Goal: Task Accomplishment & Management: Use online tool/utility

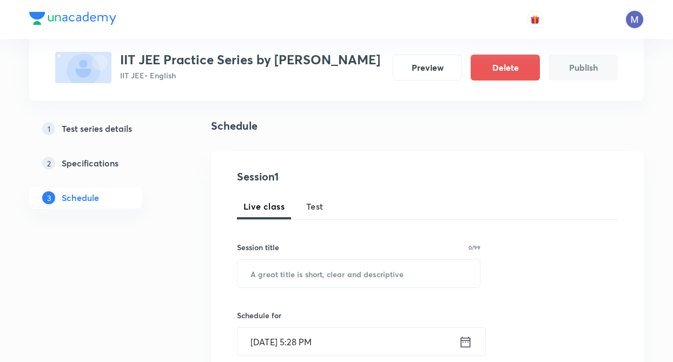
click at [313, 213] on span "Test" at bounding box center [314, 206] width 17 height 13
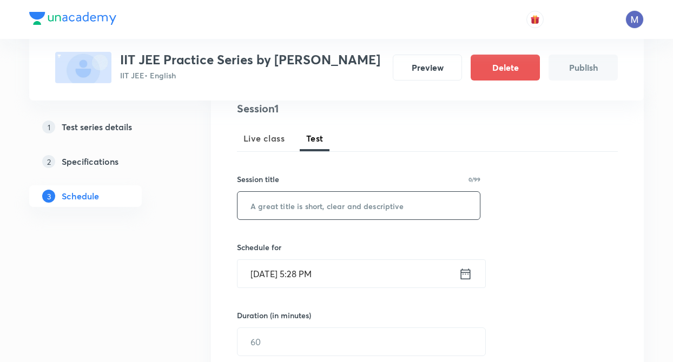
scroll to position [151, 0]
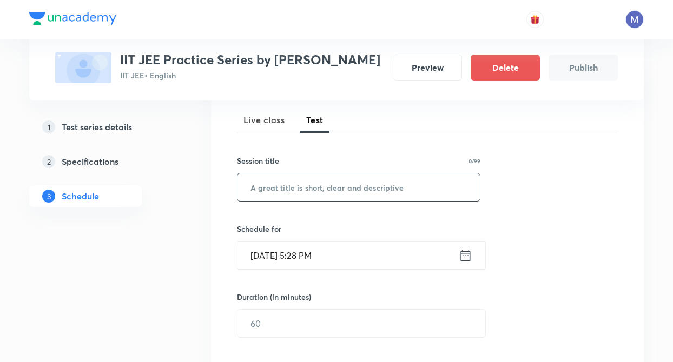
click at [277, 200] on input "text" at bounding box center [358, 188] width 242 height 28
type input "TEST 1"
click at [460, 263] on icon at bounding box center [466, 255] width 14 height 15
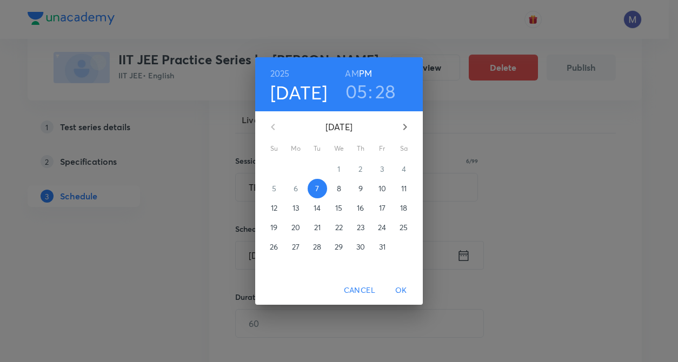
click at [381, 187] on p "10" at bounding box center [383, 188] width 8 height 11
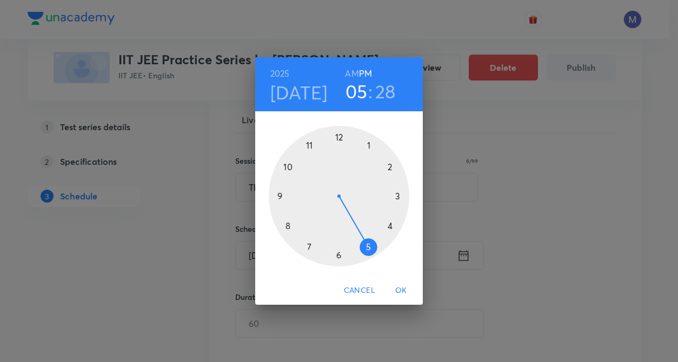
click at [339, 255] on div at bounding box center [339, 196] width 141 height 141
click at [339, 134] on div at bounding box center [339, 196] width 141 height 141
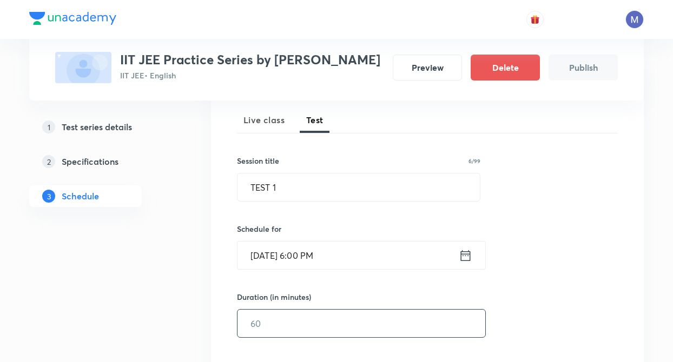
click at [276, 337] on input "text" at bounding box center [361, 324] width 248 height 28
type input "30"
click at [199, 322] on div "Test Series IIT JEE Practice Series by Chaitanya Rastogi IIT JEE • English Prev…" at bounding box center [336, 321] width 614 height 825
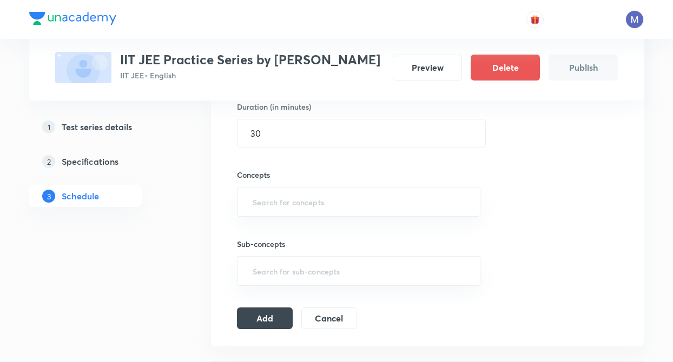
scroll to position [346, 0]
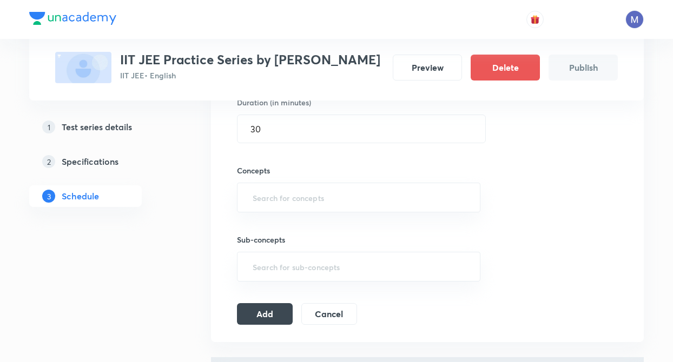
click at [248, 242] on div "Sub-concepts ​" at bounding box center [358, 247] width 243 height 69
click at [263, 208] on input "text" at bounding box center [358, 198] width 216 height 20
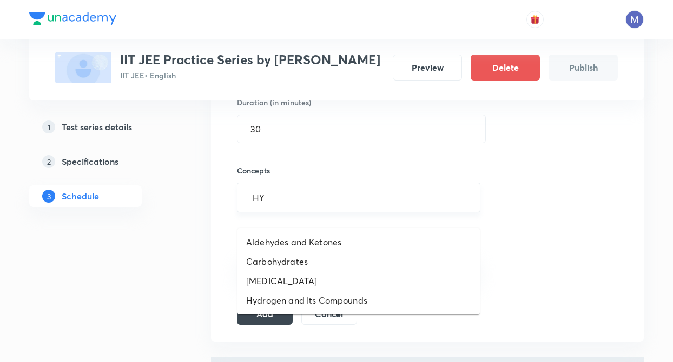
type input "HYD"
click at [271, 279] on li "Hydrocarbon" at bounding box center [358, 280] width 242 height 19
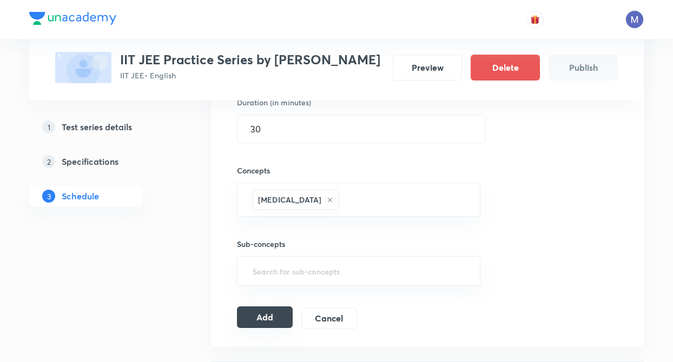
click at [264, 328] on button "Add" at bounding box center [265, 318] width 56 height 22
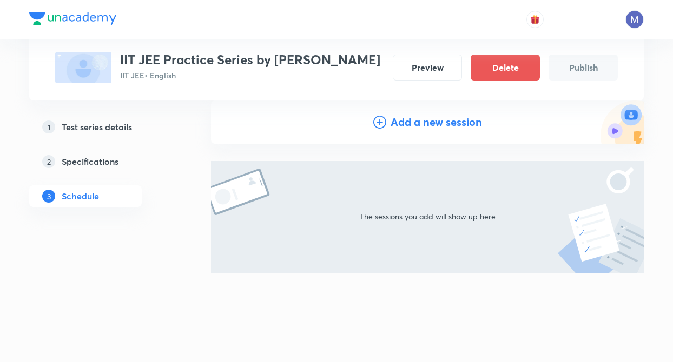
scroll to position [129, 0]
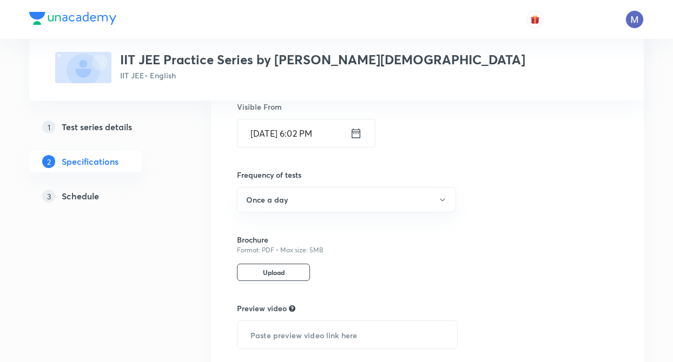
click at [109, 128] on h5 "Test series details" at bounding box center [97, 127] width 70 height 13
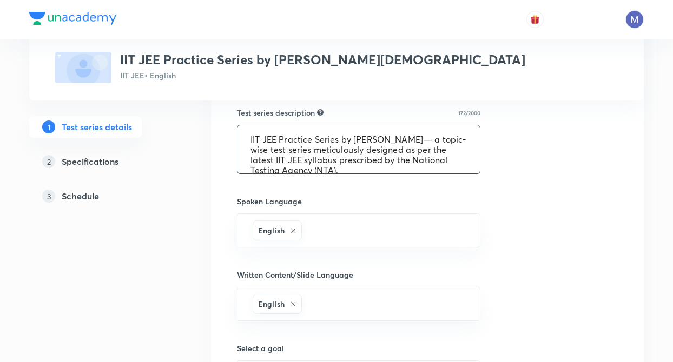
scroll to position [10, 0]
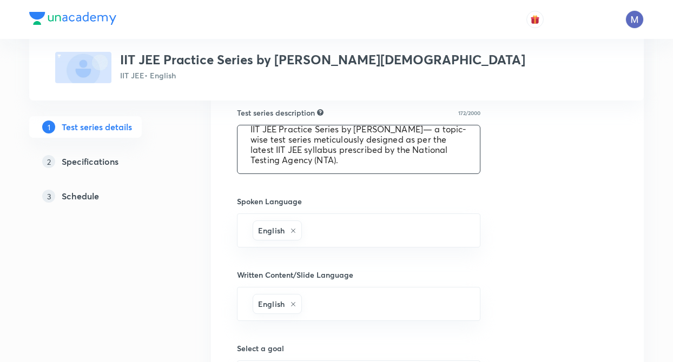
drag, startPoint x: 248, startPoint y: 139, endPoint x: 351, endPoint y: 173, distance: 108.3
click at [351, 173] on textarea "IIT JEE Practice Series by Prashant Jain— a topic-wise test series meticulously…" at bounding box center [358, 149] width 242 height 48
click at [216, 251] on div "Test series title 40/80 IIT JEE Practice Series by Prashant Jain ​ Educator typ…" at bounding box center [427, 171] width 433 height 843
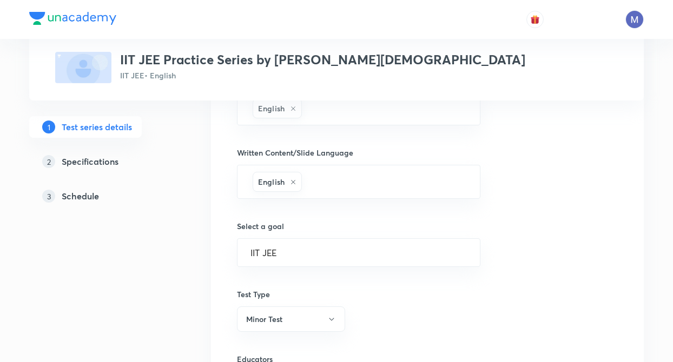
scroll to position [541, 0]
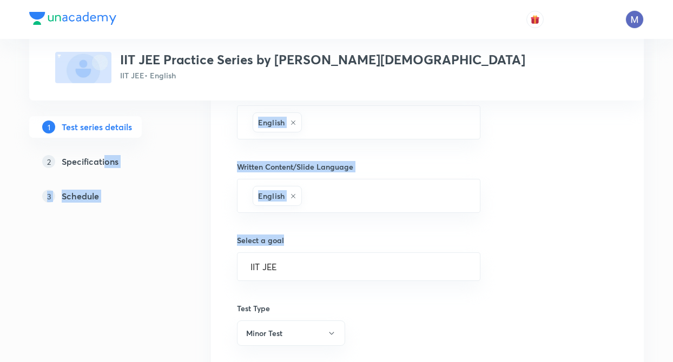
drag, startPoint x: 210, startPoint y: 255, endPoint x: 104, endPoint y: 160, distance: 142.1
click at [104, 160] on div "Test Series IIT JEE Practice Series by Prashant Jain IIT JEE • English 1 Test s…" at bounding box center [336, 10] width 614 height 980
click at [104, 160] on h5 "Specifications" at bounding box center [90, 161] width 57 height 13
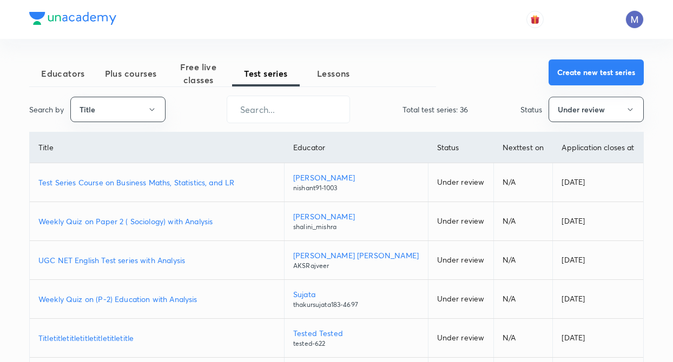
click at [582, 78] on button "Create new test series" at bounding box center [595, 72] width 95 height 26
click at [554, 76] on button "Create new test series" at bounding box center [595, 72] width 95 height 26
click at [568, 69] on button "Create new test series" at bounding box center [595, 72] width 95 height 26
click at [582, 67] on button "Create new test series" at bounding box center [595, 72] width 95 height 26
click at [576, 78] on button "Create new test series" at bounding box center [595, 72] width 95 height 26
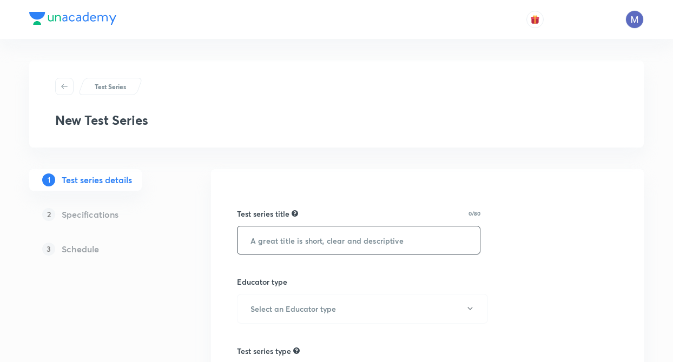
click at [275, 235] on input "text" at bounding box center [358, 241] width 242 height 28
paste input "IIT JEE Practice Series by Gaurav Singh"
type input "IIT JEE Practice Series by Gaurav Singh"
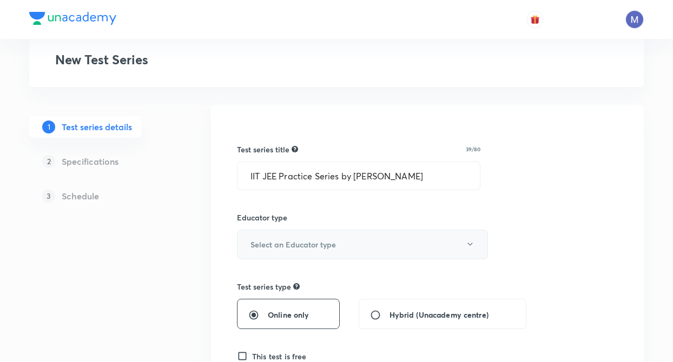
scroll to position [65, 0]
click at [276, 252] on button "Select an Educator type" at bounding box center [362, 244] width 251 height 30
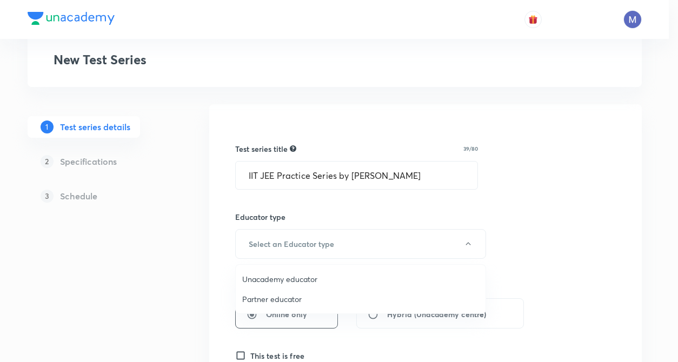
click at [271, 283] on span "Unacademy educator" at bounding box center [360, 279] width 237 height 11
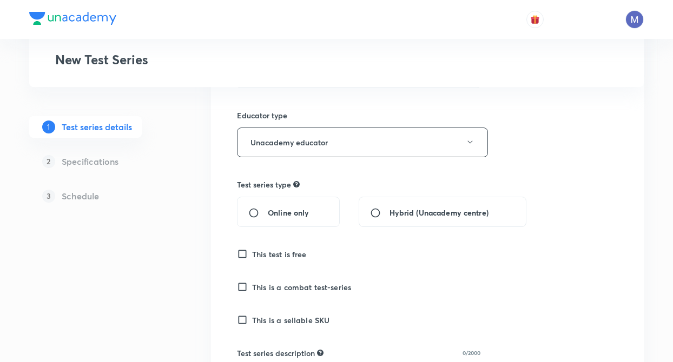
scroll to position [173, 0]
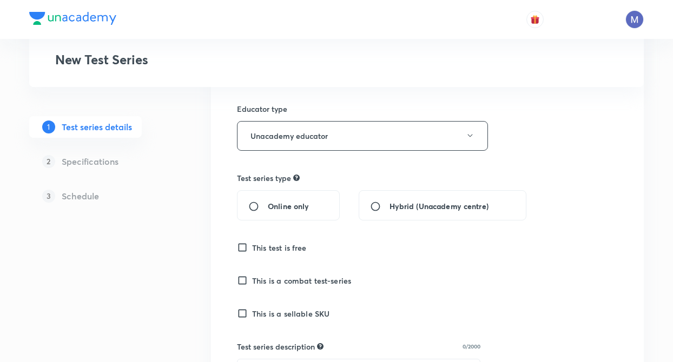
click at [253, 203] on input "Online only" at bounding box center [257, 206] width 19 height 11
radio input "true"
click at [196, 228] on div "Test Series New Test Series 1 Test series details 2 Specifications 3 Schedule T…" at bounding box center [336, 359] width 614 height 942
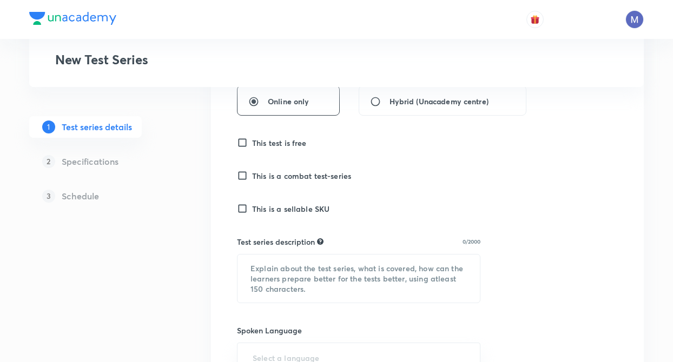
scroll to position [281, 0]
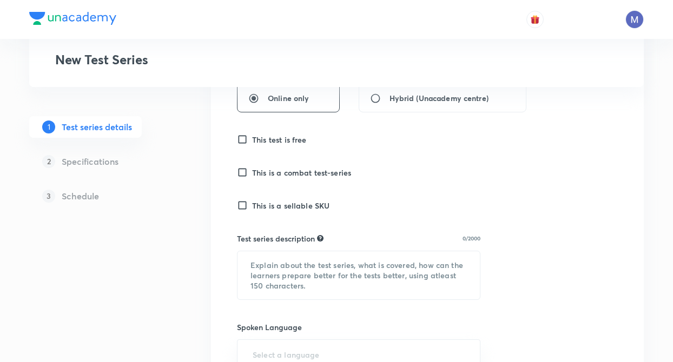
click at [241, 138] on input "This test is free" at bounding box center [244, 139] width 15 height 11
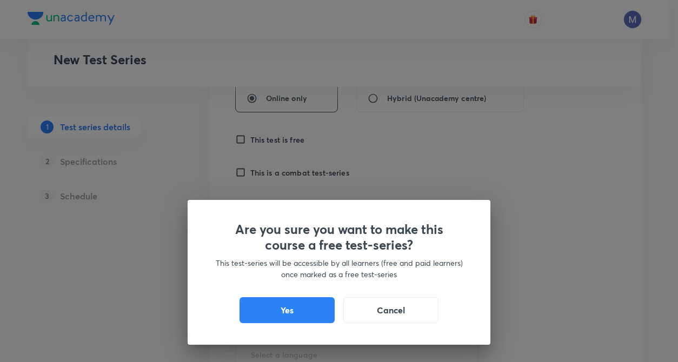
click at [213, 206] on div "Are you sure you want to make this course a free test-series? This test-series …" at bounding box center [339, 272] width 303 height 145
click at [260, 301] on button "Yes" at bounding box center [287, 309] width 95 height 26
checkbox input "true"
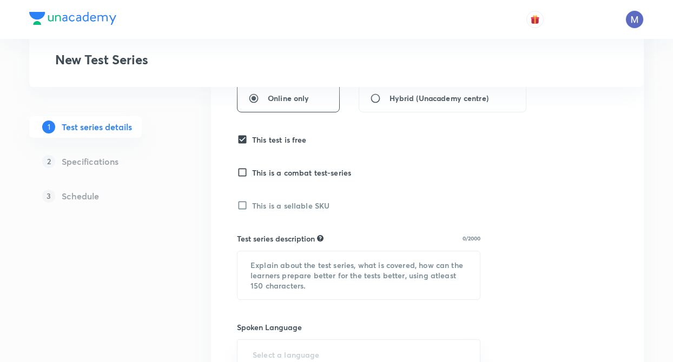
click at [144, 273] on div "1 Test series details 2 Specifications 3 Schedule" at bounding box center [102, 304] width 147 height 833
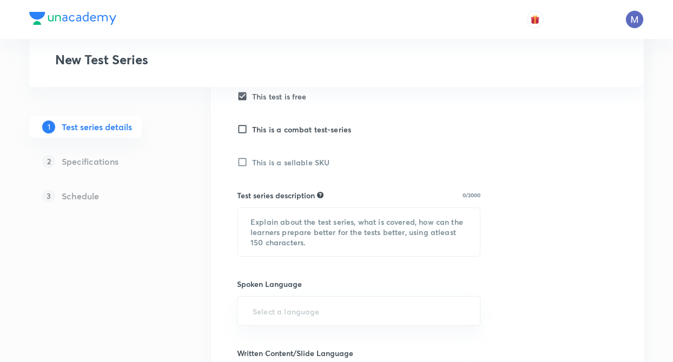
scroll to position [346, 0]
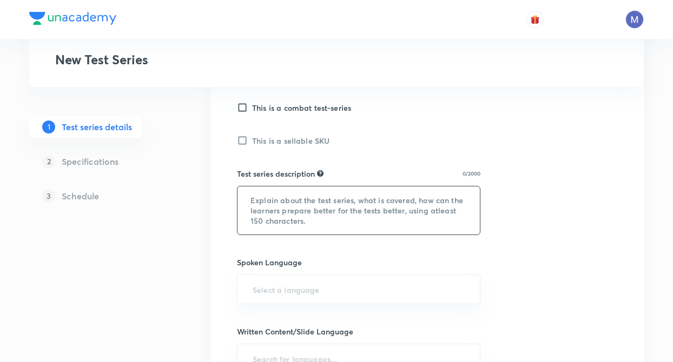
click at [252, 210] on textarea at bounding box center [358, 211] width 242 height 48
paste textarea "IIT JEE Practice Series by [PERSON_NAME]— a topic-wise test series meticulously…"
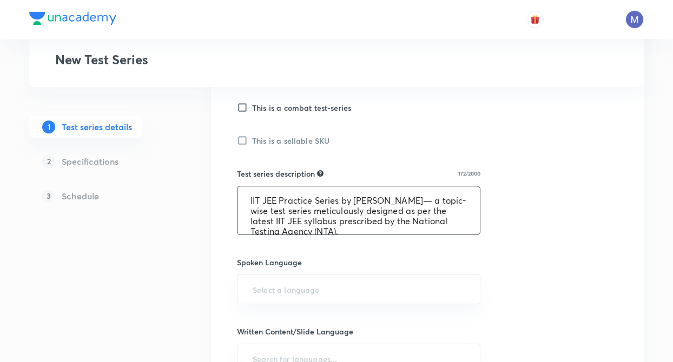
scroll to position [2, 0]
type textarea "IIT JEE Practice Series by [PERSON_NAME]— a topic-wise test series meticulously…"
click at [255, 282] on input "text" at bounding box center [358, 290] width 216 height 20
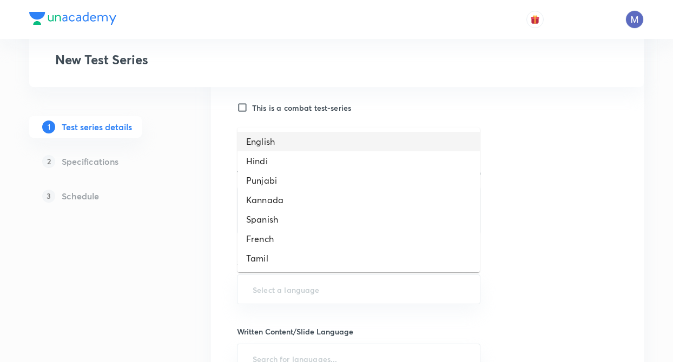
click at [252, 146] on li "English" at bounding box center [358, 141] width 242 height 19
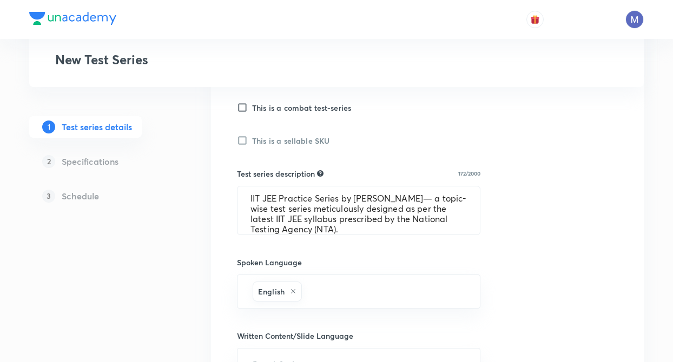
click at [204, 298] on div "Test Series New Test Series 1 Test series details 2 Specifications 3 Schedule T…" at bounding box center [336, 187] width 614 height 946
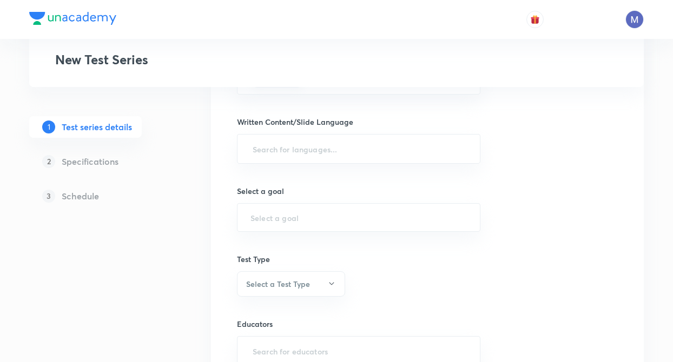
scroll to position [562, 0]
click at [260, 153] on input "text" at bounding box center [358, 147] width 216 height 20
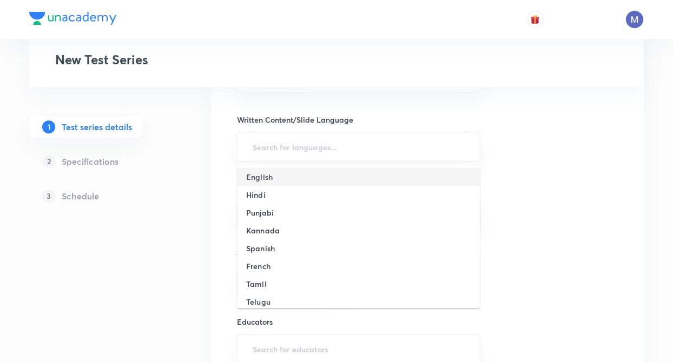
click at [259, 175] on h6 "English" at bounding box center [259, 176] width 27 height 11
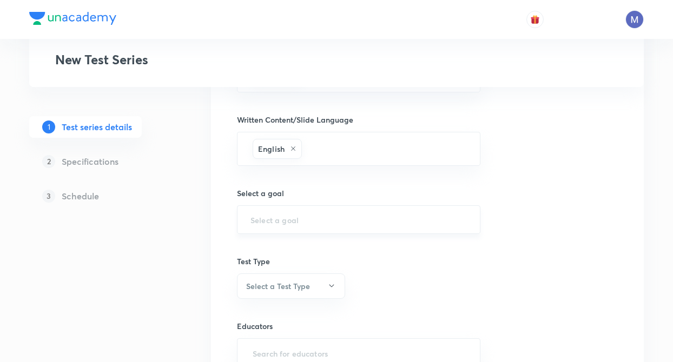
click at [264, 215] on input "text" at bounding box center [358, 220] width 216 height 10
type input "E"
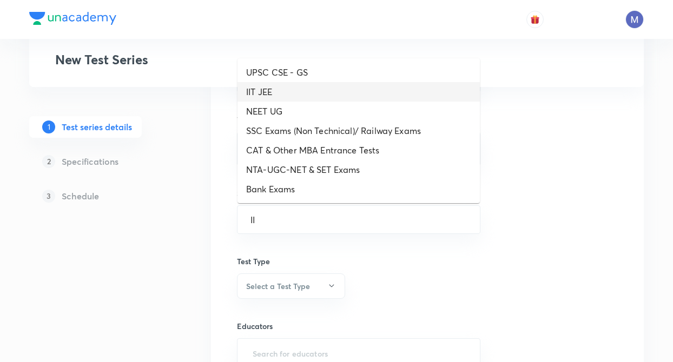
click at [257, 85] on li "IIT JEE" at bounding box center [358, 91] width 242 height 19
type input "IIT JEE"
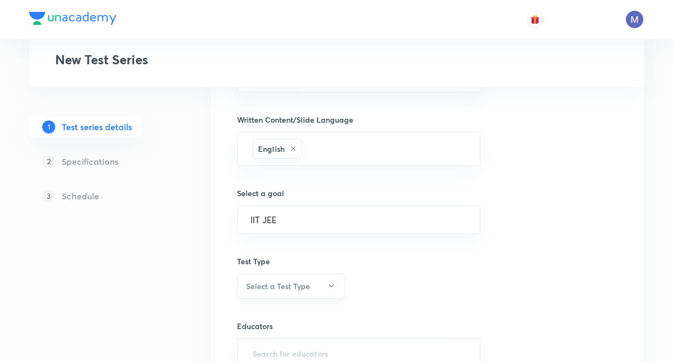
click at [263, 284] on h6 "Select a Test Type" at bounding box center [278, 286] width 64 height 11
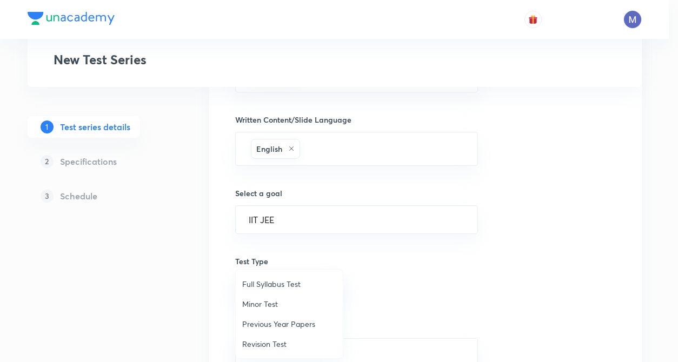
click at [263, 303] on span "Minor Test" at bounding box center [289, 304] width 94 height 11
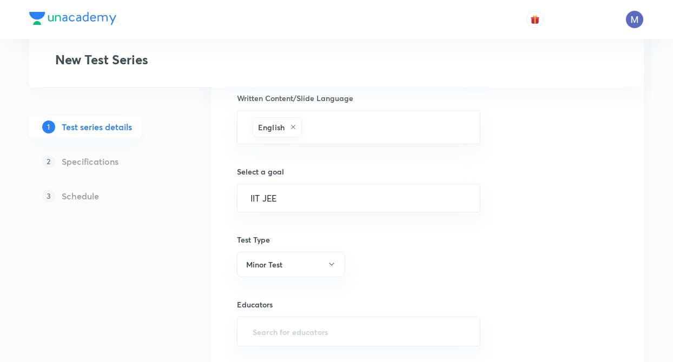
scroll to position [668, 0]
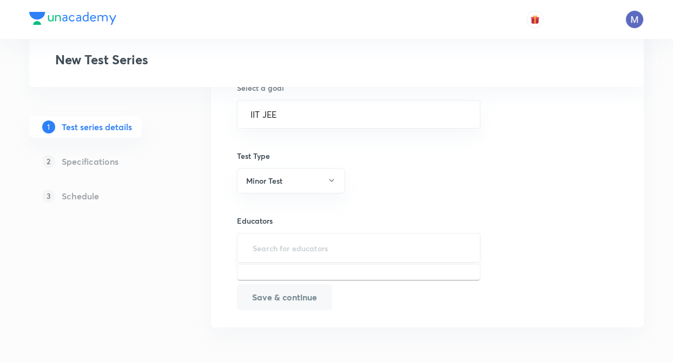
click at [251, 248] on input "text" at bounding box center [358, 248] width 216 height 20
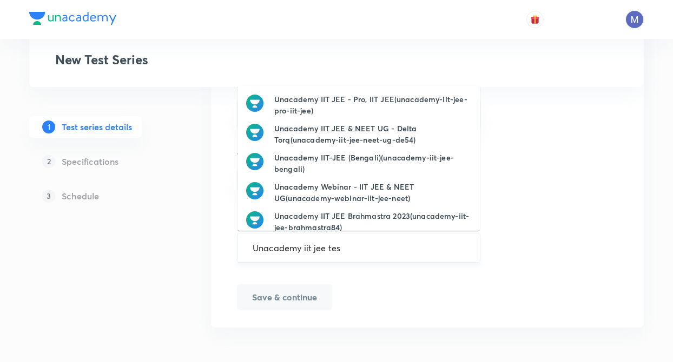
type input "Unacademy iit jee test"
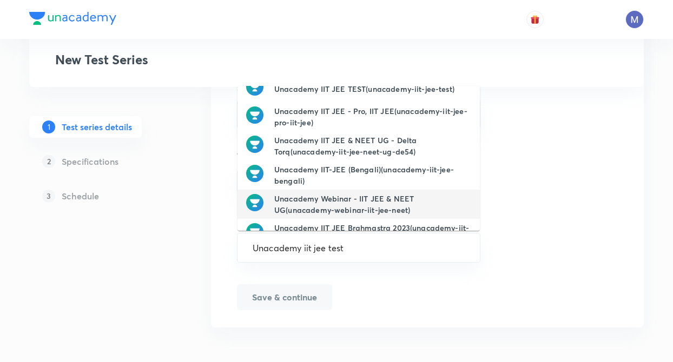
scroll to position [0, 0]
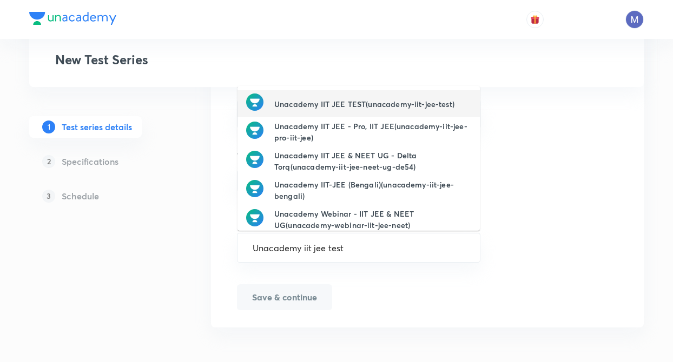
click at [335, 103] on h6 "Unacademy IIT JEE TEST(unacademy-iit-jee-test)" at bounding box center [364, 103] width 180 height 11
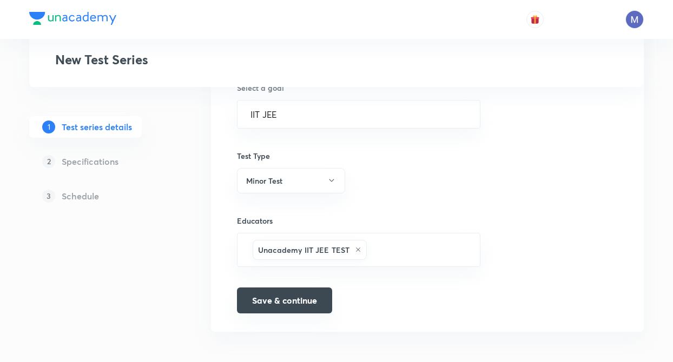
click at [275, 302] on button "Save & continue" at bounding box center [284, 301] width 95 height 26
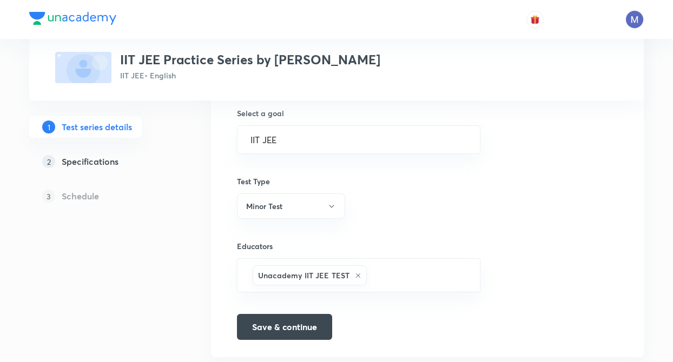
scroll to position [681, 0]
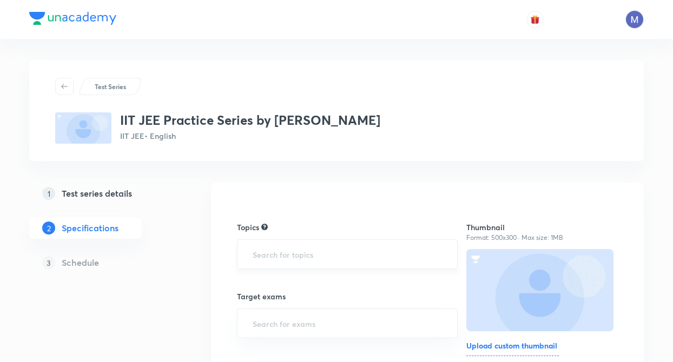
click at [260, 261] on input "text" at bounding box center [347, 254] width 194 height 20
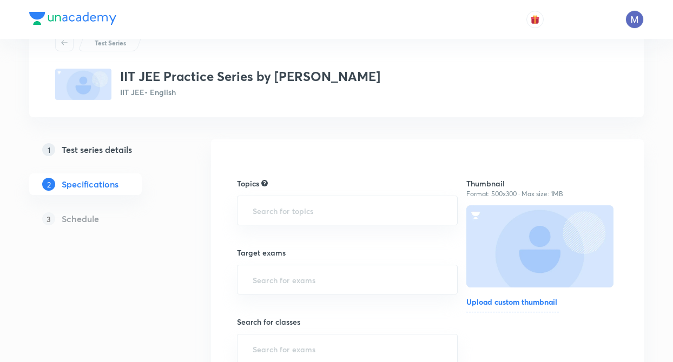
scroll to position [65, 0]
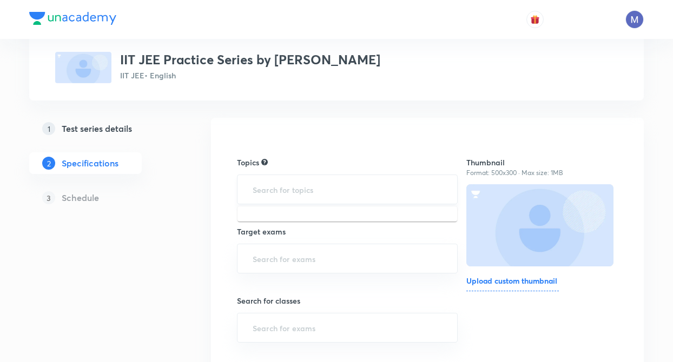
click at [317, 190] on input "text" at bounding box center [347, 190] width 194 height 20
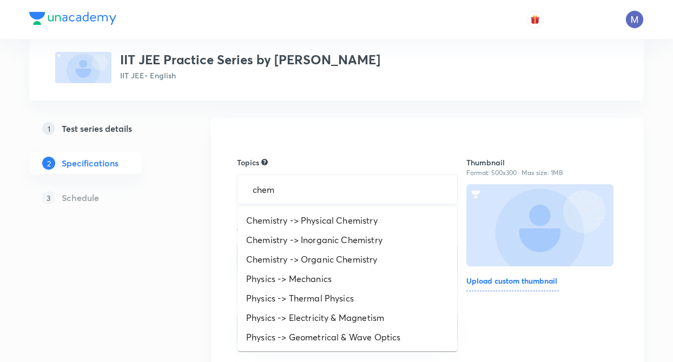
type input "chemi"
click at [308, 220] on li "Chemistry -> Physical Chemistry" at bounding box center [347, 220] width 220 height 19
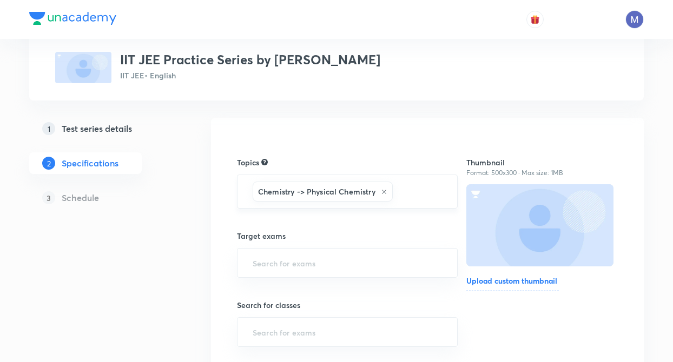
click at [418, 192] on input "text" at bounding box center [419, 192] width 49 height 20
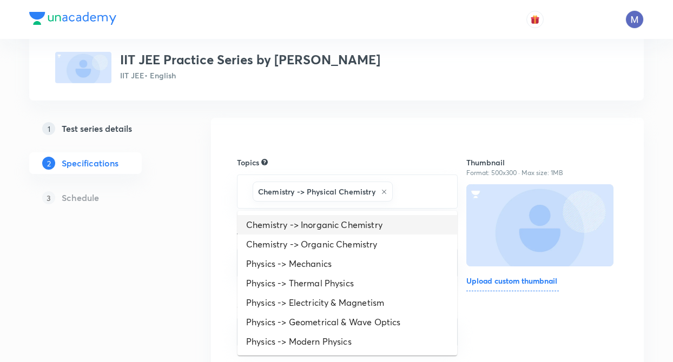
click at [353, 228] on li "Chemistry -> Inorganic Chemistry" at bounding box center [347, 224] width 220 height 19
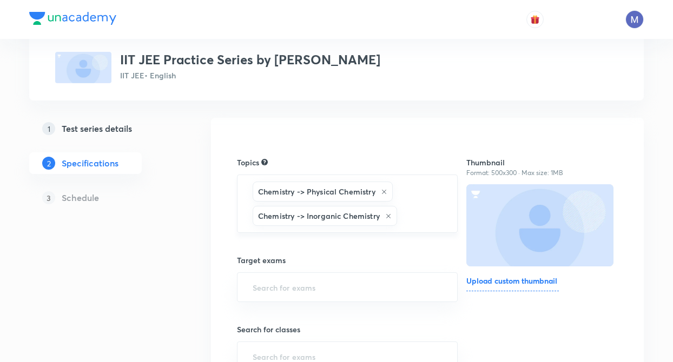
type input "c"
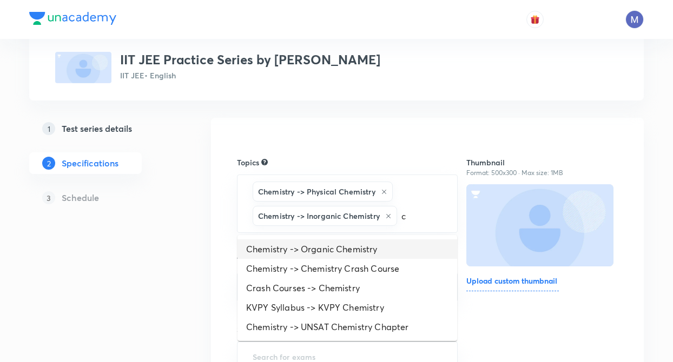
click at [297, 248] on li "Chemistry -> Organic Chemistry" at bounding box center [347, 249] width 220 height 19
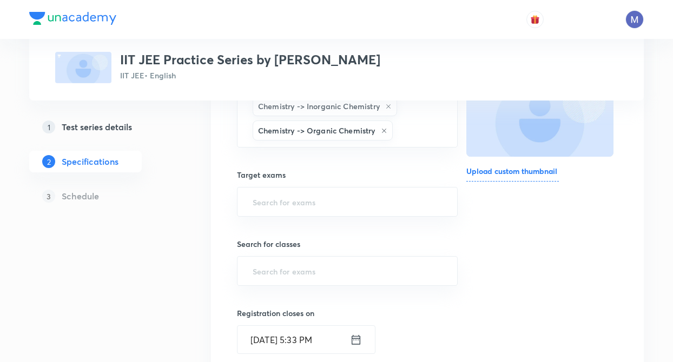
scroll to position [195, 0]
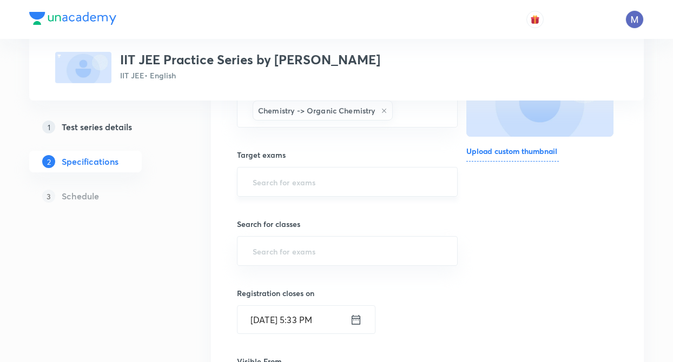
click at [267, 188] on input "text" at bounding box center [347, 182] width 194 height 20
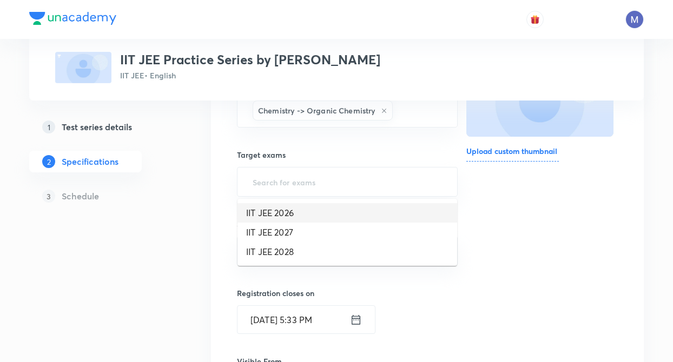
click at [266, 216] on li "IIT JEE 2026" at bounding box center [347, 212] width 220 height 19
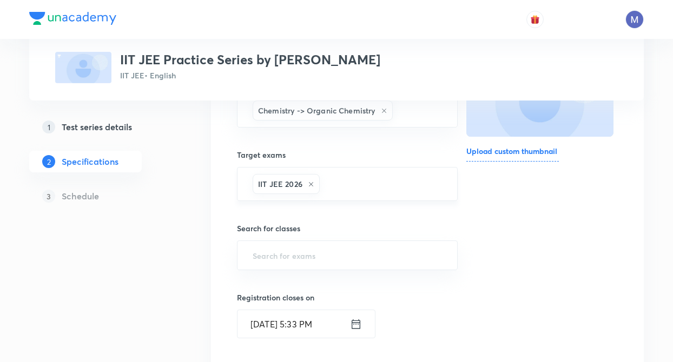
type input "i"
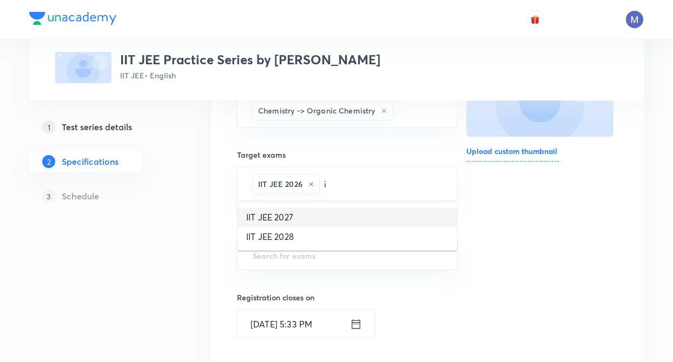
click at [291, 222] on li "IIT JEE 2027" at bounding box center [347, 217] width 220 height 19
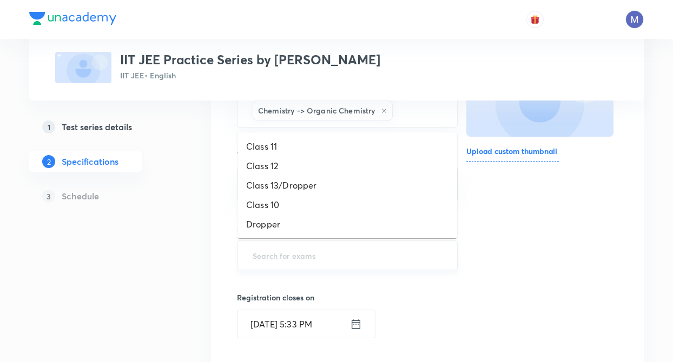
click at [274, 255] on input "text" at bounding box center [347, 256] width 194 height 20
click at [261, 151] on li "Class 11" at bounding box center [347, 146] width 220 height 19
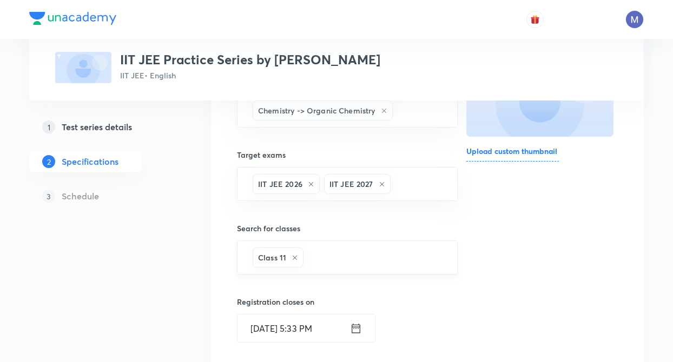
type input "c"
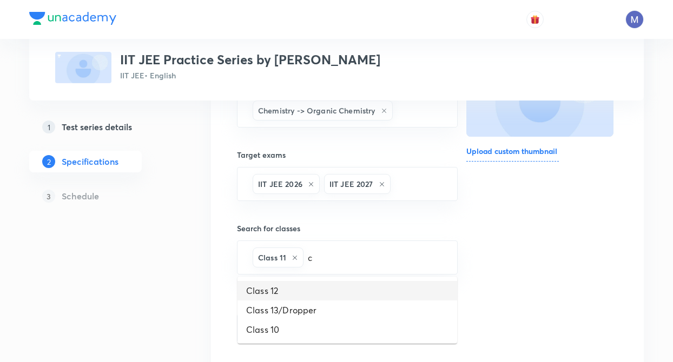
click at [288, 293] on li "Class 12" at bounding box center [347, 290] width 220 height 19
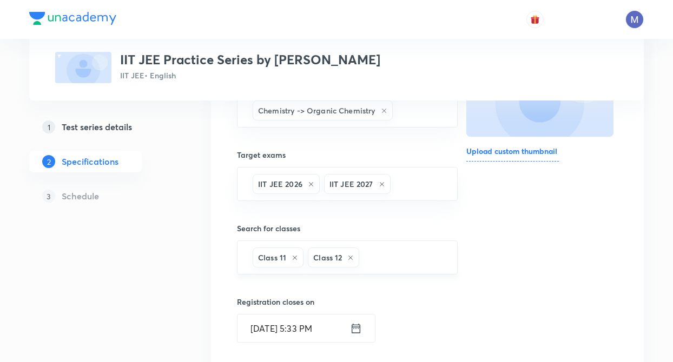
type input "c"
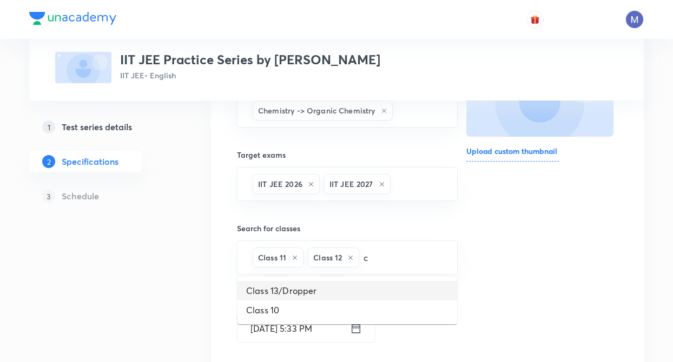
click at [347, 285] on li "Class 13/Dropper" at bounding box center [347, 290] width 220 height 19
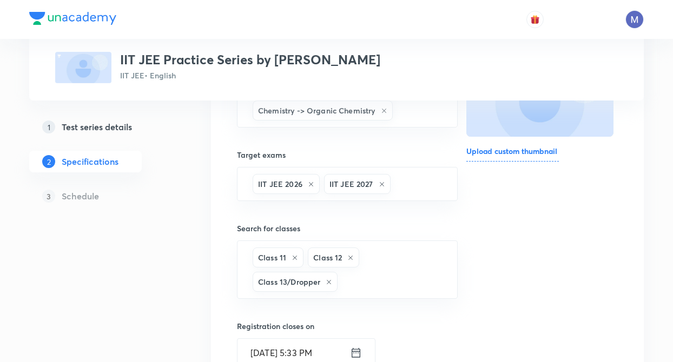
click at [183, 283] on div "Test Series IIT JEE Practice Series by Gaurav Singh IIT JEE • English 1 Test se…" at bounding box center [336, 291] width 614 height 851
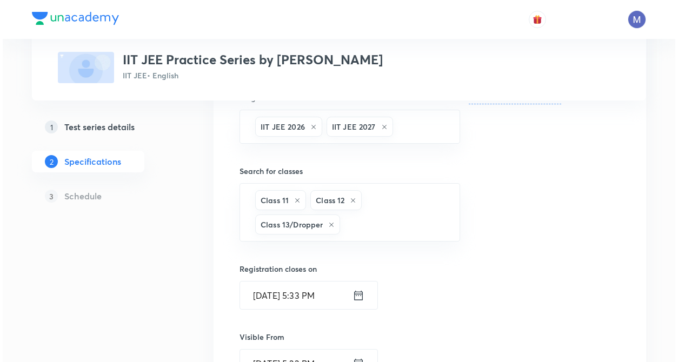
scroll to position [346, 0]
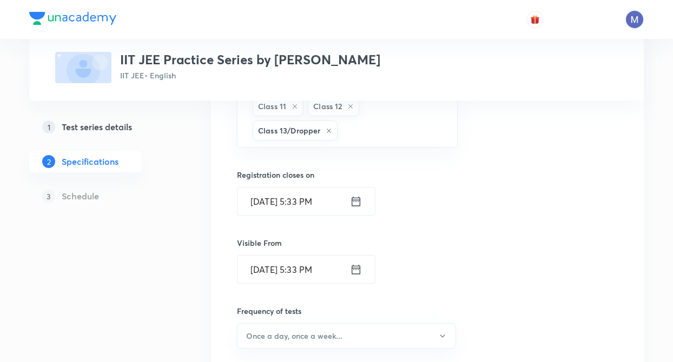
click at [350, 267] on icon at bounding box center [356, 269] width 12 height 15
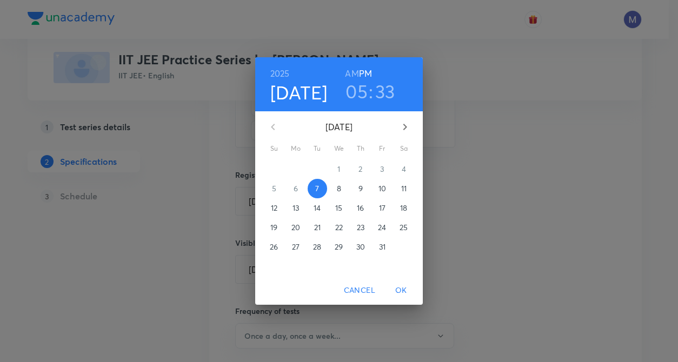
click at [357, 127] on p "[DATE]" at bounding box center [339, 127] width 106 height 13
click at [285, 73] on h6 "2025" at bounding box center [279, 73] width 19 height 15
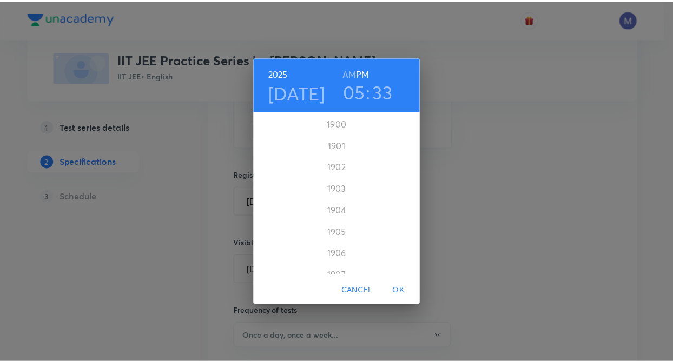
scroll to position [2639, 0]
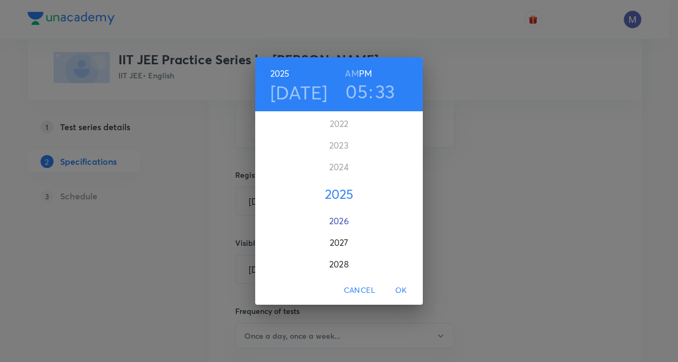
click at [337, 221] on div "2026" at bounding box center [339, 221] width 168 height 22
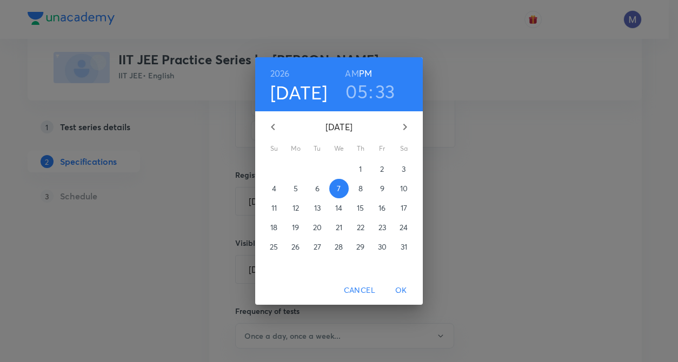
click at [400, 294] on span "OK" at bounding box center [401, 291] width 26 height 14
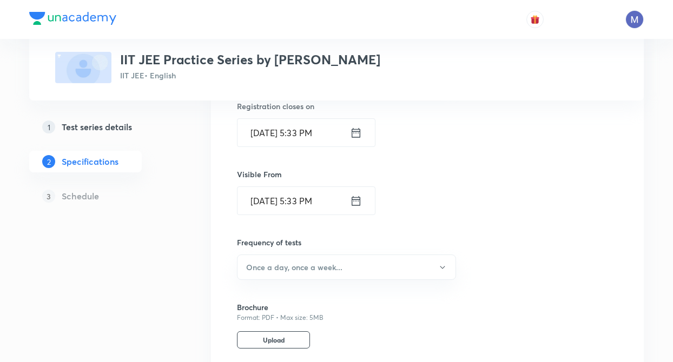
scroll to position [433, 0]
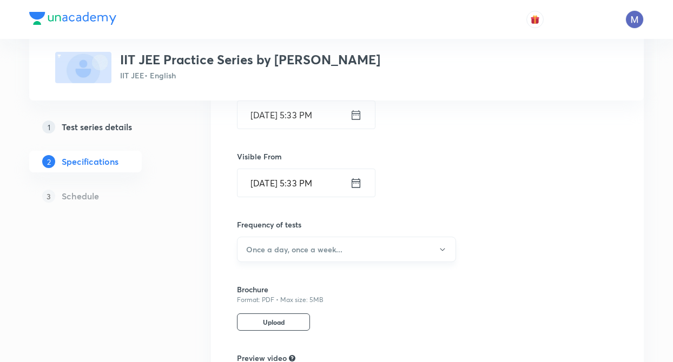
click at [258, 250] on h6 "Once a day, once a week..." at bounding box center [294, 249] width 96 height 11
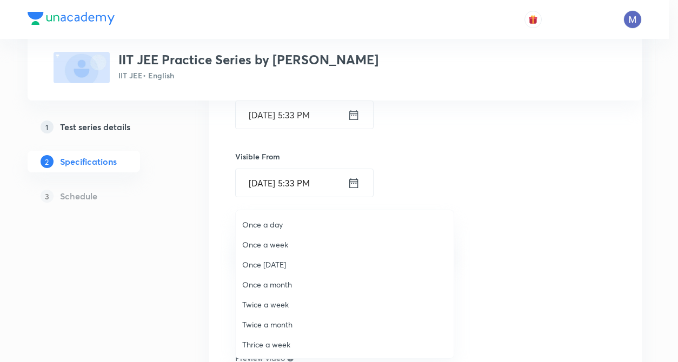
click at [256, 227] on span "Once a day" at bounding box center [344, 224] width 205 height 11
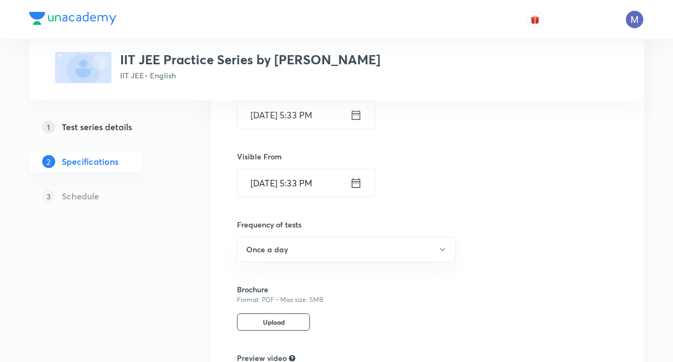
click at [183, 245] on div "Test Series IIT JEE Practice Series by Gaurav Singh IIT JEE • English 1 Test se…" at bounding box center [336, 53] width 614 height 851
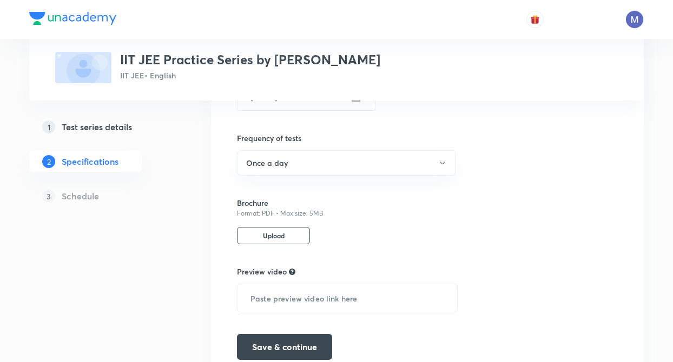
scroll to position [569, 0]
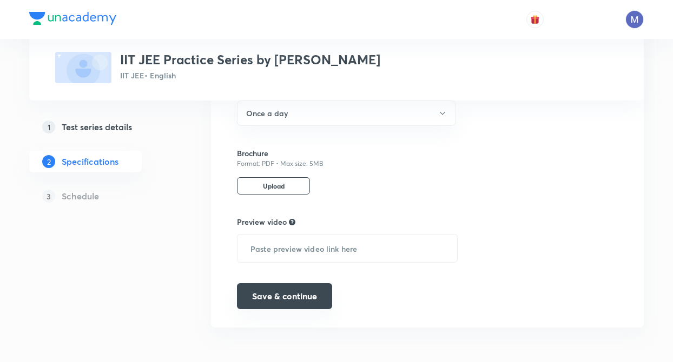
click at [284, 293] on button "Save & continue" at bounding box center [284, 296] width 95 height 26
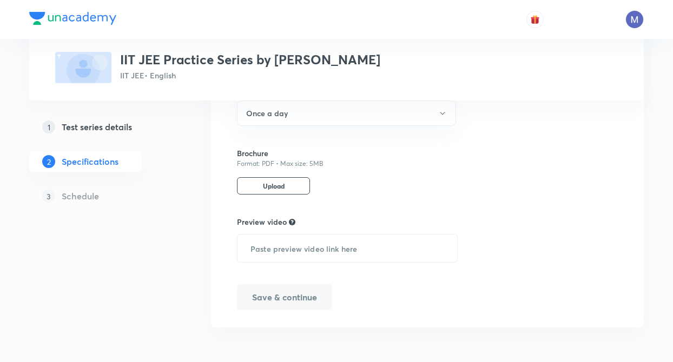
scroll to position [545, 0]
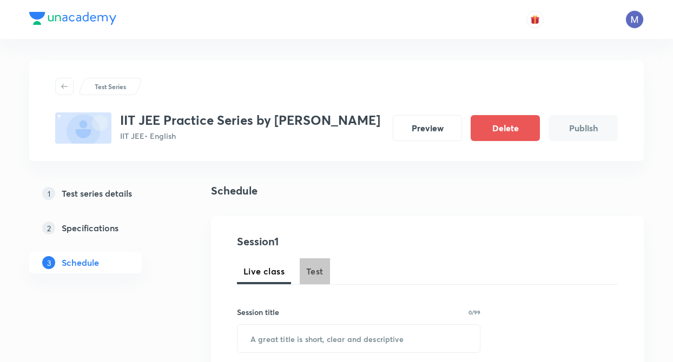
click at [320, 273] on span "Test" at bounding box center [314, 271] width 17 height 13
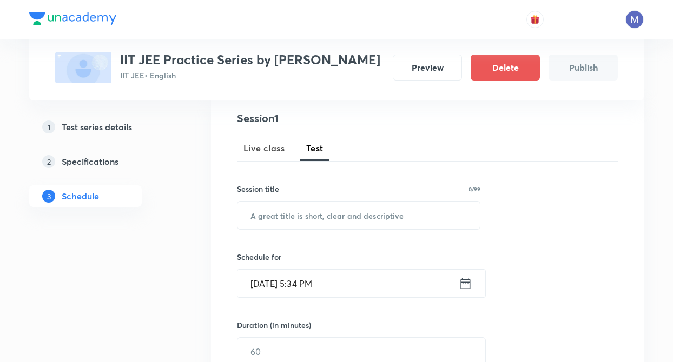
scroll to position [173, 0]
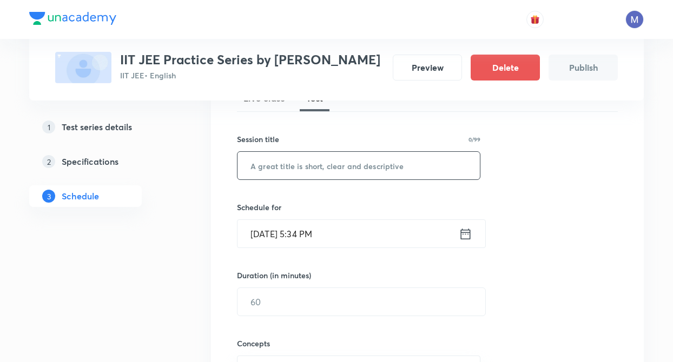
click at [289, 164] on input "text" at bounding box center [358, 166] width 242 height 28
type input "Test 1"
click at [460, 234] on icon at bounding box center [466, 234] width 14 height 15
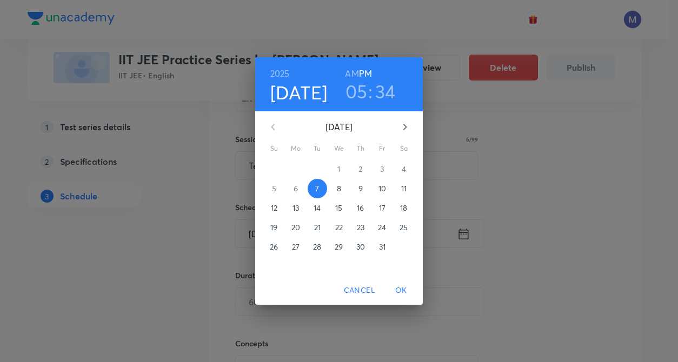
click at [384, 187] on p "10" at bounding box center [383, 188] width 8 height 11
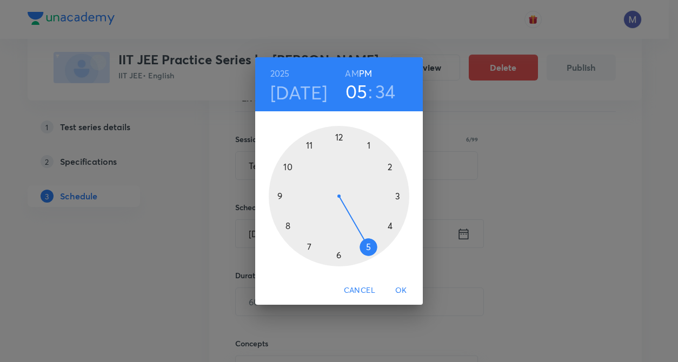
click at [337, 252] on div at bounding box center [339, 196] width 141 height 141
click at [337, 135] on div at bounding box center [339, 196] width 141 height 141
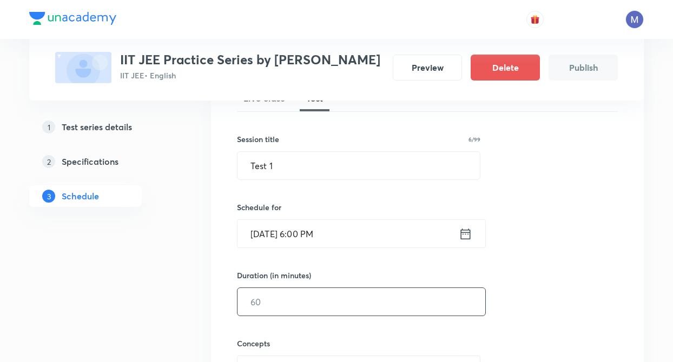
click at [284, 301] on input "text" at bounding box center [361, 302] width 248 height 28
type input "60"
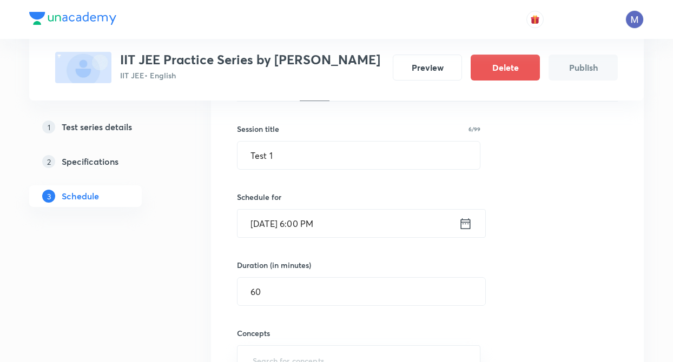
click at [84, 276] on div "1 Test series details 2 Specifications 3 Schedule" at bounding box center [102, 350] width 147 height 703
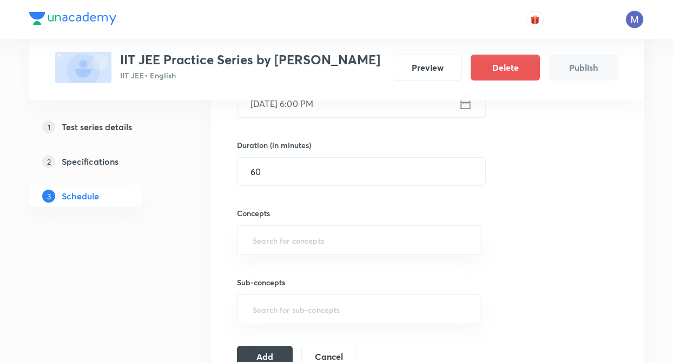
scroll to position [346, 0]
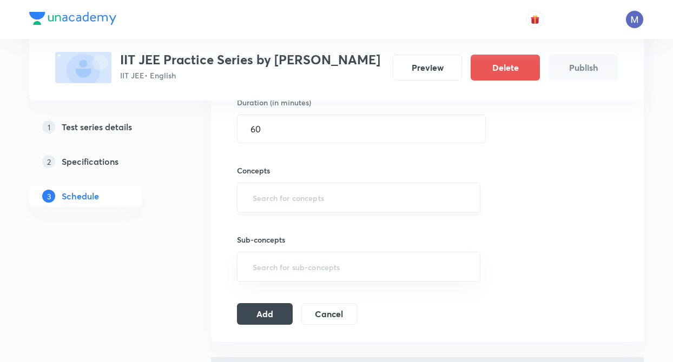
click at [250, 189] on div "​" at bounding box center [358, 198] width 243 height 30
type input "atomic"
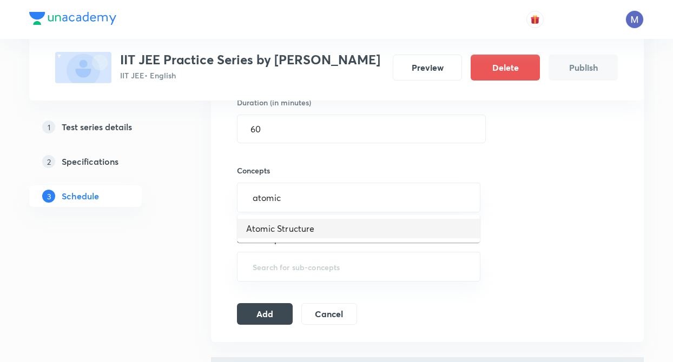
click at [264, 229] on li "Atomic Structure" at bounding box center [358, 228] width 242 height 19
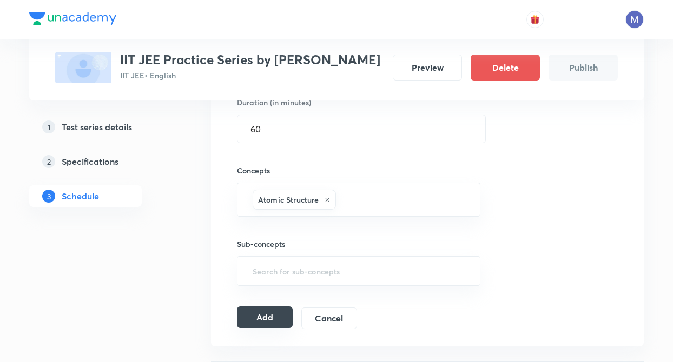
click at [267, 319] on button "Add" at bounding box center [265, 318] width 56 height 22
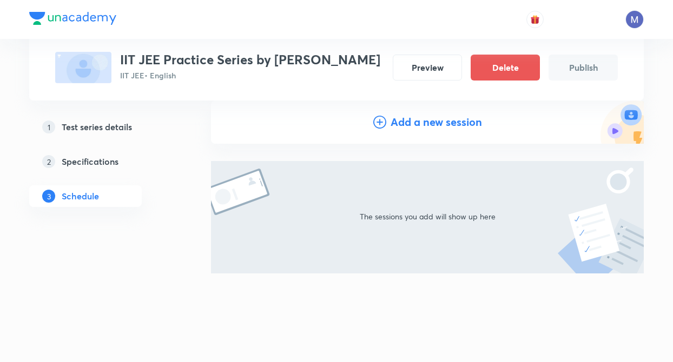
scroll to position [116, 0]
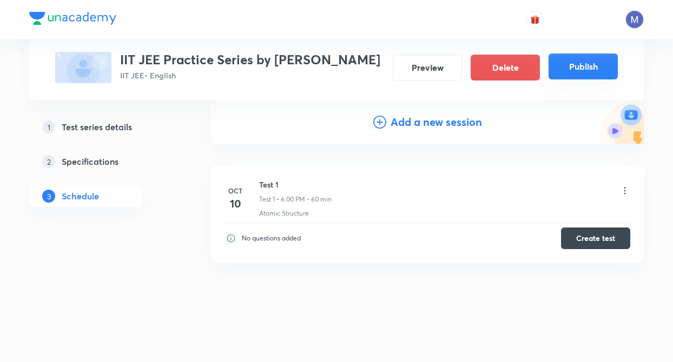
click at [579, 66] on button "Publish" at bounding box center [582, 67] width 69 height 26
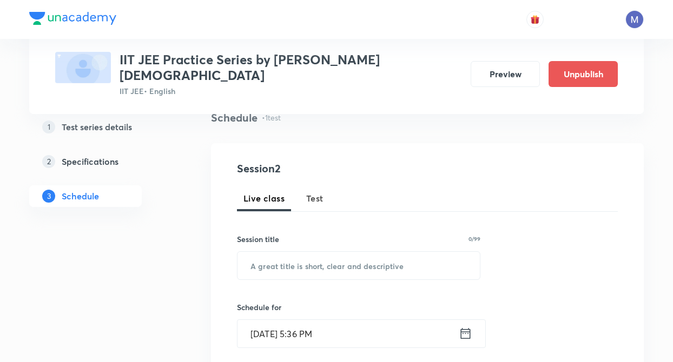
scroll to position [86, 0]
click at [94, 121] on h5 "Test series details" at bounding box center [97, 127] width 70 height 13
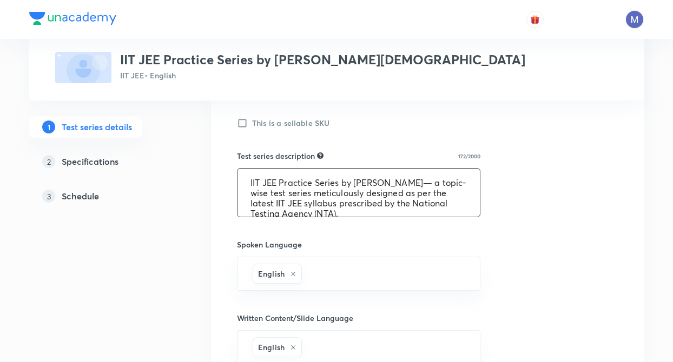
scroll to position [10, 0]
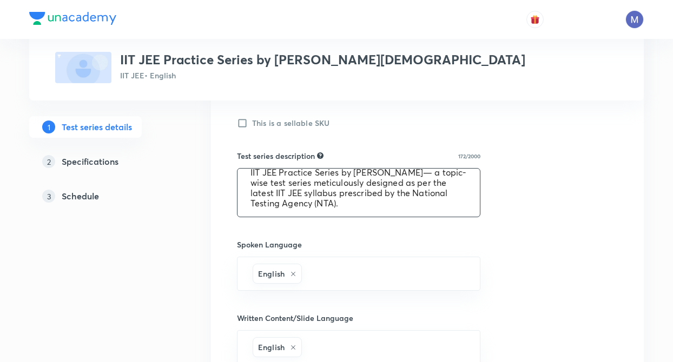
drag, startPoint x: 247, startPoint y: 182, endPoint x: 350, endPoint y: 210, distance: 107.1
click at [350, 210] on textarea "IIT JEE Practice Series by [PERSON_NAME]— a topic-wise test series meticulously…" at bounding box center [358, 193] width 242 height 48
click at [183, 323] on div "Test Series IIT [DEMOGRAPHIC_DATA] Practice Series by [PERSON_NAME][DEMOGRAPHIC…" at bounding box center [336, 161] width 614 height 980
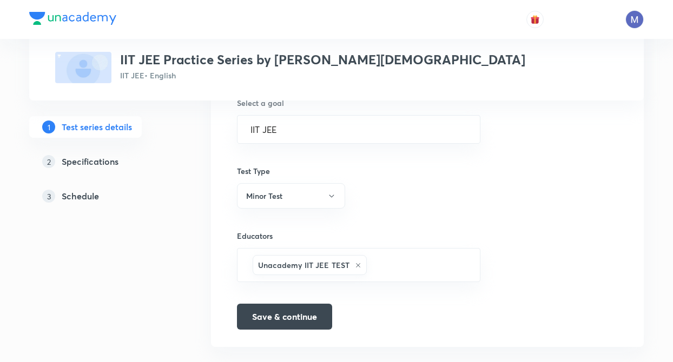
scroll to position [676, 0]
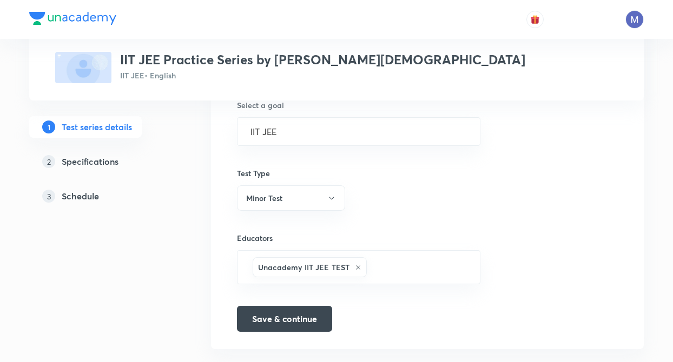
click at [107, 160] on h5 "Specifications" at bounding box center [90, 161] width 57 height 13
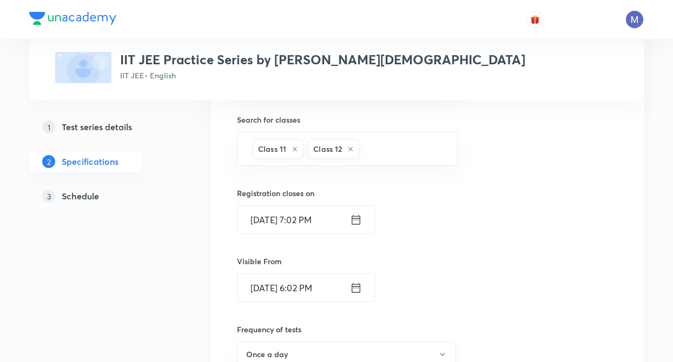
scroll to position [281, 0]
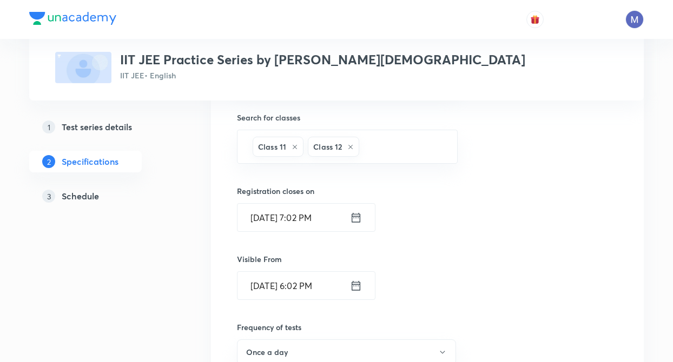
click at [235, 283] on div "Topics Differential Equations Mathematics Area under the Curve ​ Target exams I…" at bounding box center [427, 234] width 433 height 665
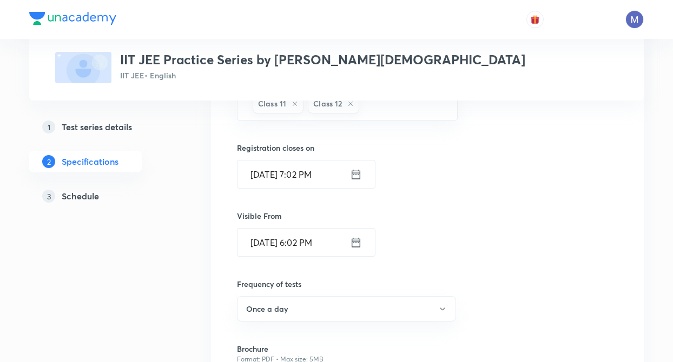
scroll to position [346, 0]
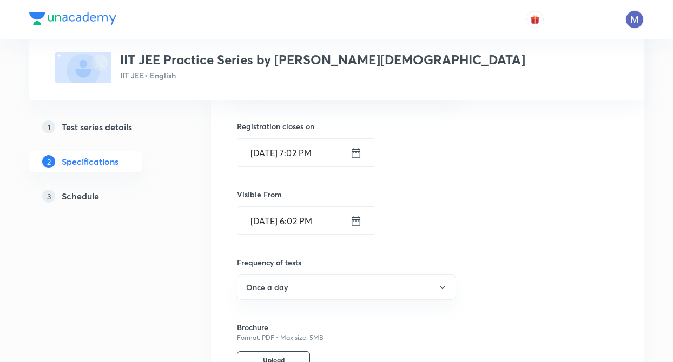
click at [147, 277] on div "1 Test series details 2 Specifications 3 Schedule" at bounding box center [102, 177] width 147 height 680
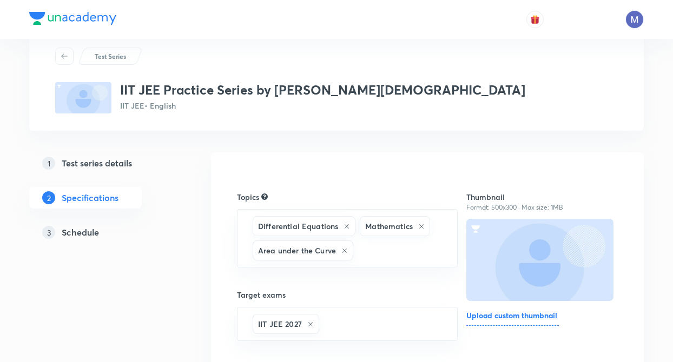
scroll to position [22, 0]
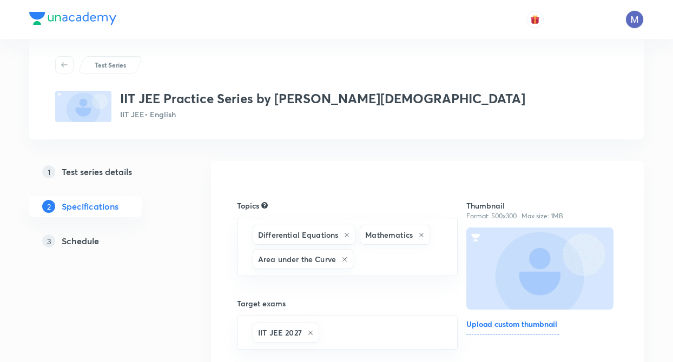
click at [130, 174] on h5 "Test series details" at bounding box center [97, 171] width 70 height 13
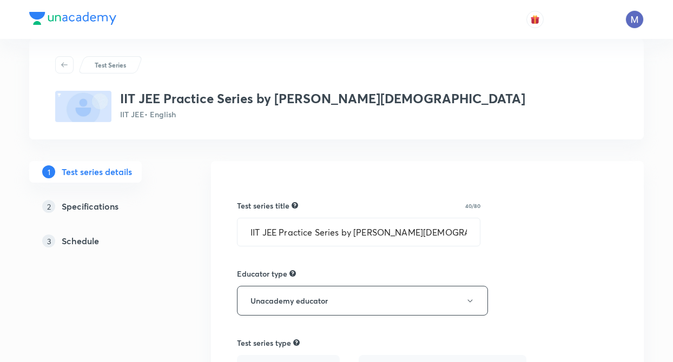
type input "IIT JEE"
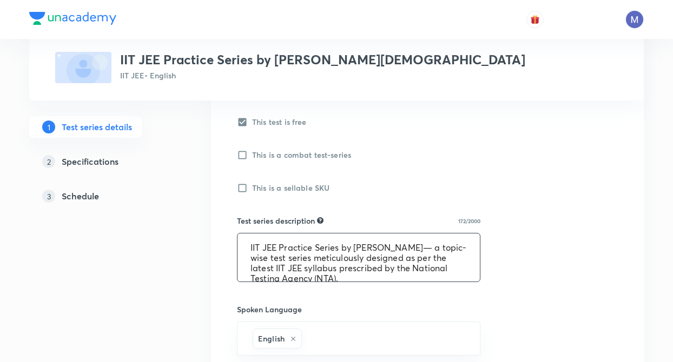
scroll to position [10, 0]
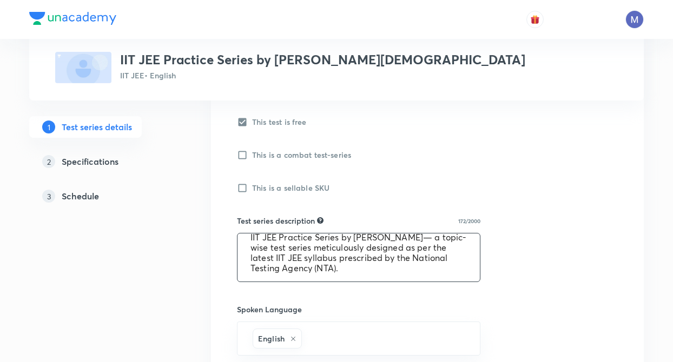
drag, startPoint x: 247, startPoint y: 244, endPoint x: 349, endPoint y: 274, distance: 106.5
click at [349, 274] on textarea "IIT JEE Practice Series by [PERSON_NAME]— a topic-wise test series meticulously…" at bounding box center [358, 258] width 242 height 48
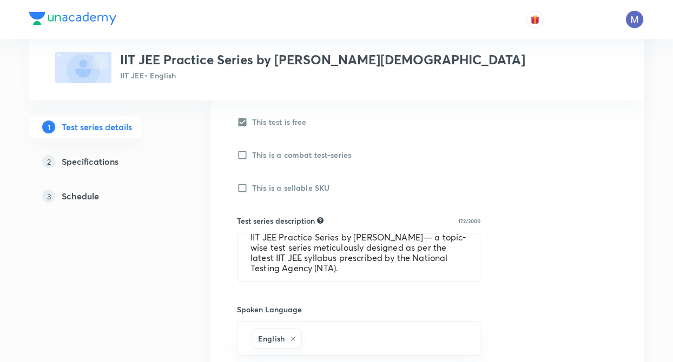
click at [176, 183] on div "Test Series IIT [DEMOGRAPHIC_DATA] Practice Series by [PERSON_NAME][DEMOGRAPHIC…" at bounding box center [336, 226] width 614 height 980
click at [110, 168] on link "2 Specifications" at bounding box center [102, 162] width 147 height 22
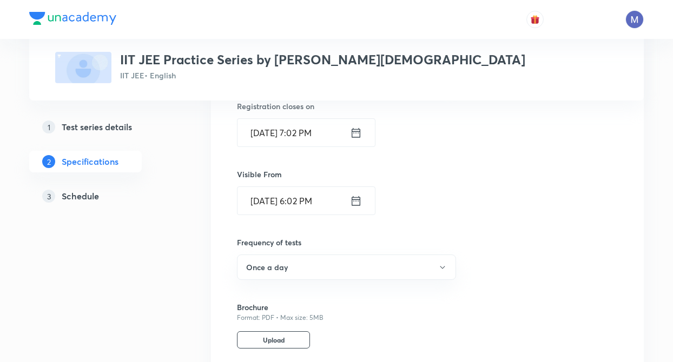
scroll to position [368, 0]
click at [111, 125] on h5 "Test series details" at bounding box center [97, 127] width 70 height 13
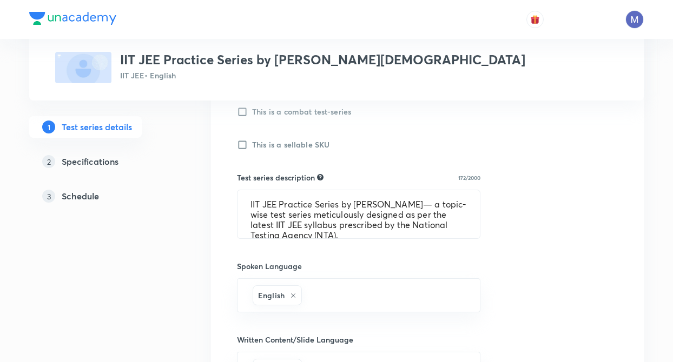
click at [206, 230] on div "Test Series IIT JEE Practice Series by Prashant Jain IIT JEE • English 1 Test s…" at bounding box center [336, 183] width 614 height 980
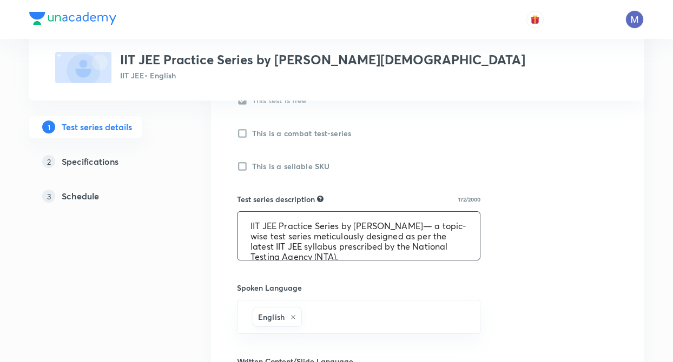
scroll to position [10, 0]
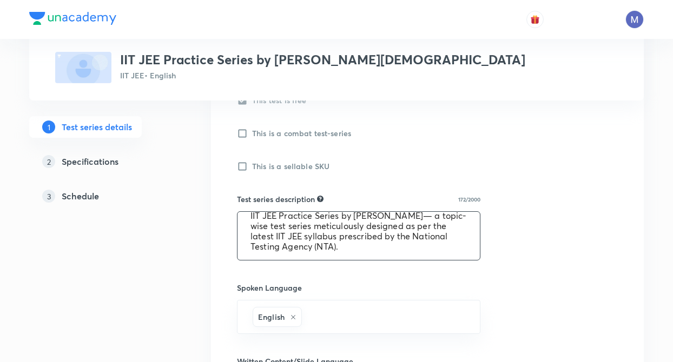
drag, startPoint x: 247, startPoint y: 224, endPoint x: 346, endPoint y: 254, distance: 102.8
click at [346, 254] on textarea "IIT JEE Practice Series by [PERSON_NAME]— a topic-wise test series meticulously…" at bounding box center [358, 236] width 242 height 48
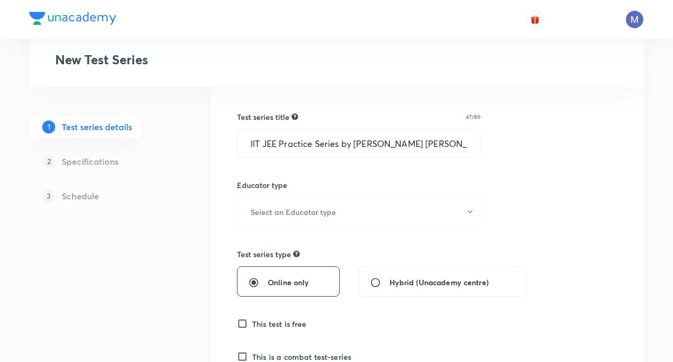
scroll to position [108, 0]
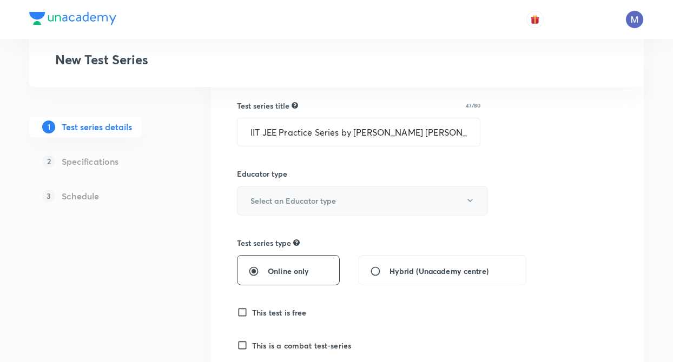
click at [246, 206] on button "Select an Educator type" at bounding box center [362, 201] width 251 height 30
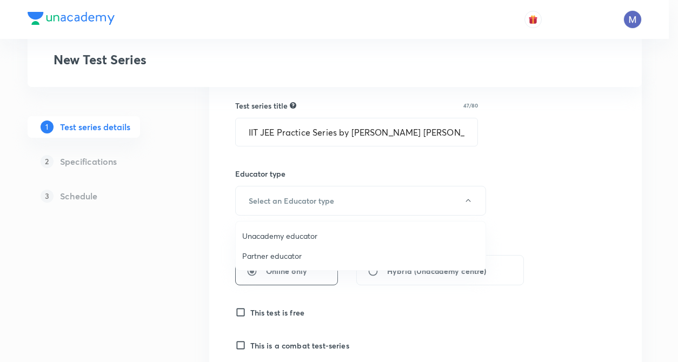
click at [254, 236] on span "Unacademy educator" at bounding box center [360, 235] width 237 height 11
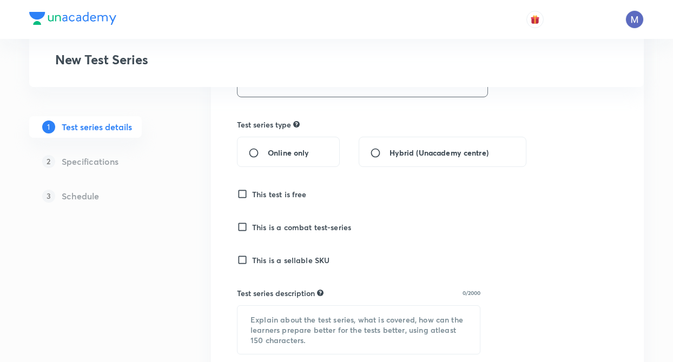
scroll to position [238, 0]
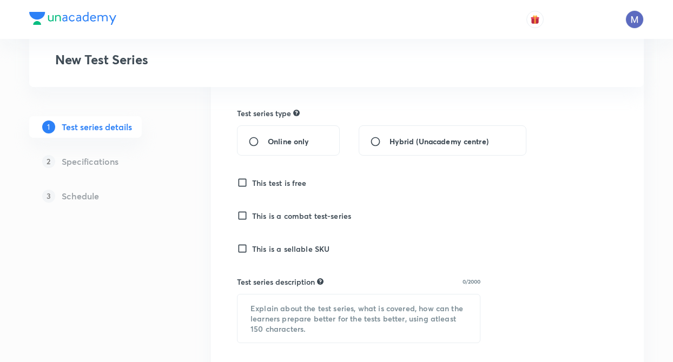
click at [253, 138] on input "Online only" at bounding box center [257, 141] width 19 height 11
radio input "true"
click at [244, 181] on input "This test is free" at bounding box center [244, 182] width 15 height 11
checkbox input "false"
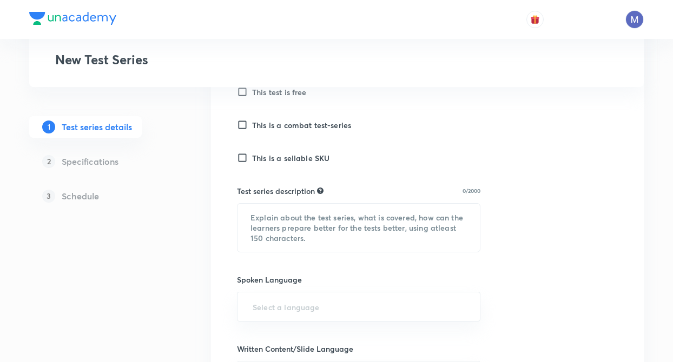
scroll to position [346, 0]
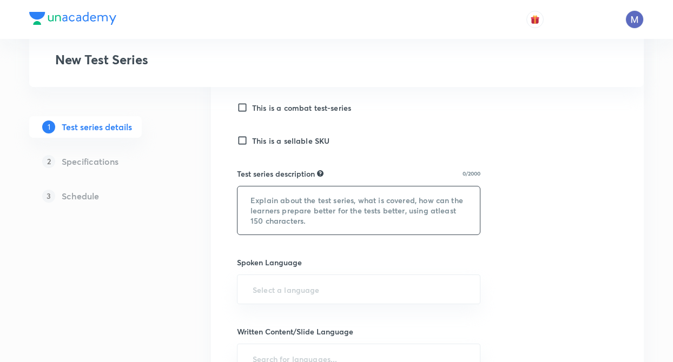
click at [249, 210] on textarea at bounding box center [358, 211] width 242 height 48
paste textarea "IIT JEE Practice Series by [PERSON_NAME]— a topic-wise test series meticulously…"
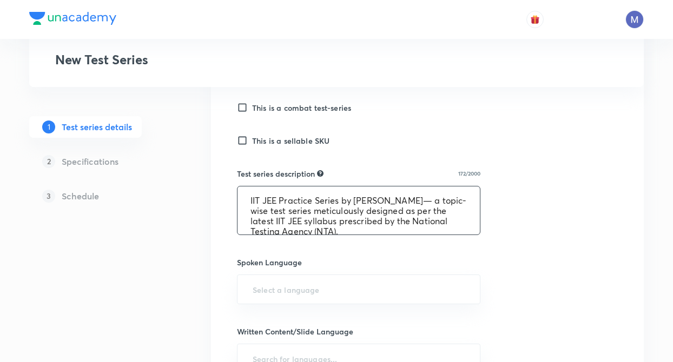
scroll to position [2, 0]
type textarea "IIT JEE Practice Series by [PERSON_NAME]— a topic-wise test series meticulously…"
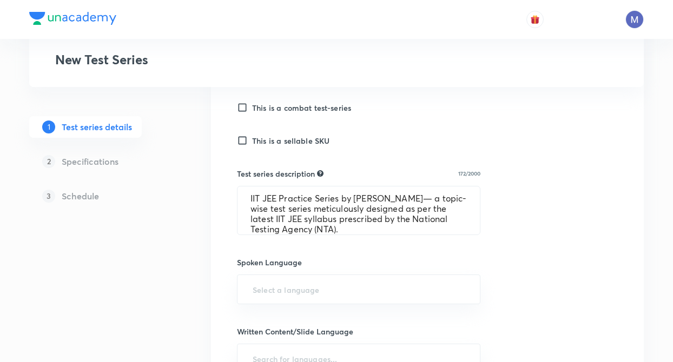
click at [164, 236] on div "1 Test series details 2 Specifications 3 Schedule" at bounding box center [102, 239] width 147 height 833
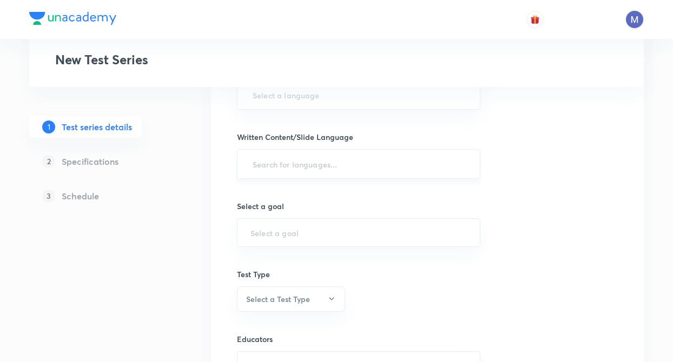
scroll to position [519, 0]
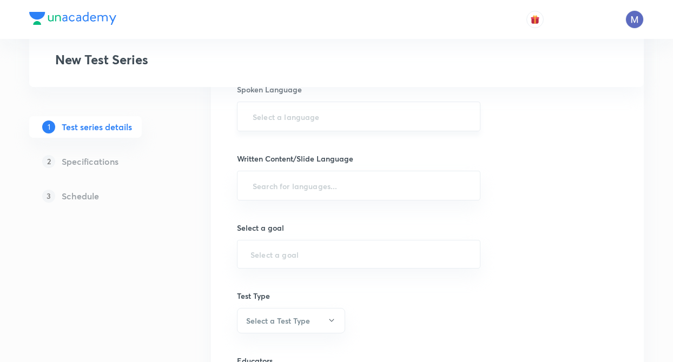
click at [263, 129] on div "​" at bounding box center [358, 117] width 243 height 30
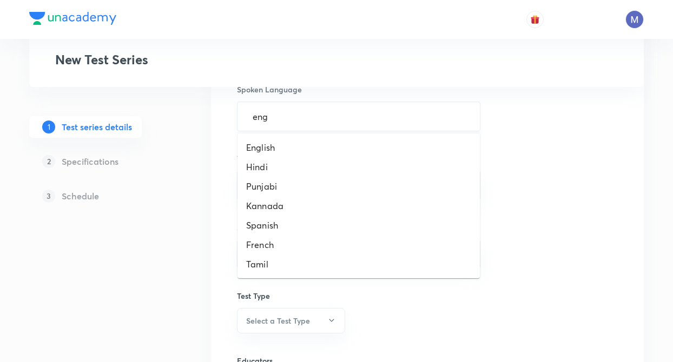
type input "engl"
click at [257, 150] on li "English" at bounding box center [358, 147] width 242 height 19
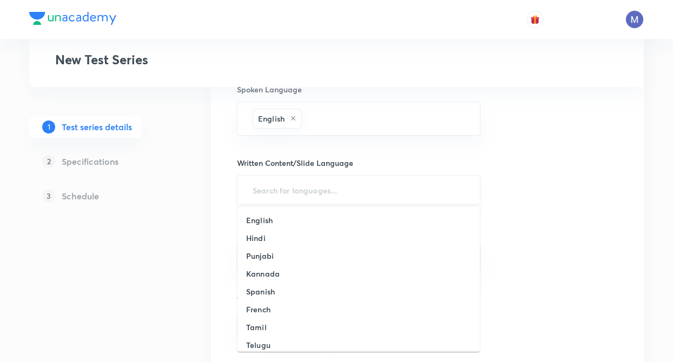
click at [270, 188] on input "text" at bounding box center [358, 190] width 216 height 20
click at [270, 219] on h6 "English" at bounding box center [259, 220] width 27 height 11
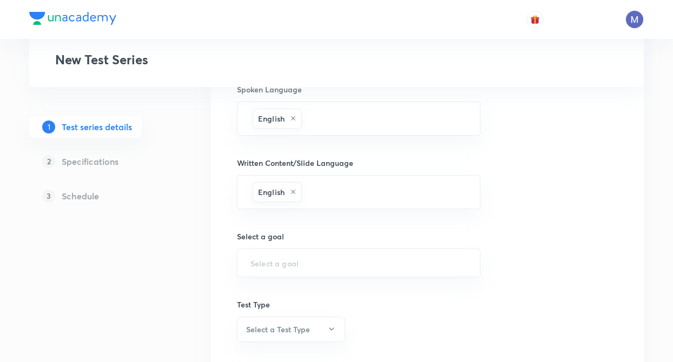
click at [207, 238] on div "Test Series New Test Series 1 Test series details 2 Specifications 3 Schedule T…" at bounding box center [336, 16] width 614 height 950
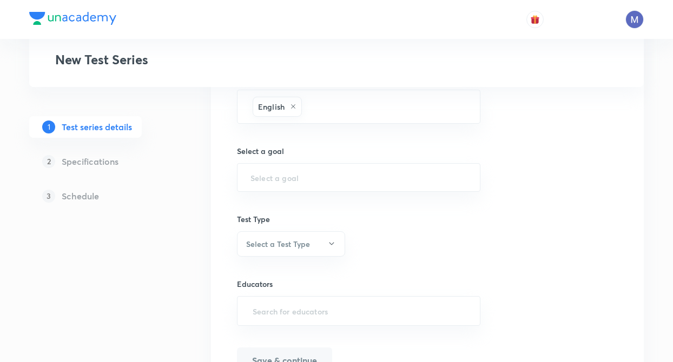
scroll to position [606, 0]
click at [257, 190] on div "​" at bounding box center [358, 176] width 243 height 29
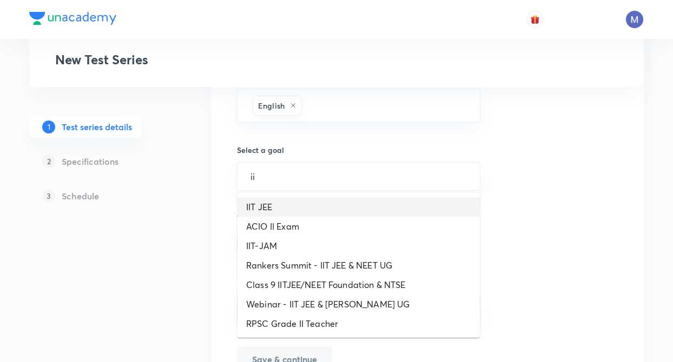
click at [259, 205] on li "IIT JEE" at bounding box center [358, 206] width 242 height 19
type input "IIT JEE"
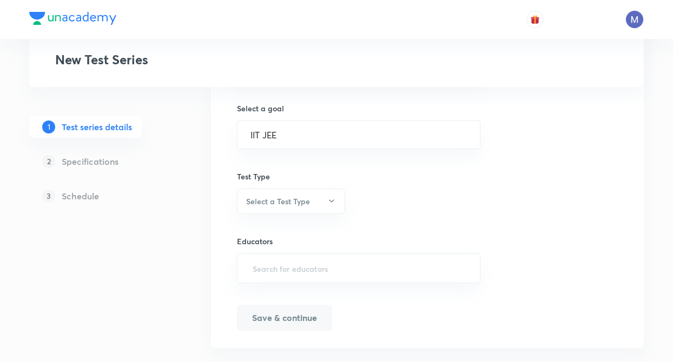
scroll to position [668, 0]
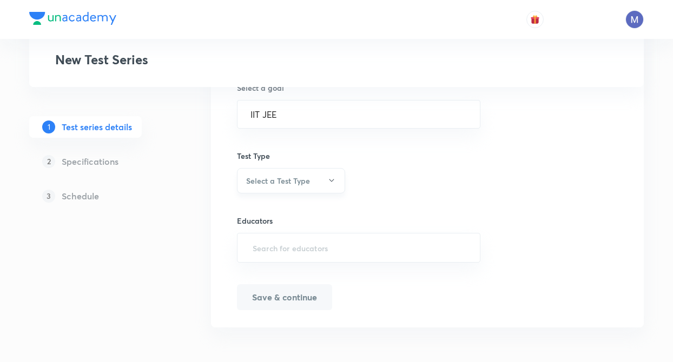
click at [262, 182] on h6 "Select a Test Type" at bounding box center [278, 180] width 64 height 11
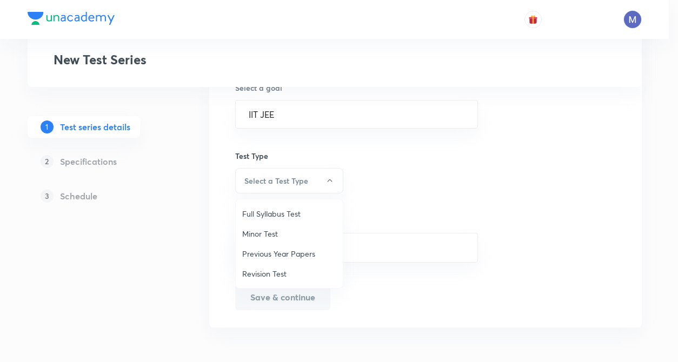
click at [262, 234] on span "Minor Test" at bounding box center [289, 233] width 94 height 11
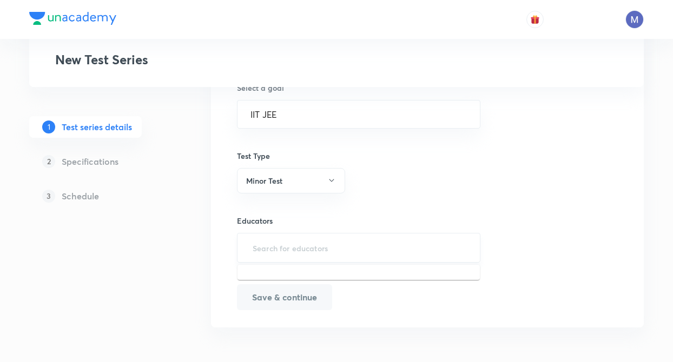
click at [279, 253] on input "text" at bounding box center [358, 248] width 216 height 20
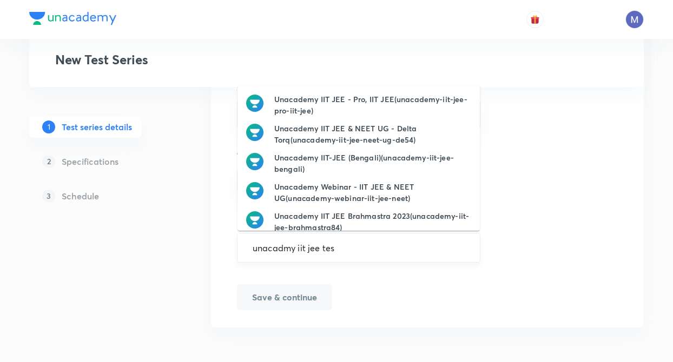
type input "unacadmy iit jee test"
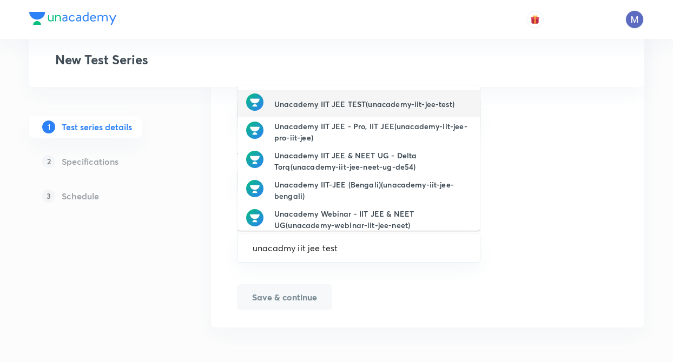
click at [314, 111] on div "Unacademy IIT JEE TEST(unacademy-iit-jee-test)" at bounding box center [350, 104] width 208 height 21
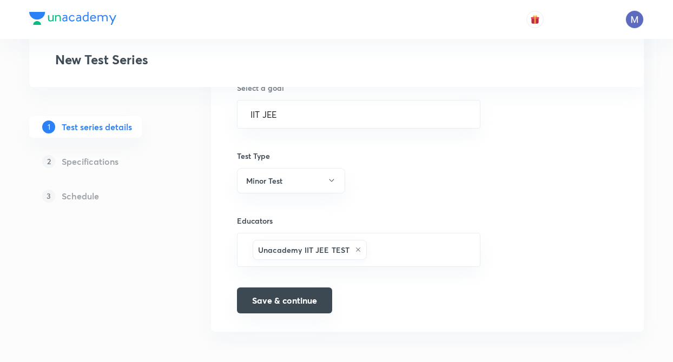
click at [272, 299] on button "Save & continue" at bounding box center [284, 301] width 95 height 26
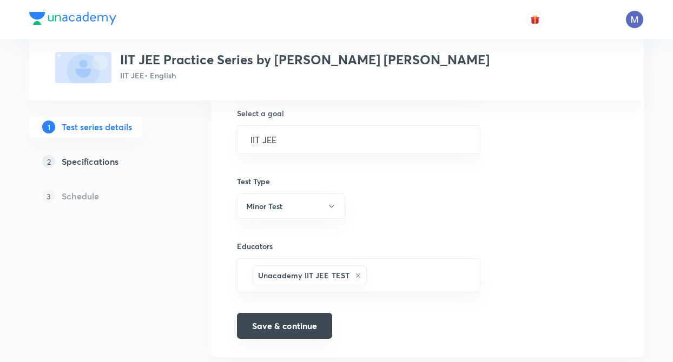
scroll to position [681, 0]
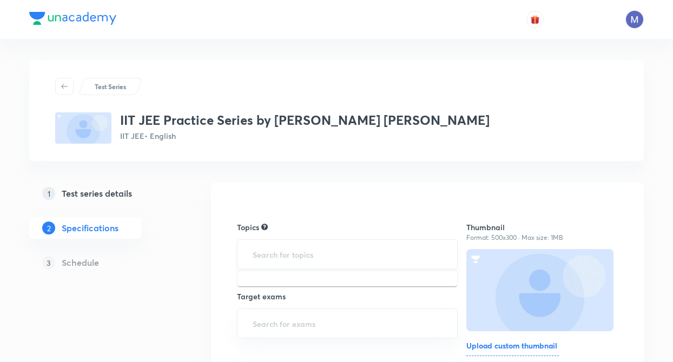
click at [274, 262] on input "text" at bounding box center [347, 254] width 194 height 20
type input "ch"
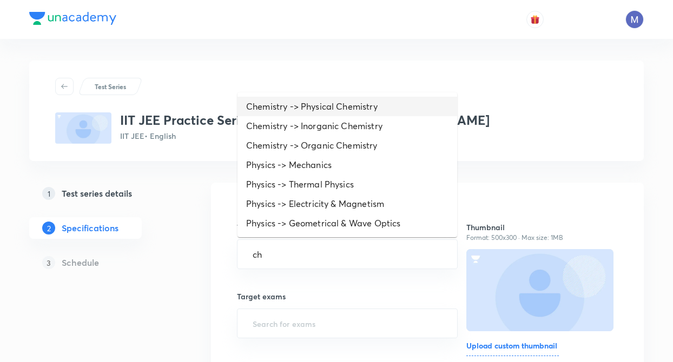
click at [285, 105] on li "Chemistry -> Physical Chemistry" at bounding box center [347, 106] width 220 height 19
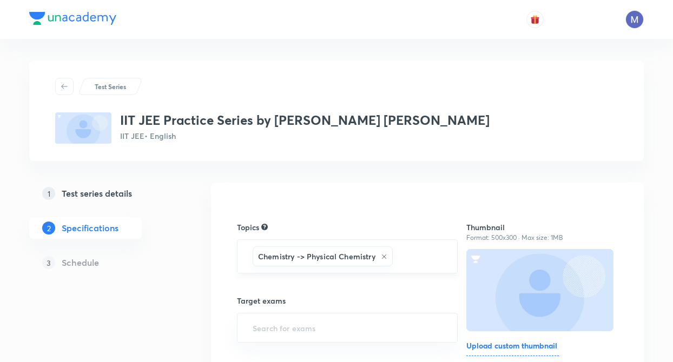
click at [419, 259] on input "text" at bounding box center [419, 257] width 49 height 20
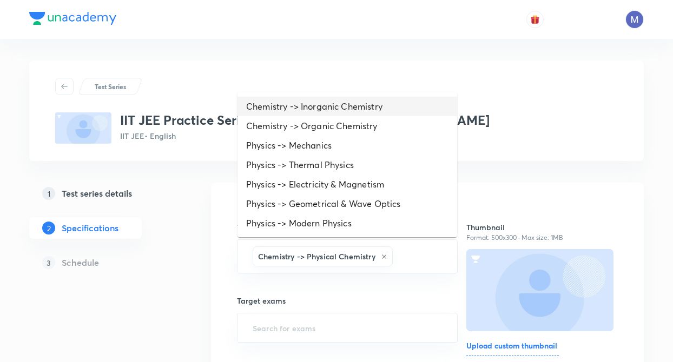
click at [330, 110] on li "Chemistry -> Inorganic Chemistry" at bounding box center [347, 106] width 220 height 19
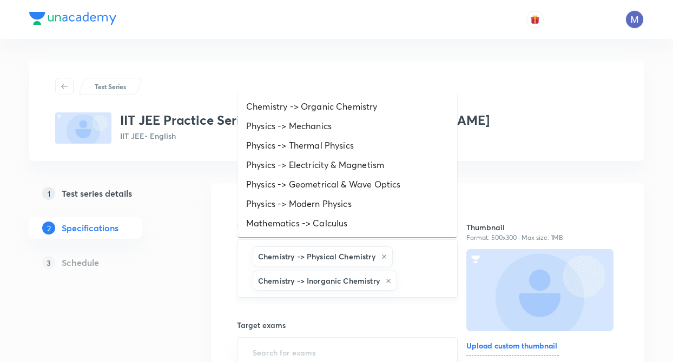
click at [418, 289] on input "text" at bounding box center [421, 281] width 45 height 20
click at [341, 107] on li "Chemistry -> Organic Chemistry" at bounding box center [347, 106] width 220 height 19
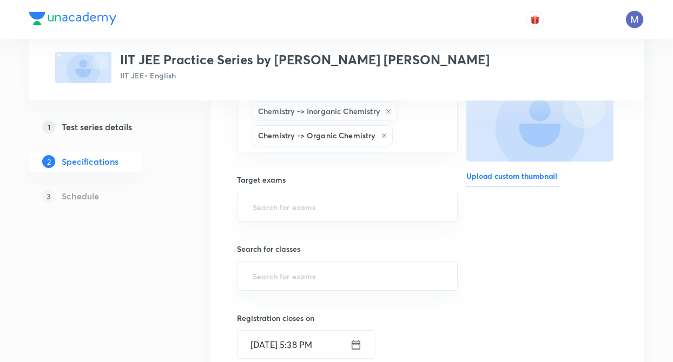
scroll to position [173, 0]
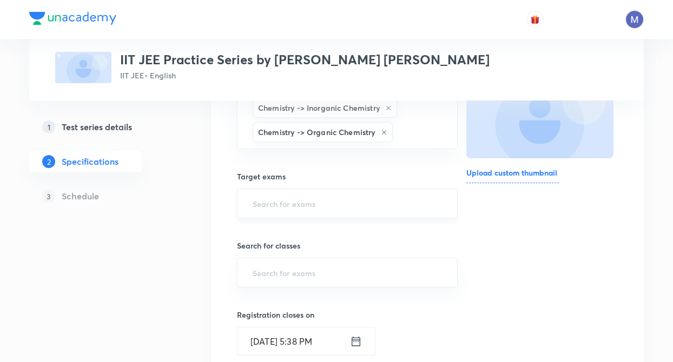
click at [255, 200] on input "text" at bounding box center [347, 204] width 194 height 20
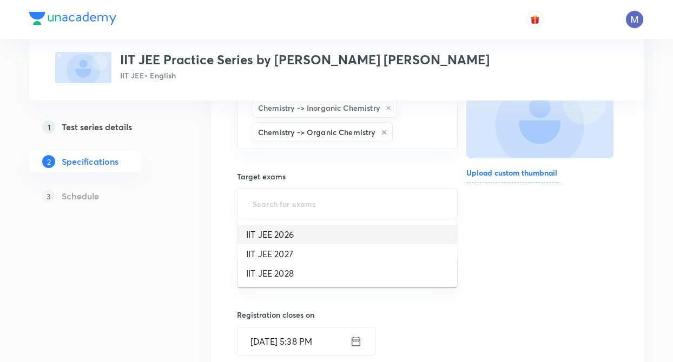
click at [259, 229] on li "IIT JEE 2026" at bounding box center [347, 234] width 220 height 19
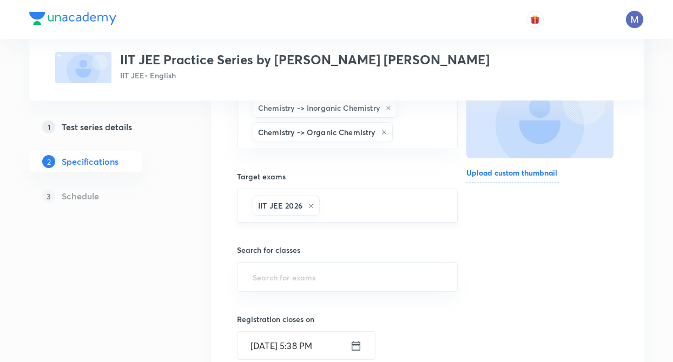
click at [361, 203] on input "text" at bounding box center [383, 206] width 122 height 20
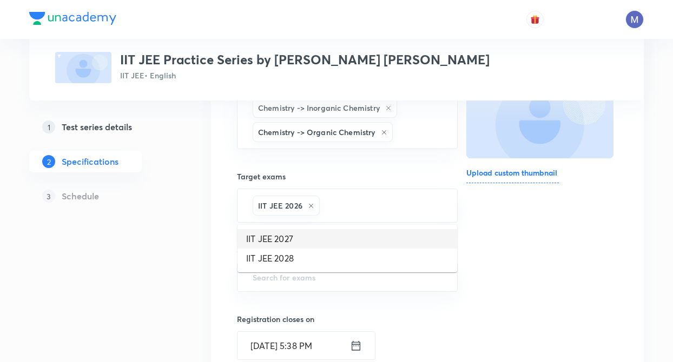
click at [279, 242] on li "IIT JEE 2027" at bounding box center [347, 238] width 220 height 19
click at [181, 246] on div "Test Series IIT JEE Practice Series by Mohammad Kashif Alam IIT JEE • English 1…" at bounding box center [336, 299] width 614 height 823
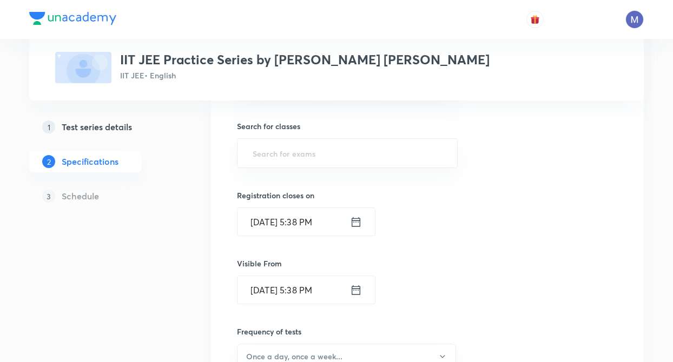
scroll to position [324, 0]
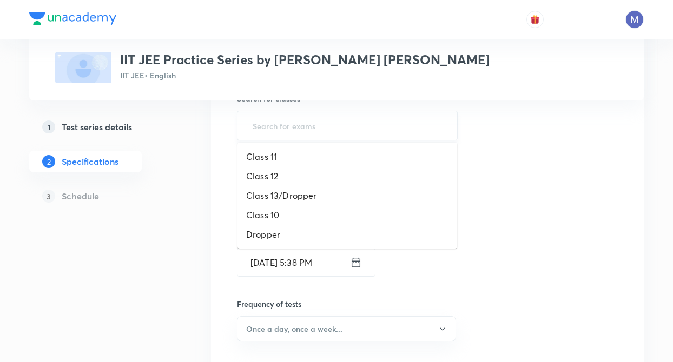
click at [268, 125] on input "text" at bounding box center [347, 126] width 194 height 20
click at [263, 158] on li "Class 11" at bounding box center [347, 156] width 220 height 19
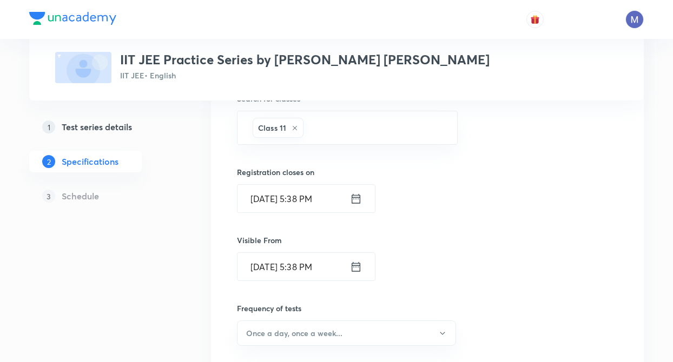
click at [362, 268] on div "Oct 7, 2025, 5:38 PM ​" at bounding box center [306, 267] width 138 height 29
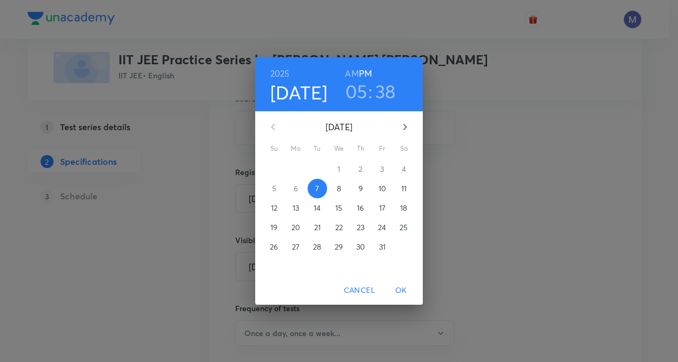
click at [398, 294] on span "OK" at bounding box center [401, 291] width 26 height 14
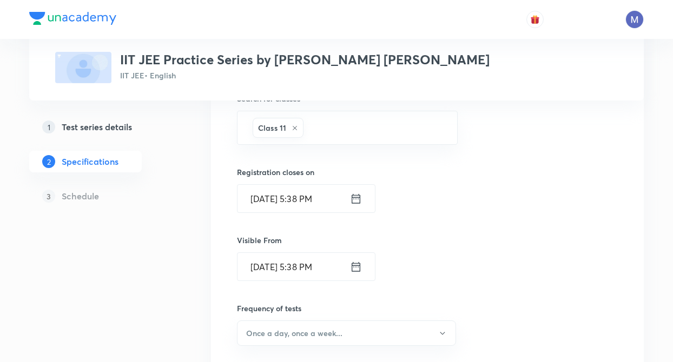
click at [352, 266] on icon at bounding box center [356, 267] width 9 height 10
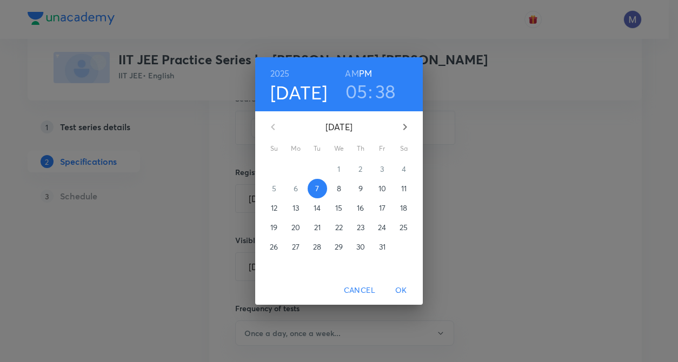
click at [354, 167] on div "2" at bounding box center [361, 169] width 22 height 19
click at [404, 287] on span "OK" at bounding box center [401, 291] width 26 height 14
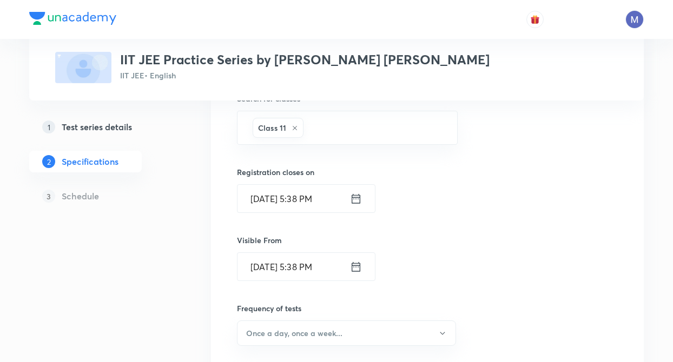
click at [218, 251] on div "Topics Chemistry -> Physical Chemistry Chemistry -> Inorganic Chemistry Chemist…" at bounding box center [427, 203] width 433 height 690
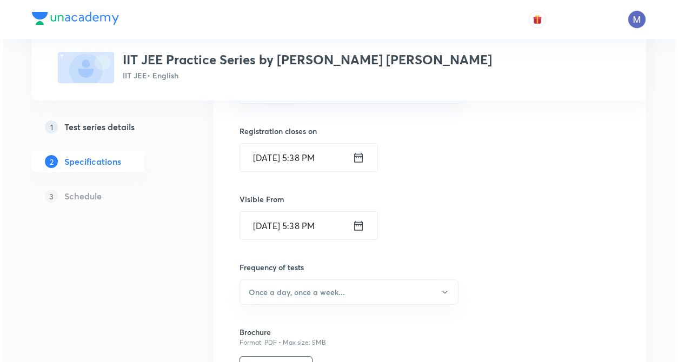
scroll to position [368, 0]
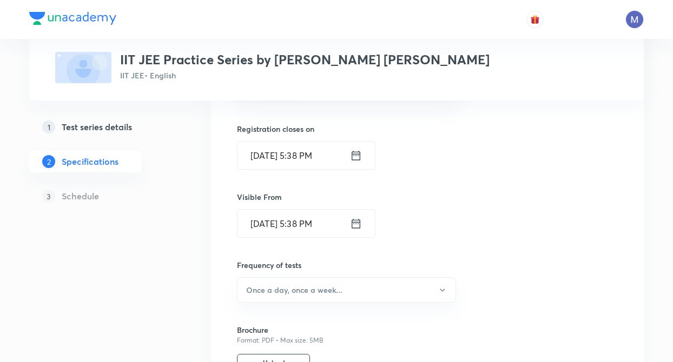
click at [353, 162] on icon at bounding box center [356, 155] width 12 height 15
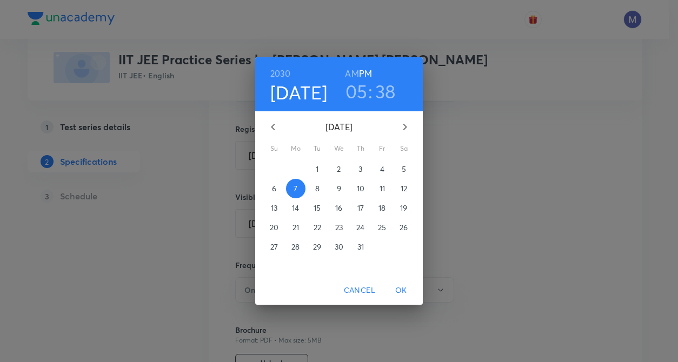
click at [361, 189] on p "10" at bounding box center [361, 188] width 8 height 11
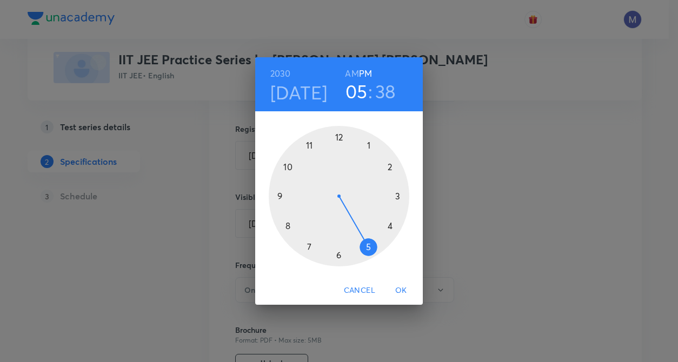
click at [400, 290] on span "OK" at bounding box center [401, 291] width 26 height 14
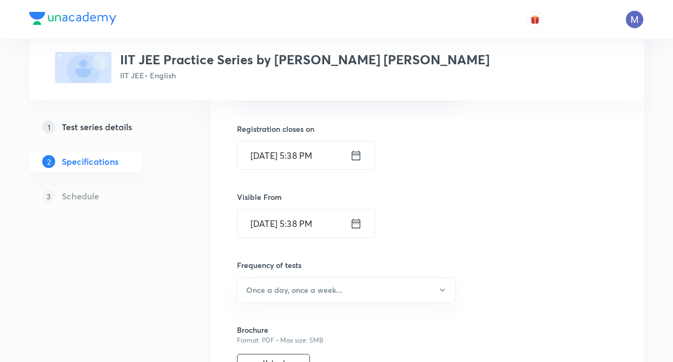
click at [299, 226] on input "Oct 7, 2025, 5:38 PM" at bounding box center [293, 224] width 112 height 28
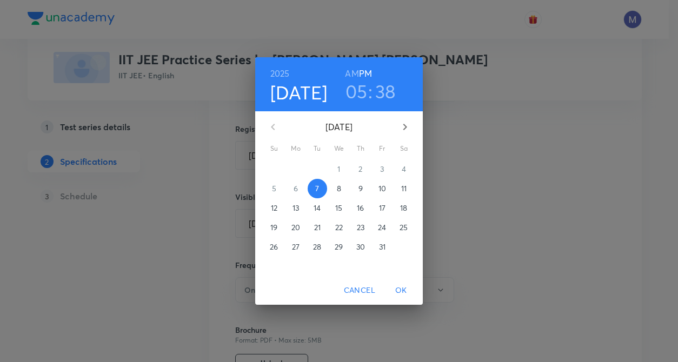
click at [297, 90] on h4 "[DATE]" at bounding box center [298, 92] width 57 height 23
click at [273, 126] on div "[DATE]" at bounding box center [339, 127] width 158 height 26
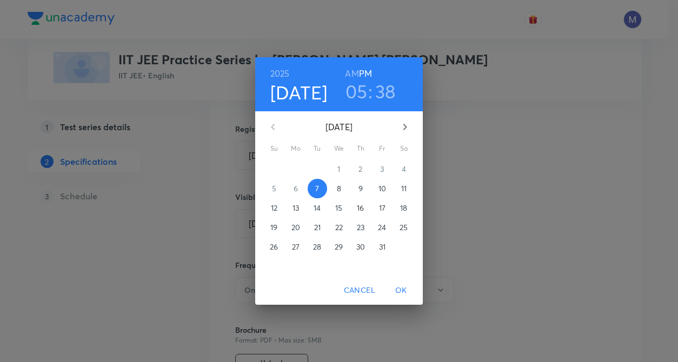
click at [328, 151] on div "Su Mo Tu We Th Fr Sa" at bounding box center [339, 148] width 168 height 9
click at [154, 221] on div "2025 Oct 7 05 : 38 AM PM October 2025 Su Mo Tu We Th Fr Sa 28 29 30 1 2 3 4 5 6…" at bounding box center [339, 181] width 678 height 362
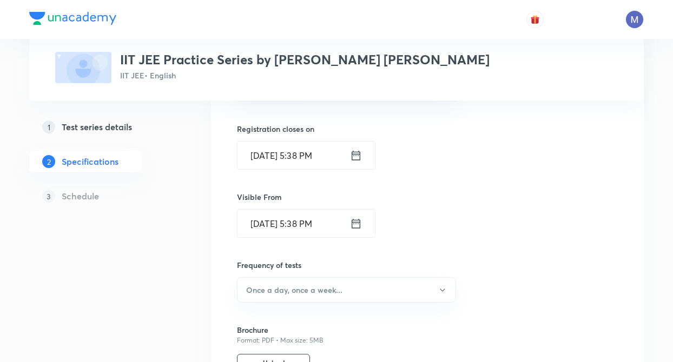
click at [350, 227] on icon at bounding box center [356, 223] width 12 height 15
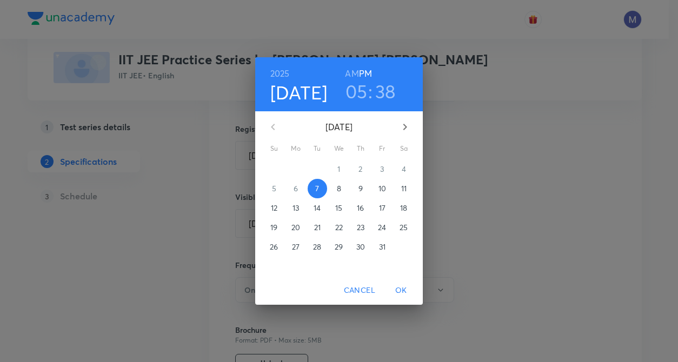
click at [279, 74] on h6 "2025" at bounding box center [279, 73] width 19 height 15
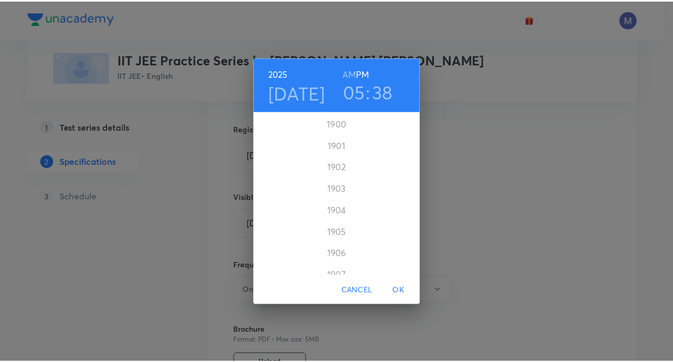
scroll to position [2639, 0]
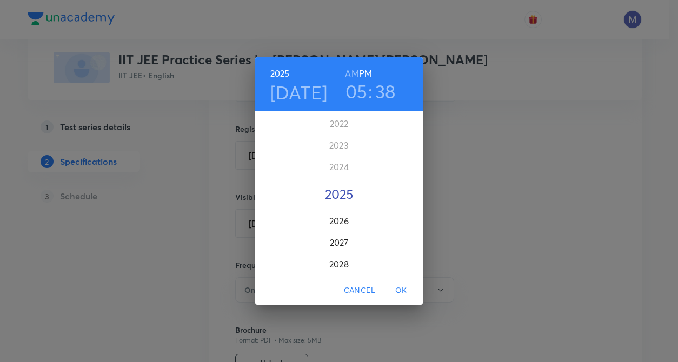
click at [331, 201] on div "2025" at bounding box center [339, 194] width 168 height 22
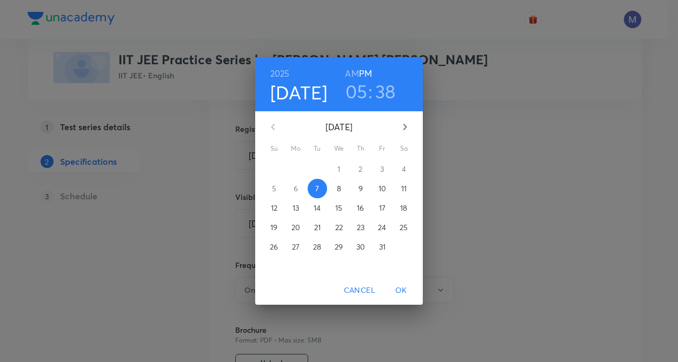
click at [289, 90] on h4 "[DATE]" at bounding box center [298, 92] width 57 height 23
click at [276, 129] on div "[DATE]" at bounding box center [339, 127] width 158 height 26
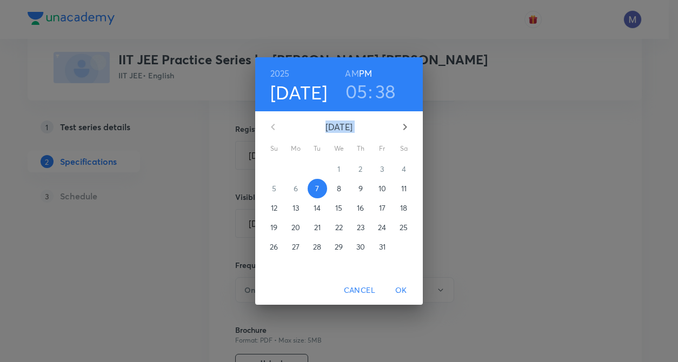
click at [276, 129] on div "[DATE]" at bounding box center [339, 127] width 158 height 26
click at [396, 289] on span "OK" at bounding box center [401, 291] width 26 height 14
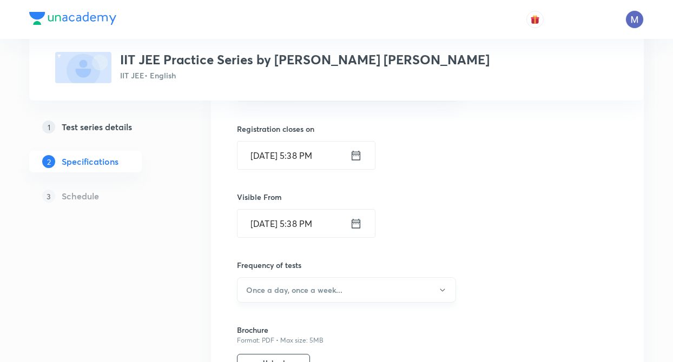
click at [281, 292] on h6 "Once a day, once a week..." at bounding box center [294, 289] width 96 height 11
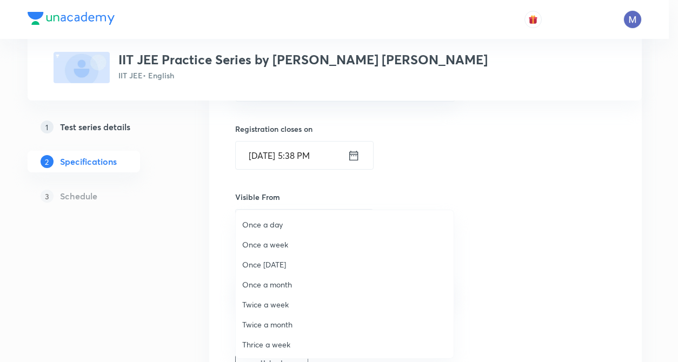
click at [258, 224] on span "Once a day" at bounding box center [344, 224] width 205 height 11
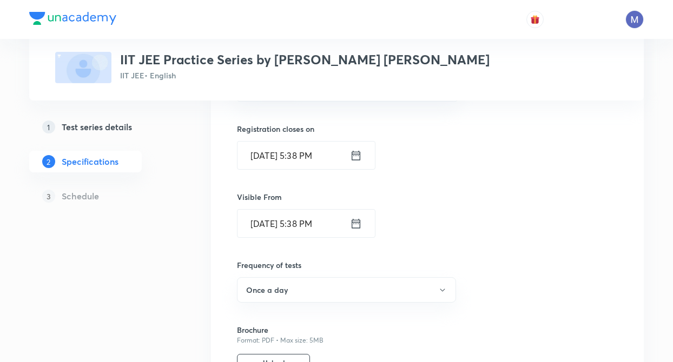
click at [200, 241] on div "Test Series IIT JEE Practice Series by Mohammad Kashif Alam IIT JEE • English 1…" at bounding box center [336, 106] width 614 height 827
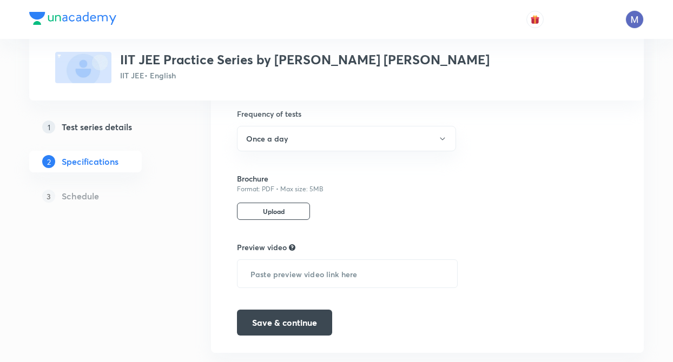
scroll to position [541, 0]
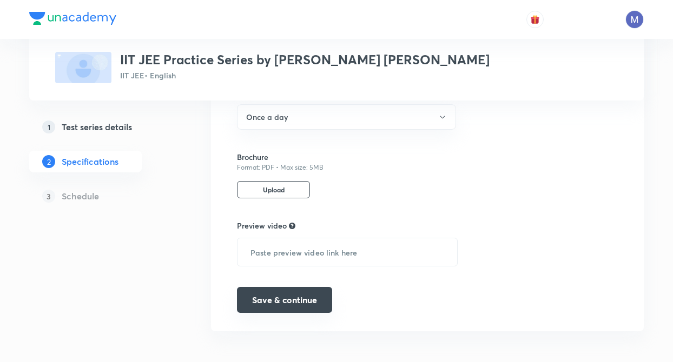
click at [269, 299] on button "Save & continue" at bounding box center [284, 300] width 95 height 26
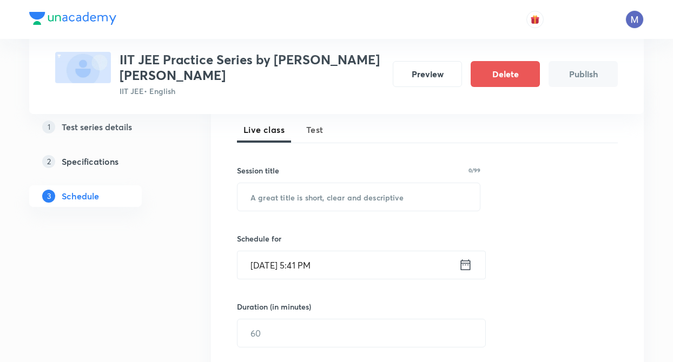
scroll to position [151, 0]
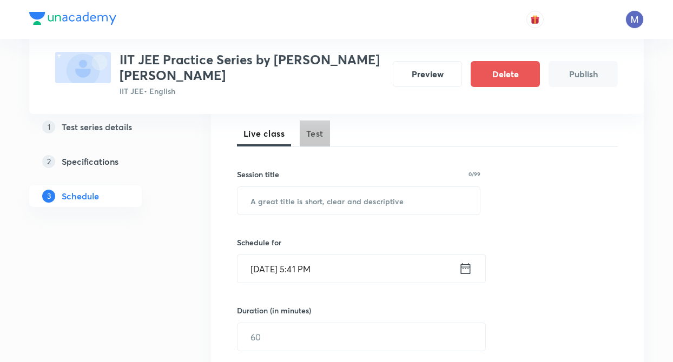
click at [313, 137] on span "Test" at bounding box center [314, 133] width 17 height 13
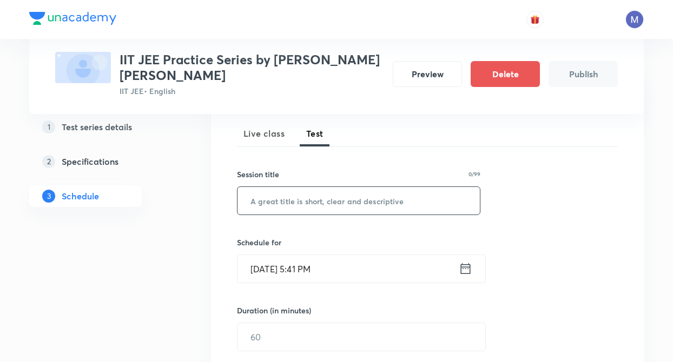
click at [277, 200] on input "text" at bounding box center [358, 201] width 242 height 28
type input "t"
type input "Test 1"
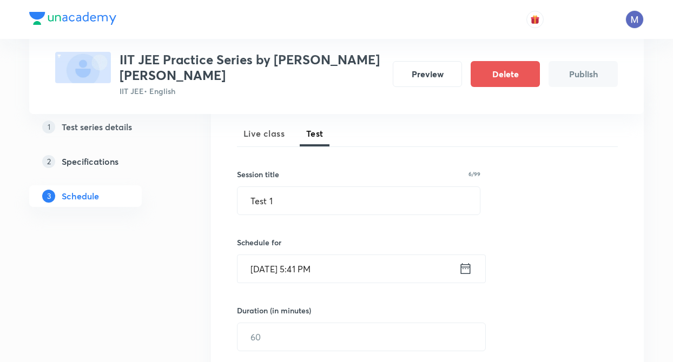
click at [337, 266] on input "Oct 7, 2025, 5:41 PM" at bounding box center [347, 269] width 221 height 28
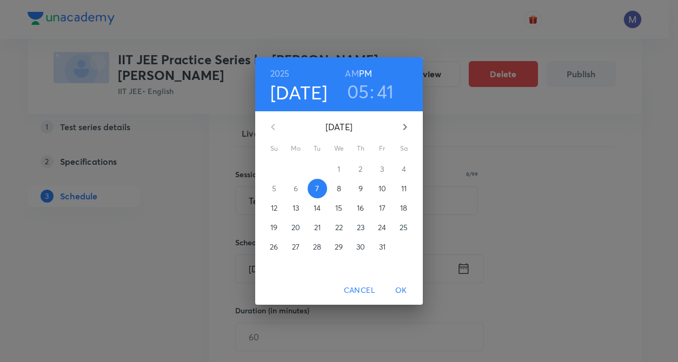
click at [383, 187] on p "10" at bounding box center [383, 188] width 8 height 11
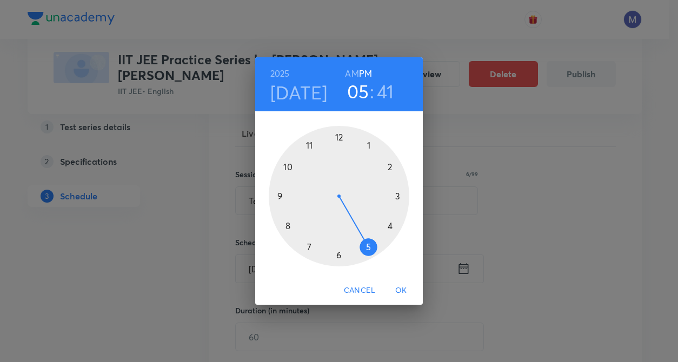
click at [341, 257] on div at bounding box center [339, 196] width 141 height 141
click at [337, 132] on div at bounding box center [339, 196] width 141 height 141
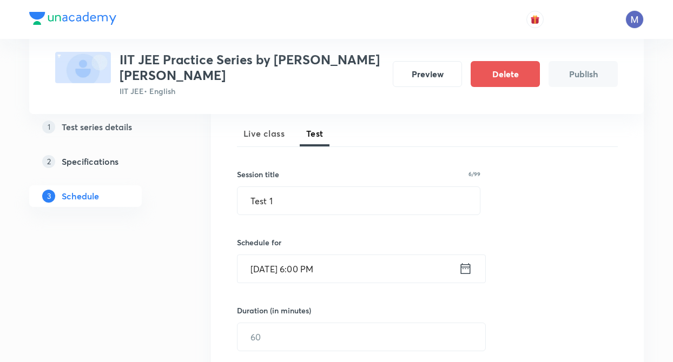
click at [204, 306] on div "Test Series IIT JEE Practice Series by Mohammad Kashif Alam IIT JEE • English P…" at bounding box center [336, 328] width 614 height 838
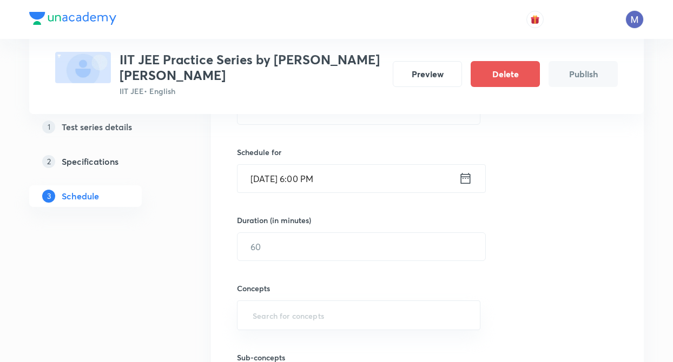
scroll to position [260, 0]
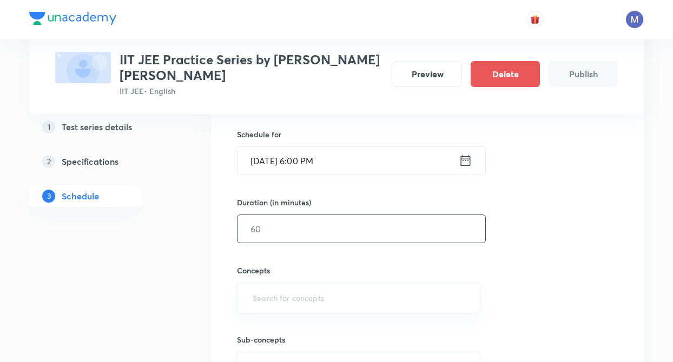
click at [260, 231] on input "text" at bounding box center [361, 229] width 248 height 28
click at [273, 228] on input "text" at bounding box center [361, 229] width 248 height 28
type input "60"
click at [257, 297] on input "text" at bounding box center [358, 298] width 216 height 20
type input "aro"
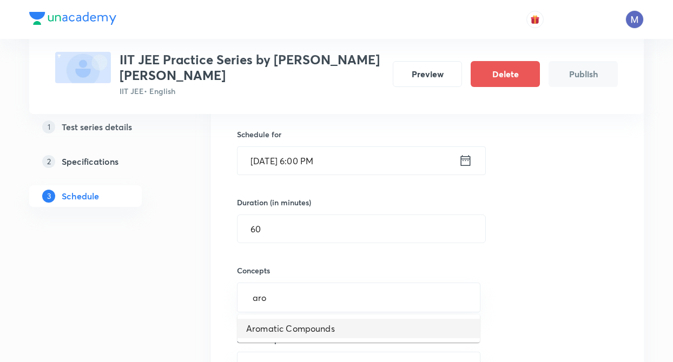
click at [261, 323] on li "Aromatic Compounds" at bounding box center [358, 328] width 242 height 19
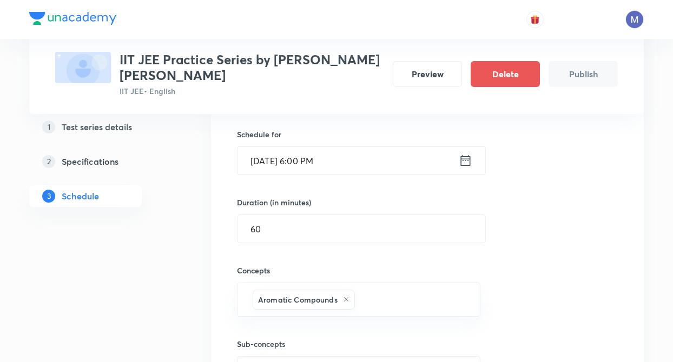
click at [182, 319] on div "Test Series IIT JEE Practice Series by Mohammad Kashif Alam IIT JEE • English P…" at bounding box center [336, 222] width 614 height 843
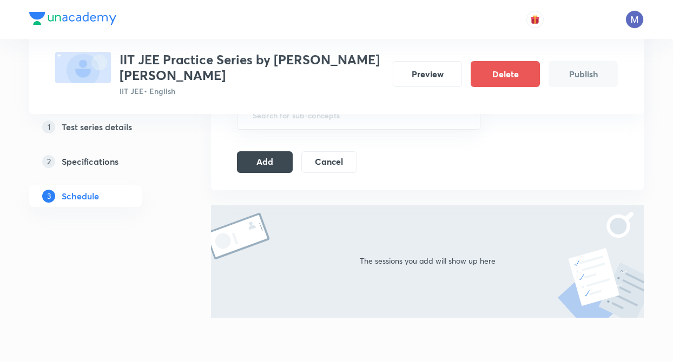
scroll to position [519, 0]
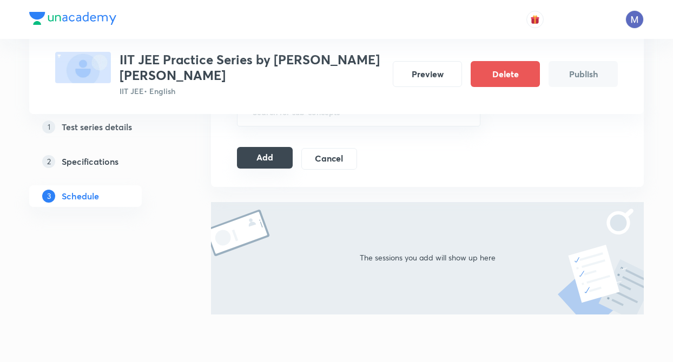
click at [256, 163] on button "Add" at bounding box center [265, 158] width 56 height 22
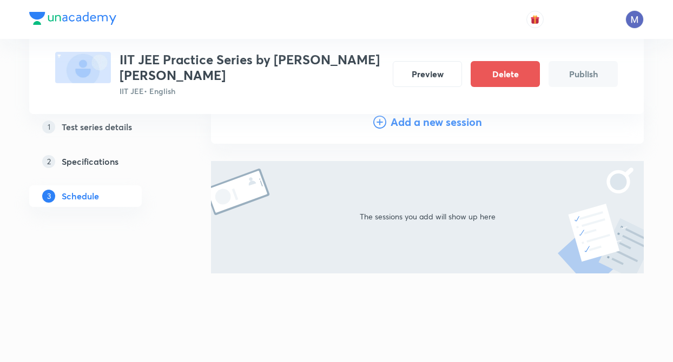
scroll to position [129, 0]
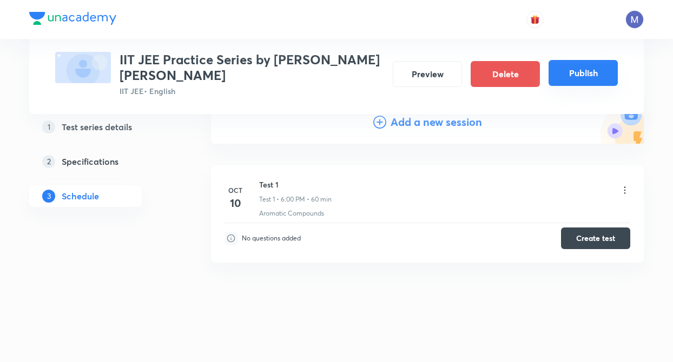
click at [572, 70] on button "Publish" at bounding box center [582, 73] width 69 height 26
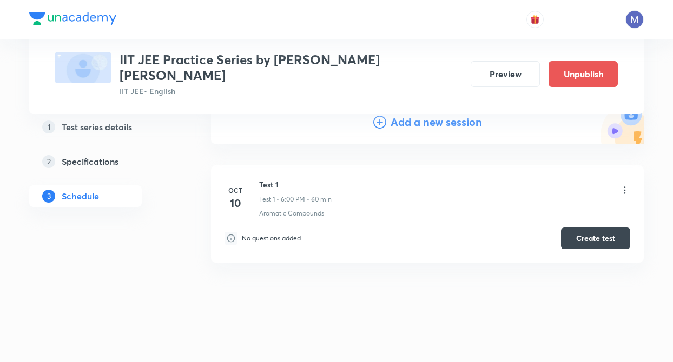
scroll to position [116, 0]
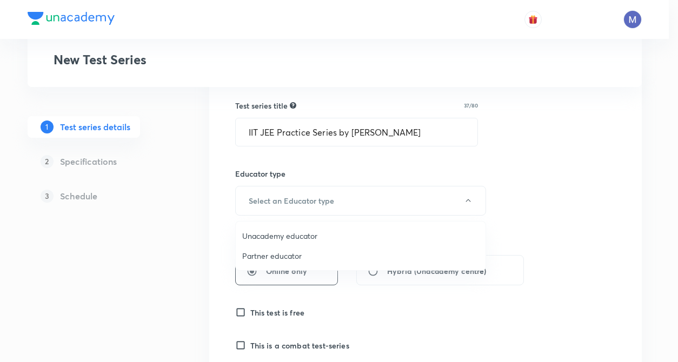
click at [268, 242] on li "Unacademy educator" at bounding box center [361, 236] width 250 height 20
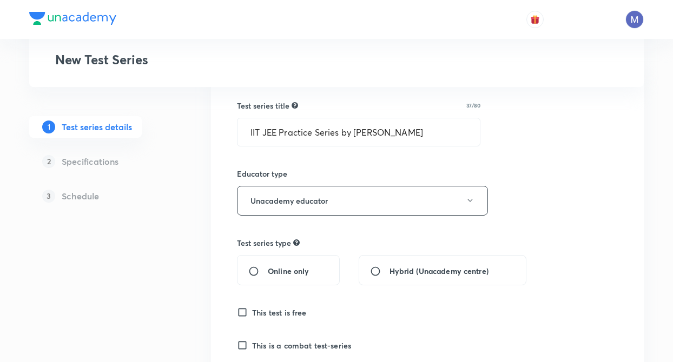
click at [253, 271] on input "Online only" at bounding box center [257, 271] width 19 height 11
radio input "true"
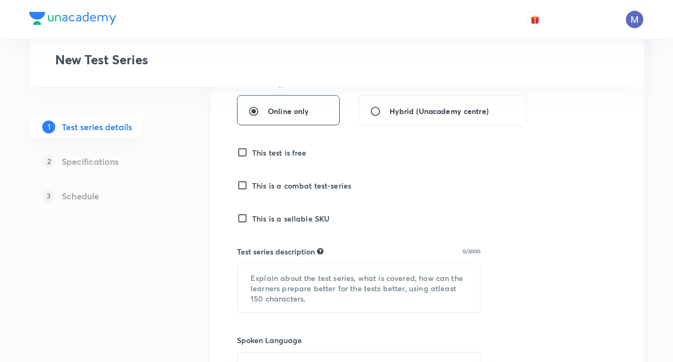
scroll to position [303, 0]
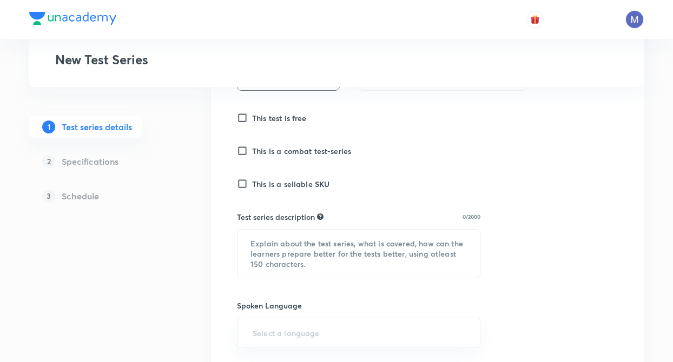
click at [244, 114] on input "This test is free" at bounding box center [244, 117] width 15 height 11
click at [243, 118] on input "This test is free" at bounding box center [244, 117] width 15 height 11
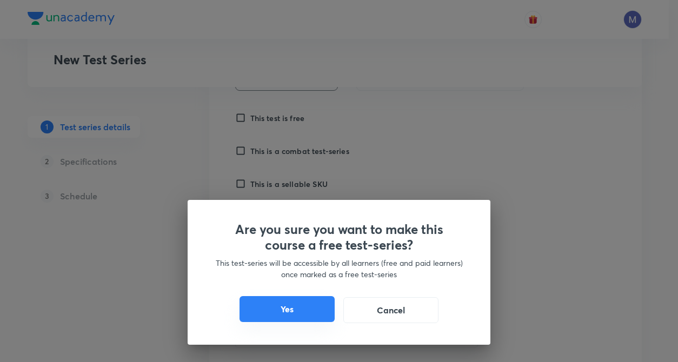
click at [270, 314] on button "Yes" at bounding box center [287, 309] width 95 height 26
checkbox input "true"
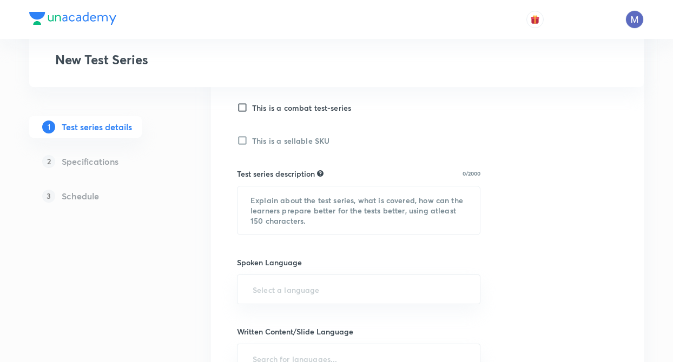
scroll to position [368, 0]
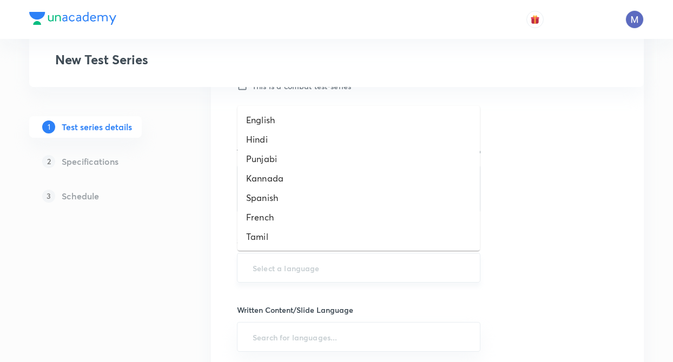
click at [255, 267] on input "text" at bounding box center [358, 268] width 216 height 20
click at [262, 122] on li "English" at bounding box center [358, 119] width 242 height 19
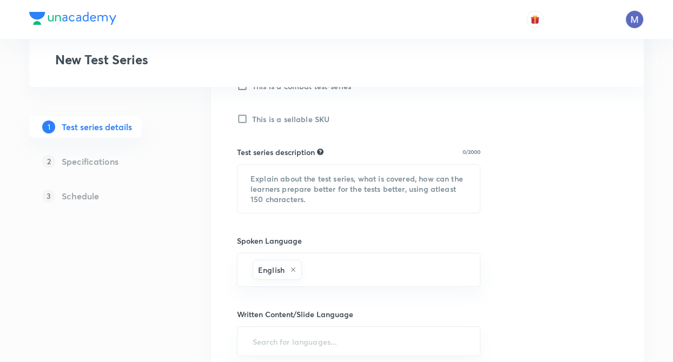
click at [174, 275] on div "1 Test series details 2 Specifications 3 Schedule" at bounding box center [102, 220] width 147 height 837
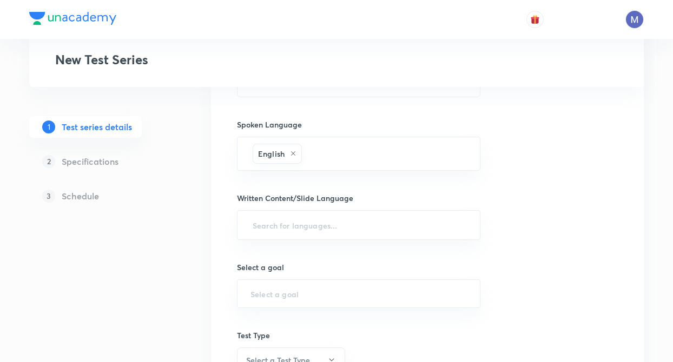
scroll to position [498, 0]
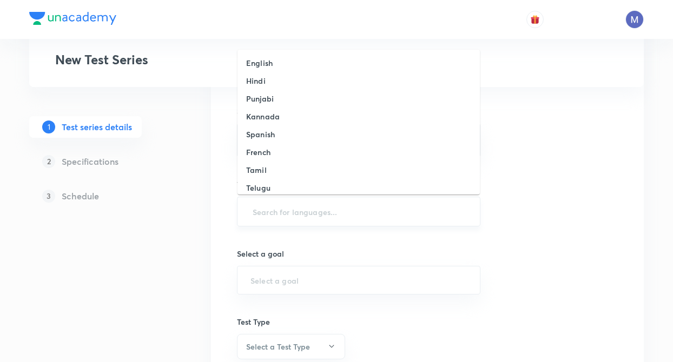
click at [270, 213] on input "text" at bounding box center [358, 212] width 216 height 20
click at [270, 61] on h6 "English" at bounding box center [259, 62] width 27 height 11
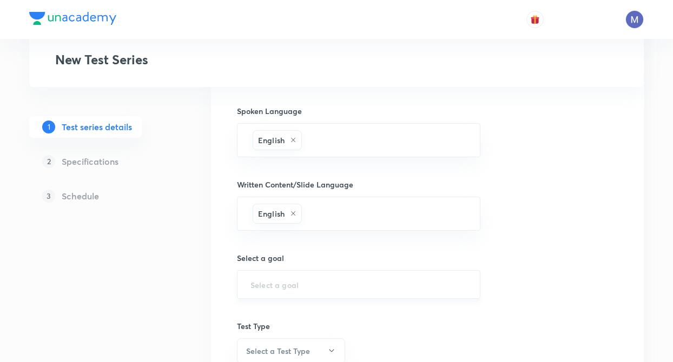
click at [272, 280] on input "text" at bounding box center [358, 285] width 216 height 10
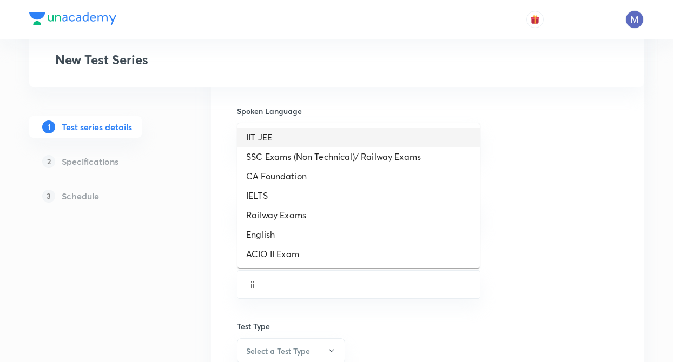
click at [258, 136] on li "IIT JEE" at bounding box center [358, 137] width 242 height 19
type input "IIT JEE"
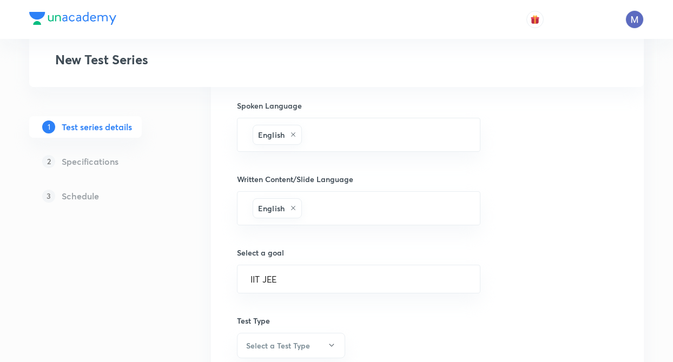
click at [225, 297] on div "Test series title 37/80 IIT JEE Practice Series by Mohit Ryan ​ Educator type U…" at bounding box center [427, 79] width 433 height 826
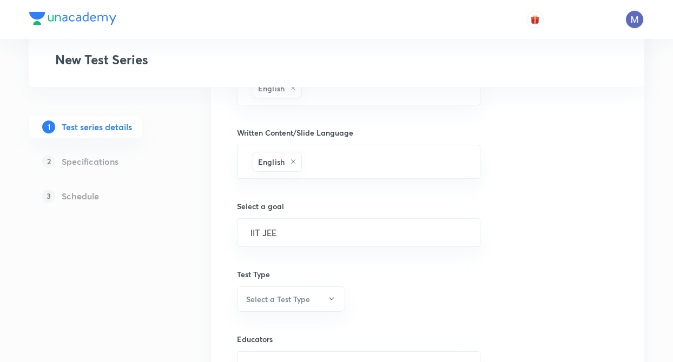
scroll to position [649, 0]
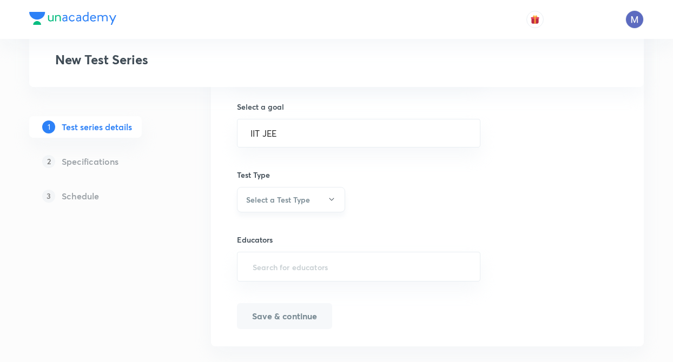
click at [267, 197] on h6 "Select a Test Type" at bounding box center [278, 199] width 64 height 11
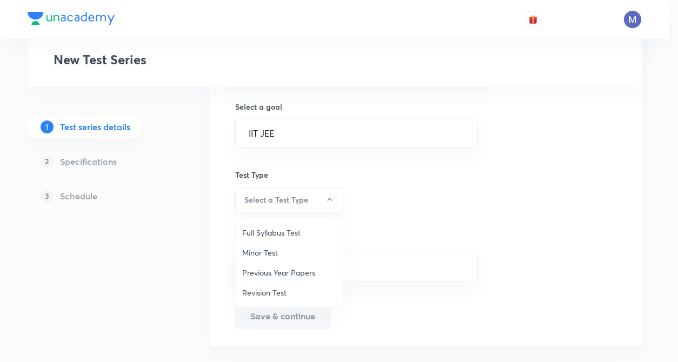
click at [266, 254] on span "Minor Test" at bounding box center [289, 252] width 94 height 11
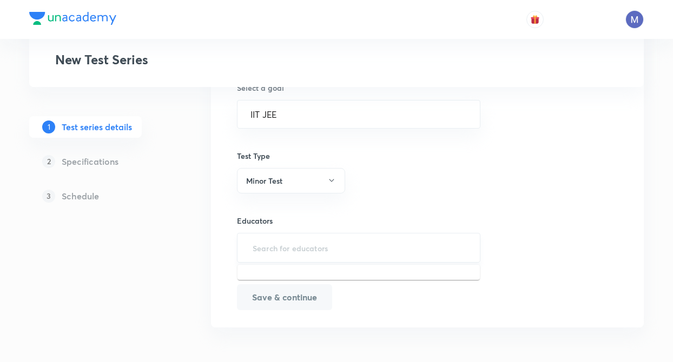
click at [271, 248] on input "text" at bounding box center [358, 248] width 216 height 20
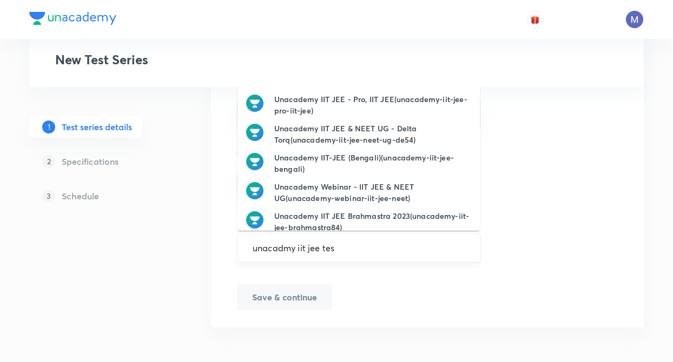
type input "unacadmy iit jee test"
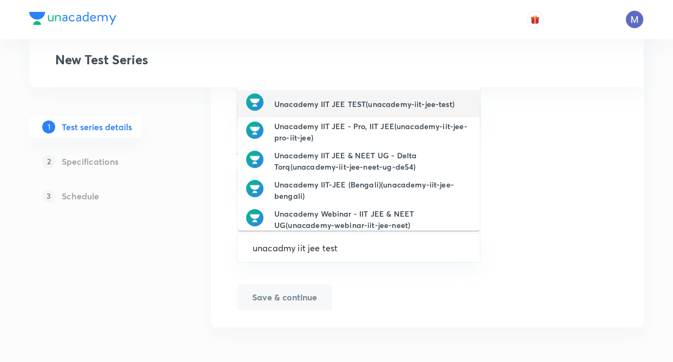
click at [303, 107] on h6 "Unacademy IIT JEE TEST(unacademy-iit-jee-test)" at bounding box center [364, 103] width 180 height 11
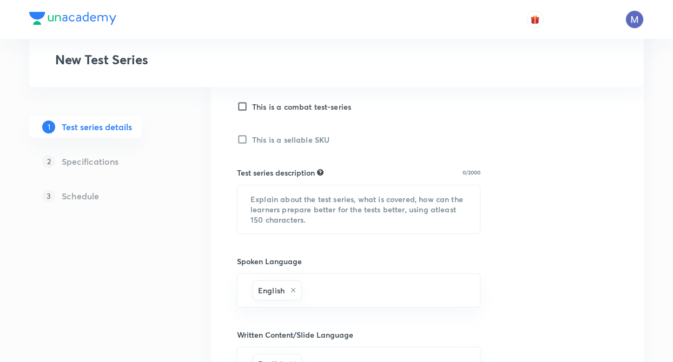
scroll to position [326, 0]
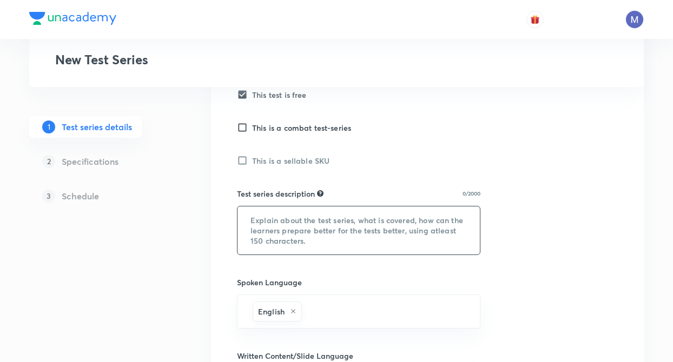
click at [253, 218] on textarea at bounding box center [358, 231] width 242 height 48
paste textarea "IIT JEE Practice Series by [PERSON_NAME]— a topic-wise test series meticulously…"
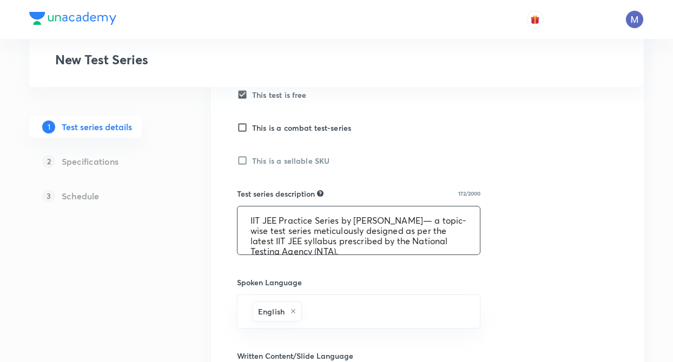
scroll to position [2, 0]
type textarea "IIT JEE Practice Series by [PERSON_NAME]— a topic-wise test series meticulously…"
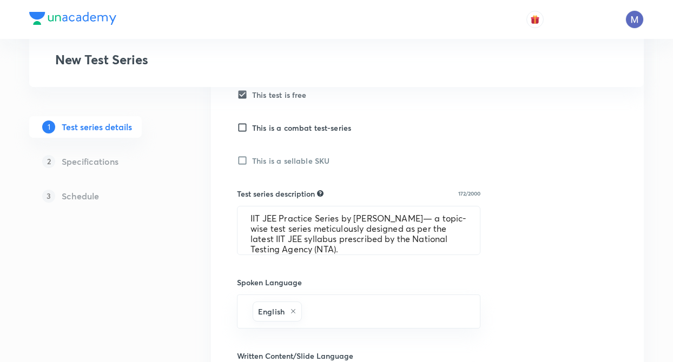
click at [198, 245] on div "Test Series New Test Series 1 Test series details 2 Specifications 3 Schedule T…" at bounding box center [336, 211] width 614 height 955
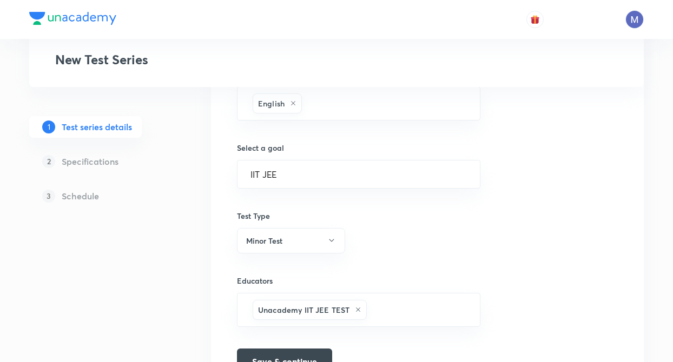
scroll to position [672, 0]
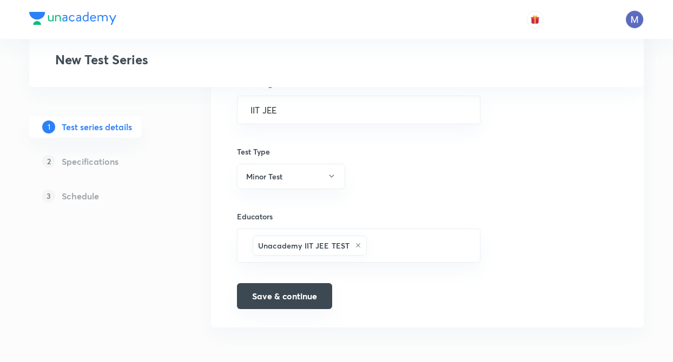
click at [283, 307] on button "Save & continue" at bounding box center [284, 296] width 95 height 26
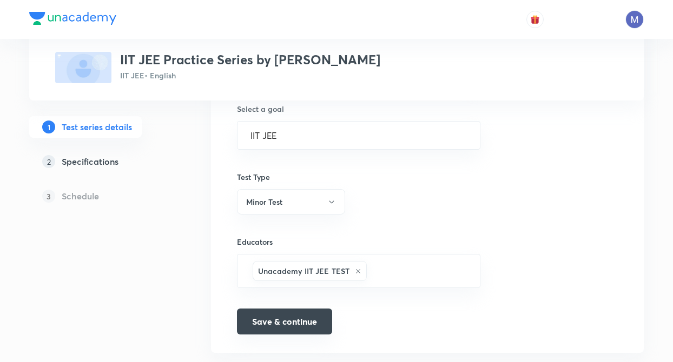
scroll to position [686, 0]
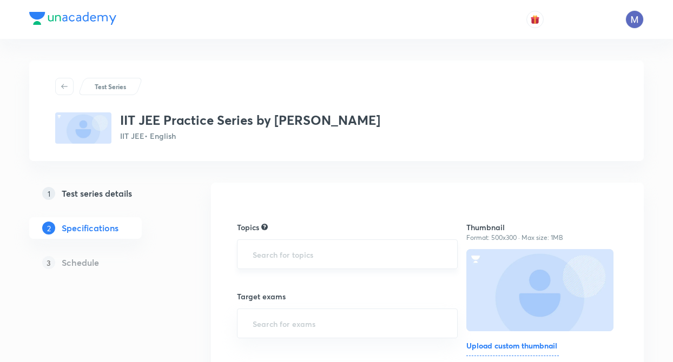
click at [291, 254] on input "text" at bounding box center [347, 254] width 194 height 20
type input "i"
type input "ch"
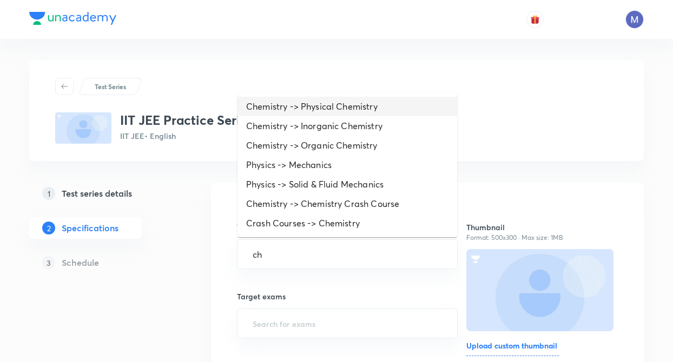
click at [283, 111] on li "Chemistry -> Physical Chemistry" at bounding box center [347, 106] width 220 height 19
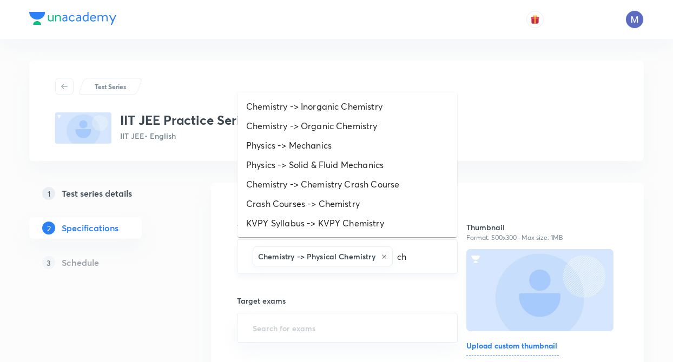
type input "che"
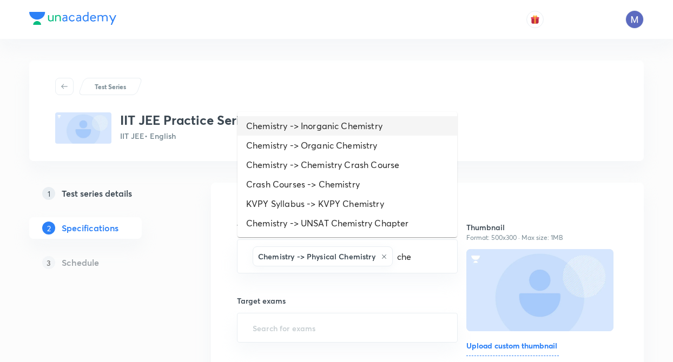
click at [333, 128] on li "Chemistry -> Inorganic Chemistry" at bounding box center [347, 125] width 220 height 19
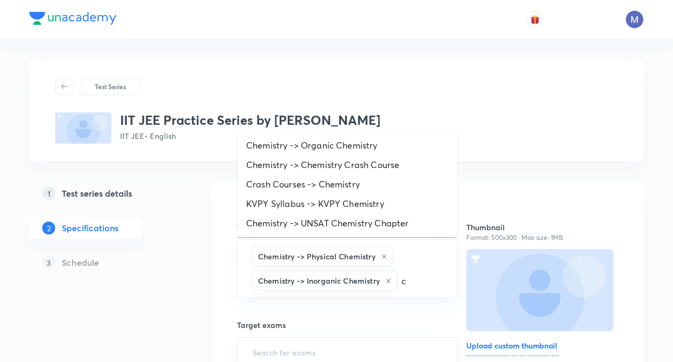
type input "ch"
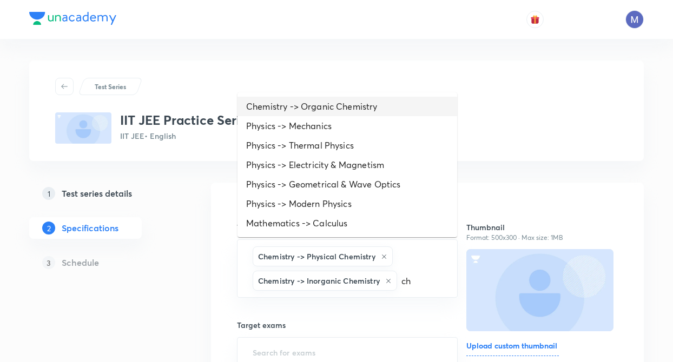
click at [309, 113] on li "Chemistry -> Organic Chemistry" at bounding box center [347, 106] width 220 height 19
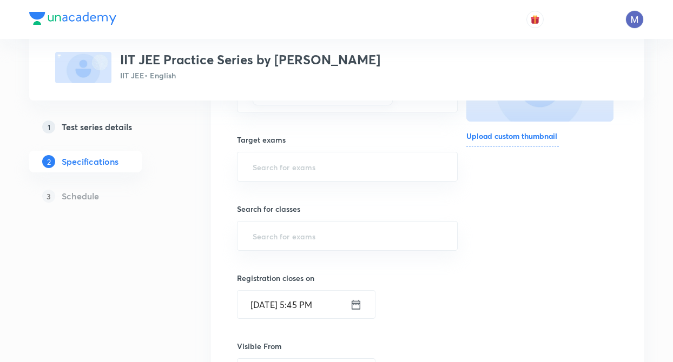
scroll to position [216, 0]
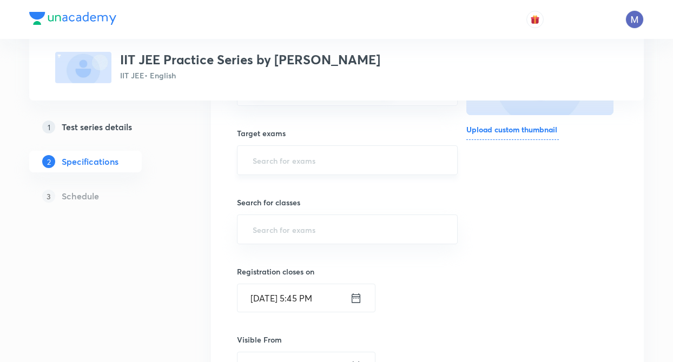
click at [268, 158] on input "text" at bounding box center [347, 160] width 194 height 20
type input "ii"
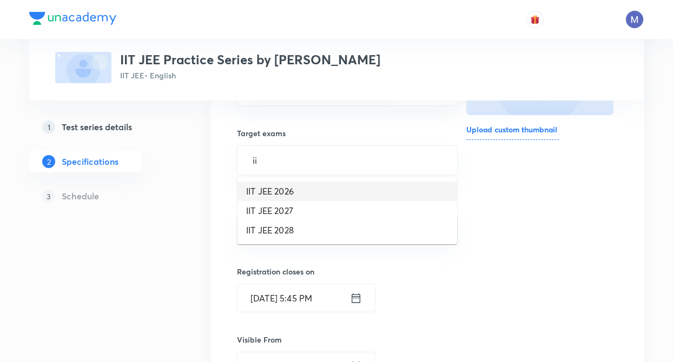
click at [270, 188] on li "IIT JEE 2026" at bounding box center [347, 191] width 220 height 19
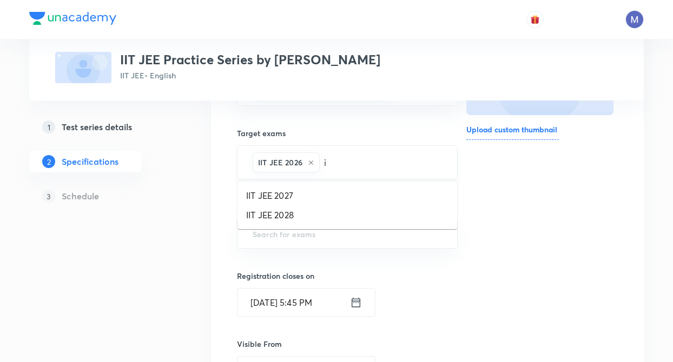
type input "ii"
click at [299, 190] on li "IIT JEE 2027" at bounding box center [347, 195] width 220 height 19
click at [191, 240] on div "Test Series IIT JEE Practice Series by Mohit Ryan IIT JEE • English 1 Test seri…" at bounding box center [336, 255] width 614 height 823
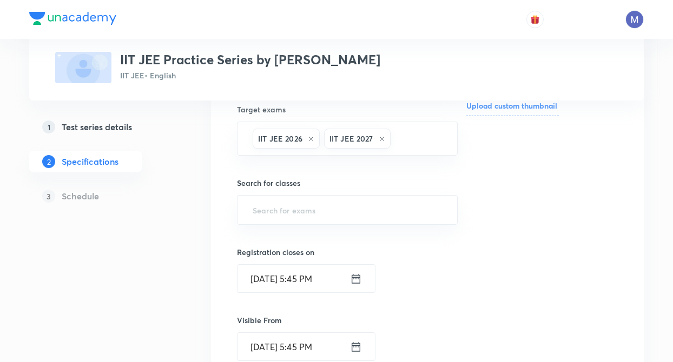
scroll to position [281, 0]
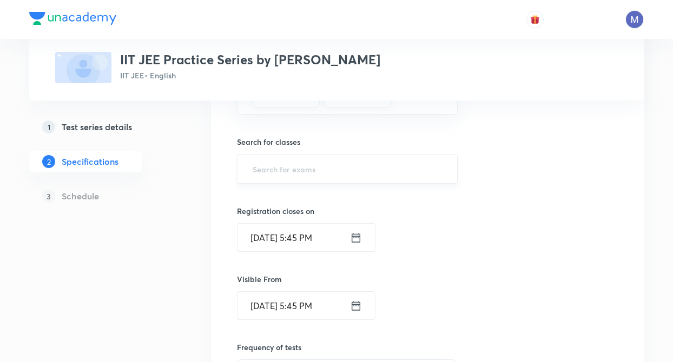
click at [262, 170] on input "text" at bounding box center [347, 169] width 194 height 20
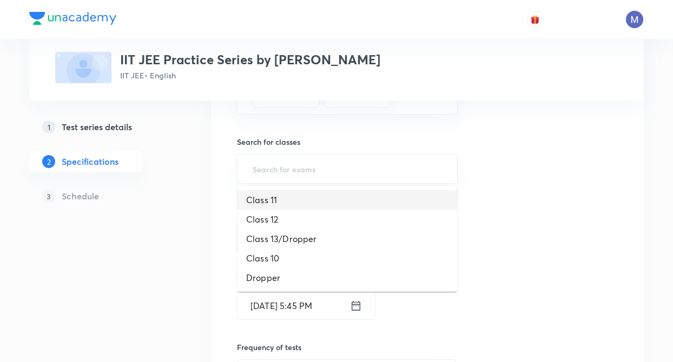
click at [264, 196] on li "Class 11" at bounding box center [347, 199] width 220 height 19
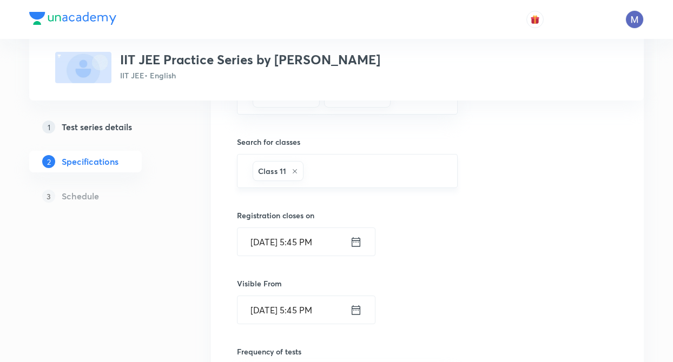
click at [366, 174] on input "text" at bounding box center [375, 171] width 138 height 20
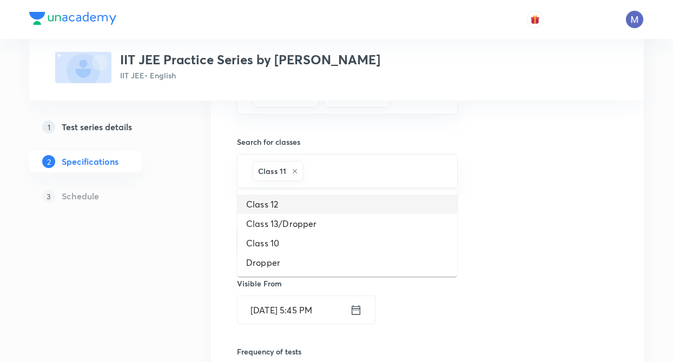
click at [274, 208] on li "Class 12" at bounding box center [347, 204] width 220 height 19
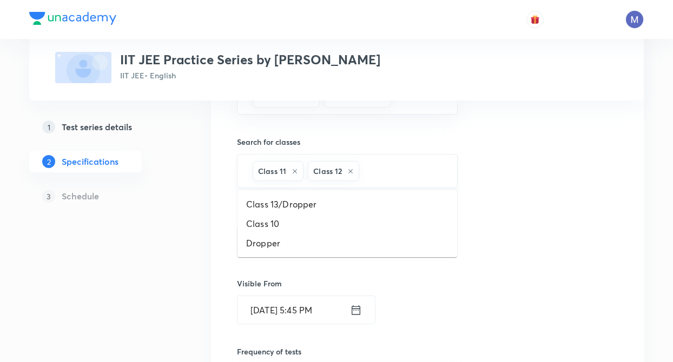
click at [367, 177] on input "text" at bounding box center [402, 171] width 82 height 20
click at [299, 205] on li "Class 13/Dropper" at bounding box center [347, 204] width 220 height 19
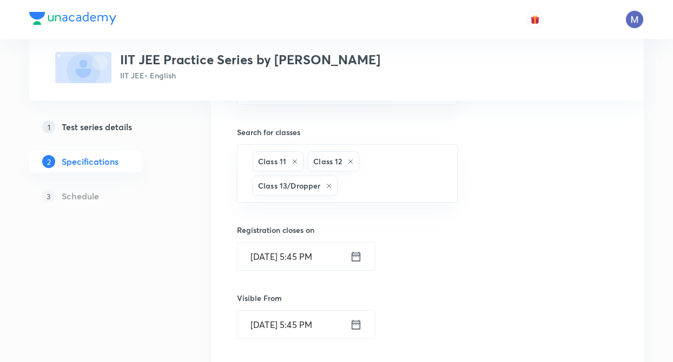
click at [207, 250] on div "Test Series IIT JEE Practice Series by Mohit Ryan IIT JEE • English 1 Test seri…" at bounding box center [336, 195] width 614 height 851
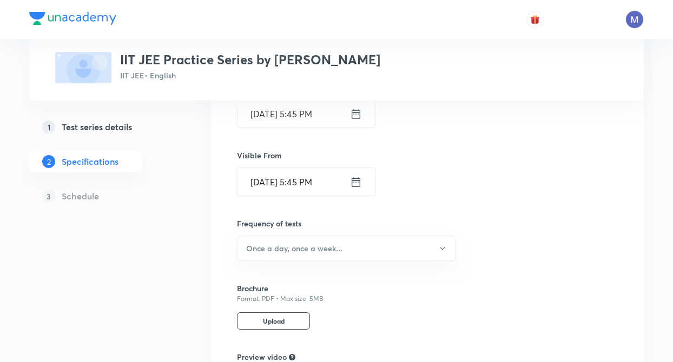
scroll to position [433, 0]
click at [266, 253] on h6 "Once a day, once a week..." at bounding box center [294, 249] width 96 height 11
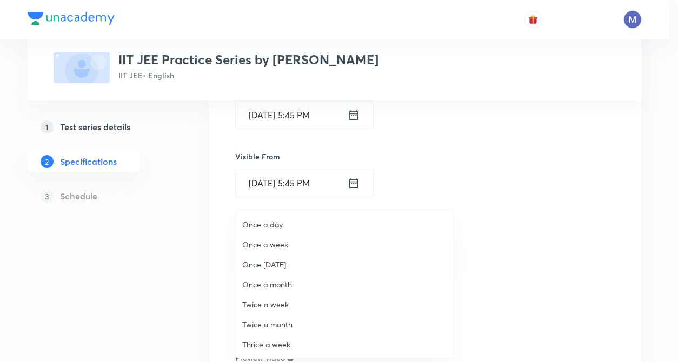
click at [267, 227] on span "Once a day" at bounding box center [344, 224] width 205 height 11
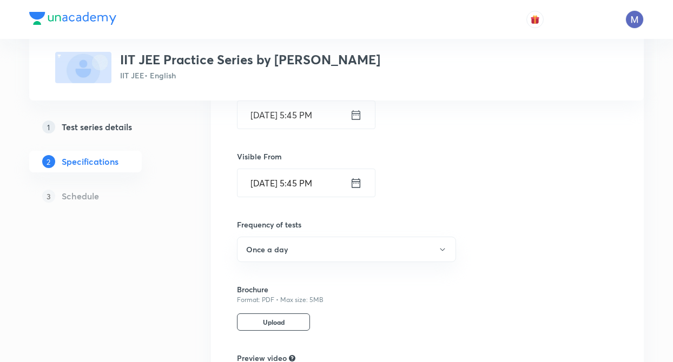
click at [204, 252] on div "Test Series IIT JEE Practice Series by Mohit Ryan IIT JEE • English 1 Test seri…" at bounding box center [336, 53] width 614 height 851
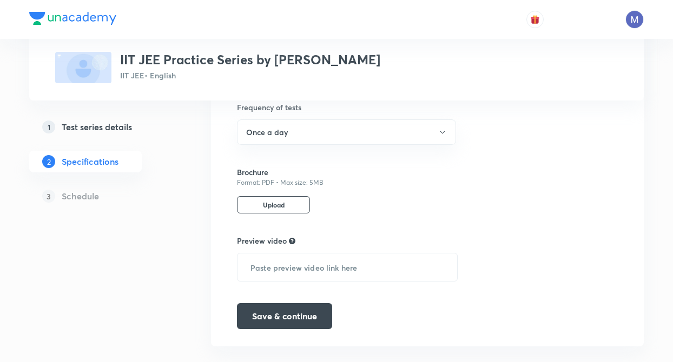
scroll to position [569, 0]
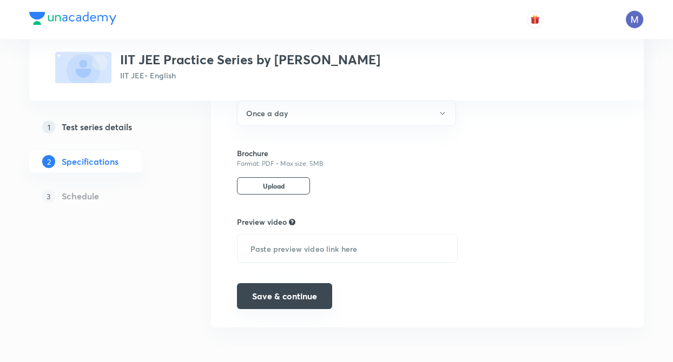
click at [292, 291] on button "Save & continue" at bounding box center [284, 296] width 95 height 26
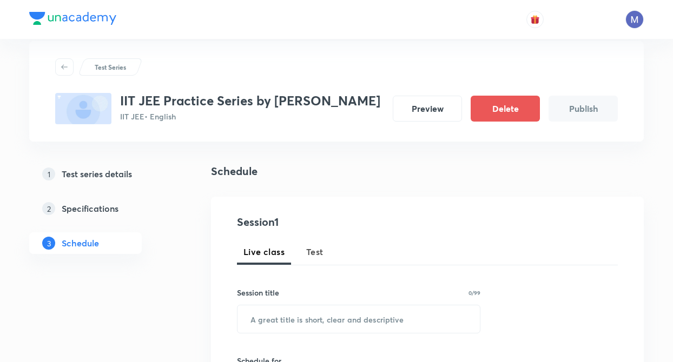
scroll to position [22, 0]
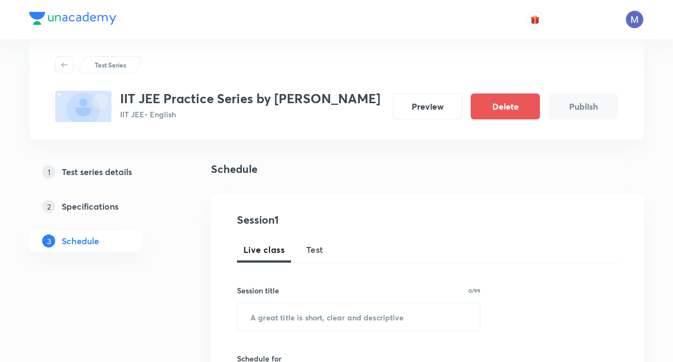
click at [317, 249] on span "Test" at bounding box center [314, 249] width 17 height 13
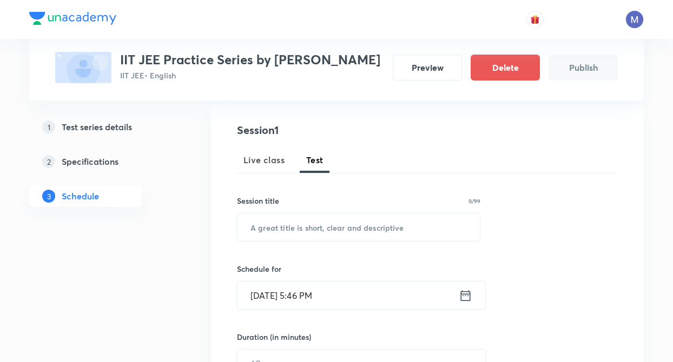
scroll to position [130, 0]
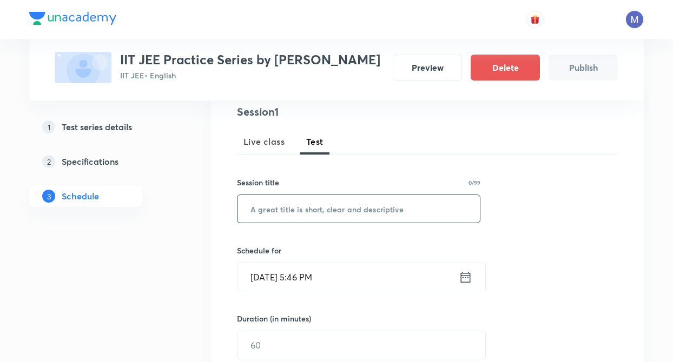
click at [275, 213] on input "text" at bounding box center [358, 209] width 242 height 28
type input "t"
type input "Test 1"
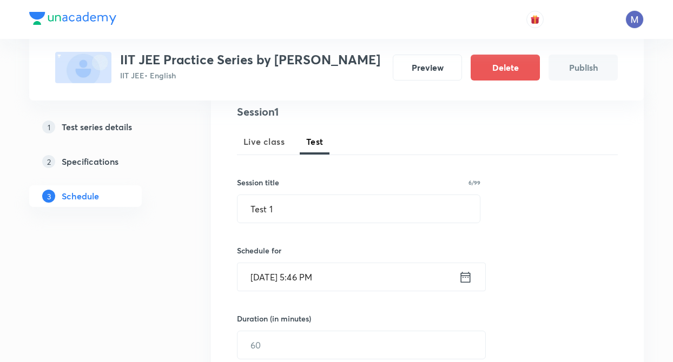
click at [465, 279] on icon at bounding box center [466, 277] width 14 height 15
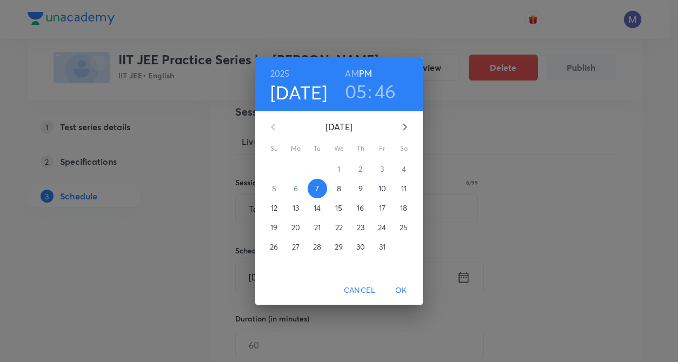
click at [382, 191] on p "10" at bounding box center [383, 188] width 8 height 11
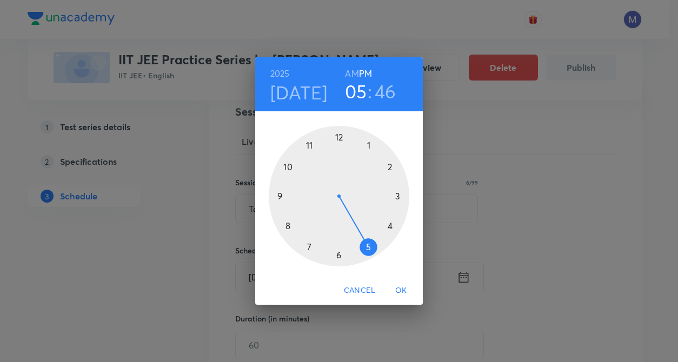
click at [339, 257] on div at bounding box center [339, 196] width 141 height 141
click at [340, 137] on div at bounding box center [339, 196] width 141 height 141
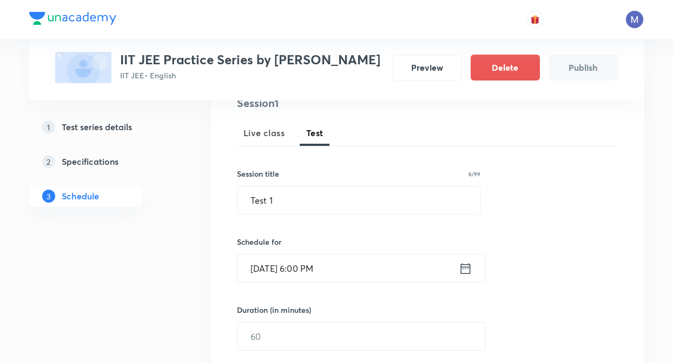
click at [211, 275] on div "Session 1 Live class Test Session title 6/99 Test 1 ​ Schedule for Oct 10, 2025…" at bounding box center [427, 314] width 433 height 472
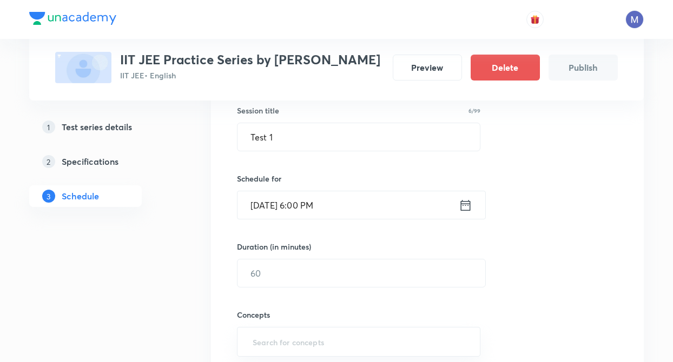
scroll to position [216, 0]
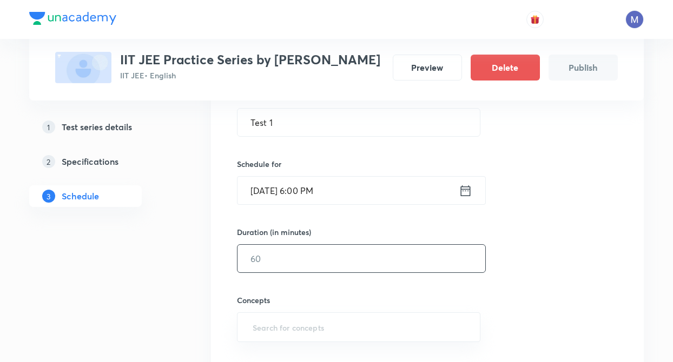
click at [264, 253] on input "text" at bounding box center [361, 259] width 248 height 28
type input "30"
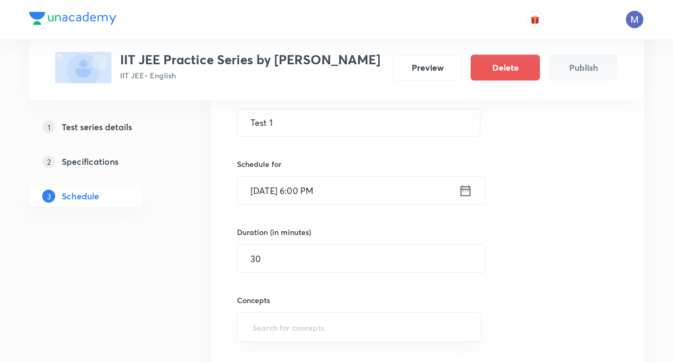
click at [145, 280] on div "1 Test series details 2 Specifications 3 Schedule" at bounding box center [102, 317] width 147 height 703
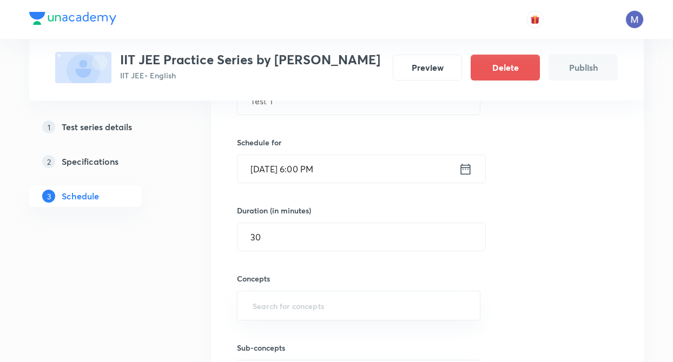
click at [160, 249] on div "1 Test series details 2 Specifications 3 Schedule" at bounding box center [102, 296] width 147 height 703
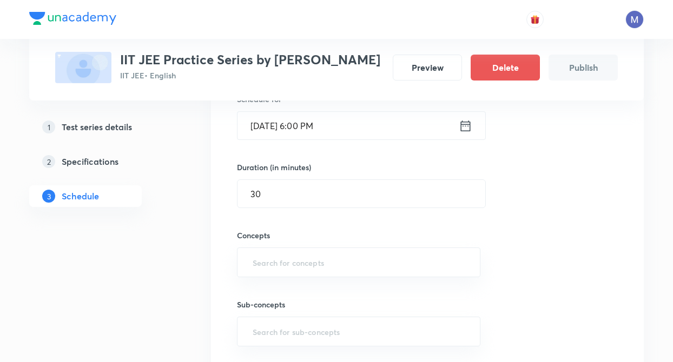
scroll to position [411, 0]
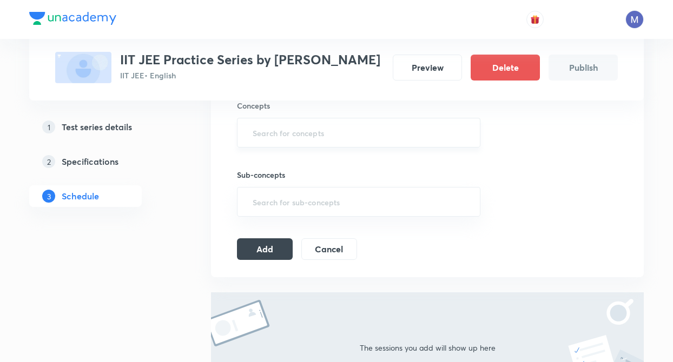
click at [270, 138] on input "text" at bounding box center [358, 133] width 216 height 20
type input "v"
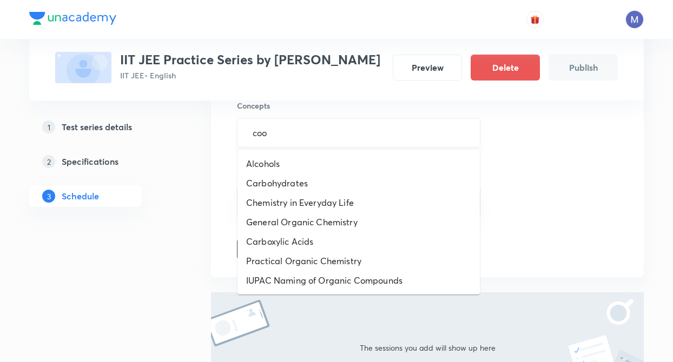
type input "coor"
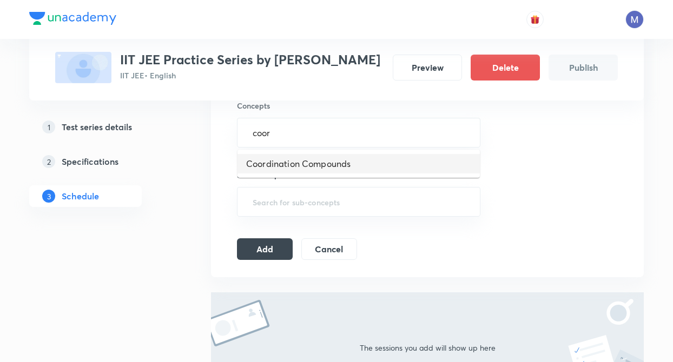
click at [279, 171] on li "Coordination Compounds" at bounding box center [358, 163] width 242 height 19
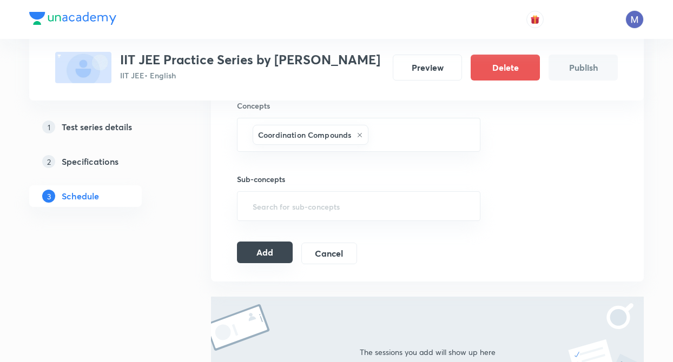
click at [265, 252] on button "Add" at bounding box center [265, 253] width 56 height 22
click at [178, 271] on div "Test Series IIT JEE Practice Series by Mohit Ryan IIT JEE • English Preview Del…" at bounding box center [336, 64] width 614 height 829
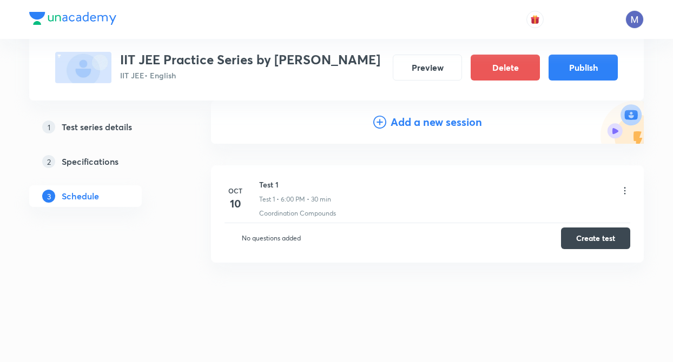
scroll to position [118, 0]
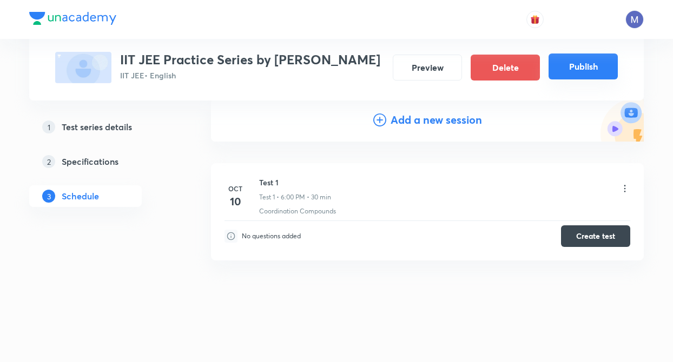
click at [585, 61] on button "Publish" at bounding box center [582, 67] width 69 height 26
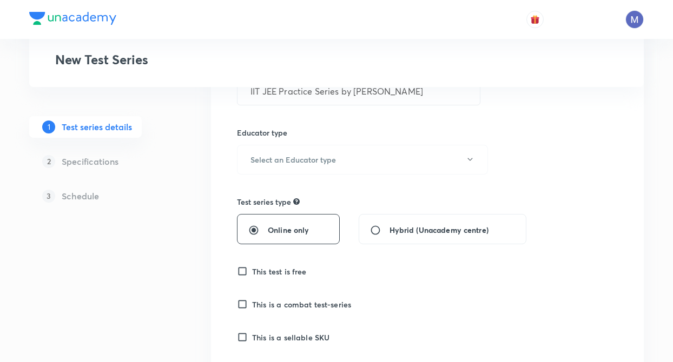
scroll to position [151, 0]
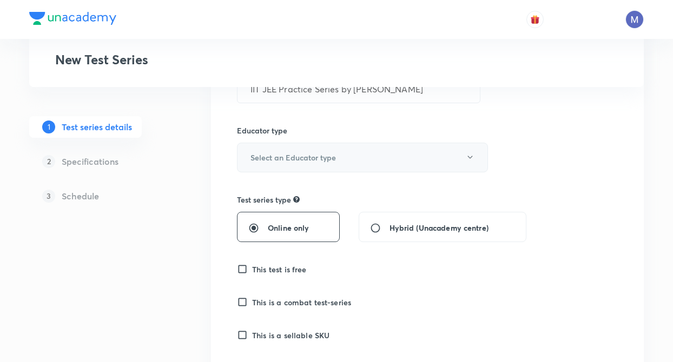
click at [266, 155] on h6 "Select an Educator type" at bounding box center [292, 157] width 85 height 11
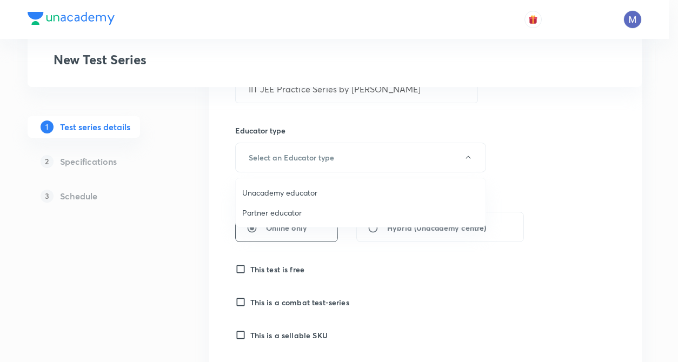
click at [263, 194] on span "Unacademy educator" at bounding box center [360, 192] width 237 height 11
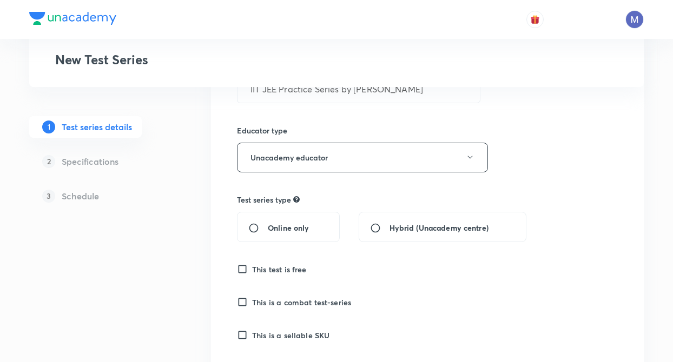
click at [252, 228] on input "Online only" at bounding box center [257, 228] width 19 height 11
radio input "true"
click at [240, 266] on input "This test is free" at bounding box center [244, 269] width 15 height 11
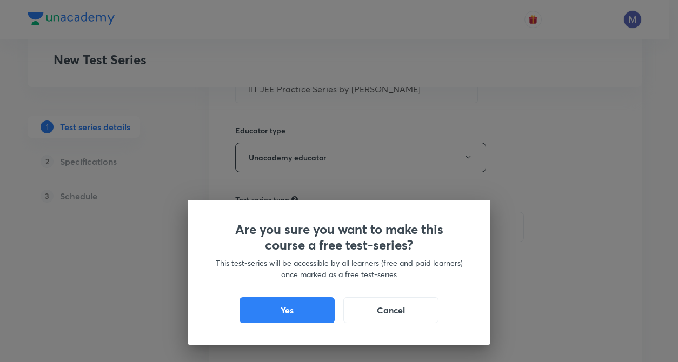
click at [213, 263] on div "Are you sure you want to make this course a free test-series? This test-series …" at bounding box center [339, 272] width 303 height 145
click at [269, 312] on button "Yes" at bounding box center [287, 309] width 95 height 26
checkbox input "true"
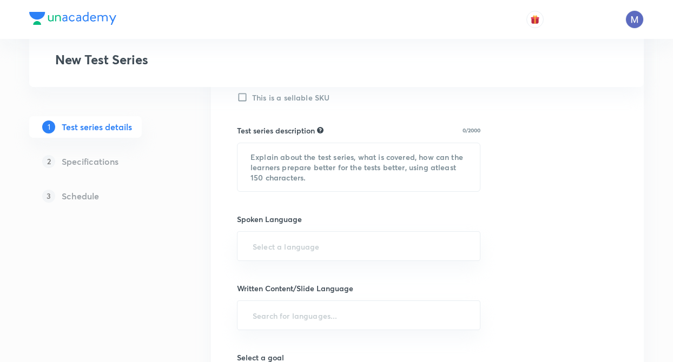
scroll to position [411, 0]
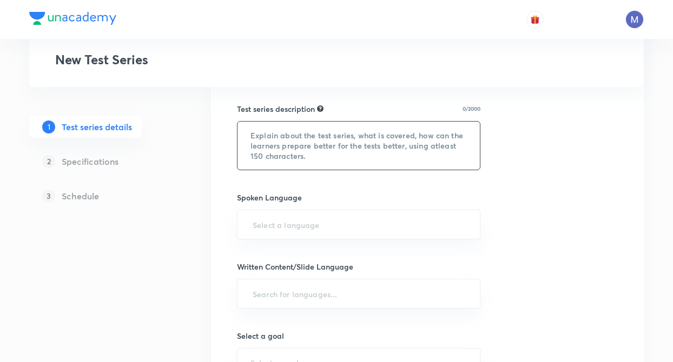
click at [257, 145] on textarea at bounding box center [358, 146] width 242 height 48
paste textarea "IIT JEE Practice Series by [PERSON_NAME]— a topic-wise test series meticulously…"
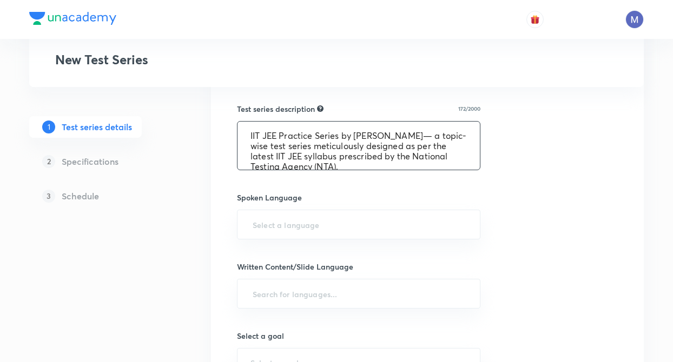
scroll to position [2, 0]
type textarea "IIT JEE Practice Series by [PERSON_NAME]— a topic-wise test series meticulously…"
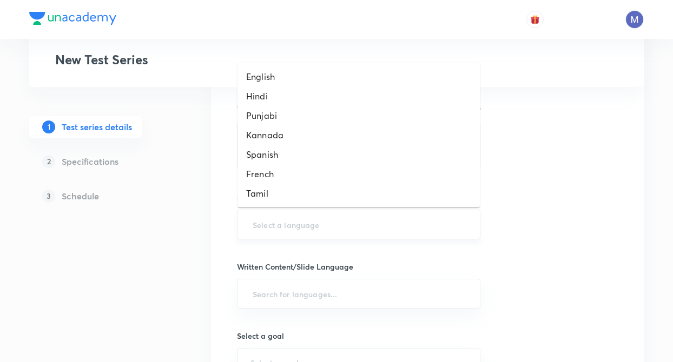
click at [258, 221] on input "text" at bounding box center [358, 225] width 216 height 20
click at [252, 78] on li "English" at bounding box center [358, 76] width 242 height 19
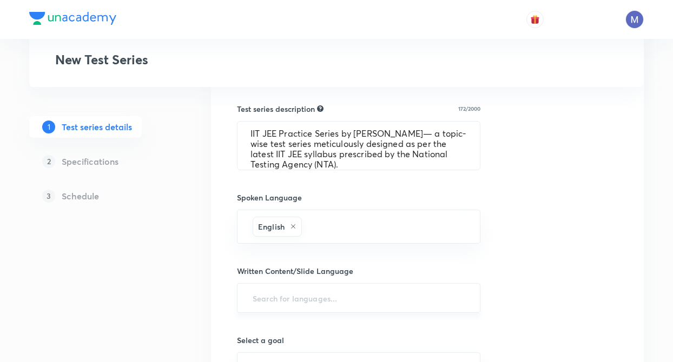
click at [279, 299] on input "text" at bounding box center [358, 298] width 216 height 20
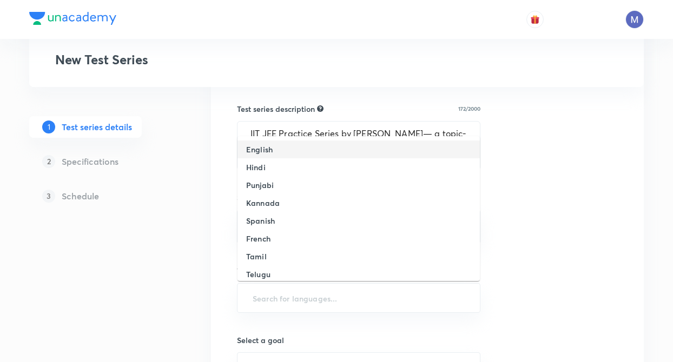
click at [261, 155] on li "English" at bounding box center [358, 150] width 242 height 18
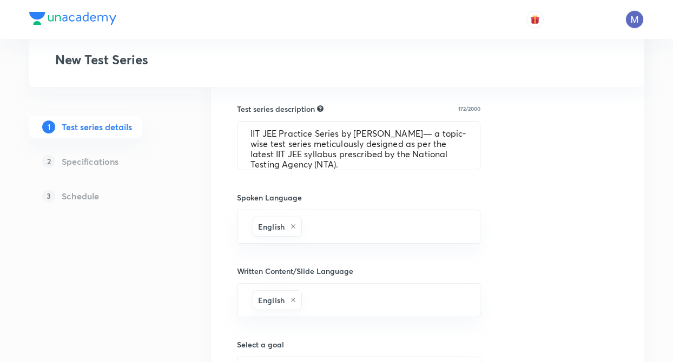
click at [194, 321] on div "Test Series New Test Series 1 Test series details 2 Specifications 3 Schedule T…" at bounding box center [336, 125] width 614 height 950
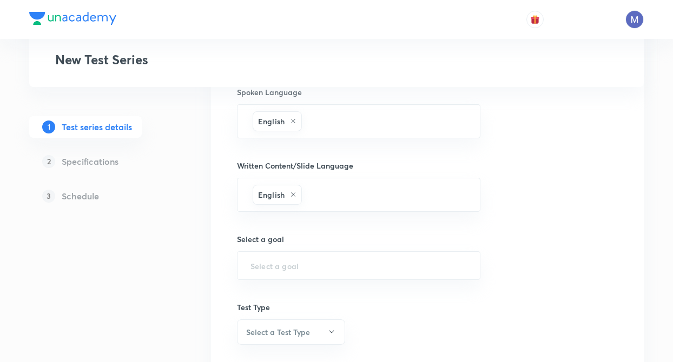
scroll to position [519, 0]
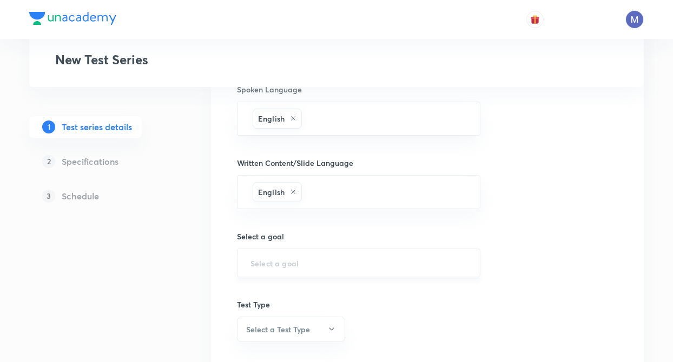
click at [266, 270] on div "​" at bounding box center [358, 263] width 243 height 29
type input "i"
type input "e"
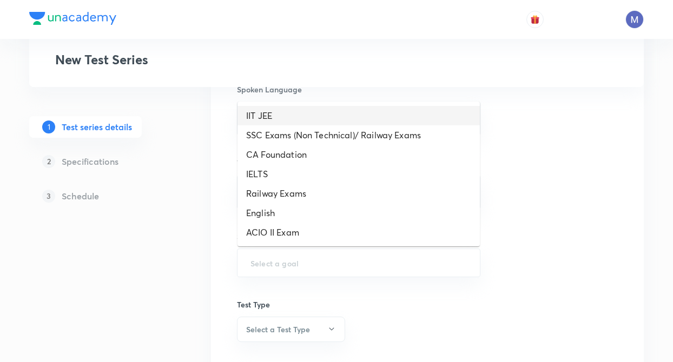
click at [262, 113] on li "IIT JEE" at bounding box center [358, 115] width 242 height 19
type input "IIT JEE"
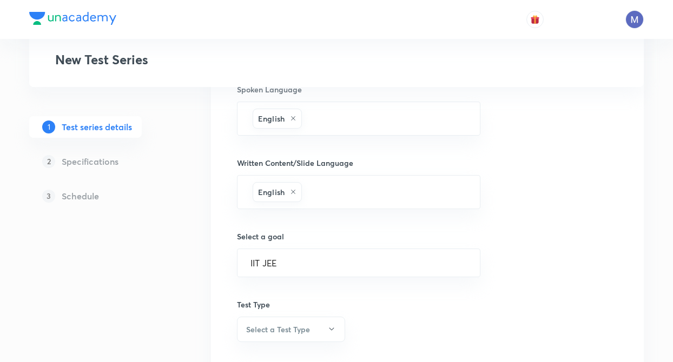
click at [221, 265] on div "Test series title 39/80 IIT JEE Practice Series by [PERSON_NAME] ​ Educator typ…" at bounding box center [427, 63] width 433 height 826
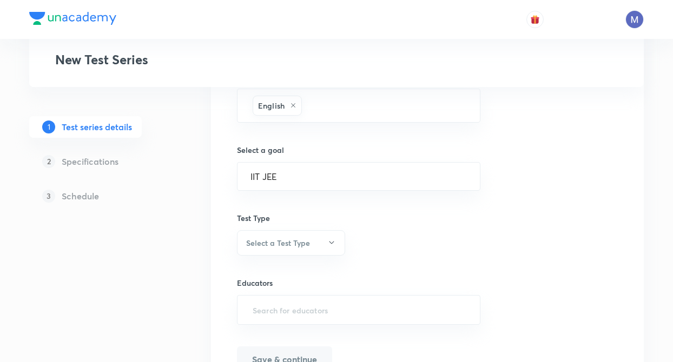
scroll to position [627, 0]
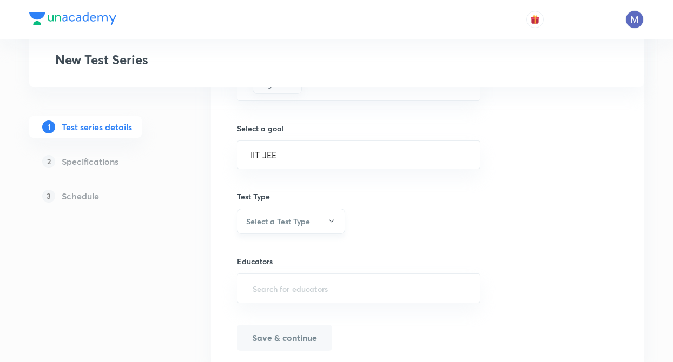
click at [260, 211] on button "Select a Test Type" at bounding box center [291, 221] width 108 height 25
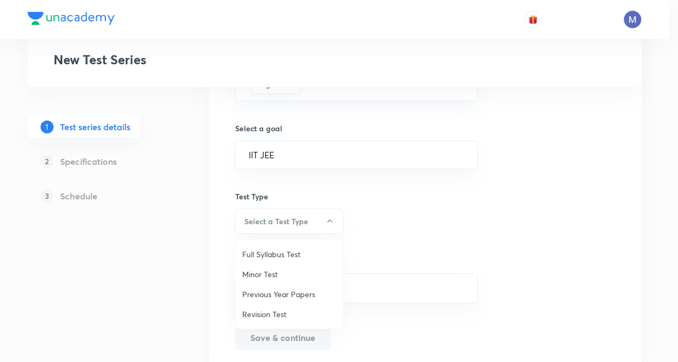
click at [262, 271] on span "Minor Test" at bounding box center [289, 274] width 94 height 11
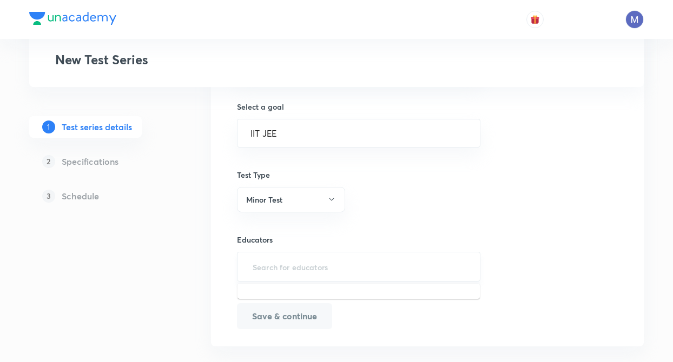
click at [259, 268] on input "text" at bounding box center [358, 267] width 216 height 20
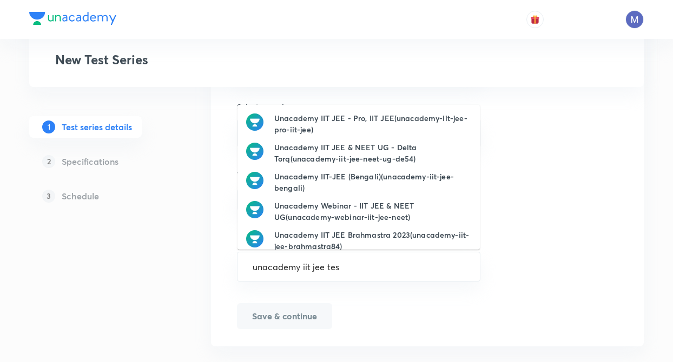
type input "unacademy iit jee test"
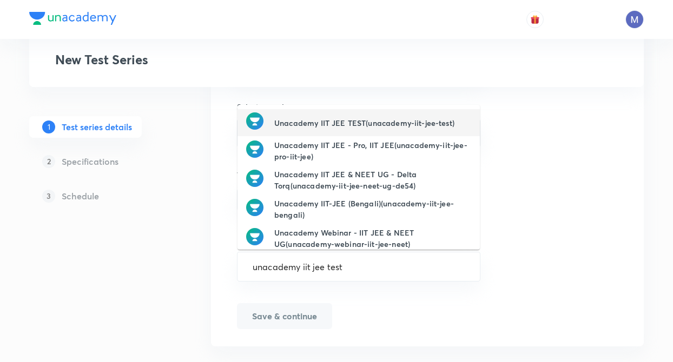
click at [319, 126] on h6 "Unacademy IIT JEE TEST(unacademy-iit-jee-test)" at bounding box center [364, 122] width 180 height 11
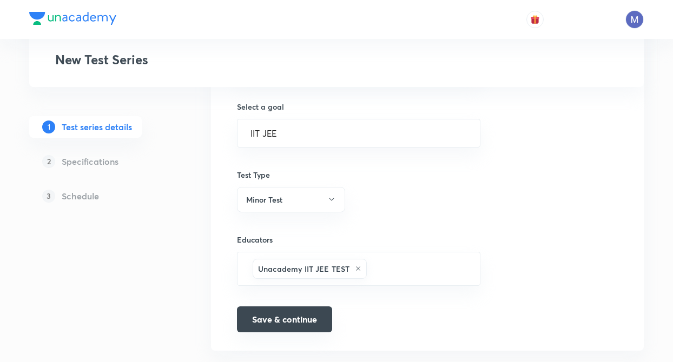
click at [283, 325] on button "Save & continue" at bounding box center [284, 320] width 95 height 26
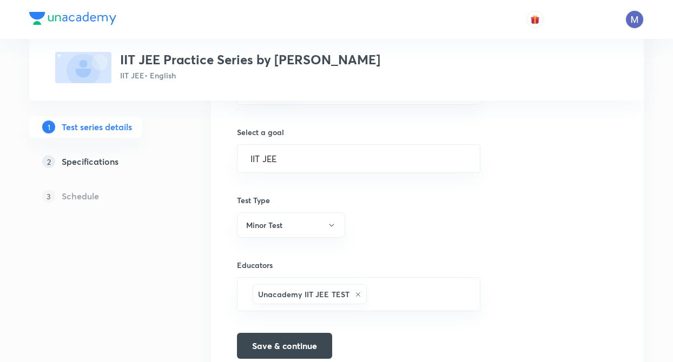
scroll to position [663, 0]
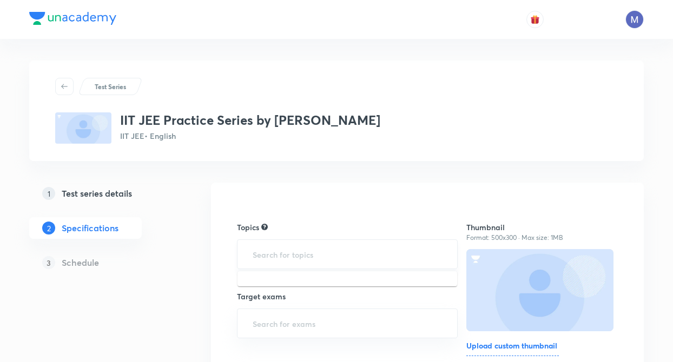
click at [292, 249] on input "text" at bounding box center [347, 254] width 194 height 20
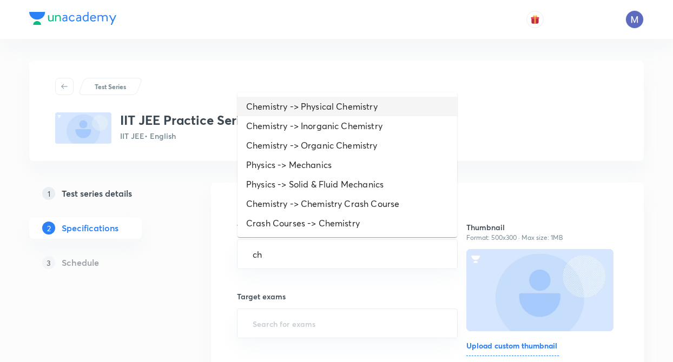
type input "ch"
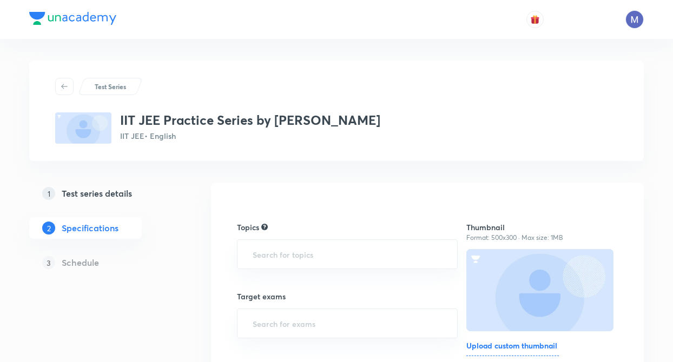
click at [290, 112] on h3 "IIT JEE Practice Series by [PERSON_NAME]" at bounding box center [250, 120] width 260 height 16
click at [291, 253] on input "text" at bounding box center [347, 254] width 194 height 20
type input "che"
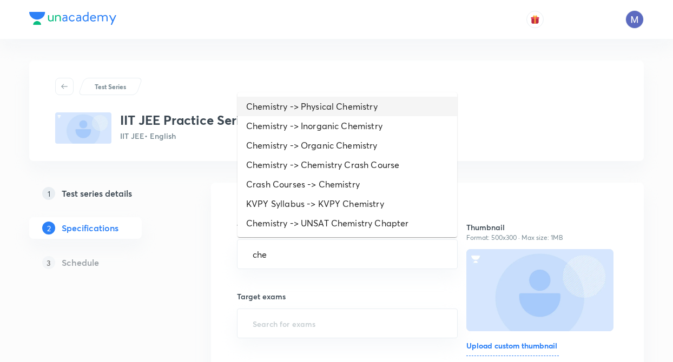
click at [306, 100] on li "Chemistry -> Physical Chemistry" at bounding box center [347, 106] width 220 height 19
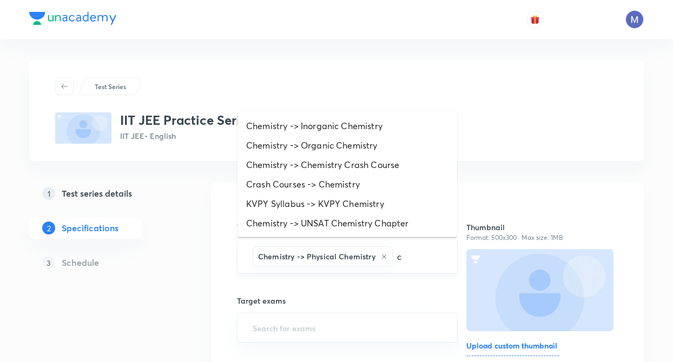
type input "ch"
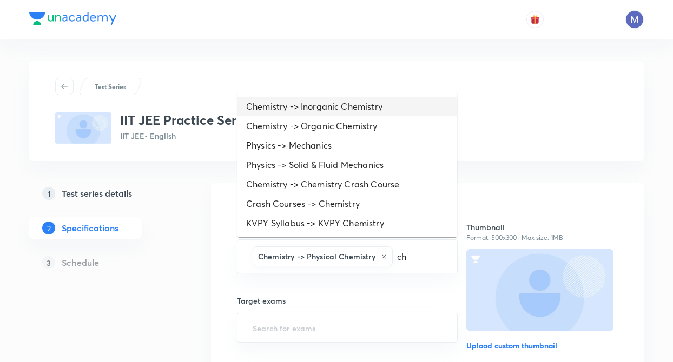
click at [337, 109] on li "Chemistry -> Inorganic Chemistry" at bounding box center [347, 106] width 220 height 19
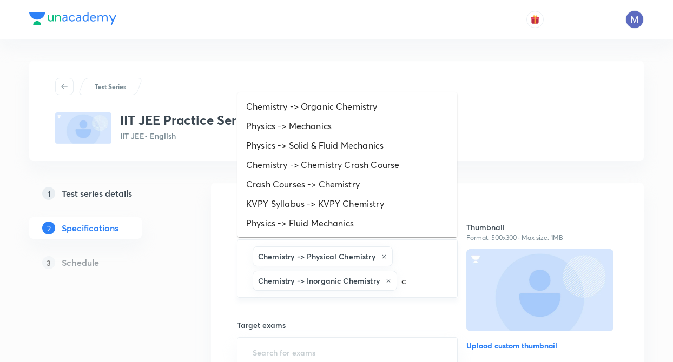
type input "ch"
click at [315, 107] on li "Chemistry -> Organic Chemistry" at bounding box center [347, 106] width 220 height 19
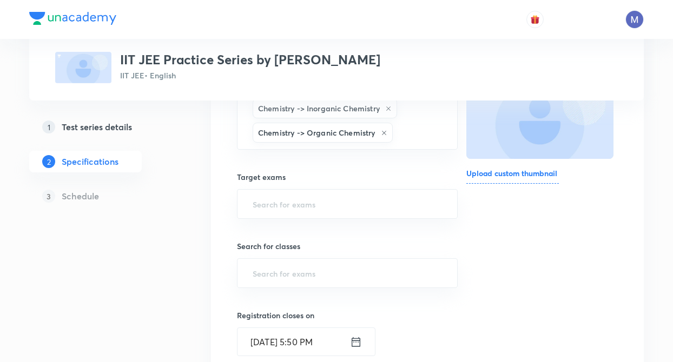
scroll to position [173, 0]
click at [267, 200] on input "text" at bounding box center [347, 204] width 194 height 20
click at [264, 236] on li "IIT JEE 2026" at bounding box center [347, 234] width 220 height 19
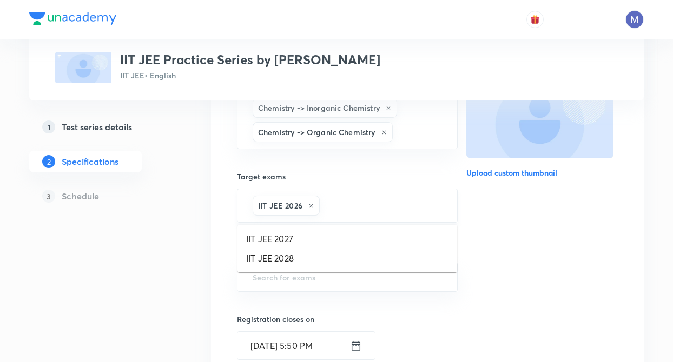
click at [363, 211] on input "text" at bounding box center [383, 206] width 122 height 20
click at [290, 236] on li "IIT JEE 2027" at bounding box center [347, 238] width 220 height 19
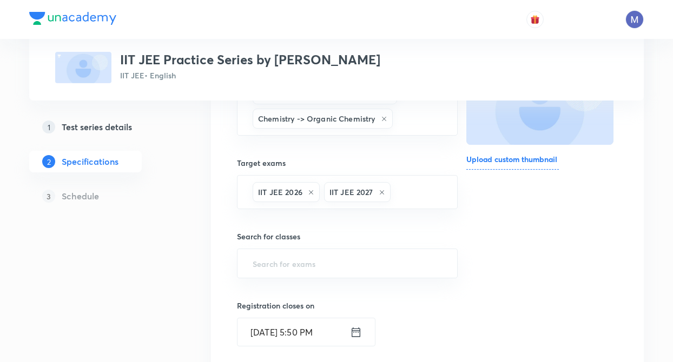
click at [206, 236] on div "Test Series IIT JEE Practice Series by [PERSON_NAME] JEE • English 1 Test serie…" at bounding box center [336, 285] width 614 height 823
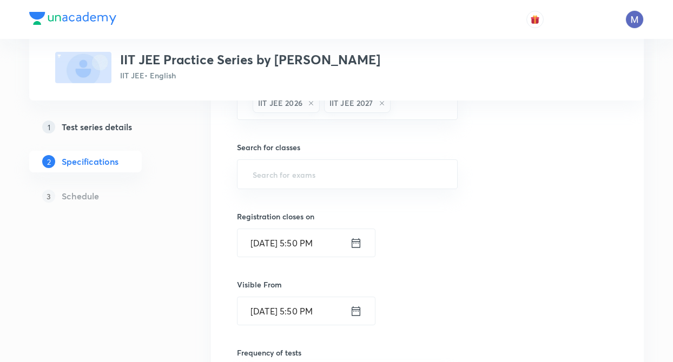
scroll to position [281, 0]
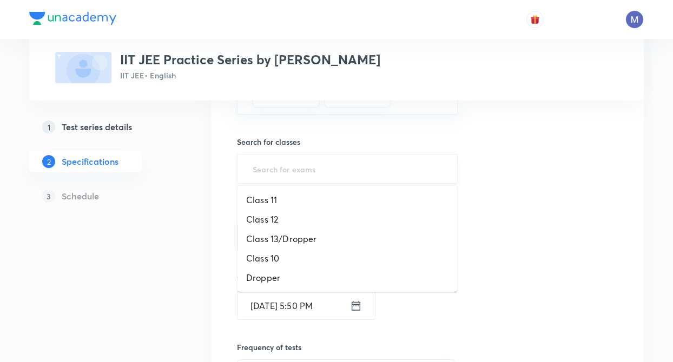
click at [284, 171] on input "text" at bounding box center [347, 169] width 194 height 20
click at [276, 203] on li "Class 11" at bounding box center [347, 199] width 220 height 19
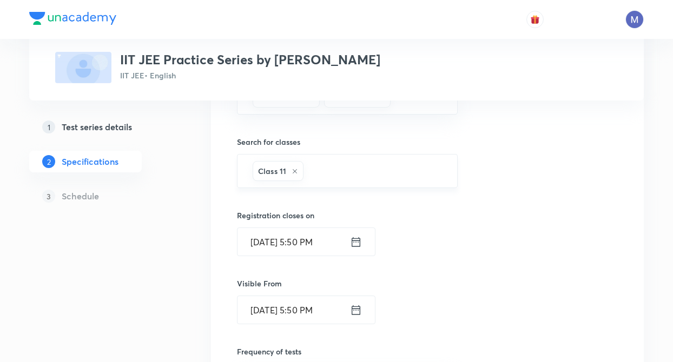
click at [383, 182] on div "Class 11 ​" at bounding box center [347, 171] width 221 height 34
type input "c"
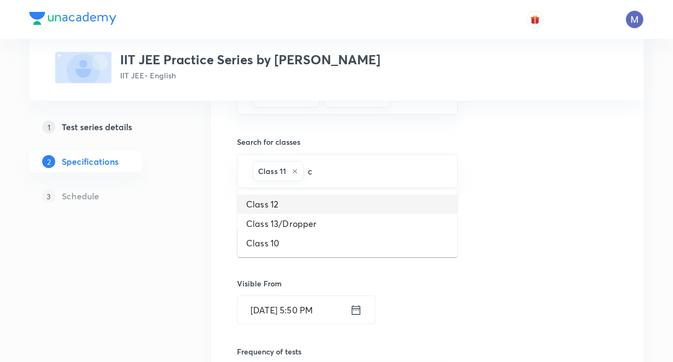
click at [284, 206] on li "Class 12" at bounding box center [347, 204] width 220 height 19
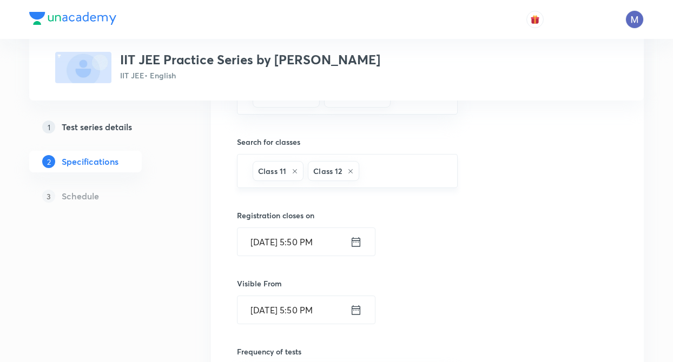
click at [403, 179] on input "text" at bounding box center [402, 171] width 82 height 20
type input "c"
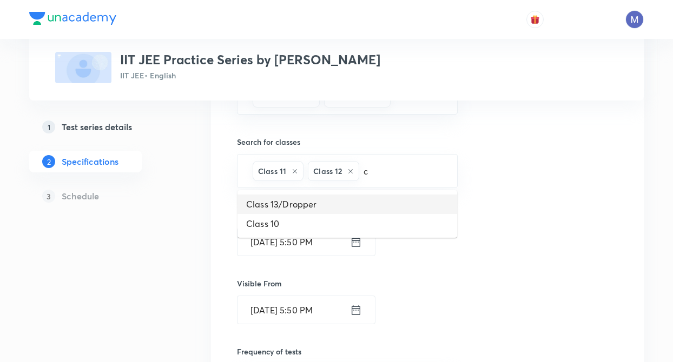
click at [356, 197] on li "Class 13/Dropper" at bounding box center [347, 204] width 220 height 19
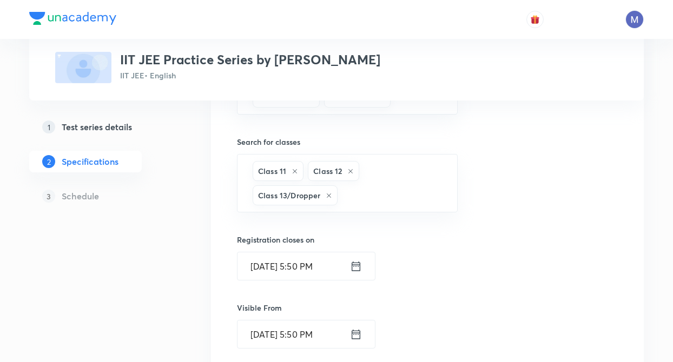
click at [176, 229] on div "1 Test series details 2 Specifications 3 Schedule" at bounding box center [102, 266] width 147 height 729
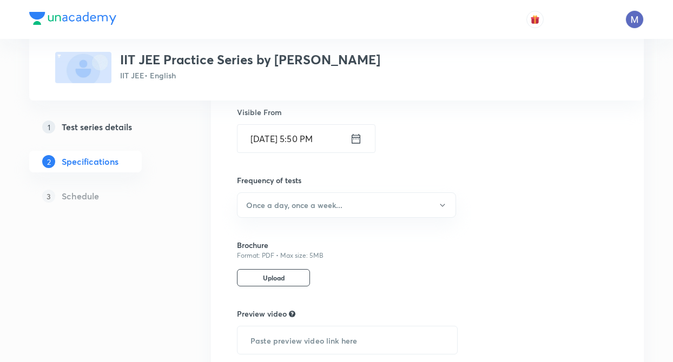
scroll to position [498, 0]
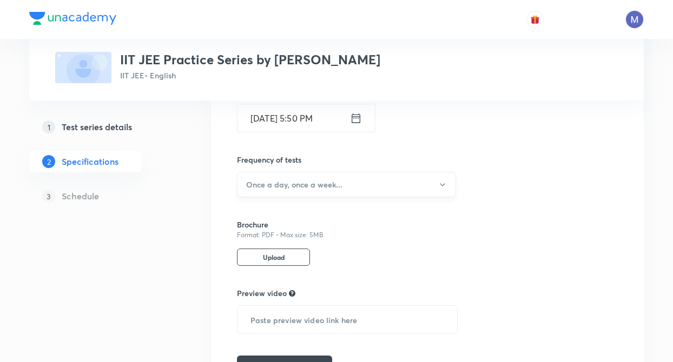
click at [284, 193] on button "Once a day, once a week..." at bounding box center [346, 184] width 219 height 25
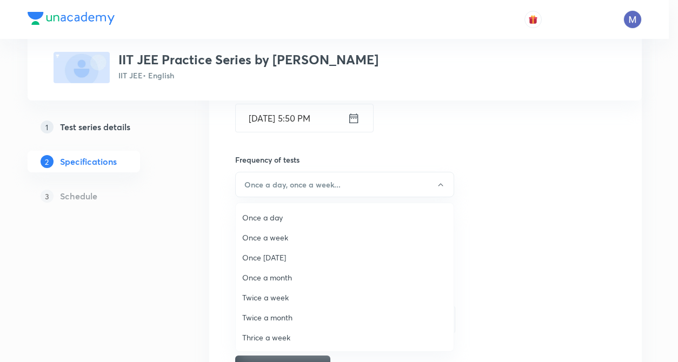
click at [255, 217] on span "Once a day" at bounding box center [344, 217] width 205 height 11
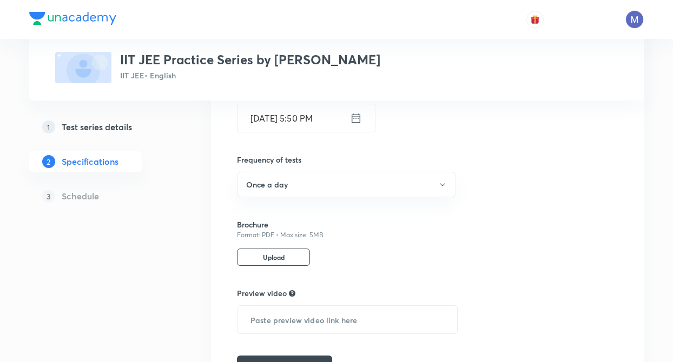
click at [174, 235] on div "1 Test series details 2 Specifications 3 Schedule" at bounding box center [102, 49] width 147 height 729
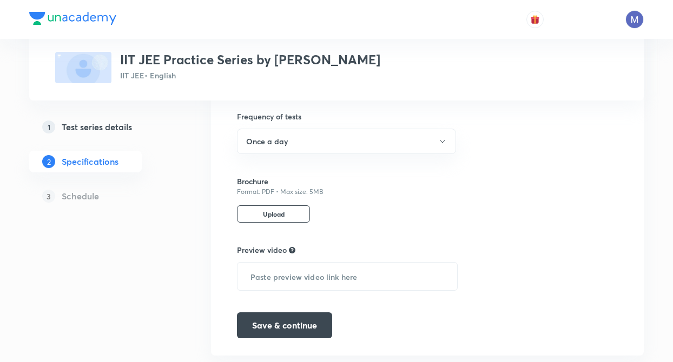
scroll to position [569, 0]
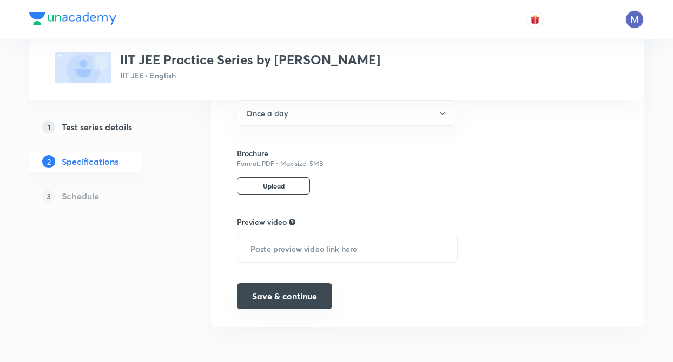
click at [277, 298] on button "Save & continue" at bounding box center [284, 296] width 95 height 26
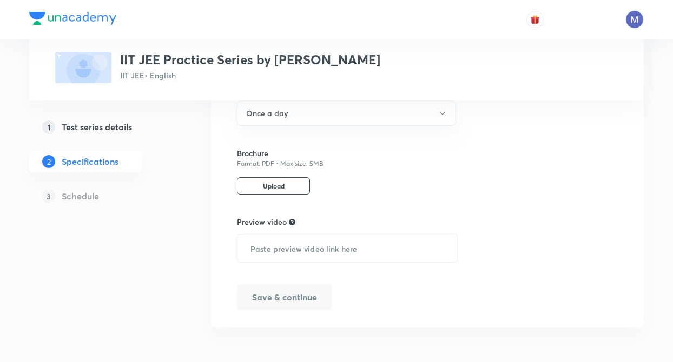
scroll to position [545, 0]
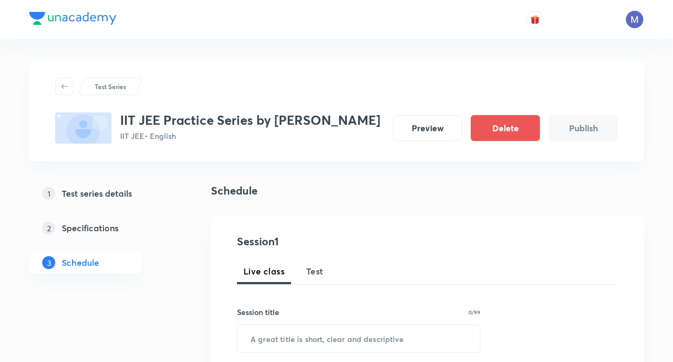
click at [324, 274] on button "Test" at bounding box center [315, 272] width 30 height 26
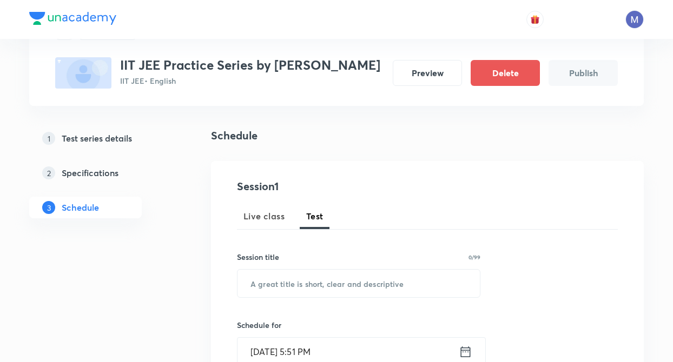
scroll to position [173, 0]
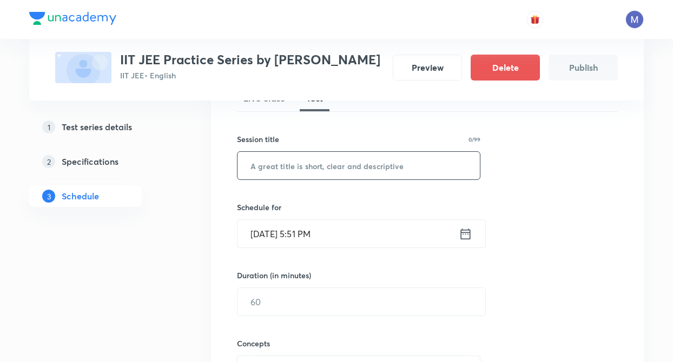
click at [283, 173] on input "text" at bounding box center [358, 166] width 242 height 28
type input "t"
type input "Test 1"
click at [467, 234] on icon at bounding box center [466, 234] width 14 height 15
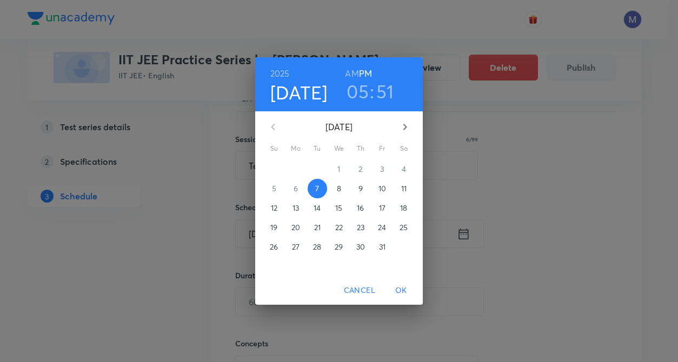
click at [381, 185] on p "10" at bounding box center [383, 188] width 8 height 11
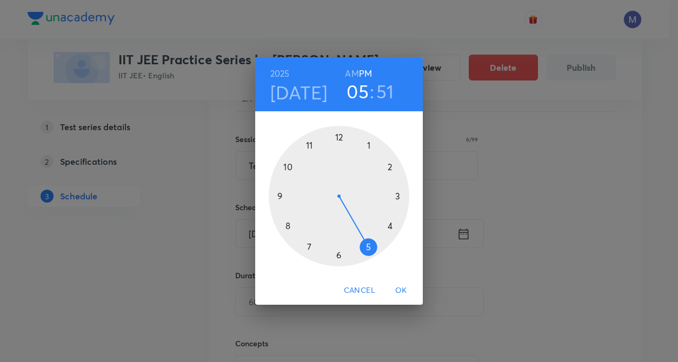
click at [338, 254] on div at bounding box center [339, 196] width 141 height 141
click at [341, 135] on div at bounding box center [339, 196] width 141 height 141
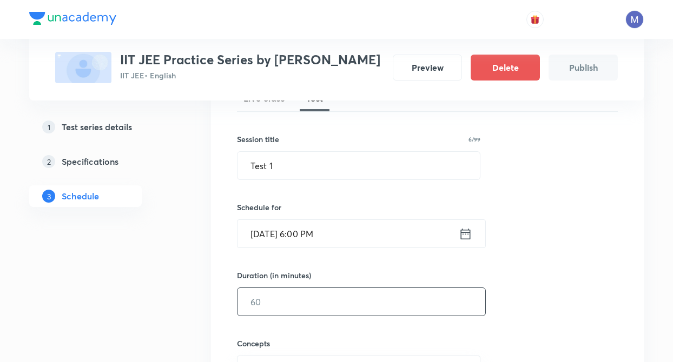
click at [289, 315] on input "text" at bounding box center [361, 302] width 248 height 28
type input "30"
click at [124, 297] on div "1 Test series details 2 Specifications 3 Schedule" at bounding box center [102, 361] width 147 height 703
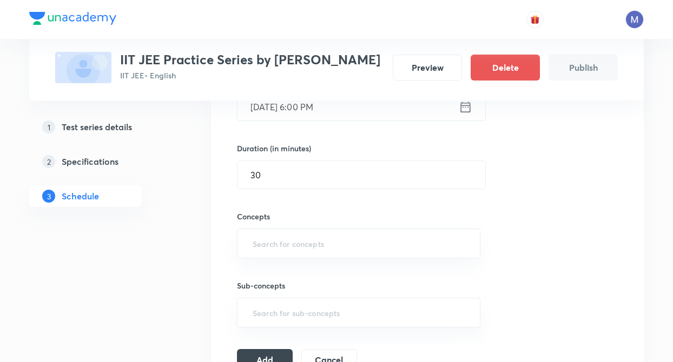
scroll to position [303, 0]
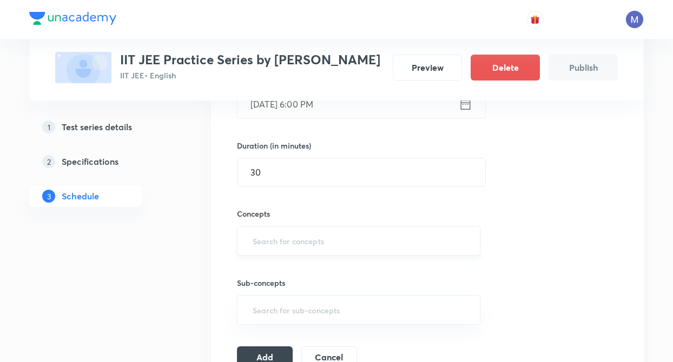
click at [257, 247] on input "text" at bounding box center [358, 241] width 216 height 20
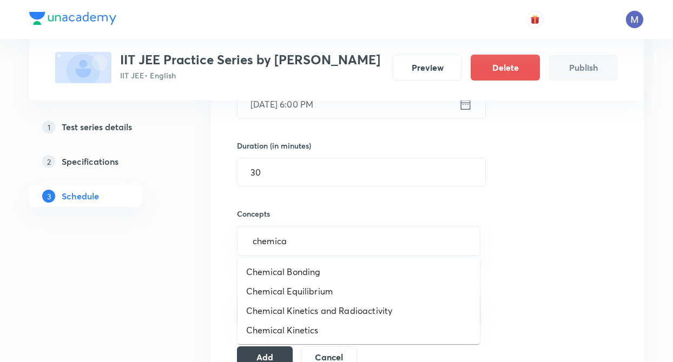
type input "chemical"
click at [313, 287] on li "Chemical Equilibrium" at bounding box center [358, 291] width 242 height 19
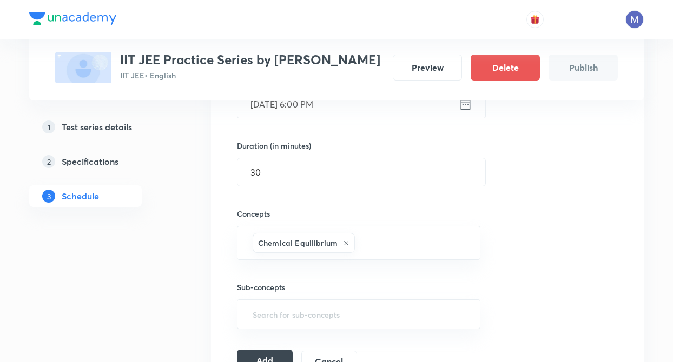
click at [269, 356] on button "Add" at bounding box center [265, 361] width 56 height 22
click at [182, 244] on div "Test Series IIT JEE Practice Series by [PERSON_NAME] JEE • English Preview Dele…" at bounding box center [336, 172] width 614 height 829
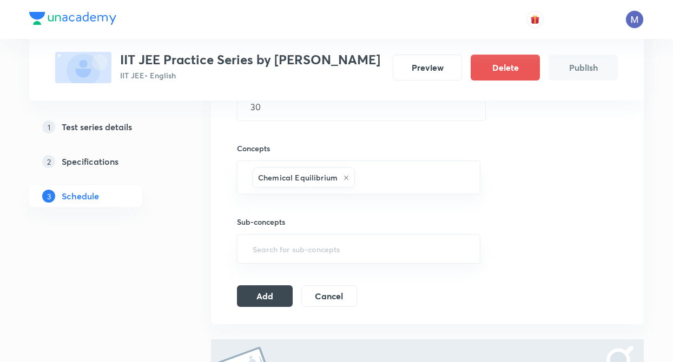
scroll to position [411, 0]
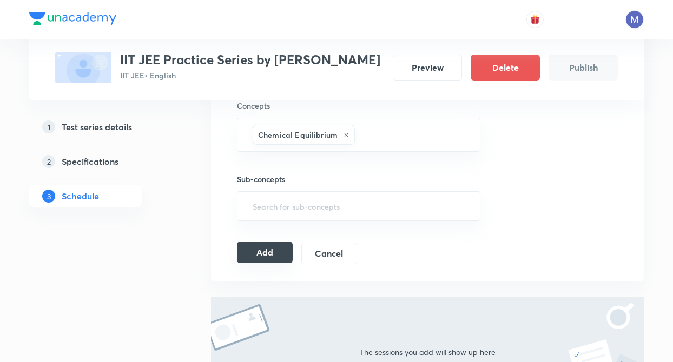
click at [273, 263] on button "Add" at bounding box center [265, 253] width 56 height 22
click at [268, 254] on button "Add" at bounding box center [265, 253] width 56 height 22
click at [209, 247] on div "Test Series IIT JEE Practice Series by [PERSON_NAME] JEE • English Preview Dele…" at bounding box center [336, 64] width 614 height 829
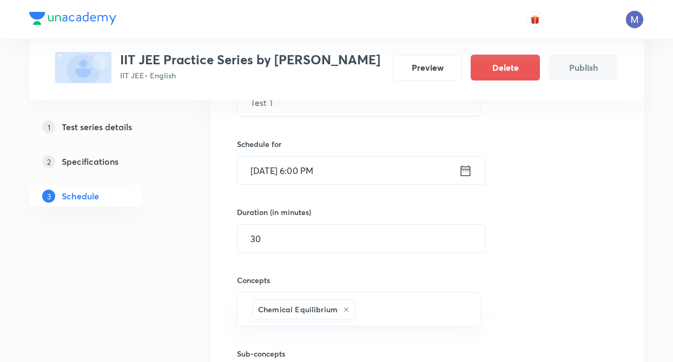
scroll to position [238, 0]
click at [334, 240] on input "30" at bounding box center [361, 237] width 248 height 28
click at [191, 259] on div "Test Series IIT JEE Practice Series by [PERSON_NAME] JEE • English Preview Dele…" at bounding box center [336, 237] width 614 height 829
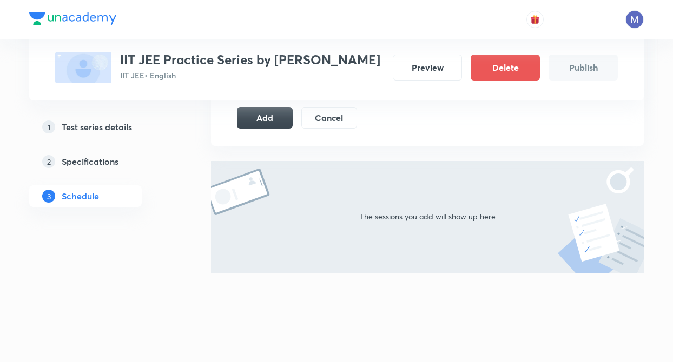
scroll to position [525, 0]
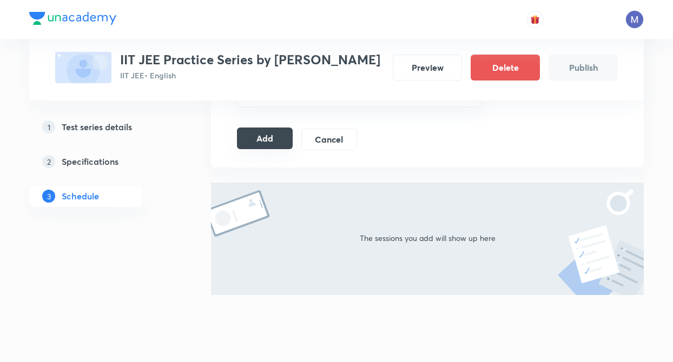
click at [269, 141] on button "Add" at bounding box center [265, 139] width 56 height 22
click at [122, 161] on div "2 Specifications" at bounding box center [104, 161] width 125 height 13
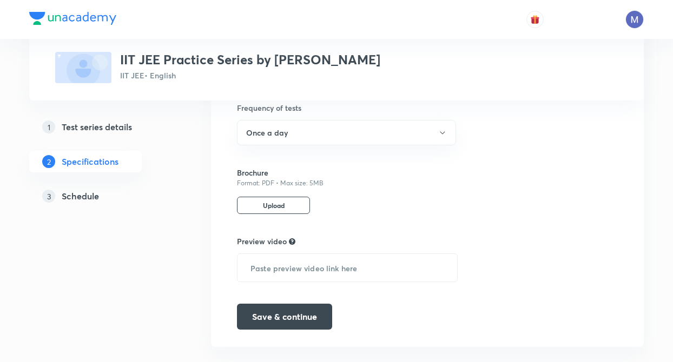
click at [161, 220] on div "1 Test series details 2 Specifications 3 Schedule" at bounding box center [102, 168] width 147 height 104
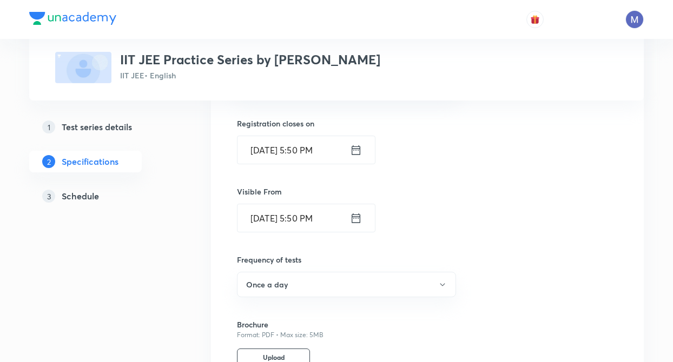
scroll to position [372, 0]
click at [103, 129] on h5 "Test series details" at bounding box center [97, 127] width 70 height 13
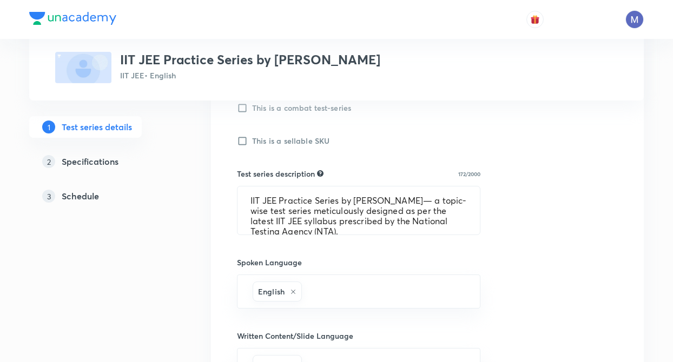
click at [213, 199] on div "Test series title 39/80 IIT JEE Practice Series by Vishal Singh ​ Educator type…" at bounding box center [427, 232] width 433 height 843
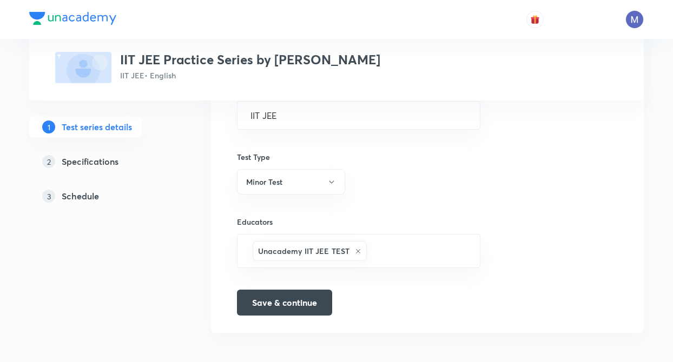
scroll to position [698, 0]
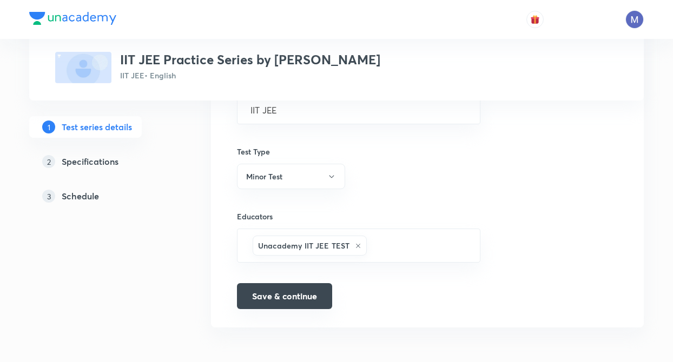
click at [282, 302] on button "Save & continue" at bounding box center [284, 296] width 95 height 26
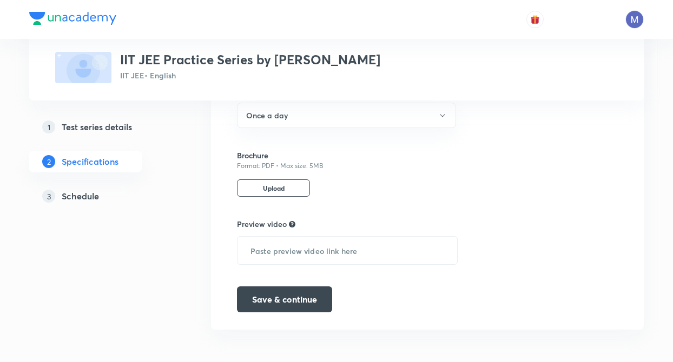
scroll to position [545, 0]
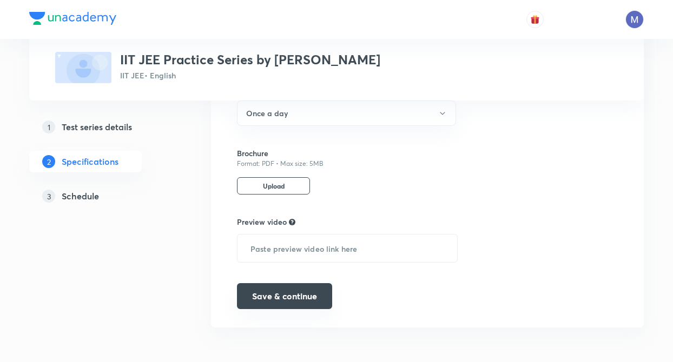
click at [303, 297] on button "Save & continue" at bounding box center [284, 296] width 95 height 26
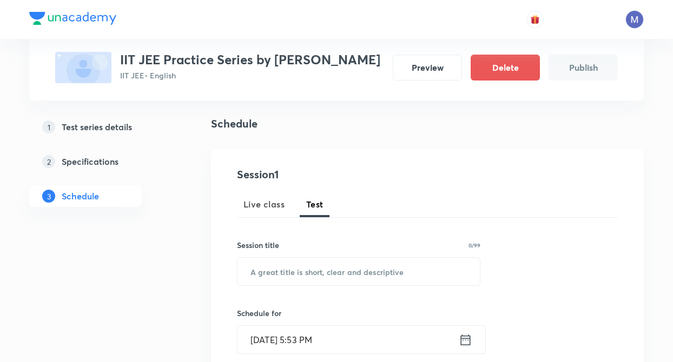
scroll to position [45, 0]
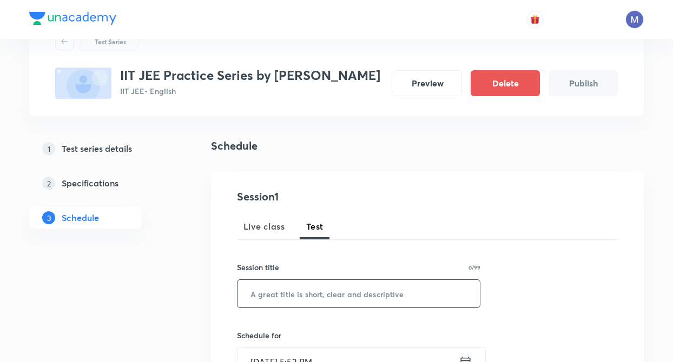
click at [270, 290] on input "text" at bounding box center [358, 294] width 242 height 28
type input "Test 1"
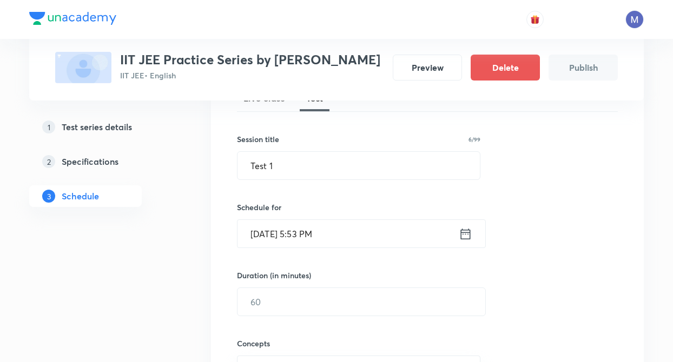
scroll to position [175, 0]
click at [348, 226] on input "Oct 7, 2025, 5:53 PM" at bounding box center [347, 232] width 221 height 28
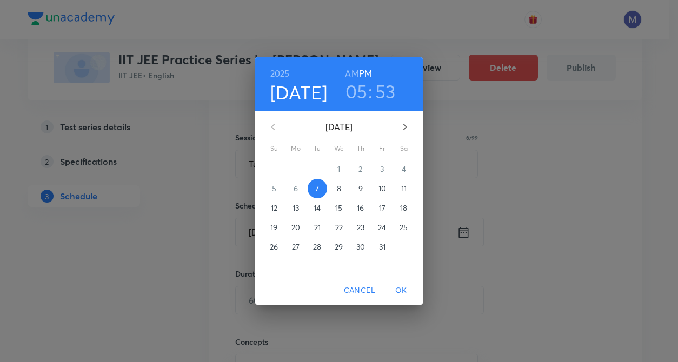
click at [385, 187] on p "10" at bounding box center [383, 188] width 8 height 11
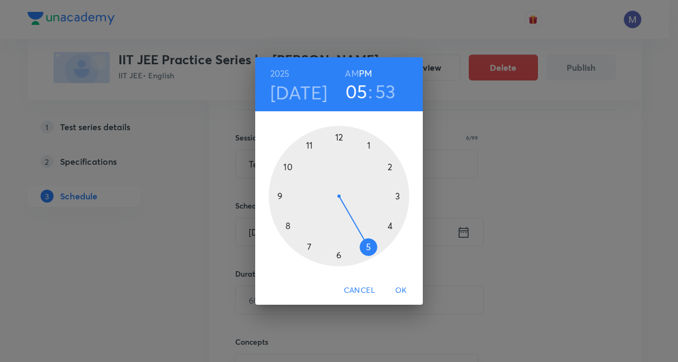
click at [338, 253] on div at bounding box center [339, 196] width 141 height 141
click at [340, 138] on div at bounding box center [339, 196] width 141 height 141
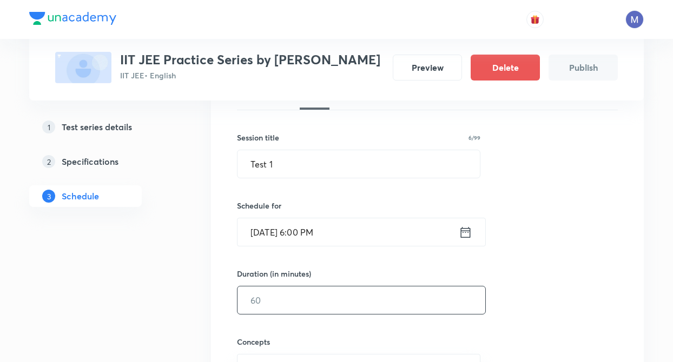
click at [268, 290] on input "text" at bounding box center [361, 301] width 248 height 28
type input "30"
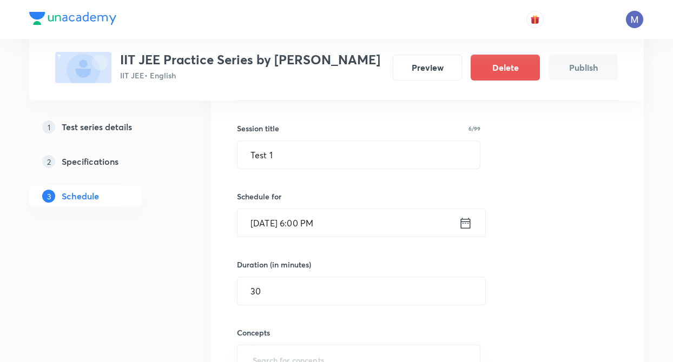
click at [165, 288] on div "1 Test series details 2 Specifications 3 Schedule" at bounding box center [102, 350] width 147 height 703
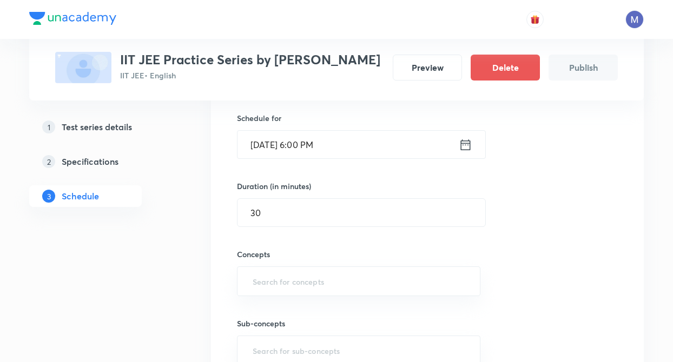
scroll to position [369, 0]
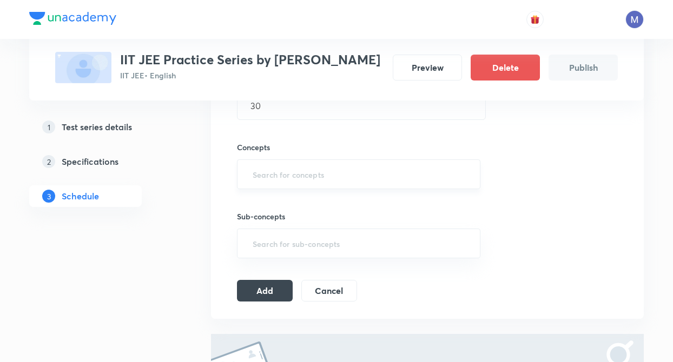
click at [260, 169] on input "text" at bounding box center [358, 174] width 216 height 20
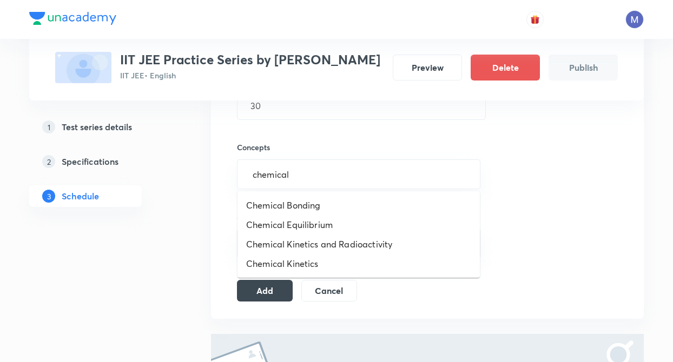
type input "chemical"
click at [286, 223] on li "Chemical Equilibrium" at bounding box center [358, 224] width 242 height 19
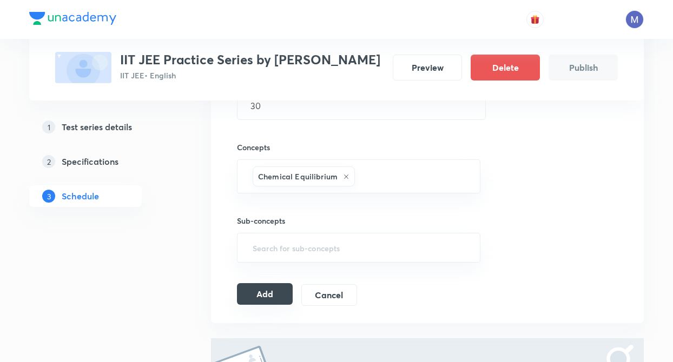
click at [271, 297] on button "Add" at bounding box center [265, 294] width 56 height 22
click at [270, 293] on button "Add" at bounding box center [265, 294] width 56 height 22
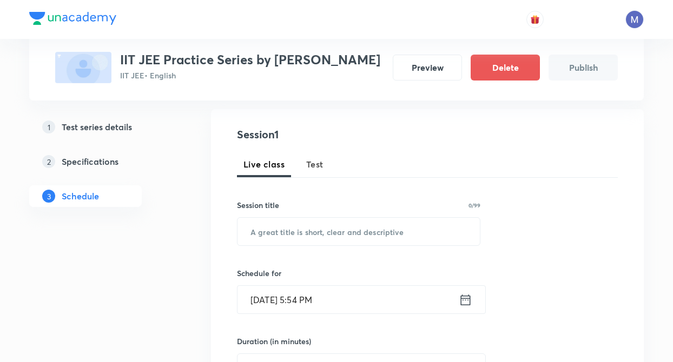
scroll to position [110, 0]
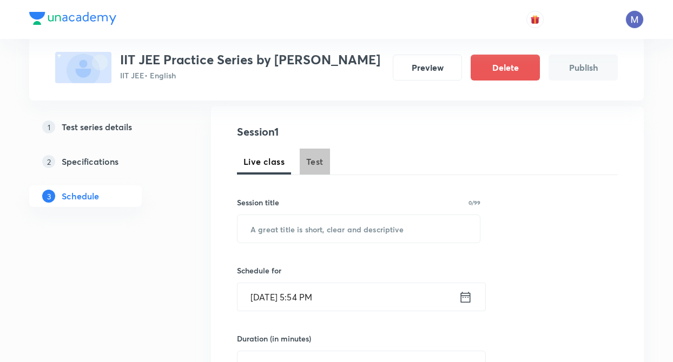
click at [314, 158] on span "Test" at bounding box center [314, 161] width 17 height 13
click at [108, 161] on h5 "Specifications" at bounding box center [90, 161] width 57 height 13
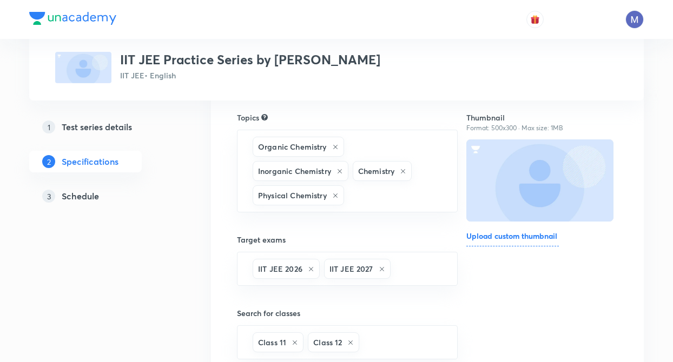
scroll to position [22, 0]
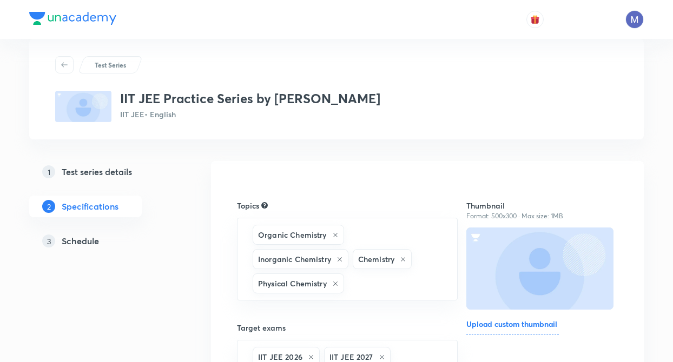
click at [89, 244] on h5 "Schedule" at bounding box center [80, 241] width 37 height 13
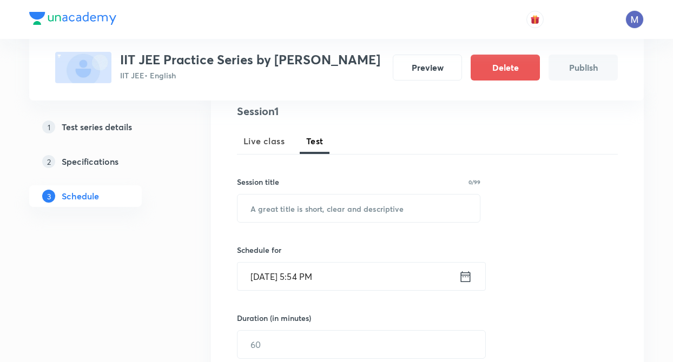
scroll to position [173, 0]
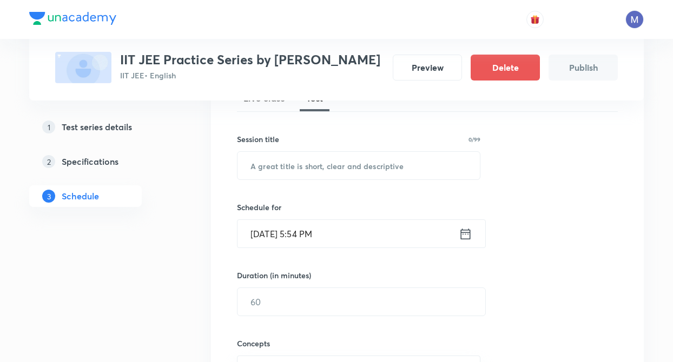
click at [286, 150] on div "Session title 0/99 ​" at bounding box center [358, 157] width 243 height 47
click at [282, 175] on input "text" at bounding box center [358, 166] width 242 height 28
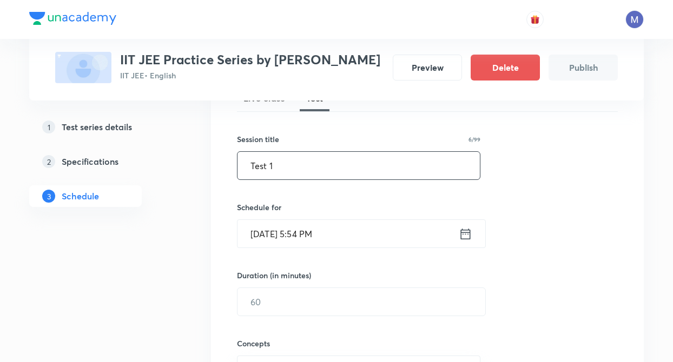
type input "Test 1"
click at [468, 239] on icon at bounding box center [466, 234] width 14 height 15
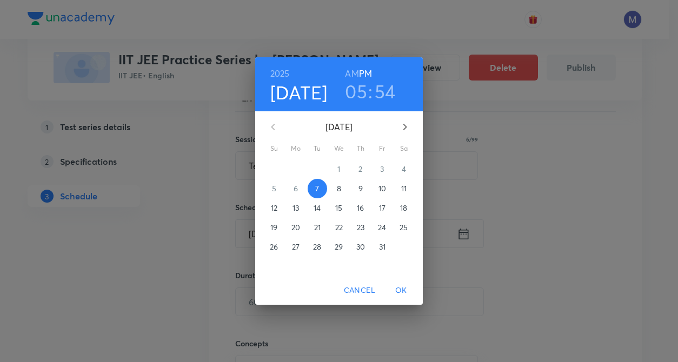
click at [385, 184] on p "10" at bounding box center [383, 188] width 8 height 11
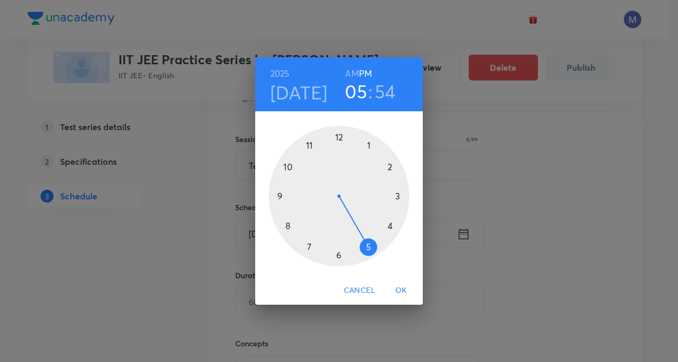
click at [340, 257] on div at bounding box center [339, 196] width 141 height 141
click at [336, 134] on div at bounding box center [339, 196] width 141 height 141
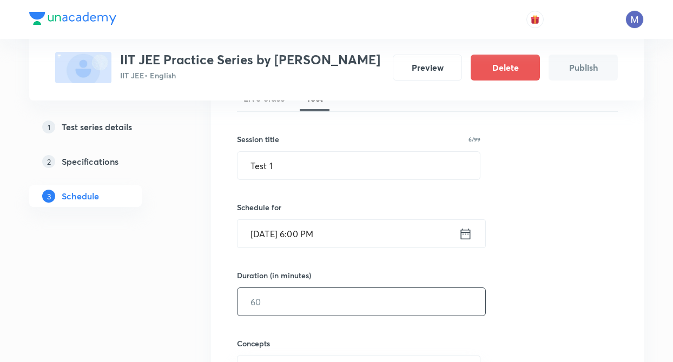
click at [267, 297] on input "text" at bounding box center [361, 302] width 248 height 28
type input "30"
click at [177, 294] on div "Test Series IIT JEE Practice Series by [PERSON_NAME] JEE • English Preview Dele…" at bounding box center [336, 300] width 614 height 825
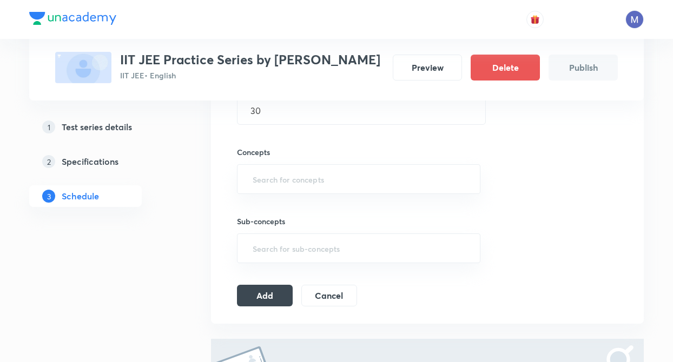
scroll to position [368, 0]
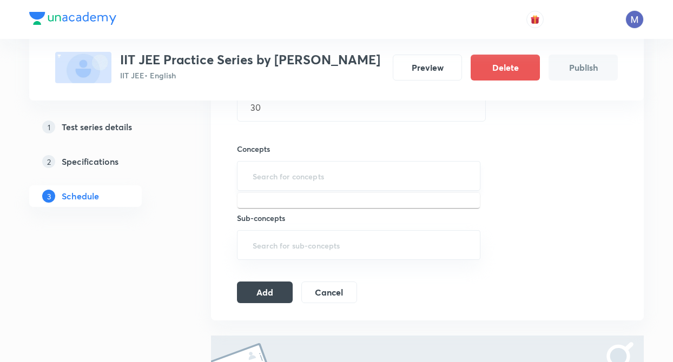
click at [257, 177] on input "text" at bounding box center [358, 176] width 216 height 20
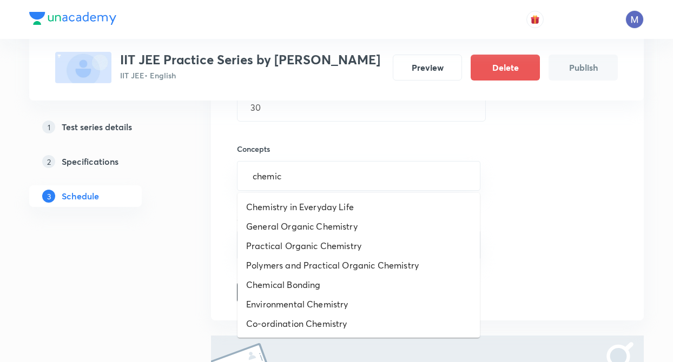
type input "chemica"
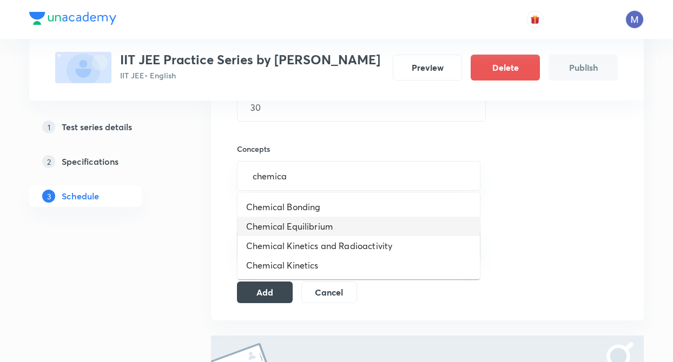
click at [284, 224] on li "Chemical Equilibrium" at bounding box center [358, 226] width 242 height 19
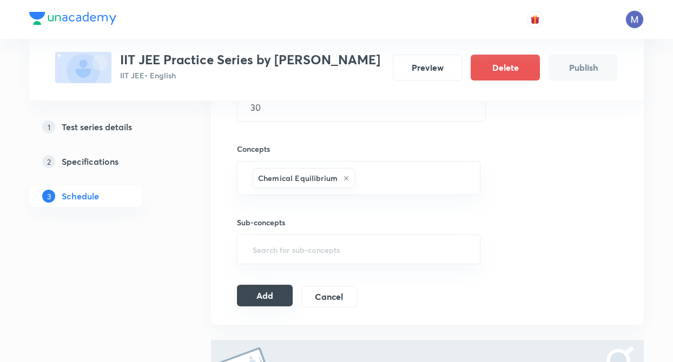
click at [272, 288] on button "Add" at bounding box center [265, 296] width 56 height 22
click at [509, 62] on button "Delete" at bounding box center [505, 67] width 69 height 26
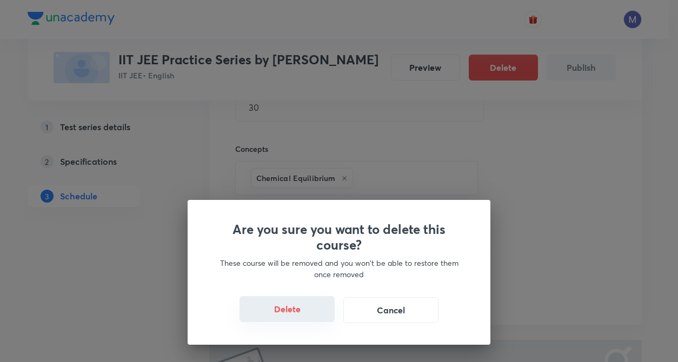
click at [277, 306] on button "Delete" at bounding box center [287, 309] width 95 height 26
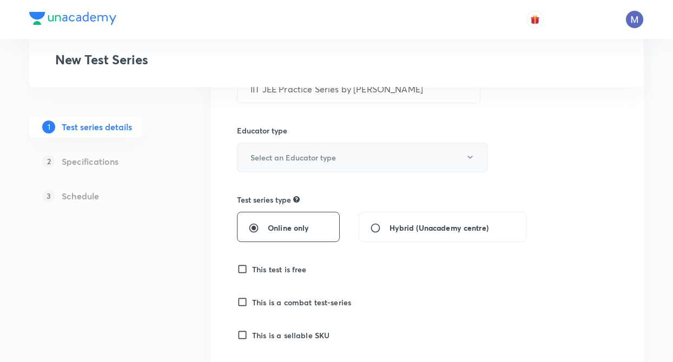
click at [283, 162] on h6 "Select an Educator type" at bounding box center [292, 157] width 85 height 11
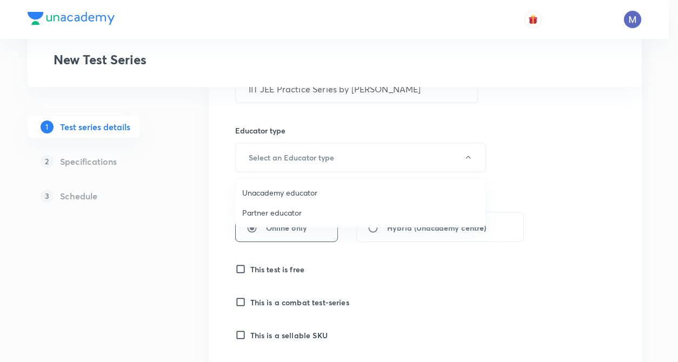
click at [264, 194] on span "Unacademy educator" at bounding box center [360, 192] width 237 height 11
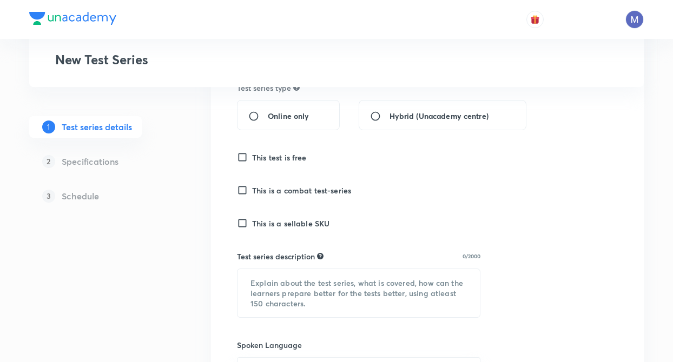
scroll to position [281, 0]
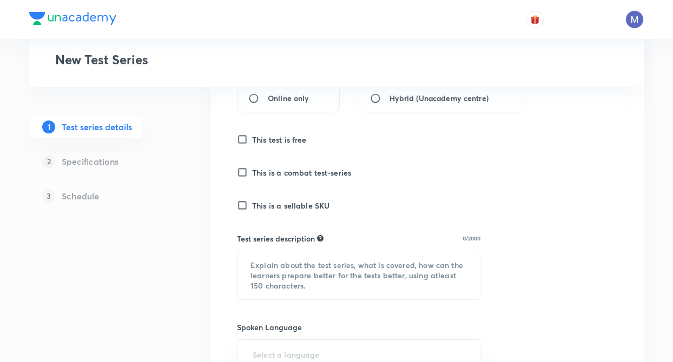
click at [252, 100] on input "Online only" at bounding box center [257, 98] width 19 height 11
radio input "true"
click at [240, 143] on input "This test is free" at bounding box center [244, 139] width 15 height 11
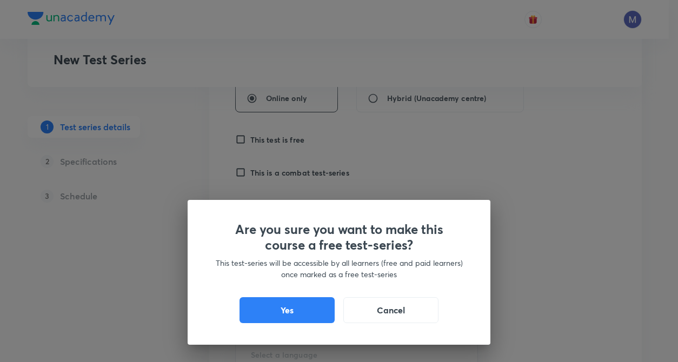
click at [195, 213] on div "Are you sure you want to make this course a free test-series? This test-series …" at bounding box center [339, 272] width 303 height 145
click at [263, 305] on button "Yes" at bounding box center [287, 309] width 95 height 26
checkbox input "true"
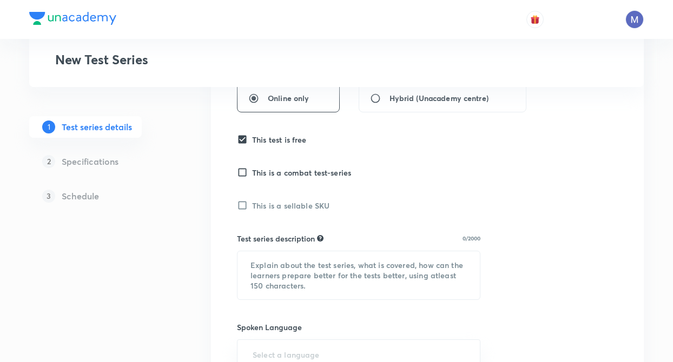
click at [154, 267] on div "1 Test series details 2 Specifications 3 Schedule" at bounding box center [102, 304] width 147 height 833
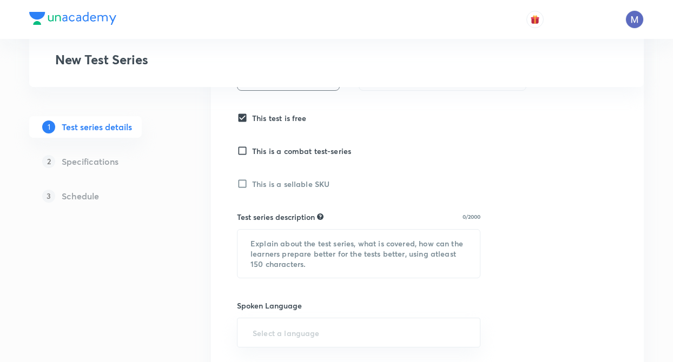
scroll to position [368, 0]
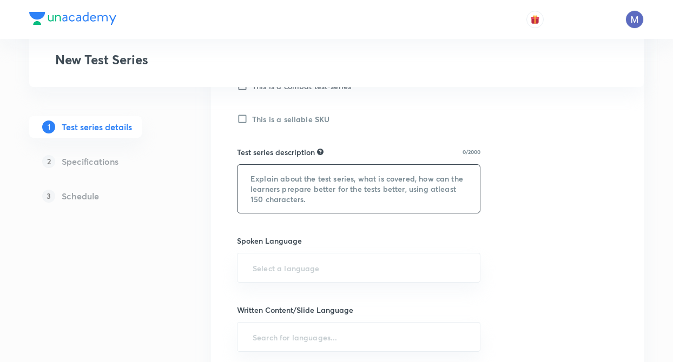
click at [319, 192] on textarea at bounding box center [358, 189] width 242 height 48
paste textarea "IIT JEE Practice Series by Prashant Jain— a topic-wise test series meticulously…"
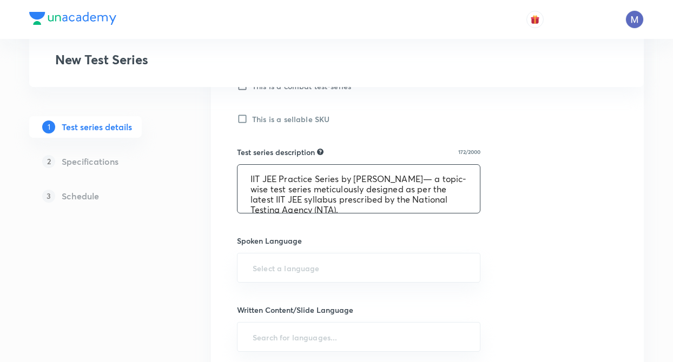
scroll to position [2, 0]
type textarea "IIT JEE Practice Series by Prashant Jain— a topic-wise test series meticulously…"
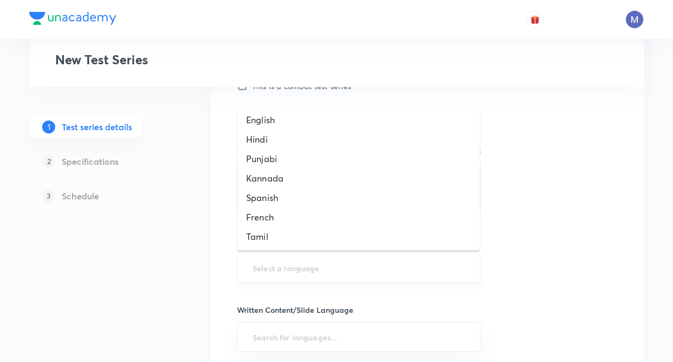
click at [261, 267] on input "text" at bounding box center [358, 268] width 216 height 20
click at [255, 123] on li "English" at bounding box center [358, 119] width 242 height 19
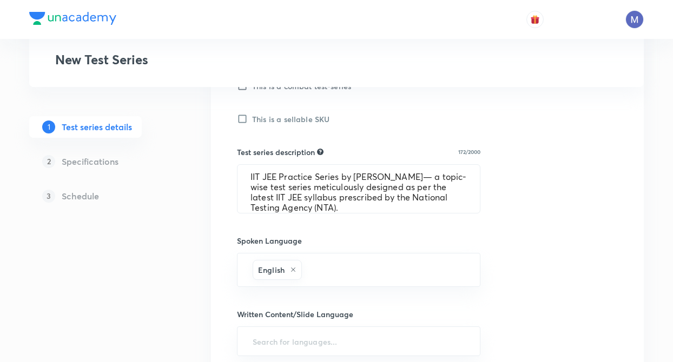
click at [184, 308] on div "Test Series New Test Series 1 Test series details 2 Specifications 3 Schedule T…" at bounding box center [336, 166] width 614 height 946
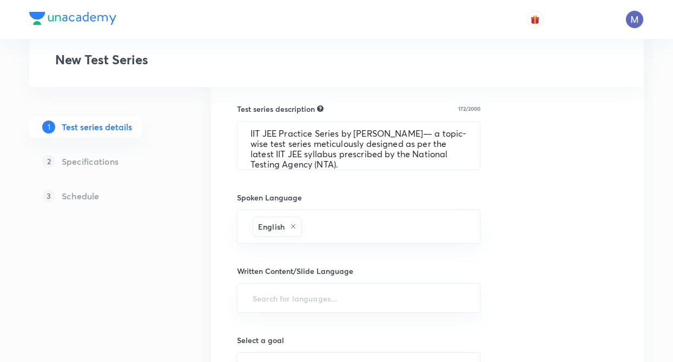
scroll to position [433, 0]
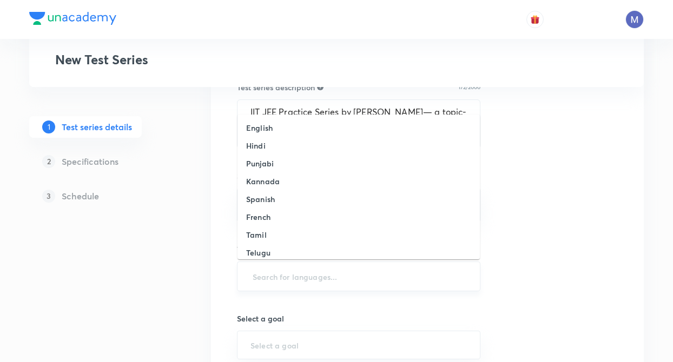
click at [284, 277] on input "text" at bounding box center [358, 277] width 216 height 20
click at [250, 129] on h6 "English" at bounding box center [259, 127] width 27 height 11
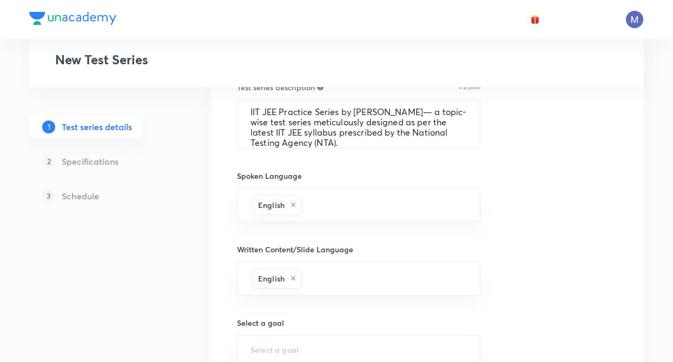
click at [196, 290] on div "Test Series New Test Series 1 Test series details 2 Specifications 3 Schedule T…" at bounding box center [336, 103] width 614 height 950
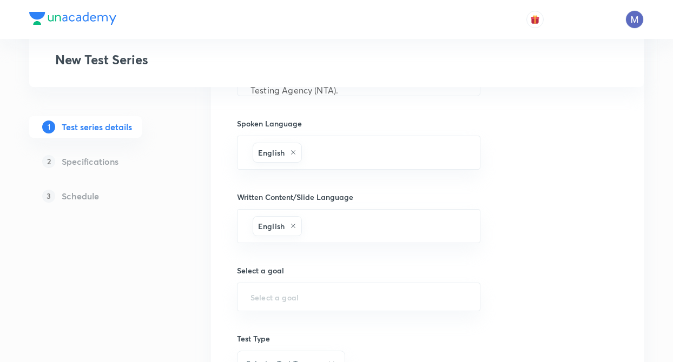
scroll to position [562, 0]
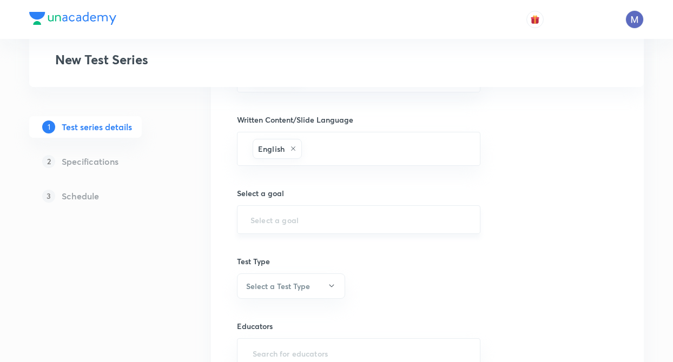
click at [251, 227] on div "​" at bounding box center [358, 220] width 243 height 29
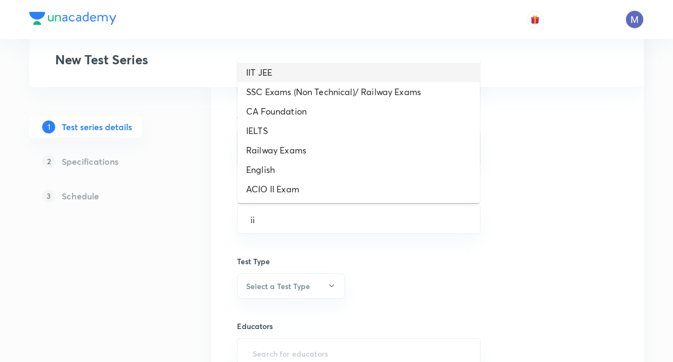
click at [260, 75] on li "IIT JEE" at bounding box center [358, 72] width 242 height 19
type input "IIT JEE"
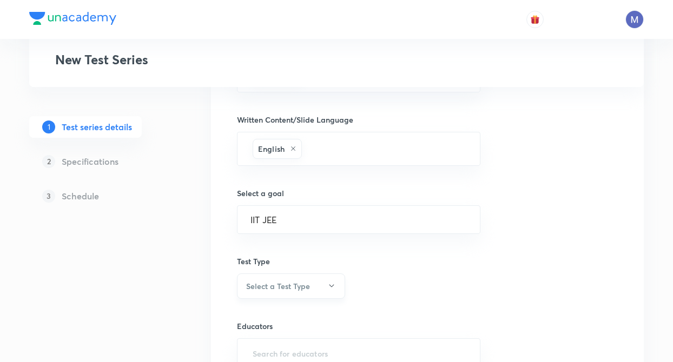
click at [270, 281] on h6 "Select a Test Type" at bounding box center [278, 286] width 64 height 11
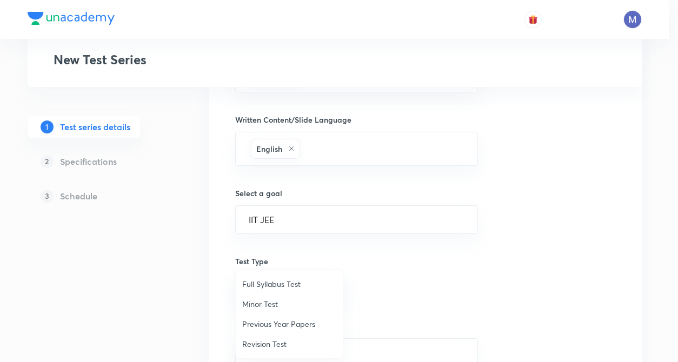
click at [264, 304] on span "Minor Test" at bounding box center [289, 304] width 94 height 11
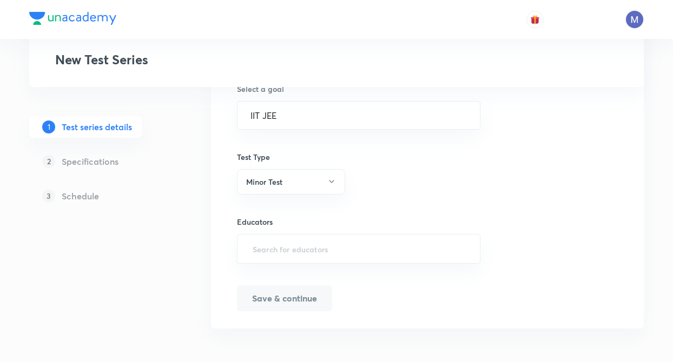
scroll to position [668, 0]
click at [272, 252] on input "text" at bounding box center [358, 248] width 216 height 20
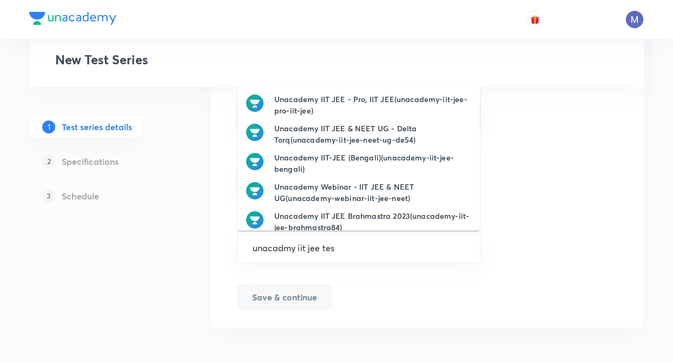
type input "unacadmy iit jee test"
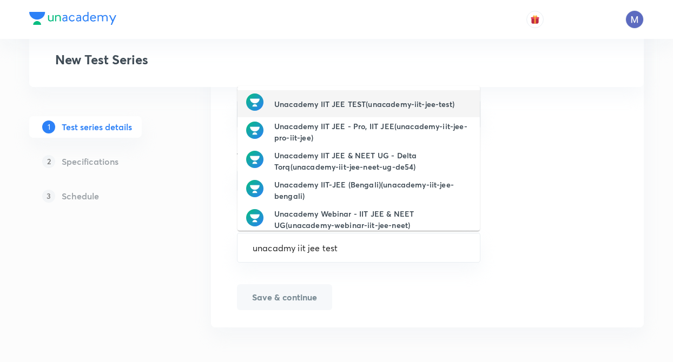
click at [327, 105] on h6 "Unacademy IIT JEE TEST(unacademy-iit-jee-test)" at bounding box center [364, 103] width 180 height 11
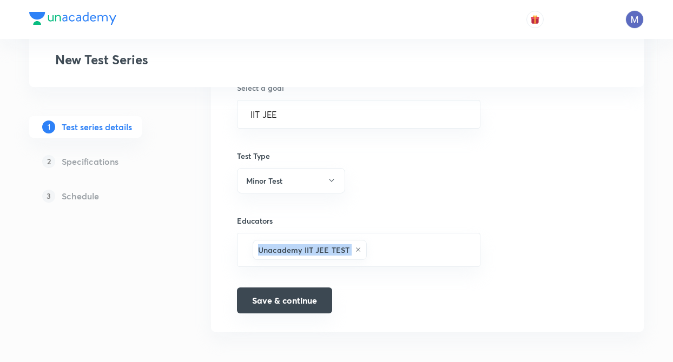
drag, startPoint x: 229, startPoint y: 271, endPoint x: 268, endPoint y: 297, distance: 47.1
click at [268, 297] on button "Save & continue" at bounding box center [284, 301] width 95 height 26
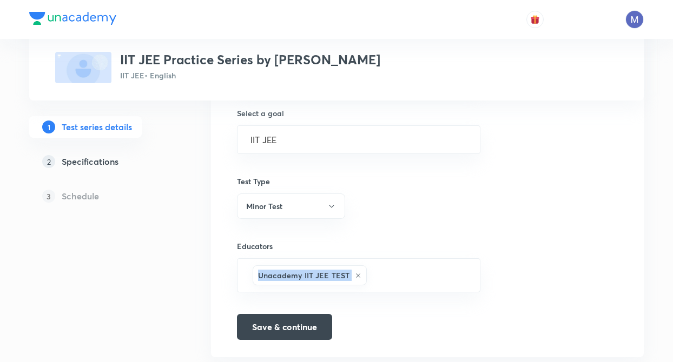
scroll to position [681, 0]
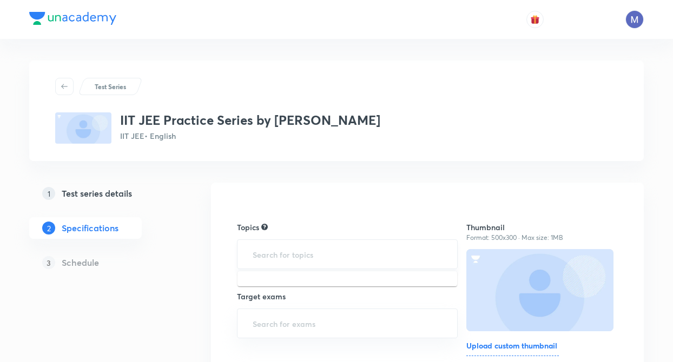
click at [270, 255] on input "text" at bounding box center [347, 254] width 194 height 20
type input "ch"
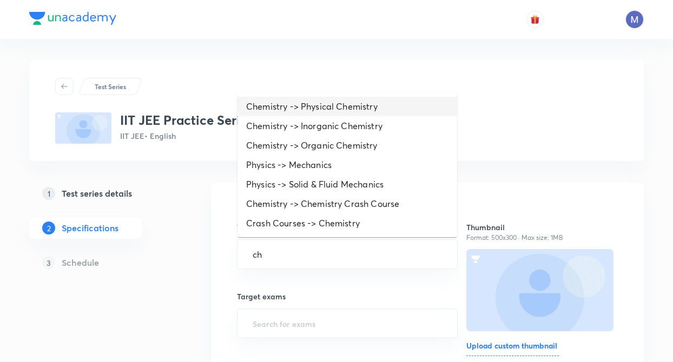
click at [300, 108] on li "Chemistry -> Physical Chemistry" at bounding box center [347, 106] width 220 height 19
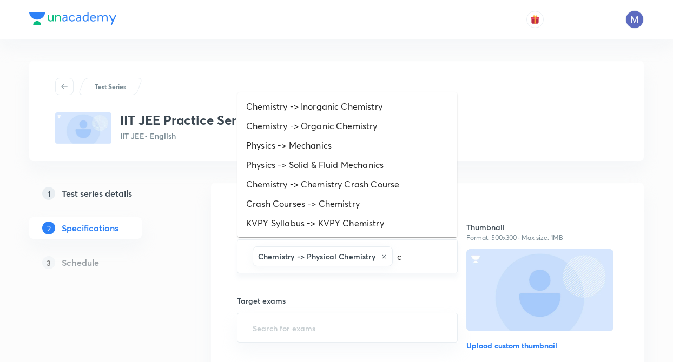
type input "ch"
click at [333, 118] on li "Chemistry -> Organic Chemistry" at bounding box center [347, 125] width 220 height 19
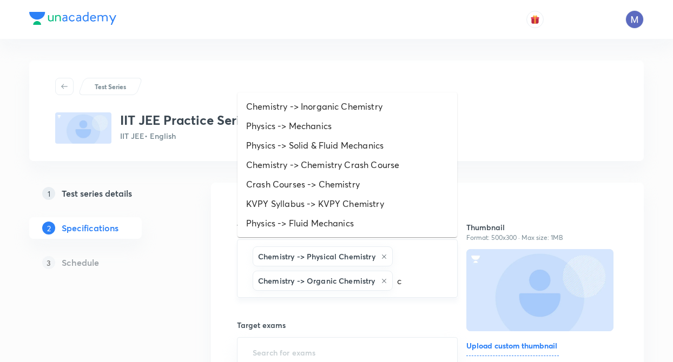
type input "ch"
click at [333, 109] on li "Chemistry -> Inorganic Chemistry" at bounding box center [347, 106] width 220 height 19
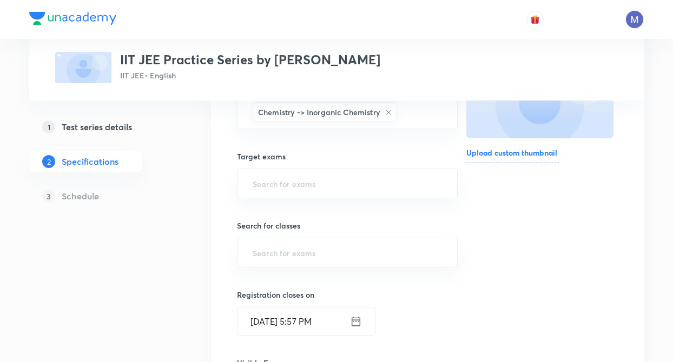
scroll to position [195, 0]
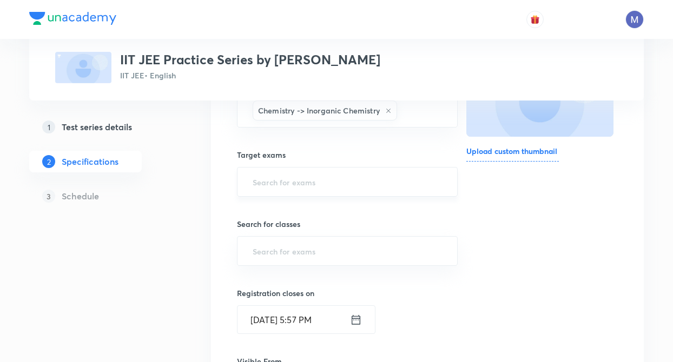
click at [262, 182] on input "text" at bounding box center [347, 182] width 194 height 20
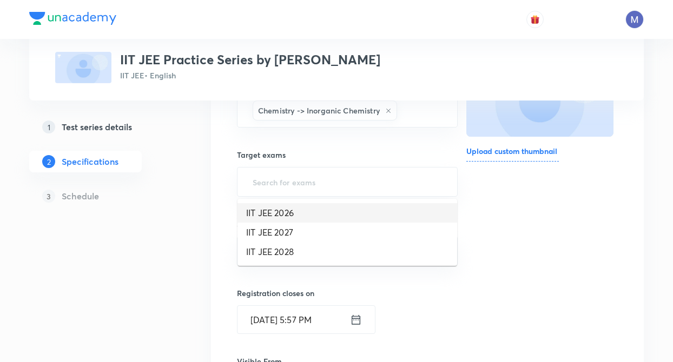
click at [268, 219] on li "IIT JEE 2026" at bounding box center [347, 212] width 220 height 19
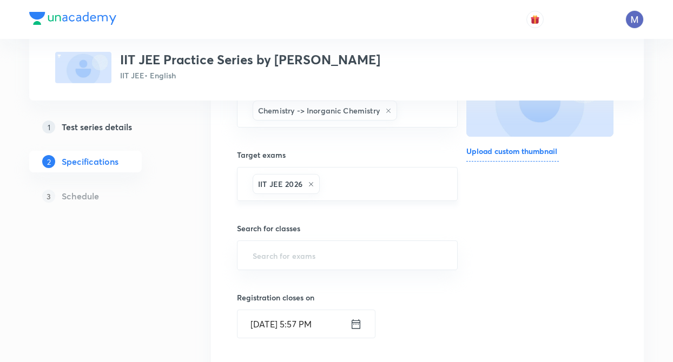
click at [348, 177] on input "text" at bounding box center [383, 184] width 122 height 20
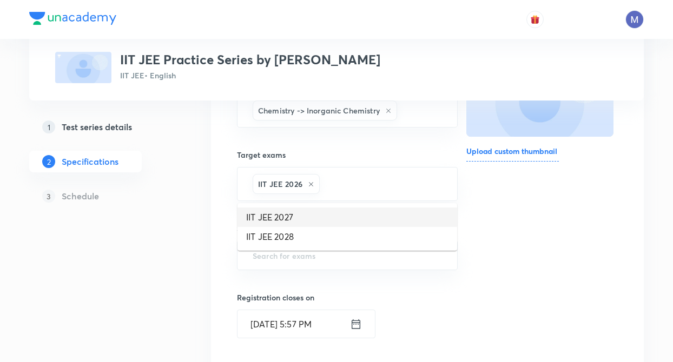
click at [299, 214] on li "IIT JEE 2027" at bounding box center [347, 217] width 220 height 19
click at [189, 221] on div "Test Series IIT JEE Practice Series by Vishal Singh IIT JEE • English 1 Test se…" at bounding box center [336, 277] width 614 height 823
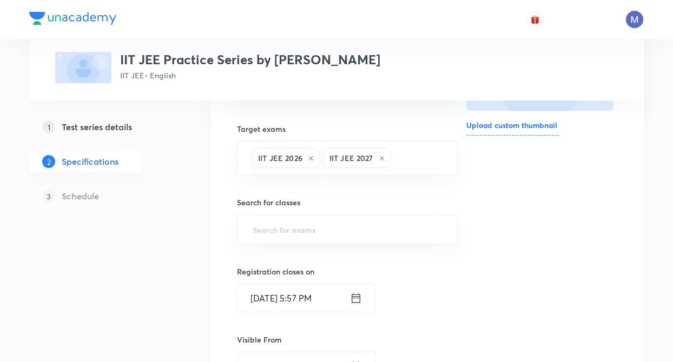
scroll to position [260, 0]
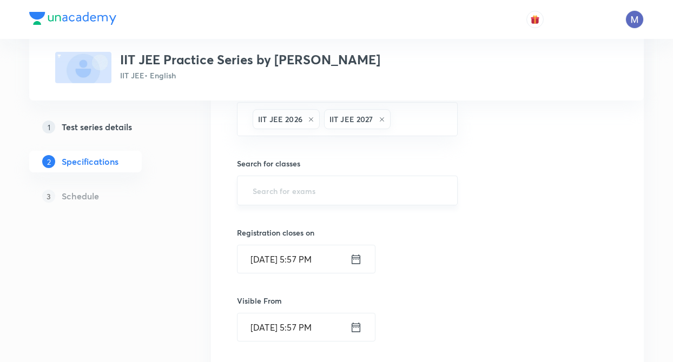
click at [271, 188] on input "text" at bounding box center [347, 191] width 194 height 20
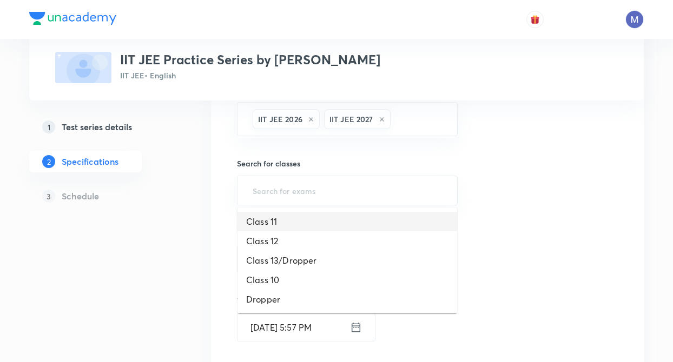
click at [264, 221] on li "Class 11" at bounding box center [347, 221] width 220 height 19
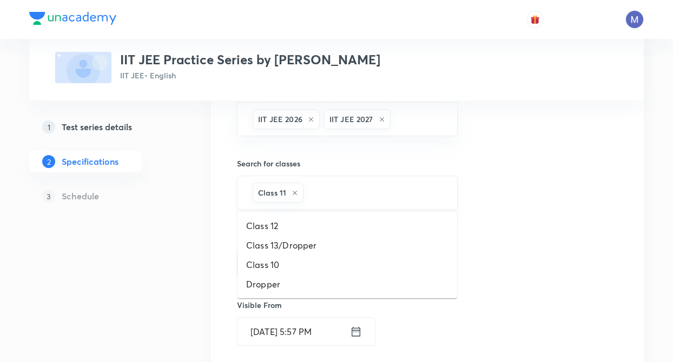
click at [355, 188] on input "text" at bounding box center [375, 193] width 138 height 20
click at [300, 221] on li "Class 12" at bounding box center [347, 225] width 220 height 19
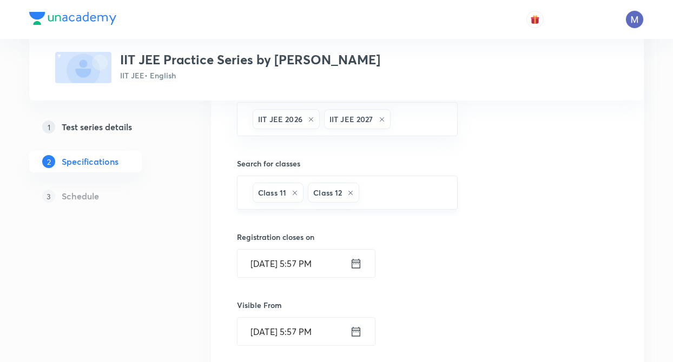
click at [377, 194] on input "text" at bounding box center [402, 193] width 82 height 20
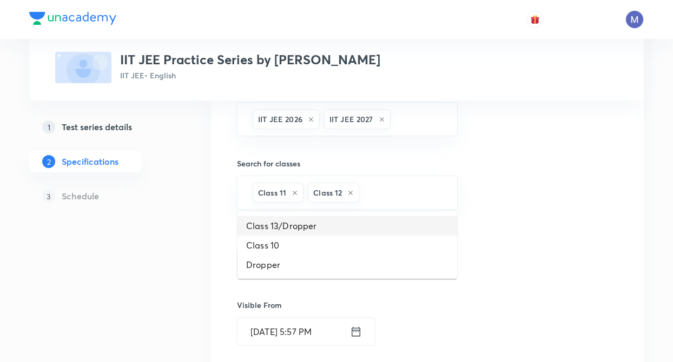
click at [324, 229] on li "Class 13/Dropper" at bounding box center [347, 225] width 220 height 19
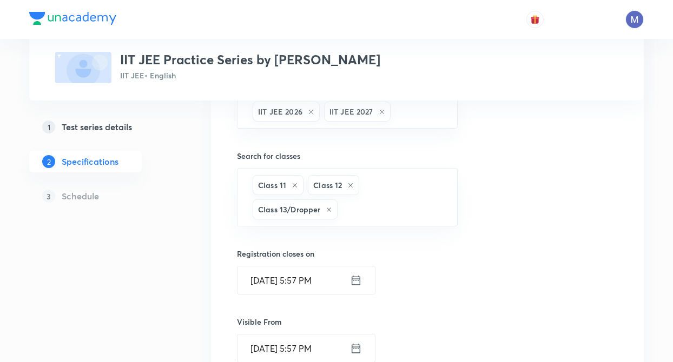
click at [207, 235] on div "Test Series IIT JEE Practice Series by Vishal Singh IIT JEE • English 1 Test se…" at bounding box center [336, 218] width 614 height 851
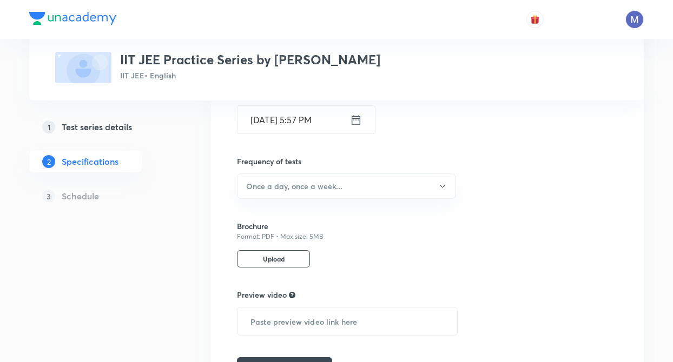
scroll to position [498, 0]
click at [268, 193] on button "Once a day, once a week..." at bounding box center [346, 184] width 219 height 25
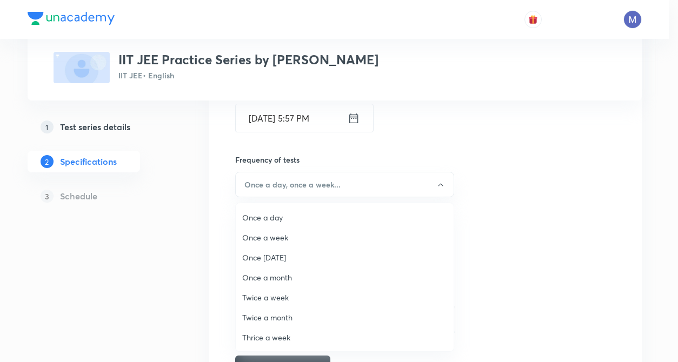
click at [259, 218] on span "Once a day" at bounding box center [344, 217] width 205 height 11
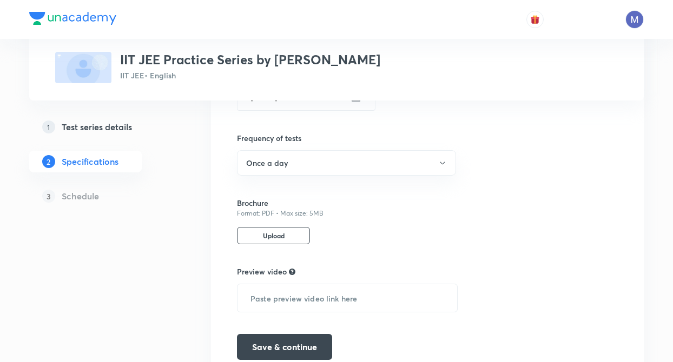
scroll to position [569, 0]
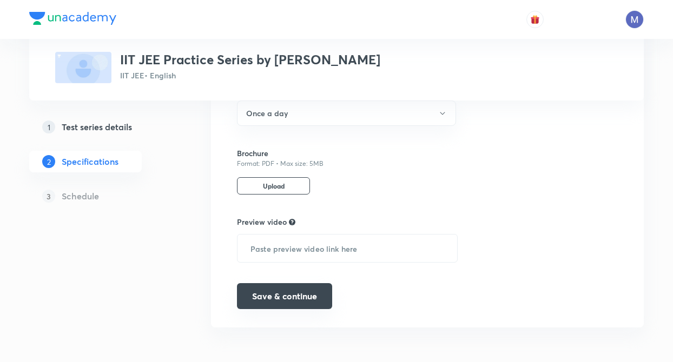
click at [268, 288] on button "Save & continue" at bounding box center [284, 296] width 95 height 26
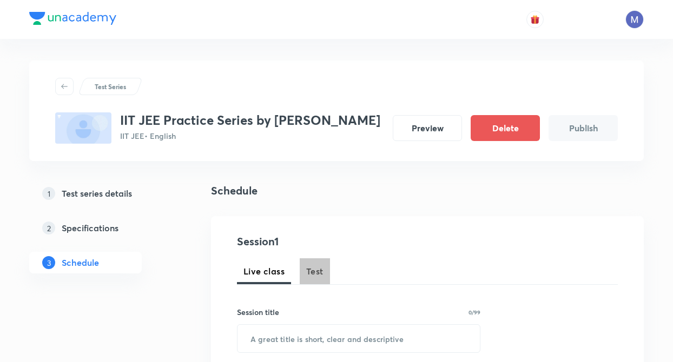
click at [320, 271] on span "Test" at bounding box center [314, 271] width 17 height 13
click at [170, 271] on div "1 Test series details 2 Specifications 3 Schedule" at bounding box center [102, 235] width 147 height 104
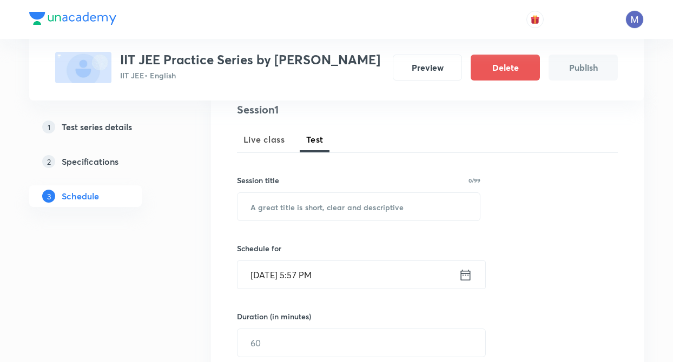
scroll to position [151, 0]
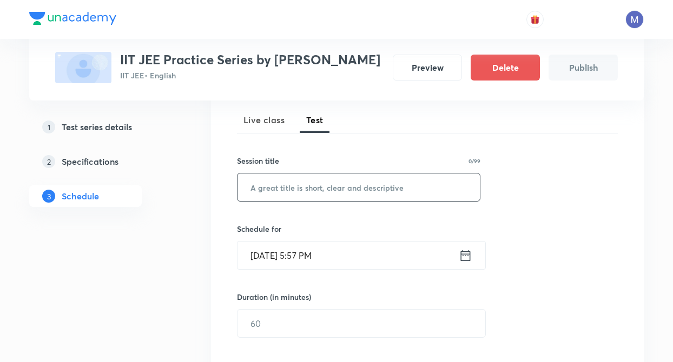
click at [290, 193] on input "text" at bounding box center [358, 188] width 242 height 28
type input "t"
type input "Test 1"
click at [464, 251] on icon at bounding box center [466, 255] width 14 height 15
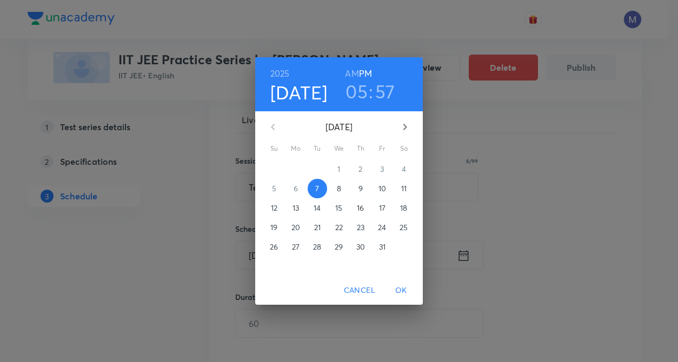
click at [381, 186] on p "10" at bounding box center [383, 188] width 8 height 11
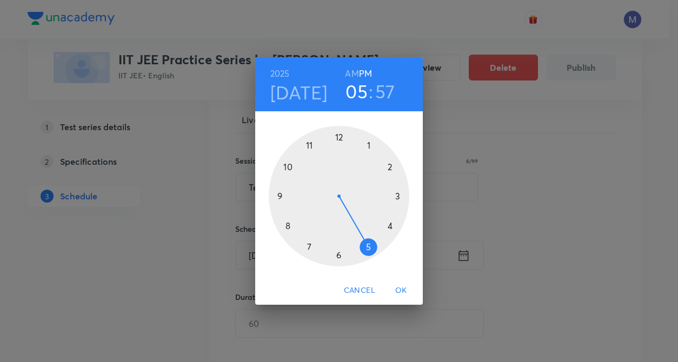
click at [338, 257] on div at bounding box center [339, 196] width 141 height 141
click at [339, 133] on div at bounding box center [339, 196] width 141 height 141
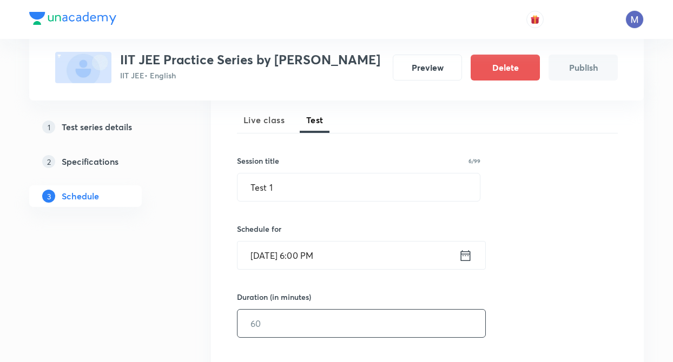
click at [276, 325] on input "text" at bounding box center [361, 324] width 248 height 28
type input "6"
type input "30"
click at [207, 315] on div "Test Series IIT JEE Practice Series by Vishal Singh IIT JEE • English Preview D…" at bounding box center [336, 321] width 614 height 825
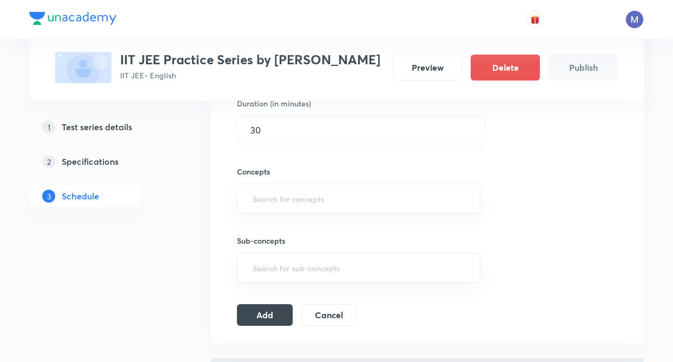
scroll to position [346, 0]
click at [262, 201] on input "text" at bounding box center [358, 198] width 216 height 20
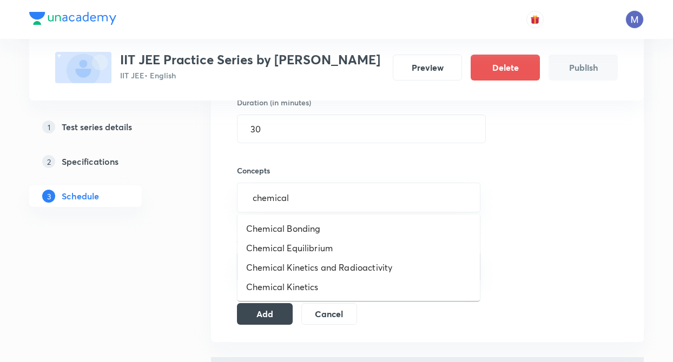
type input "chemical"
click at [317, 243] on li "Chemical Equilibrium" at bounding box center [358, 248] width 242 height 19
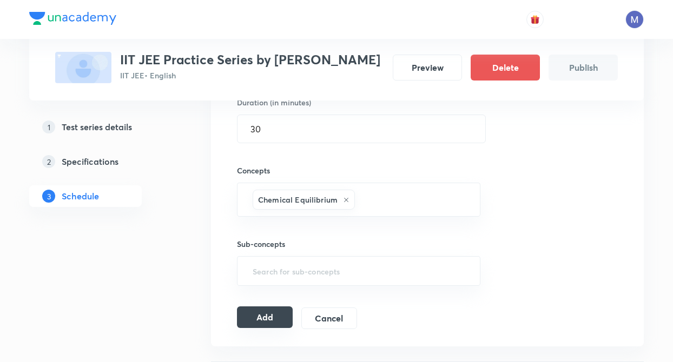
click at [261, 319] on button "Add" at bounding box center [265, 318] width 56 height 22
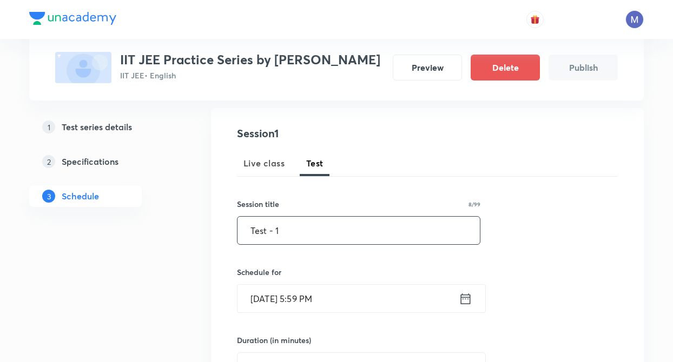
type input "Test - 1"
click at [466, 301] on icon at bounding box center [466, 299] width 14 height 15
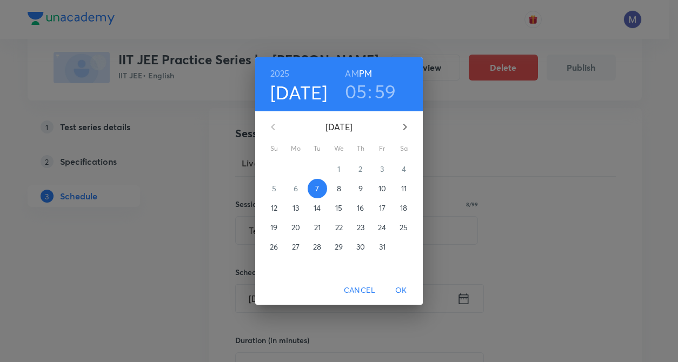
click at [381, 188] on p "10" at bounding box center [383, 188] width 8 height 11
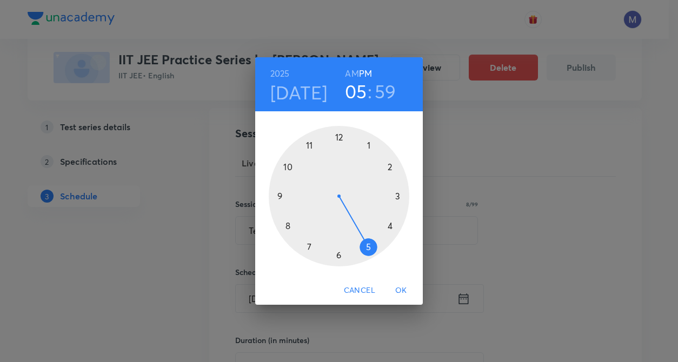
click at [339, 257] on div at bounding box center [339, 196] width 141 height 141
click at [337, 137] on div at bounding box center [339, 196] width 141 height 141
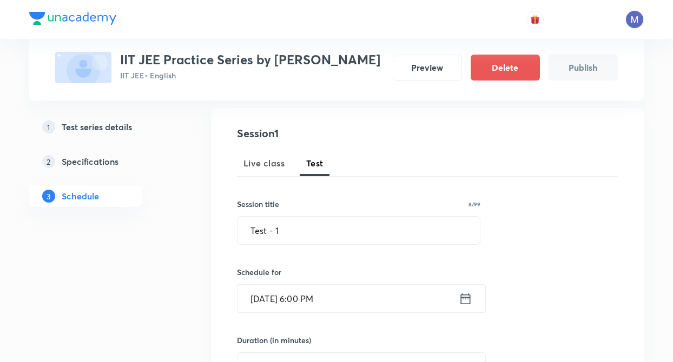
click at [208, 273] on div "Test Series IIT JEE Practice Series by Vishal Singh IIT JEE • English Preview D…" at bounding box center [336, 364] width 614 height 825
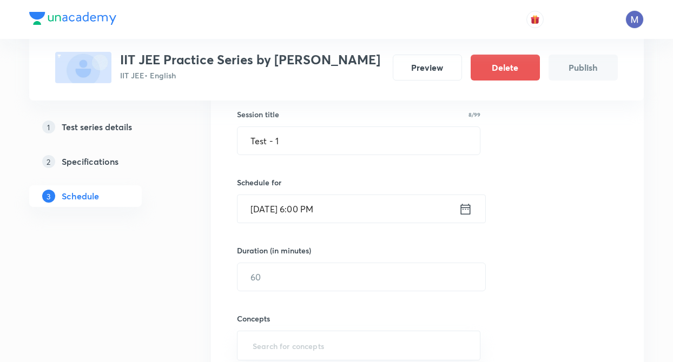
scroll to position [238, 0]
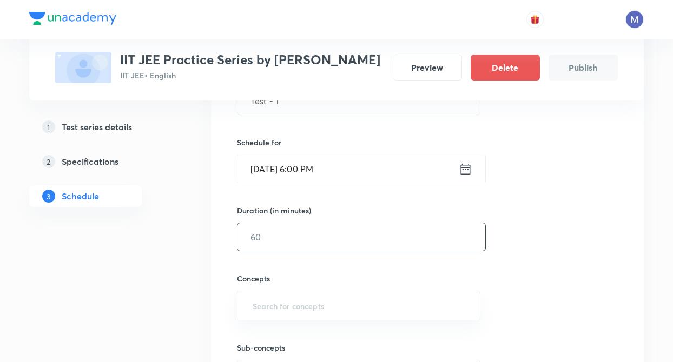
click at [273, 236] on input "text" at bounding box center [361, 237] width 248 height 28
type input "30"
click at [270, 309] on input "text" at bounding box center [358, 306] width 216 height 20
type input "mol"
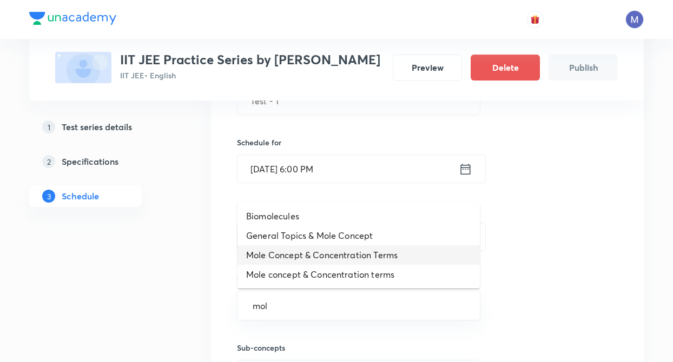
click at [270, 248] on li "Mole Concept & Concentration Terms" at bounding box center [358, 255] width 242 height 19
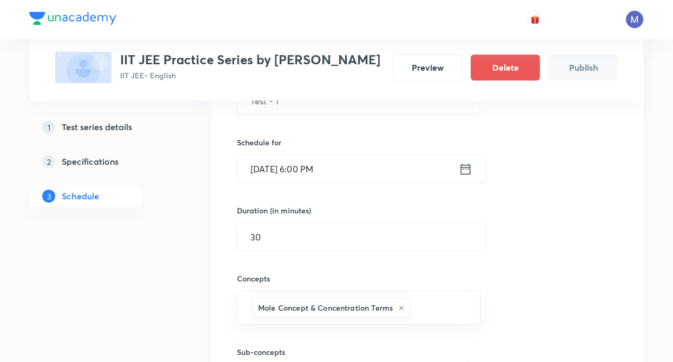
click at [475, 260] on div "Concepts Mole Concept & Concentration Terms ​" at bounding box center [358, 288] width 243 height 74
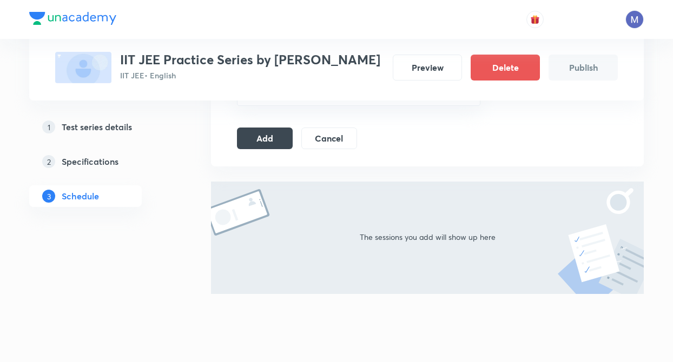
scroll to position [525, 0]
click at [266, 137] on button "Add" at bounding box center [265, 139] width 56 height 22
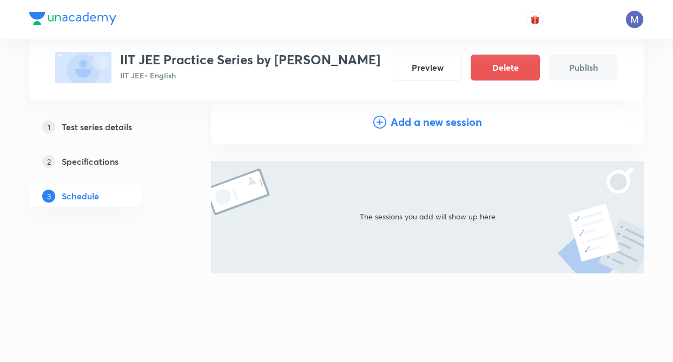
scroll to position [116, 0]
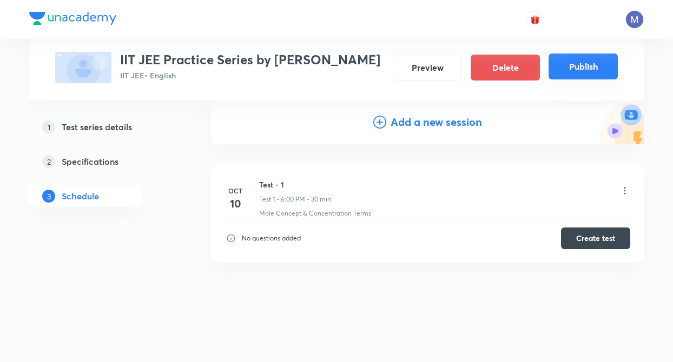
click at [567, 68] on button "Publish" at bounding box center [582, 67] width 69 height 26
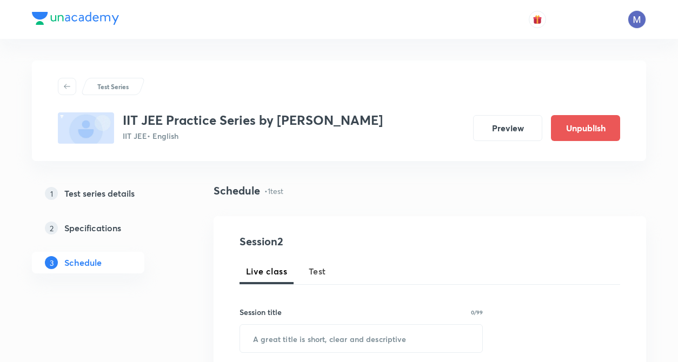
click at [452, 160] on div "Test Series IIT JEE Practice Series by [PERSON_NAME] JEE • English Preview Unpu…" at bounding box center [339, 111] width 614 height 101
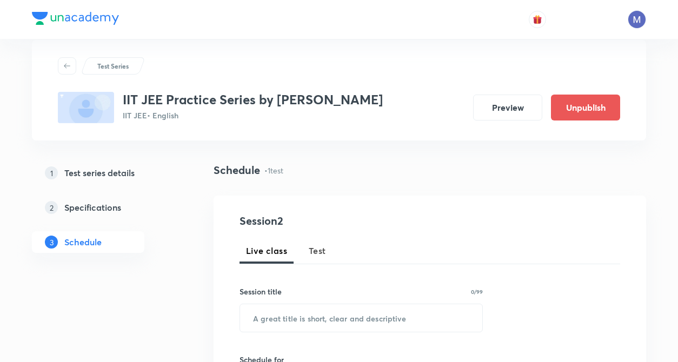
scroll to position [22, 0]
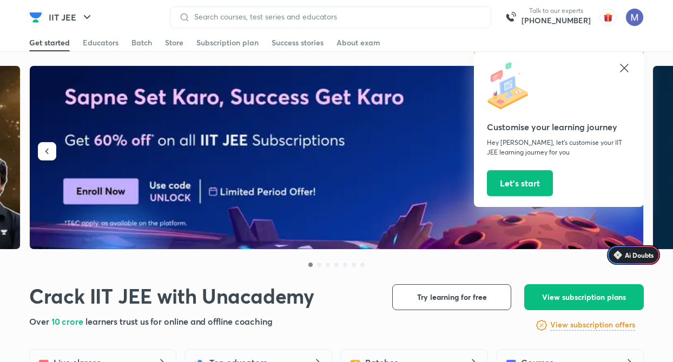
click at [626, 75] on div at bounding box center [559, 87] width 144 height 50
click at [626, 68] on icon at bounding box center [624, 68] width 13 height 13
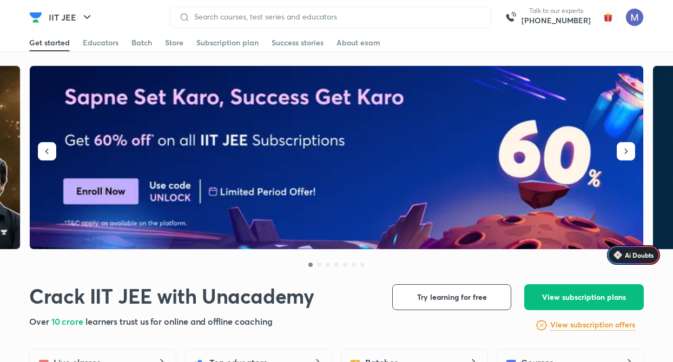
click at [607, 22] on img "button" at bounding box center [607, 17] width 17 height 17
click at [635, 18] on img at bounding box center [634, 17] width 18 height 18
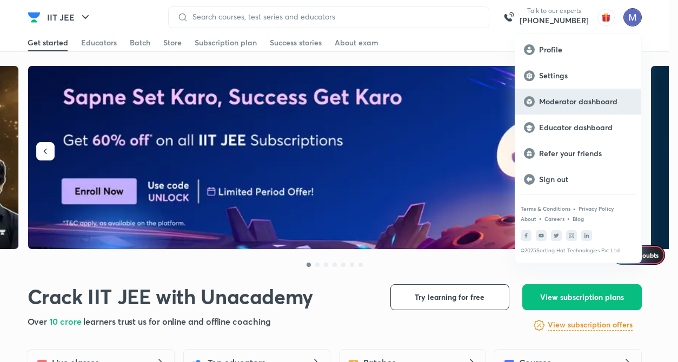
click at [565, 104] on p "Moderator dashboard" at bounding box center [586, 102] width 94 height 10
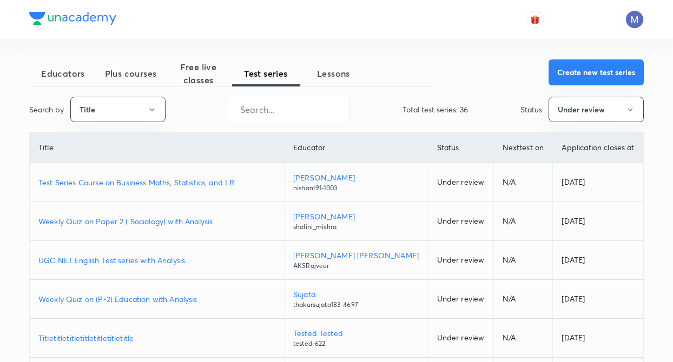
click at [566, 81] on button "Create new test series" at bounding box center [595, 72] width 95 height 26
click at [606, 73] on button "Create new test series" at bounding box center [595, 72] width 95 height 26
click at [566, 74] on button "Create new test series" at bounding box center [595, 72] width 95 height 26
click at [582, 71] on button "Create new test series" at bounding box center [595, 72] width 95 height 26
click at [569, 67] on button "Create new test series" at bounding box center [595, 72] width 95 height 26
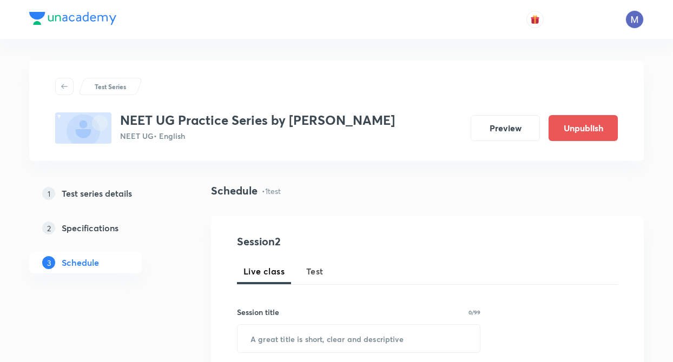
click at [110, 191] on h5 "Test series details" at bounding box center [97, 193] width 70 height 13
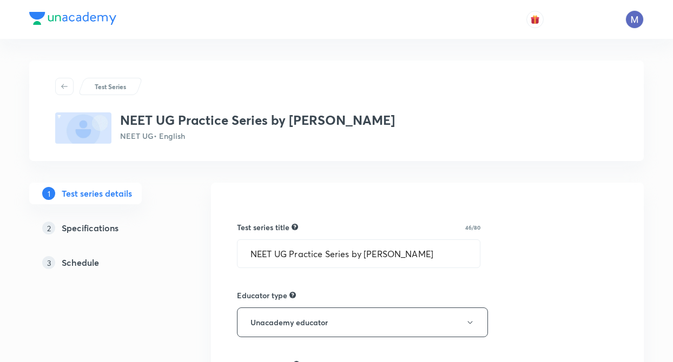
click at [165, 233] on div "2 Specifications" at bounding box center [104, 228] width 125 height 13
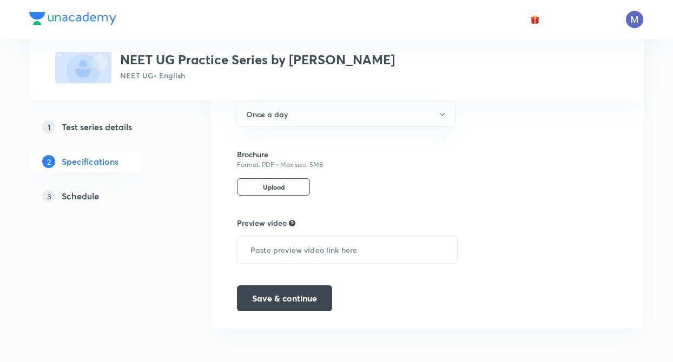
scroll to position [593, 0]
click at [132, 130] on h5 "Test series details" at bounding box center [97, 127] width 70 height 13
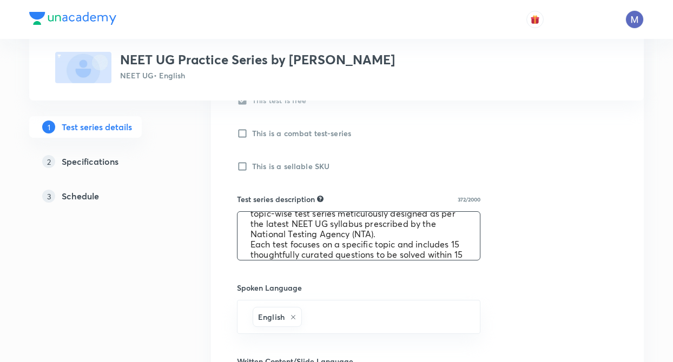
scroll to position [51, 0]
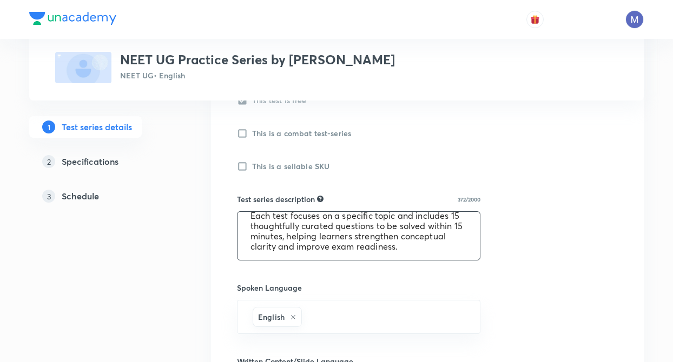
drag, startPoint x: 249, startPoint y: 224, endPoint x: 450, endPoint y: 247, distance: 202.5
click at [450, 247] on textarea "NEET UG Practice Series by [PERSON_NAME] — a topic-wise test series meticulousl…" at bounding box center [358, 236] width 242 height 48
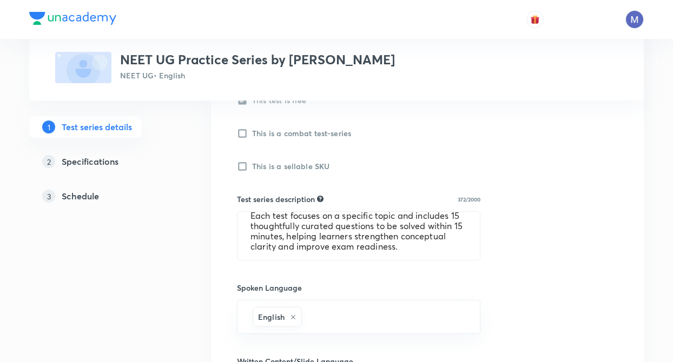
click at [193, 217] on div "Test Series NEET UG Practice Series by Anubhav Shrivastava NEET UG • English 1 …" at bounding box center [336, 204] width 614 height 980
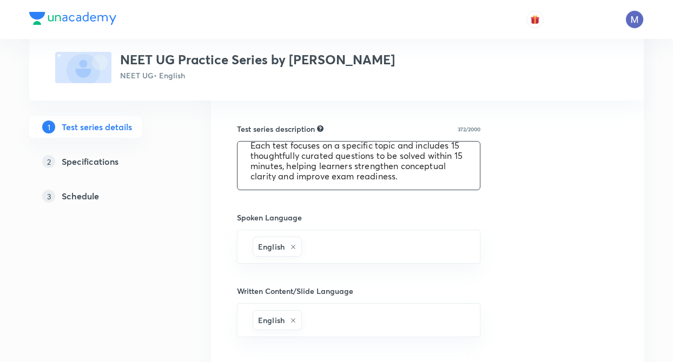
drag, startPoint x: 246, startPoint y: 145, endPoint x: 435, endPoint y: 185, distance: 192.9
click at [435, 185] on textarea "NEET UG Practice Series by [PERSON_NAME] — a topic-wise test series meticulousl…" at bounding box center [358, 166] width 242 height 48
drag, startPoint x: 250, startPoint y: 149, endPoint x: 452, endPoint y: 186, distance: 205.1
click at [452, 186] on textarea "NEET UG Practice Series by [PERSON_NAME] — a topic-wise test series meticulousl…" at bounding box center [358, 166] width 242 height 48
click at [226, 207] on div "Test series title 46/80 NEET UG Practice Series by Anubhav Shrivastava ​ Educat…" at bounding box center [427, 187] width 433 height 843
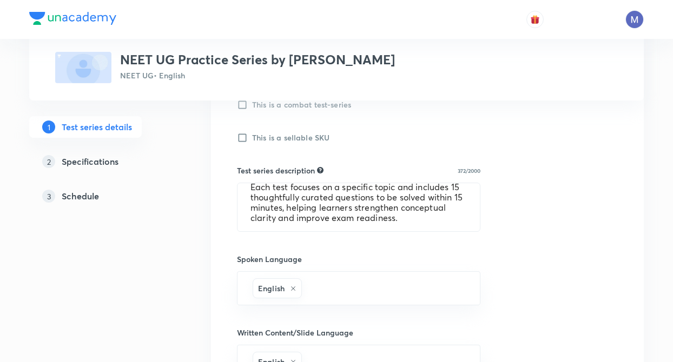
scroll to position [373, 0]
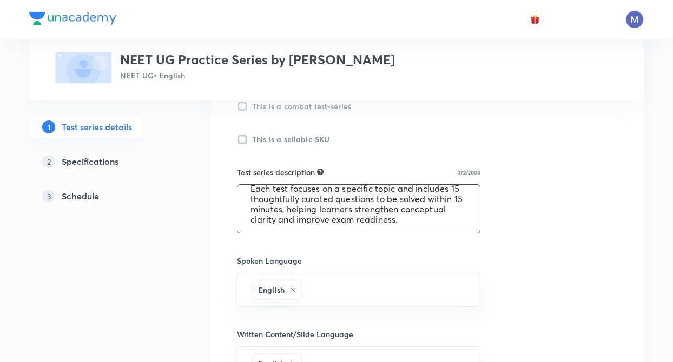
click at [242, 204] on textarea "NEET UG Practice Series by [PERSON_NAME] — a topic-wise test series meticulousl…" at bounding box center [358, 209] width 242 height 48
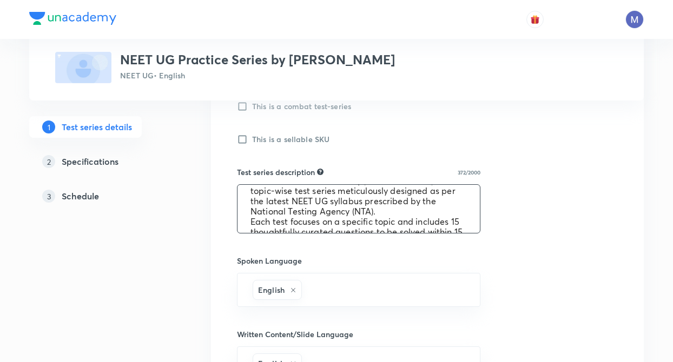
scroll to position [8, 0]
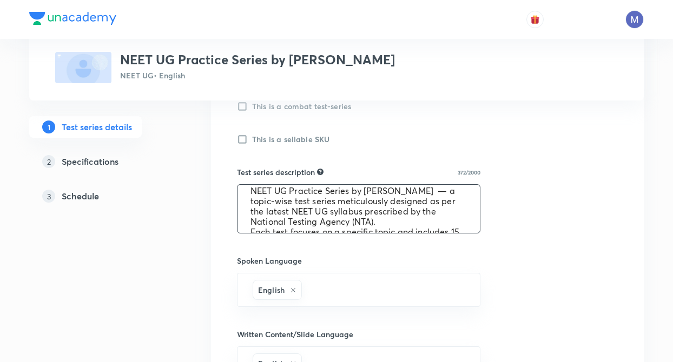
click at [211, 218] on div "Test series title 46/80 NEET UG Practice Series by Anubhav Shrivastava ​ Educat…" at bounding box center [427, 231] width 433 height 843
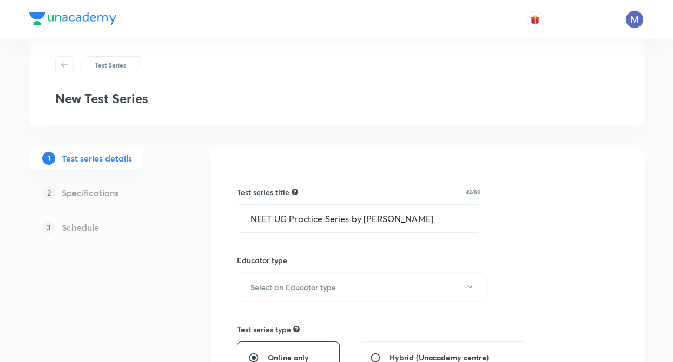
scroll to position [43, 0]
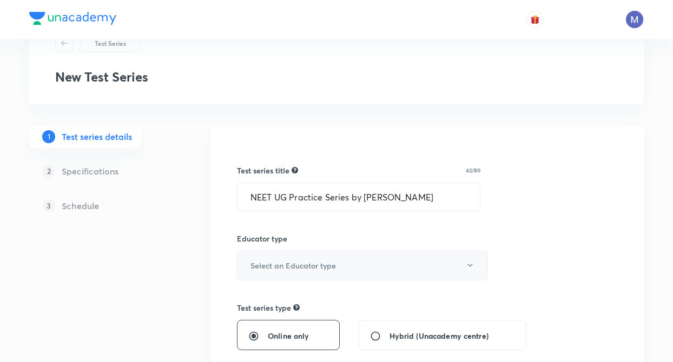
click at [261, 268] on h6 "Select an Educator type" at bounding box center [292, 265] width 85 height 11
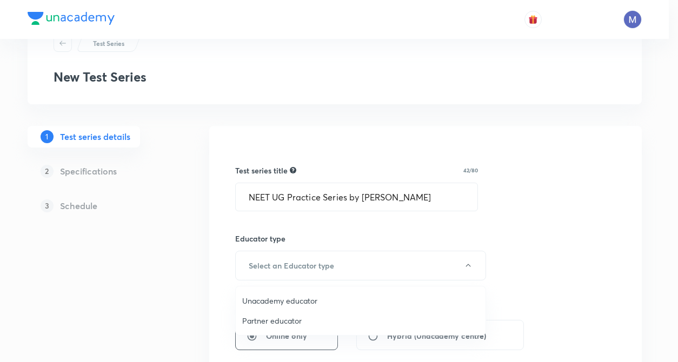
click at [256, 301] on span "Unacademy educator" at bounding box center [360, 300] width 237 height 11
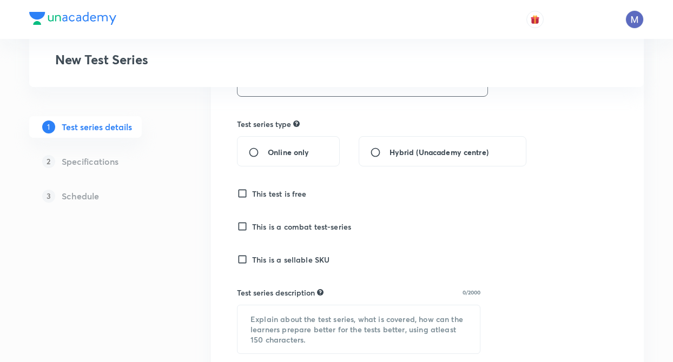
scroll to position [260, 0]
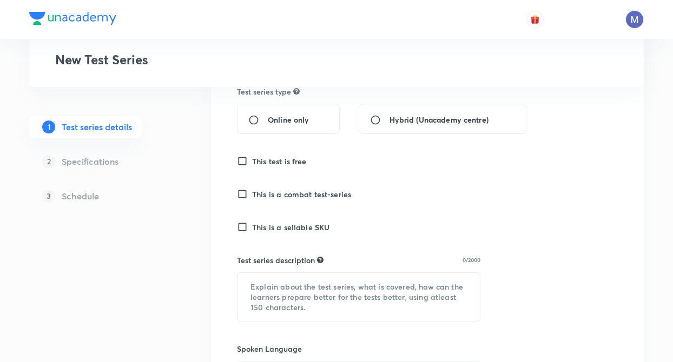
click at [253, 120] on input "Online only" at bounding box center [257, 120] width 19 height 11
radio input "true"
click at [241, 160] on input "This test is free" at bounding box center [244, 161] width 15 height 11
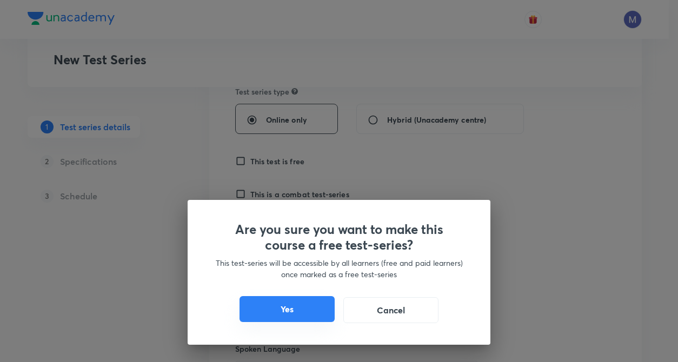
click at [289, 303] on button "Yes" at bounding box center [287, 309] width 95 height 26
checkbox input "true"
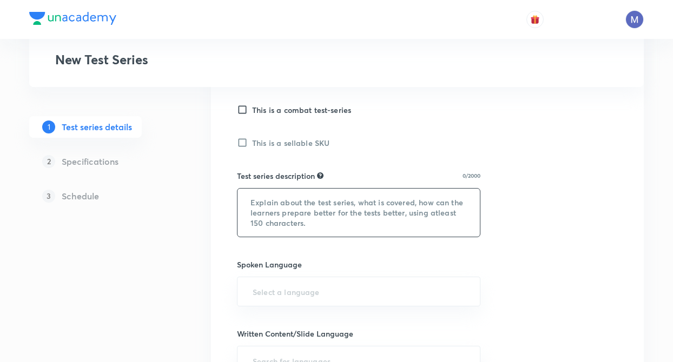
scroll to position [346, 0]
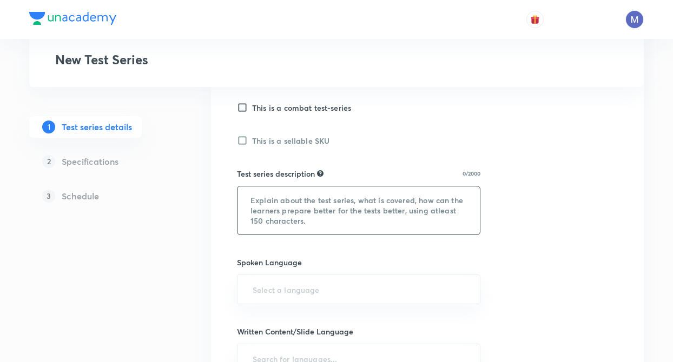
click at [268, 203] on textarea at bounding box center [358, 211] width 242 height 48
paste textarea "NEET UG Practice Series by Anubhav Shrivastava — a topic-wise test series metic…"
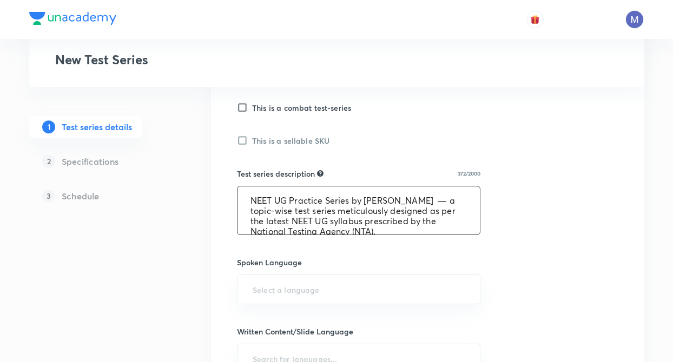
scroll to position [43, 0]
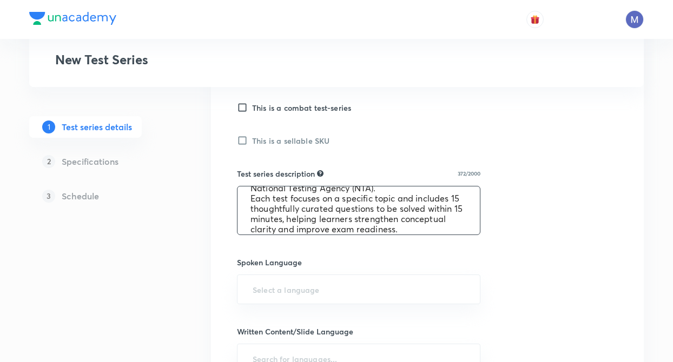
type textarea "NEET UG Practice Series by Anubhav Shrivastava — a topic-wise test series metic…"
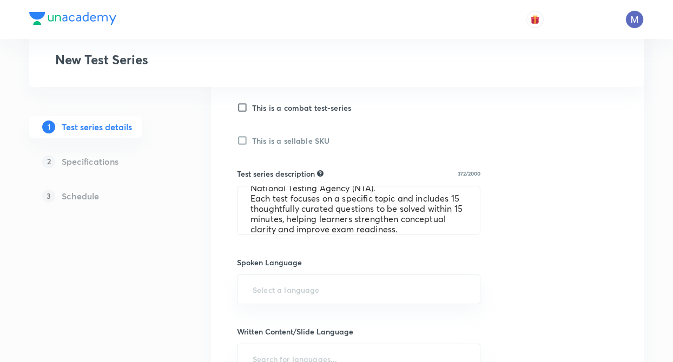
click at [189, 264] on div "Test Series New Test Series 1 Test series details 2 Specifications 3 Schedule T…" at bounding box center [336, 185] width 614 height 942
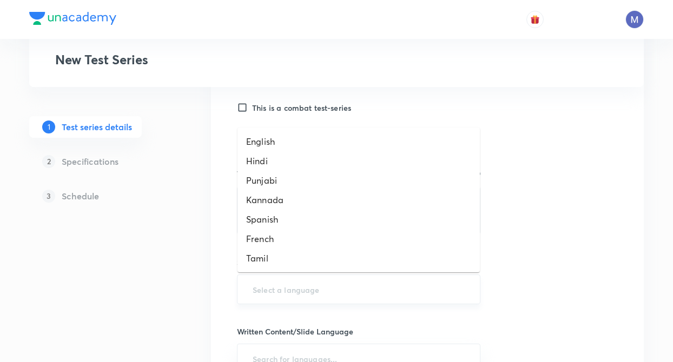
click at [283, 288] on input "text" at bounding box center [358, 290] width 216 height 20
click at [268, 141] on li "English" at bounding box center [358, 141] width 242 height 19
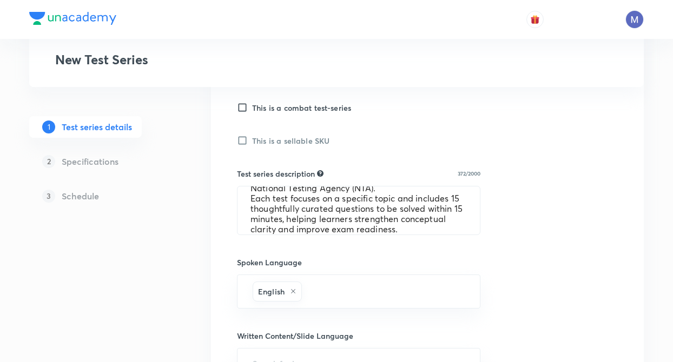
click at [202, 324] on div "Test Series New Test Series 1 Test series details 2 Specifications 3 Schedule T…" at bounding box center [336, 187] width 614 height 946
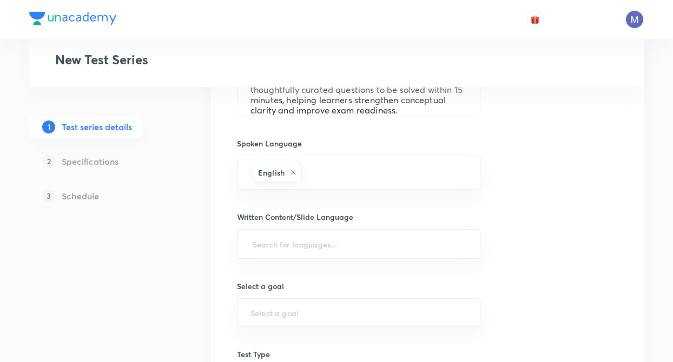
scroll to position [476, 0]
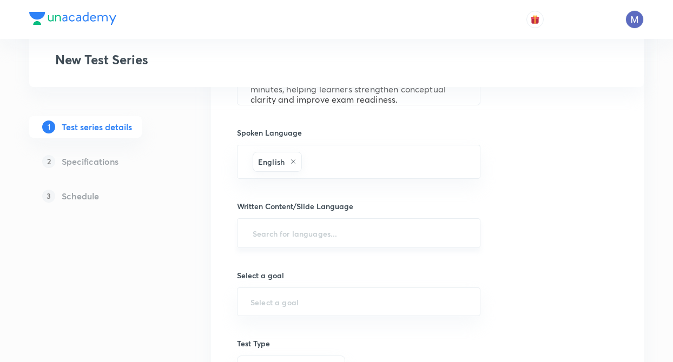
click at [265, 243] on div "​" at bounding box center [358, 233] width 243 height 30
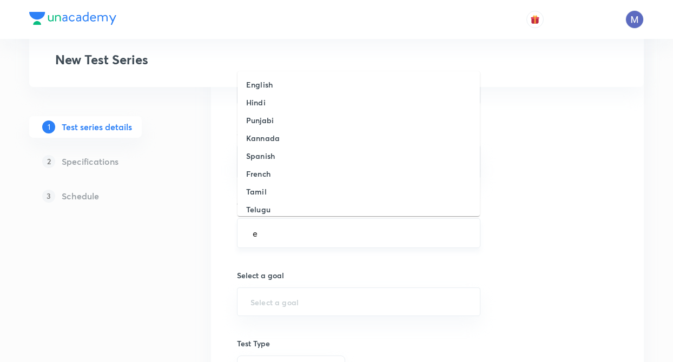
type input "en"
click at [270, 89] on h6 "English" at bounding box center [259, 84] width 27 height 11
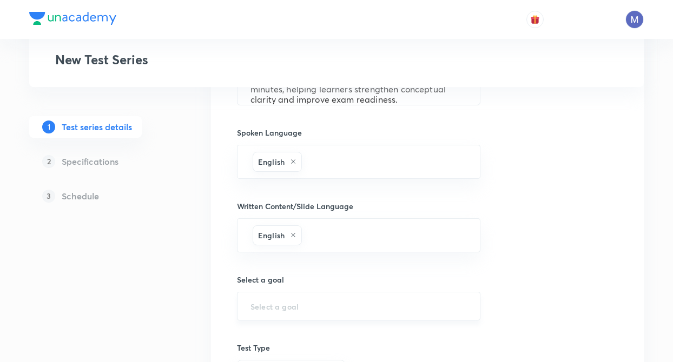
click at [278, 312] on div "​" at bounding box center [358, 306] width 243 height 29
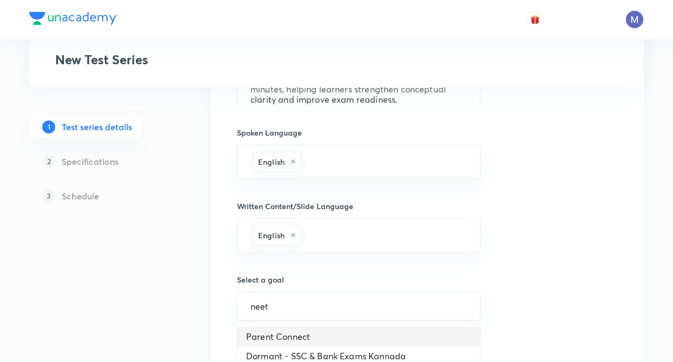
click at [266, 160] on h6 "English" at bounding box center [271, 161] width 27 height 11
type input "neet"
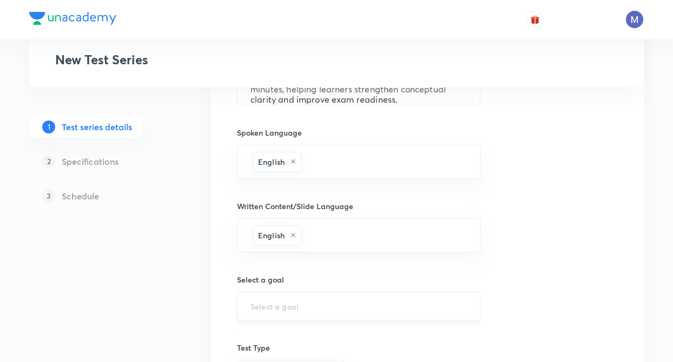
click at [290, 296] on div "​" at bounding box center [358, 306] width 243 height 29
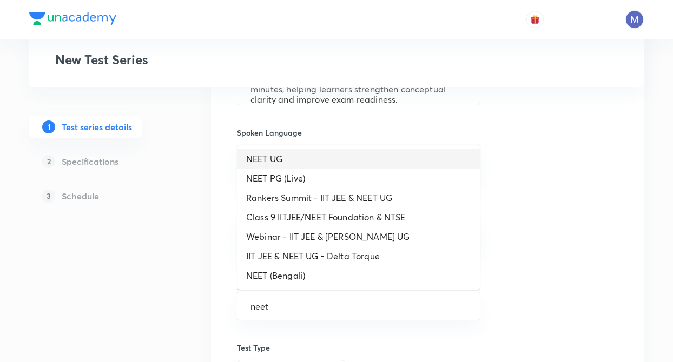
click at [275, 161] on li "NEET UG" at bounding box center [358, 158] width 242 height 19
type input "NEET UG"
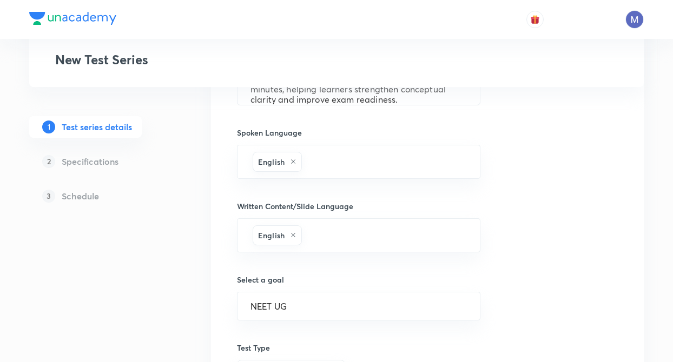
click at [192, 281] on div "Test Series New Test Series 1 Test series details 2 Specifications 3 Schedule T…" at bounding box center [336, 60] width 614 height 950
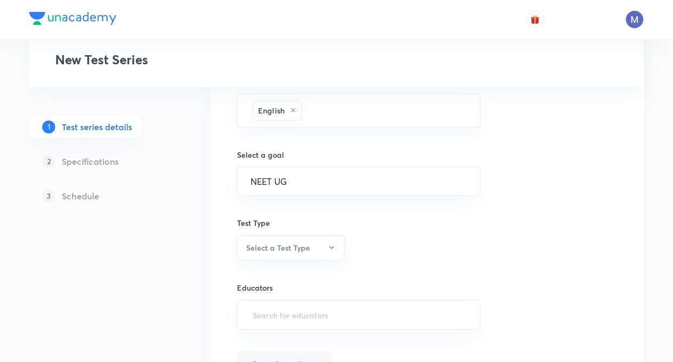
scroll to position [649, 0]
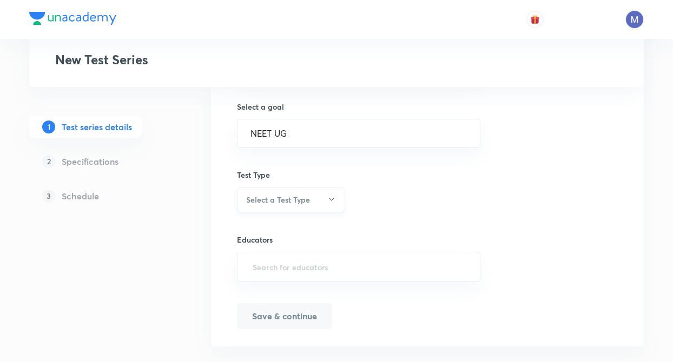
click at [270, 194] on h6 "Select a Test Type" at bounding box center [278, 199] width 64 height 11
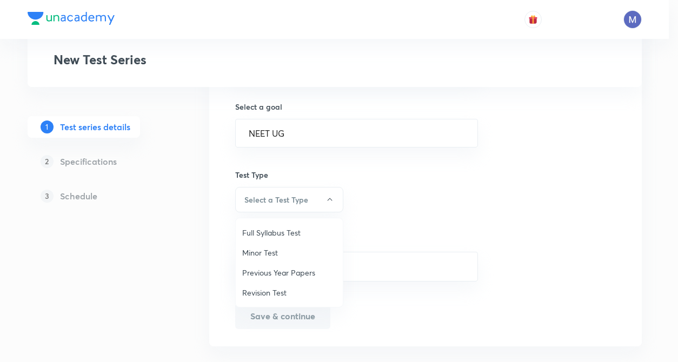
click at [264, 250] on span "Minor Test" at bounding box center [289, 252] width 94 height 11
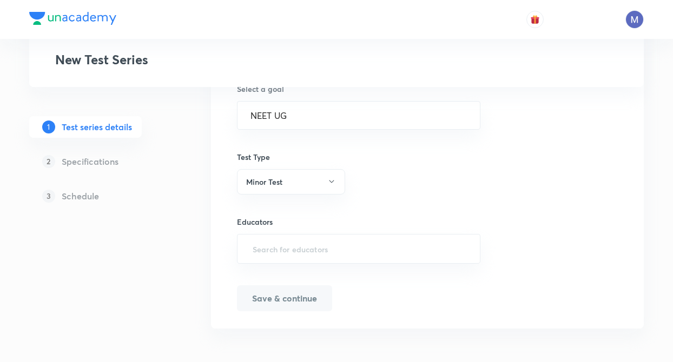
scroll to position [668, 0]
click at [256, 248] on input "text" at bounding box center [358, 248] width 216 height 20
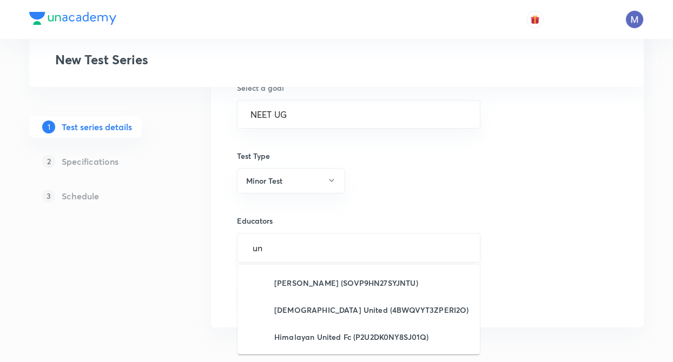
type input "u"
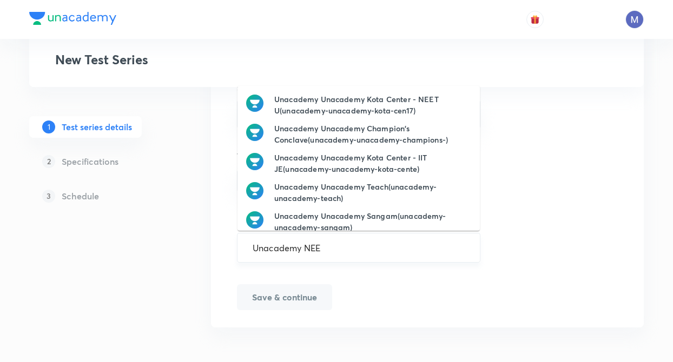
type input "Unacademy NEET"
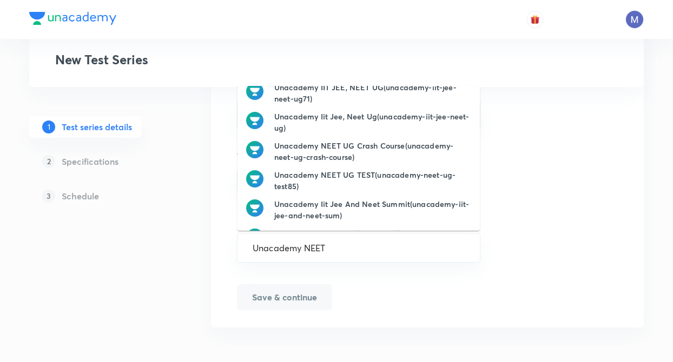
scroll to position [102, 0]
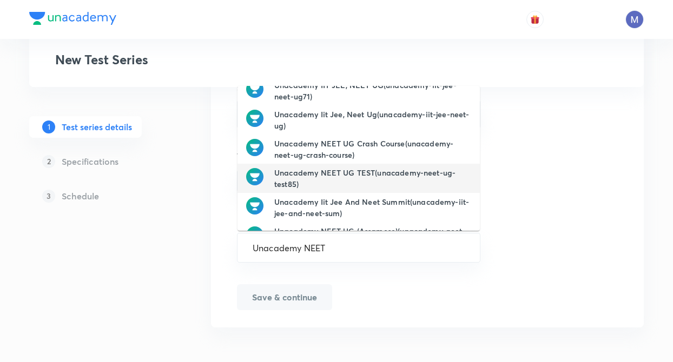
click at [388, 180] on h6 "Unacademy NEET UG TEST(unacademy-neet-ug-test85)" at bounding box center [372, 178] width 197 height 23
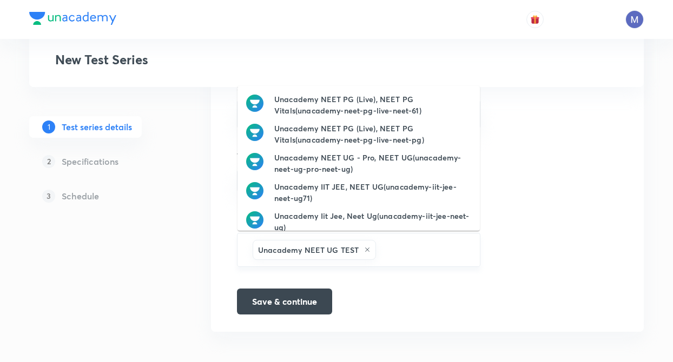
click at [387, 250] on input "text" at bounding box center [422, 250] width 89 height 20
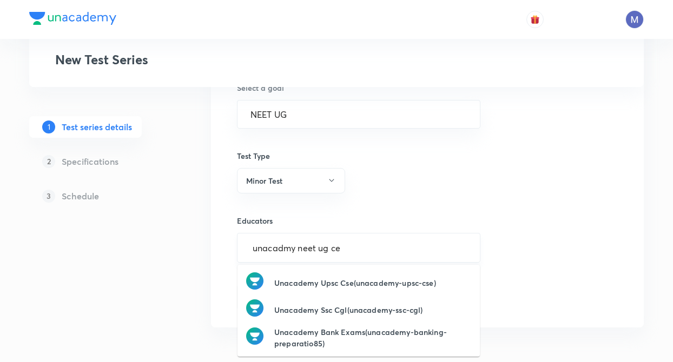
type input "unacadmy neet ug cen"
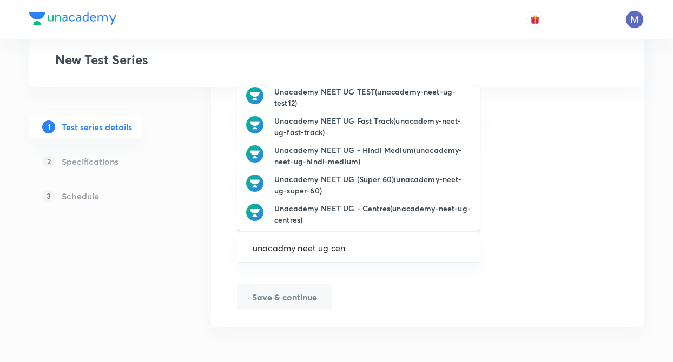
scroll to position [156, 0]
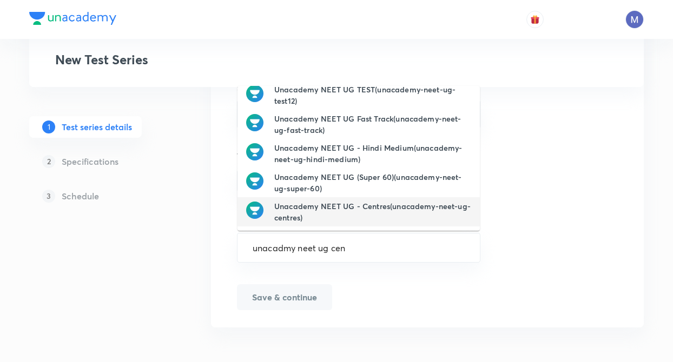
click at [403, 210] on h6 "Unacademy NEET UG - Centres(unacademy-neet-ug-centres)" at bounding box center [372, 212] width 197 height 23
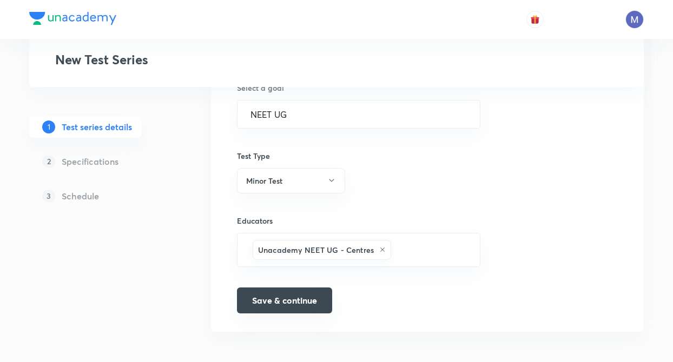
click at [286, 298] on button "Save & continue" at bounding box center [284, 301] width 95 height 26
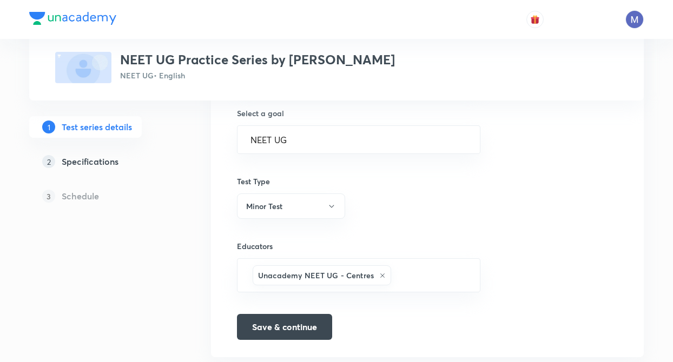
scroll to position [681, 0]
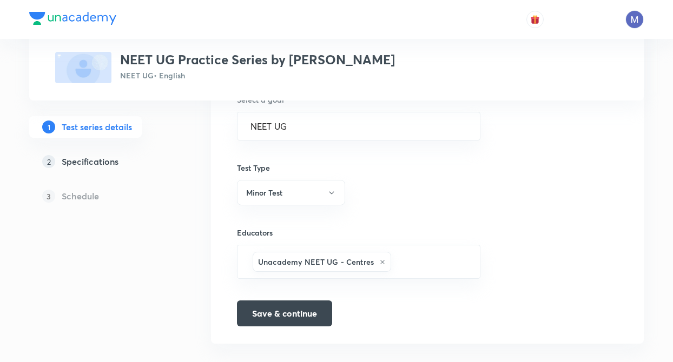
click at [104, 165] on h5 "Specifications" at bounding box center [90, 161] width 57 height 13
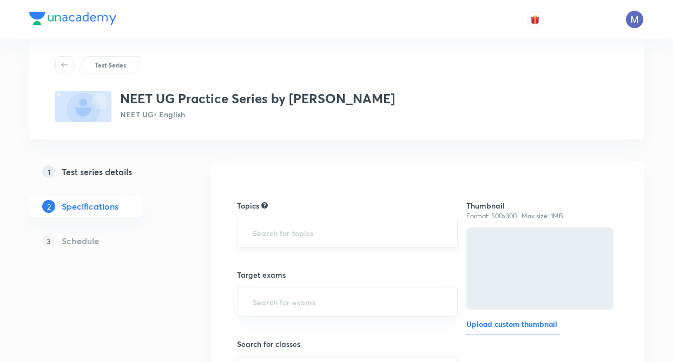
scroll to position [43, 0]
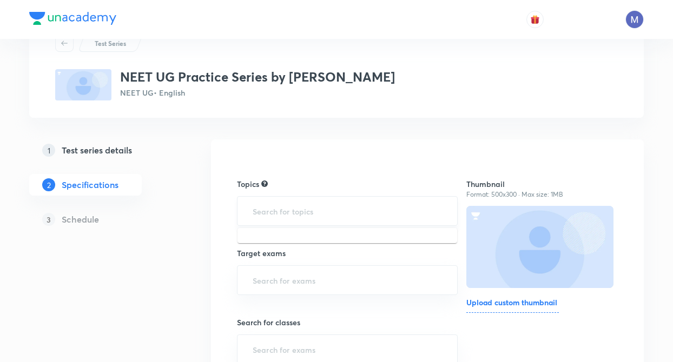
click at [290, 209] on input "text" at bounding box center [347, 211] width 194 height 20
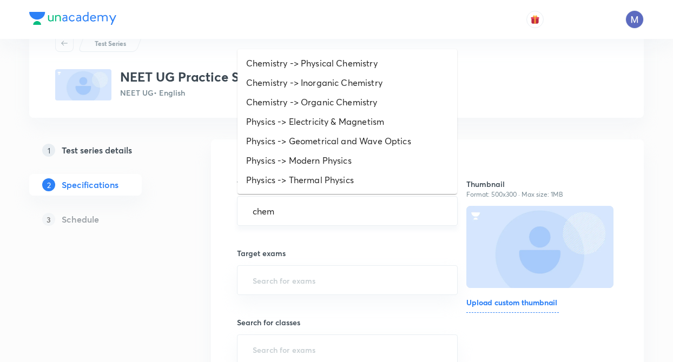
type input "chemi"
click at [298, 63] on li "Chemistry -> Physical Chemistry" at bounding box center [347, 63] width 220 height 19
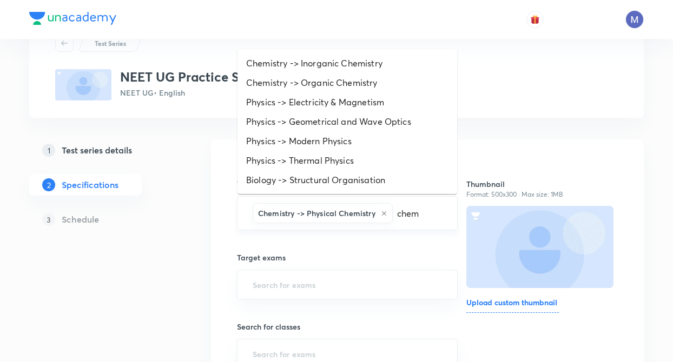
type input "chemi"
click at [328, 76] on li "Chemistry -> Organic Chemistry" at bounding box center [347, 82] width 220 height 19
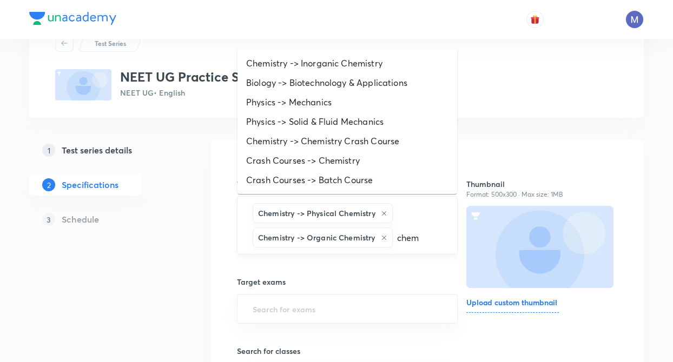
type input "chemi"
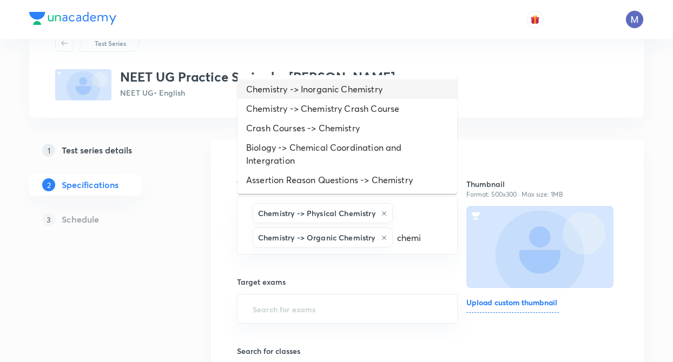
click at [330, 94] on li "Chemistry -> Inorganic Chemistry" at bounding box center [347, 89] width 220 height 19
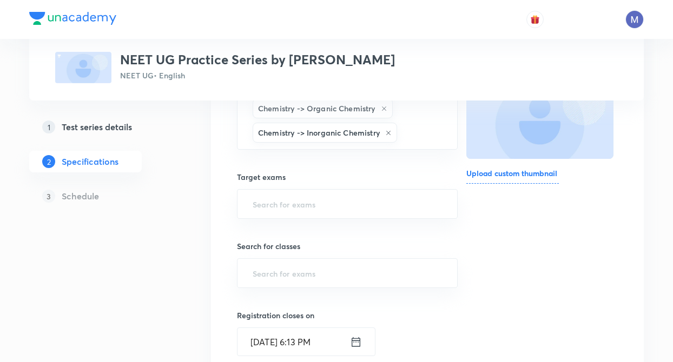
scroll to position [216, 0]
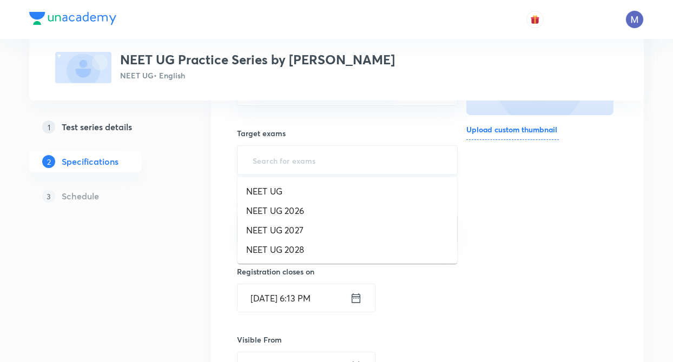
click at [267, 164] on input "text" at bounding box center [347, 160] width 194 height 20
click at [272, 210] on li "NEET UG 2026" at bounding box center [347, 210] width 220 height 19
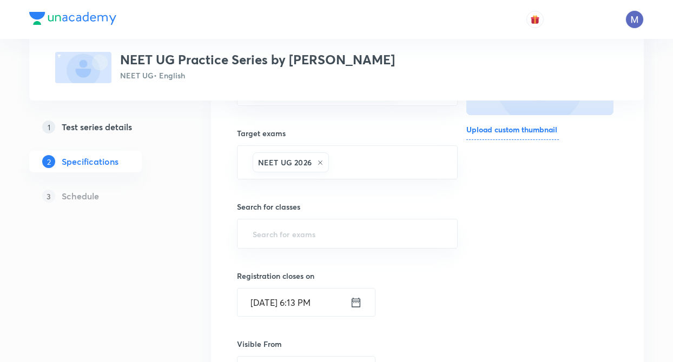
click at [214, 236] on div "Topics Chemistry -> Physical Chemistry Chemistry -> Organic Chemistry Chemistry…" at bounding box center [427, 308] width 433 height 685
click at [253, 230] on input "text" at bounding box center [347, 234] width 194 height 20
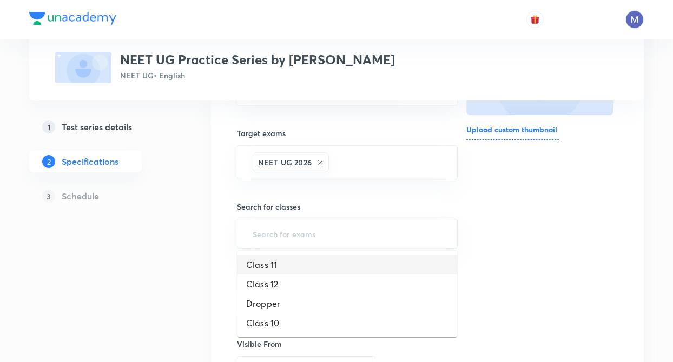
click at [266, 267] on li "Class 11" at bounding box center [347, 264] width 220 height 19
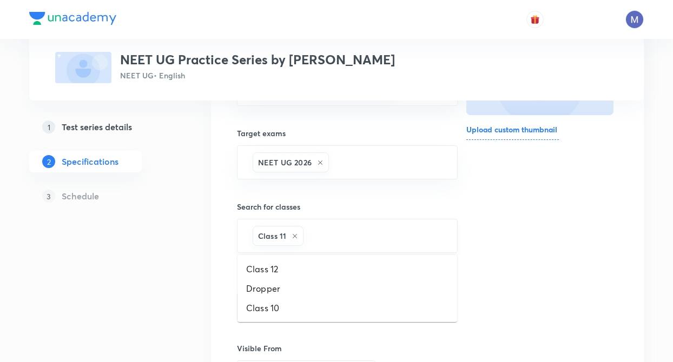
click at [327, 243] on input "text" at bounding box center [375, 236] width 138 height 20
click at [280, 274] on li "Class 12" at bounding box center [347, 269] width 220 height 19
click at [371, 240] on input "text" at bounding box center [402, 236] width 82 height 20
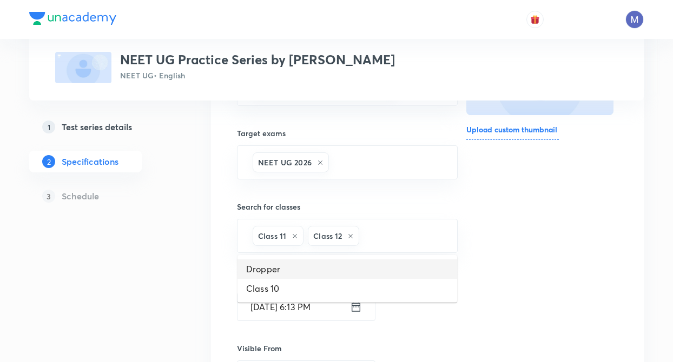
click at [289, 264] on li "Dropper" at bounding box center [347, 269] width 220 height 19
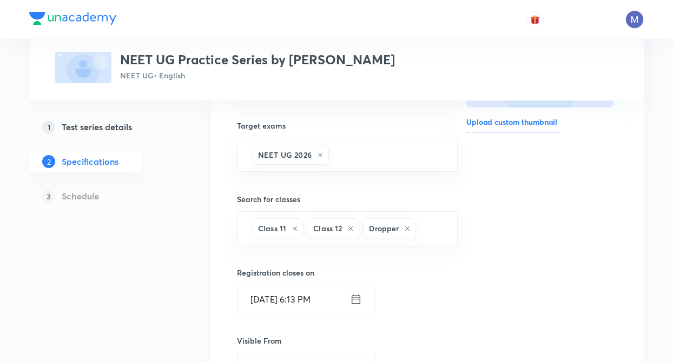
click at [186, 283] on div "Test Series NEET UG Practice Series by Akansha Karnwal NEET UG • English 1 Test…" at bounding box center [336, 250] width 614 height 827
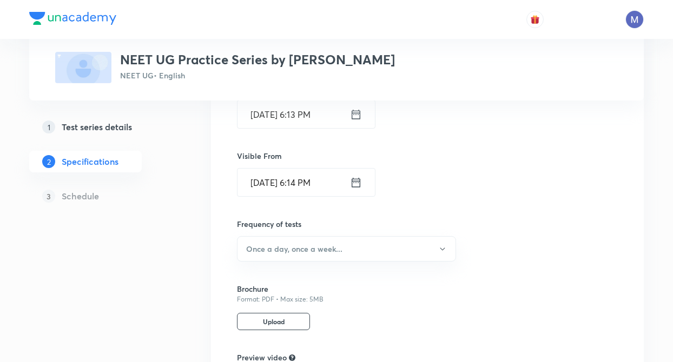
scroll to position [411, 0]
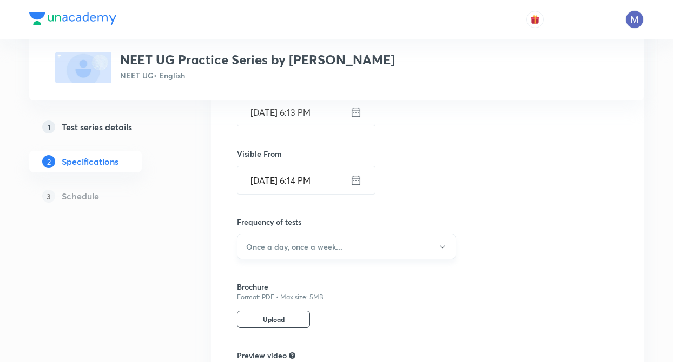
click at [272, 242] on h6 "Once a day, once a week..." at bounding box center [294, 246] width 96 height 11
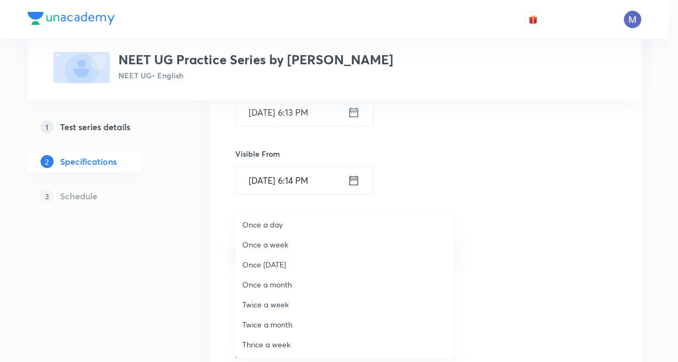
click at [259, 244] on span "Once a week" at bounding box center [344, 244] width 205 height 11
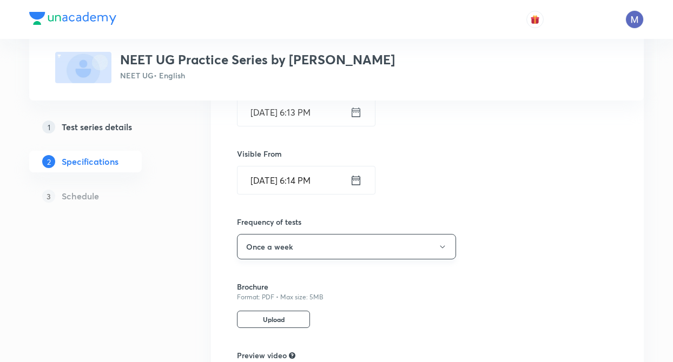
click at [281, 250] on button "Once a week" at bounding box center [346, 246] width 219 height 25
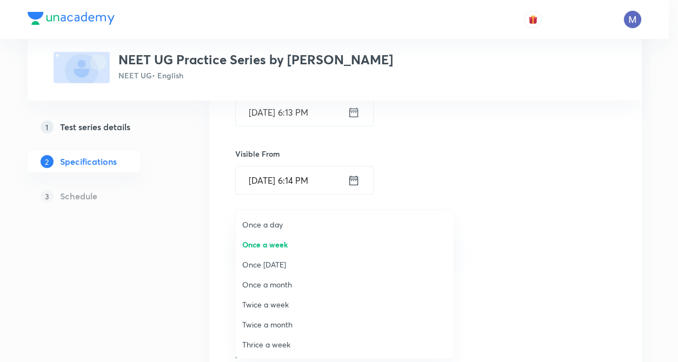
click at [269, 219] on span "Once a day" at bounding box center [344, 224] width 205 height 11
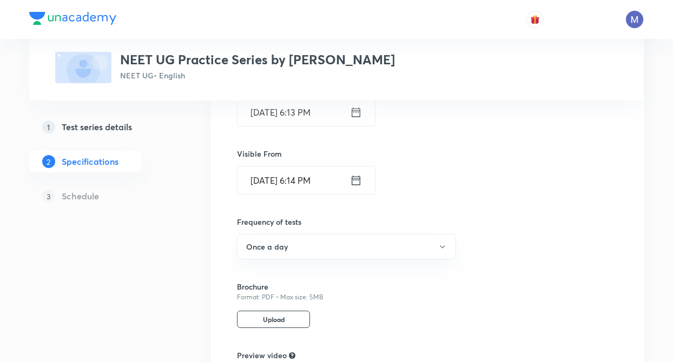
click at [211, 250] on div "Topics Chemistry -> Physical Chemistry Chemistry -> Organic Chemistry Chemistry…" at bounding box center [427, 117] width 433 height 690
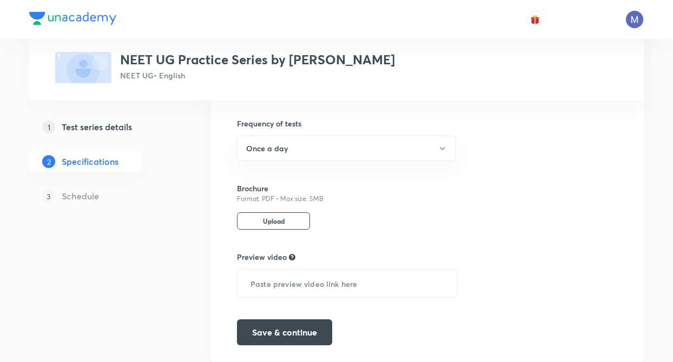
scroll to position [519, 0]
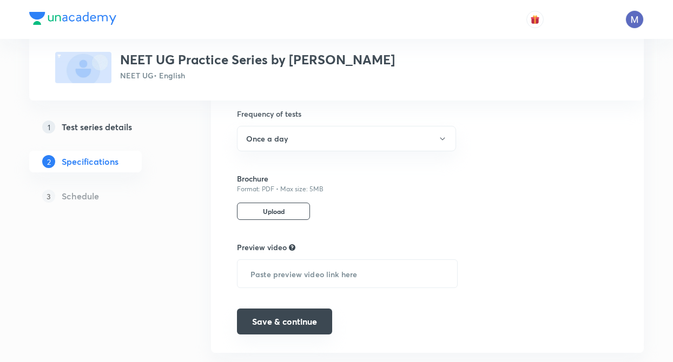
click at [279, 317] on button "Save & continue" at bounding box center [284, 322] width 95 height 26
click at [83, 197] on h5 "Schedule" at bounding box center [80, 196] width 37 height 13
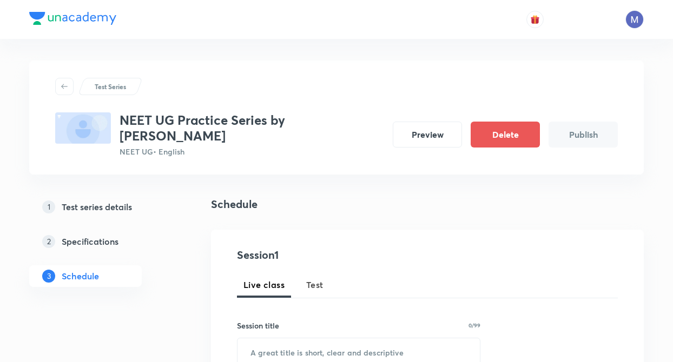
scroll to position [6, 0]
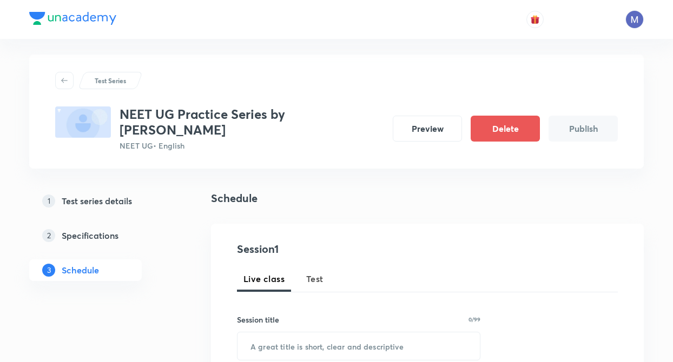
click at [314, 276] on span "Test" at bounding box center [314, 279] width 17 height 13
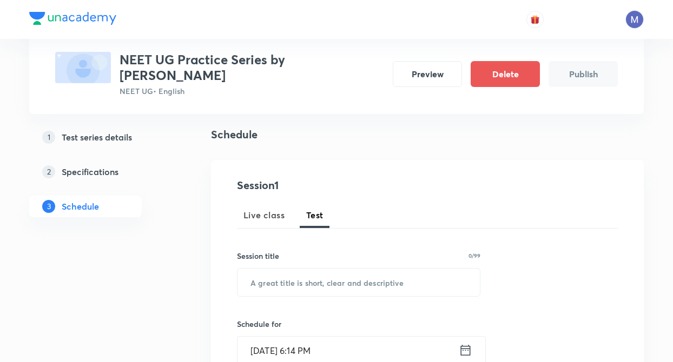
scroll to position [71, 0]
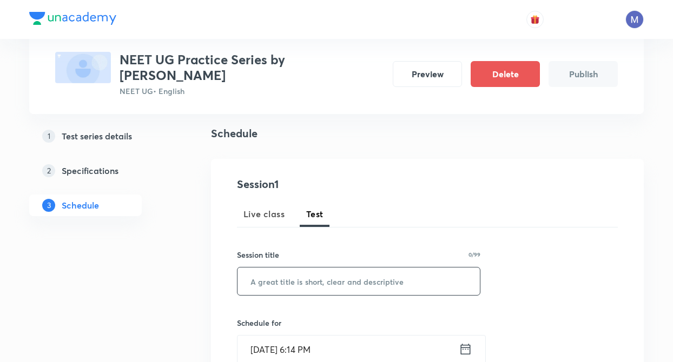
click at [275, 274] on input "text" at bounding box center [358, 282] width 242 height 28
type input "Test - 1"
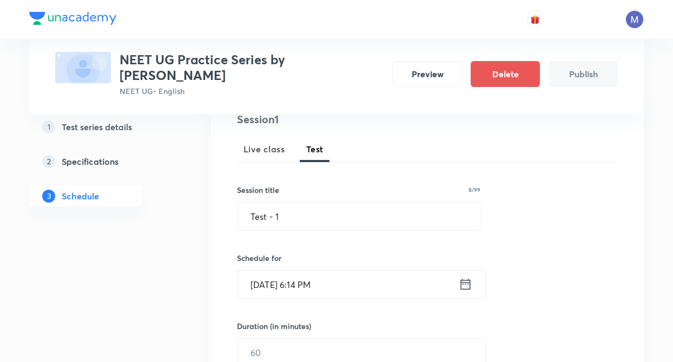
scroll to position [157, 0]
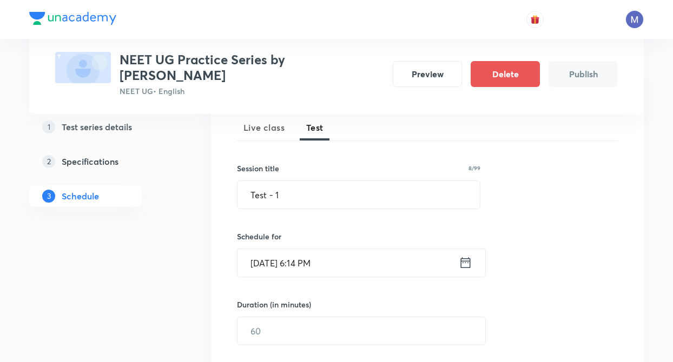
click at [468, 264] on icon at bounding box center [466, 262] width 14 height 15
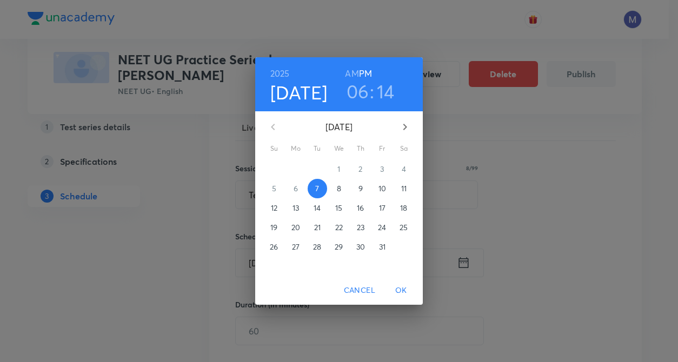
click at [379, 187] on p "10" at bounding box center [383, 188] width 8 height 11
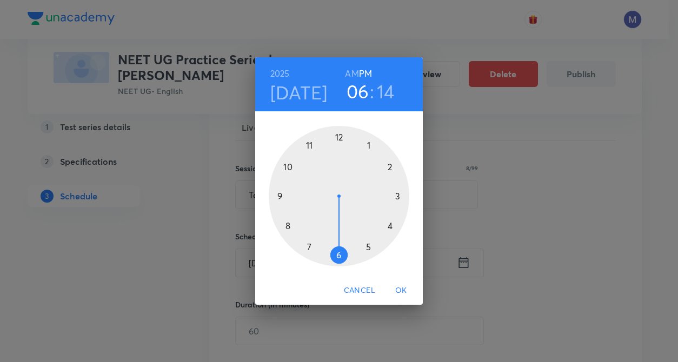
click at [337, 137] on div at bounding box center [339, 196] width 141 height 141
click at [355, 94] on h3 "12" at bounding box center [357, 91] width 17 height 23
click at [338, 255] on div at bounding box center [339, 196] width 141 height 141
click at [339, 137] on div at bounding box center [339, 196] width 141 height 141
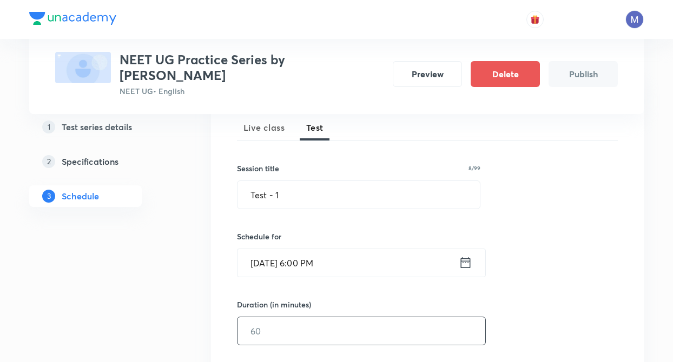
click at [276, 337] on input "text" at bounding box center [361, 331] width 248 height 28
type input "30"
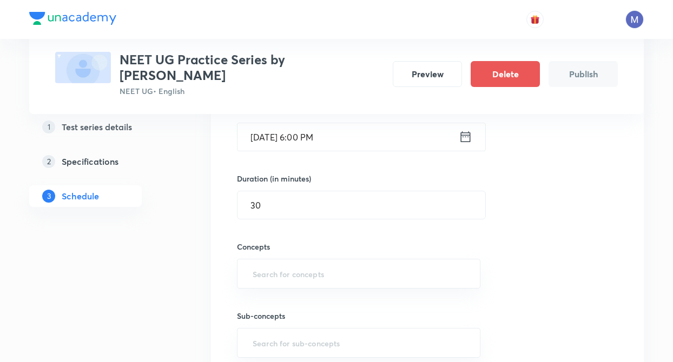
scroll to position [352, 0]
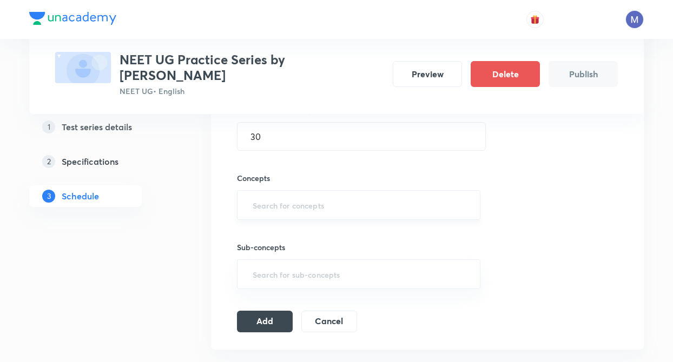
click at [260, 200] on input "text" at bounding box center [358, 205] width 216 height 20
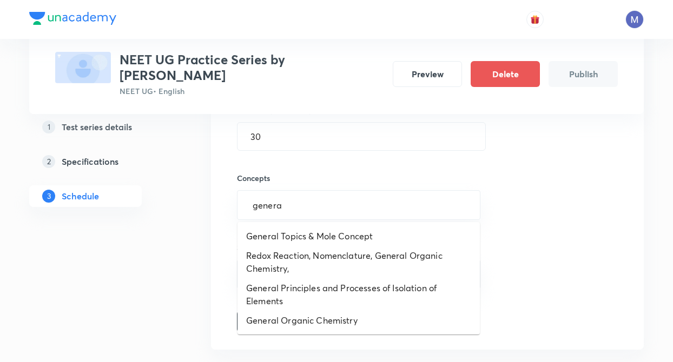
type input "general"
click at [322, 315] on li "General Organic Chemistry" at bounding box center [358, 320] width 242 height 19
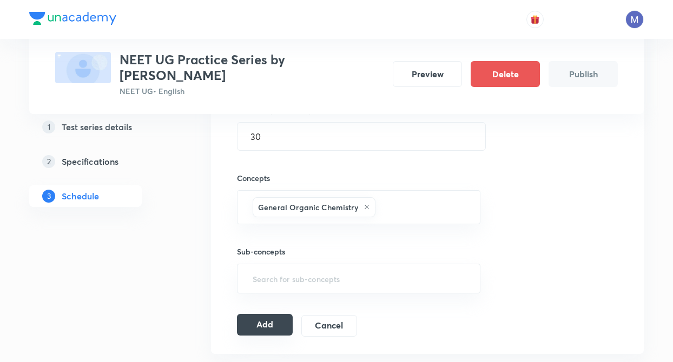
click at [262, 326] on button "Add" at bounding box center [265, 325] width 56 height 22
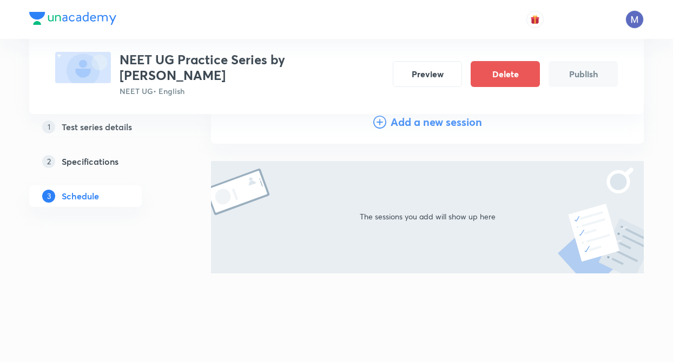
scroll to position [129, 0]
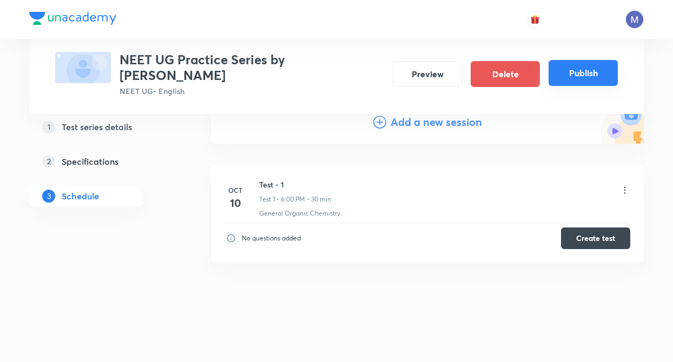
click at [573, 80] on button "Publish" at bounding box center [582, 73] width 69 height 26
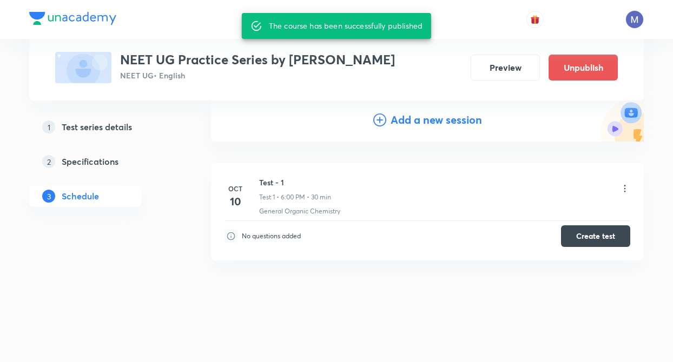
scroll to position [116, 0]
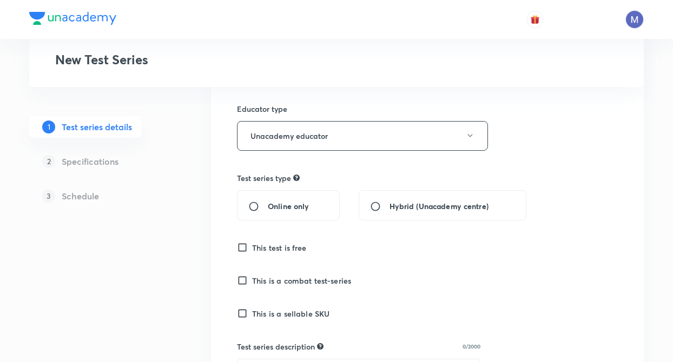
click at [257, 208] on input "Online only" at bounding box center [257, 206] width 19 height 11
radio input "true"
click at [240, 245] on input "This test is free" at bounding box center [244, 247] width 15 height 11
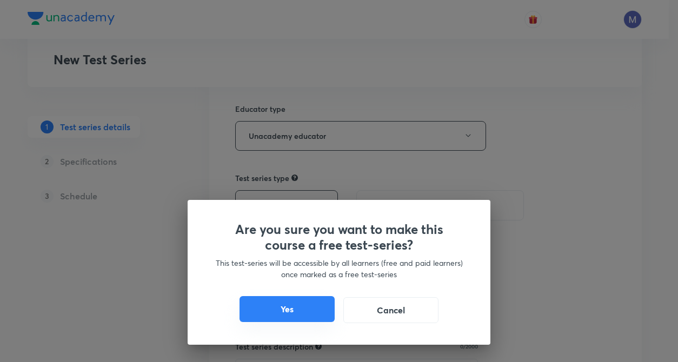
click at [278, 302] on button "Yes" at bounding box center [287, 309] width 95 height 26
checkbox input "true"
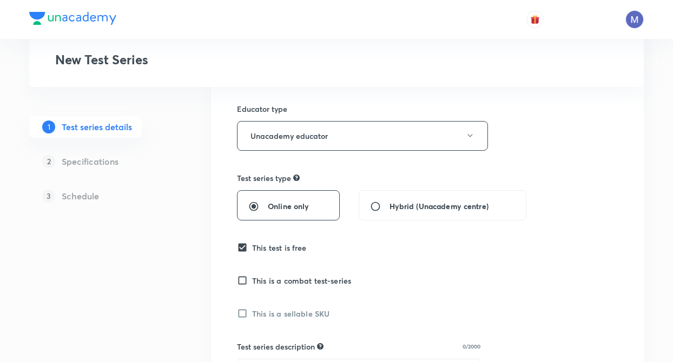
click at [203, 303] on div "Test Series New Test Series 1 Test series details 2 Specifications 3 Schedule T…" at bounding box center [336, 359] width 614 height 942
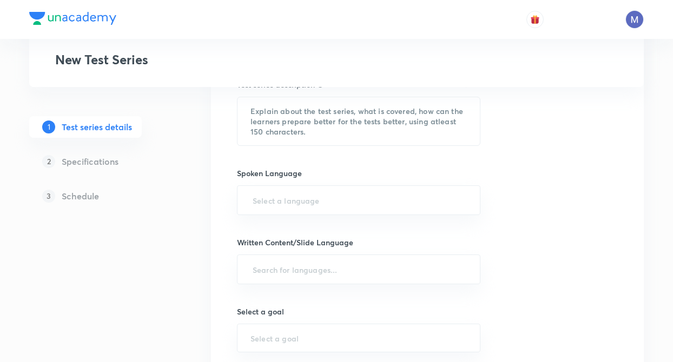
scroll to position [433, 0]
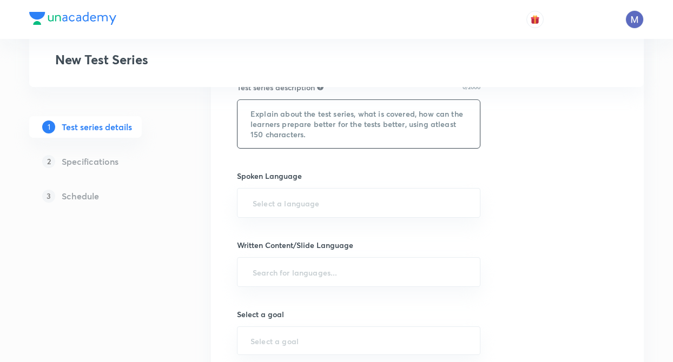
click at [258, 123] on textarea at bounding box center [358, 124] width 242 height 48
paste textarea "NEET UG Practice Series by Anubhav Shrivastava — a topic-wise test series metic…"
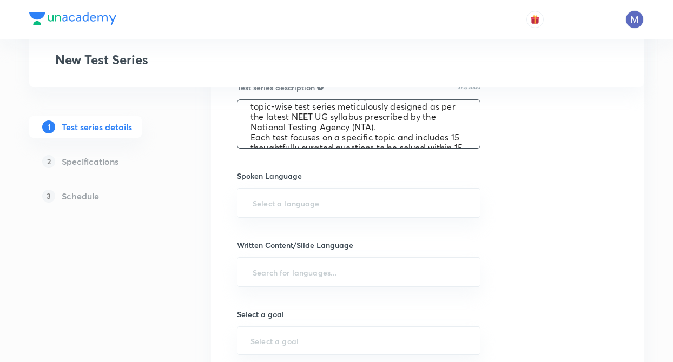
scroll to position [8, 0]
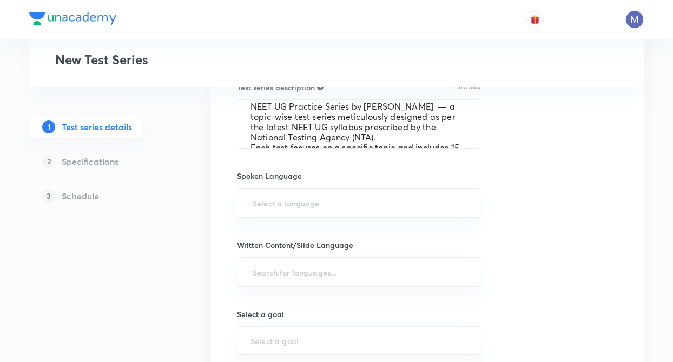
click at [586, 185] on div "Test series title 39/80 NEET UG Practice Series by Sonali Malik ​ Educator type…" at bounding box center [427, 145] width 381 height 783
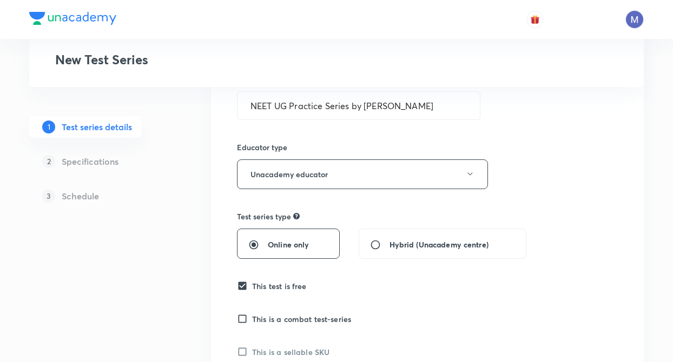
scroll to position [130, 0]
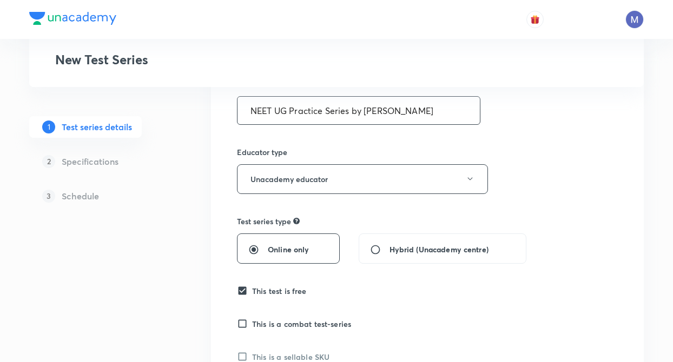
drag, startPoint x: 363, startPoint y: 110, endPoint x: 416, endPoint y: 114, distance: 53.2
click at [416, 114] on input "NEET UG Practice Series by Sonali Malik" at bounding box center [358, 111] width 242 height 28
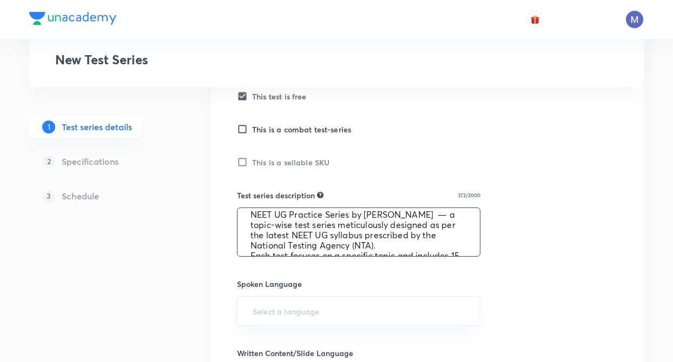
scroll to position [0, 0]
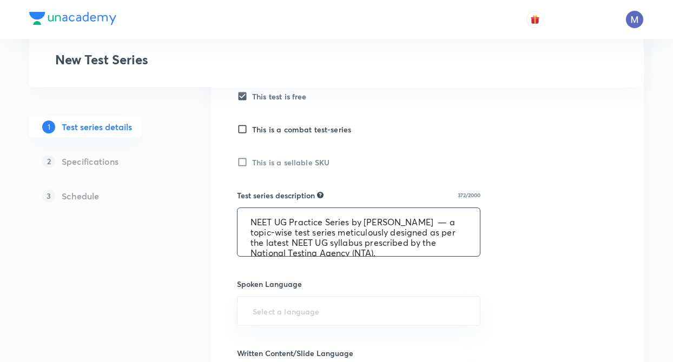
drag, startPoint x: 365, startPoint y: 215, endPoint x: 454, endPoint y: 224, distance: 89.7
click at [454, 224] on textarea "NEET UG Practice Series by Anubhav Shrivastava — a topic-wise test series metic…" at bounding box center [358, 232] width 242 height 48
paste textarea "Sonali Malik"
type textarea "NEET UG Practice Series by Sonali Malik— a topic-wise test series meticulously …"
click at [182, 256] on div "Test Series New Test Series 1 Test series details 2 Specifications 3 Schedule T…" at bounding box center [336, 207] width 614 height 942
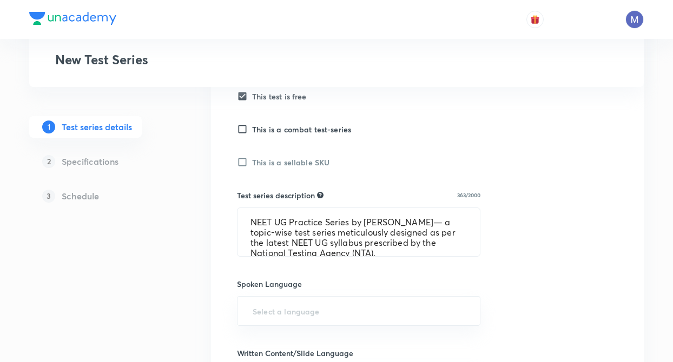
click at [176, 224] on div "1 Test series details 2 Specifications 3 Schedule" at bounding box center [102, 261] width 147 height 833
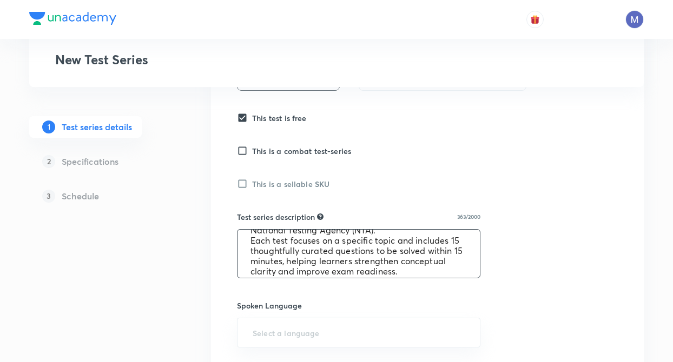
scroll to position [51, 0]
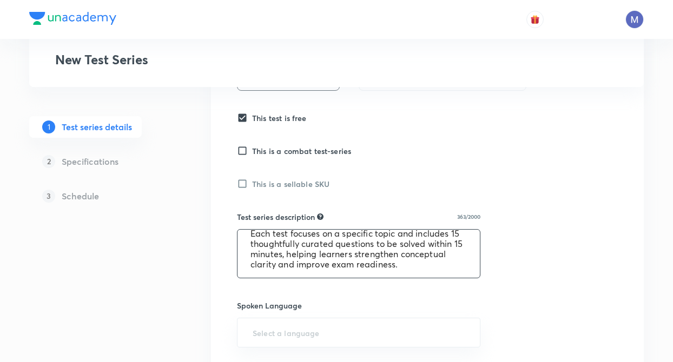
drag, startPoint x: 247, startPoint y: 240, endPoint x: 456, endPoint y: 278, distance: 213.2
click at [456, 278] on div "NEET UG Practice Series by Sonali Malik— a topic-wise test series meticulously …" at bounding box center [358, 253] width 243 height 49
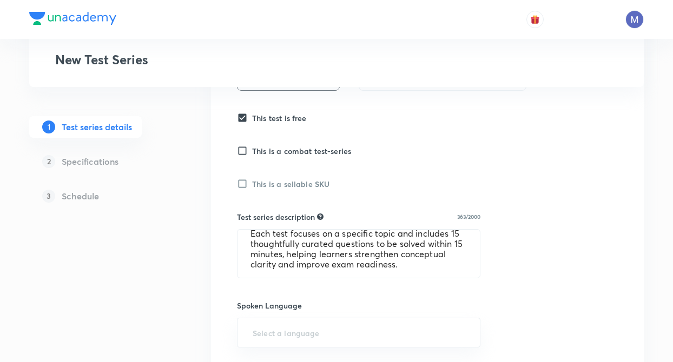
click at [215, 231] on div "Test series title 39/80 NEET UG Practice Series by Sonali Malik ​ Educator type…" at bounding box center [427, 275] width 433 height 818
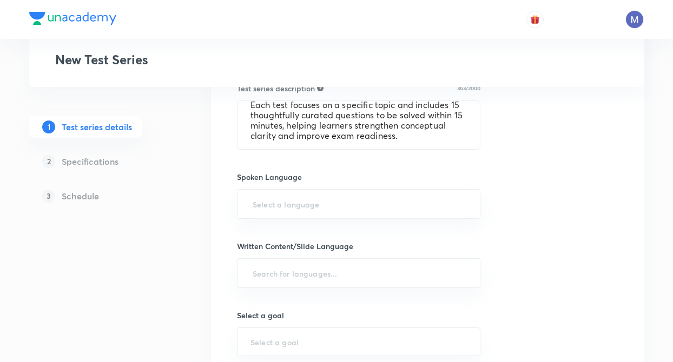
scroll to position [433, 0]
click at [271, 203] on input "text" at bounding box center [358, 203] width 216 height 20
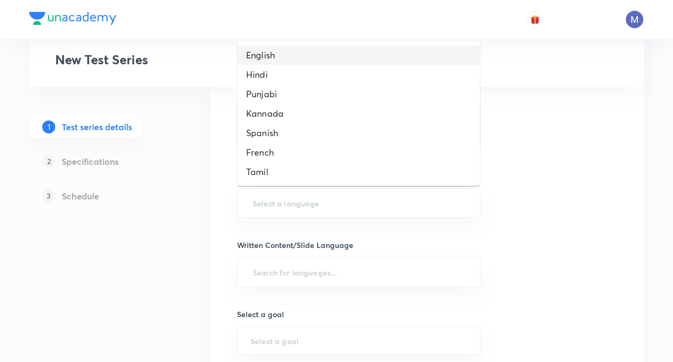
click at [255, 61] on li "English" at bounding box center [358, 54] width 242 height 19
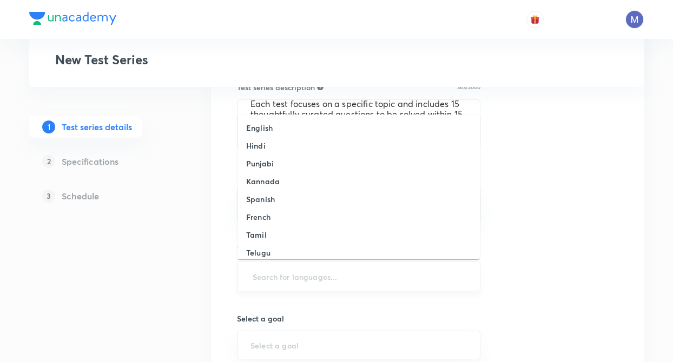
click at [275, 279] on input "text" at bounding box center [358, 277] width 216 height 20
click at [259, 132] on h6 "English" at bounding box center [259, 127] width 27 height 11
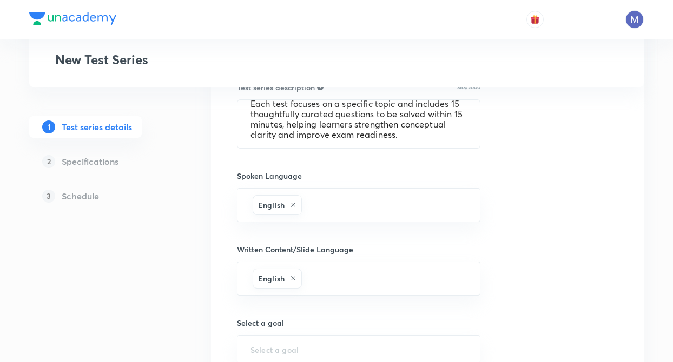
click at [199, 252] on div "Test Series New Test Series 1 Test series details 2 Specifications 3 Schedule T…" at bounding box center [336, 103] width 614 height 950
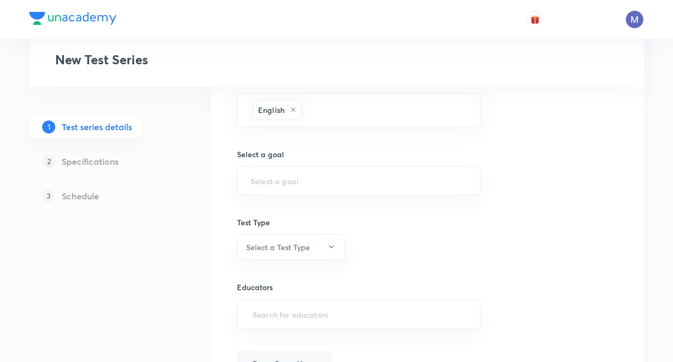
scroll to position [627, 0]
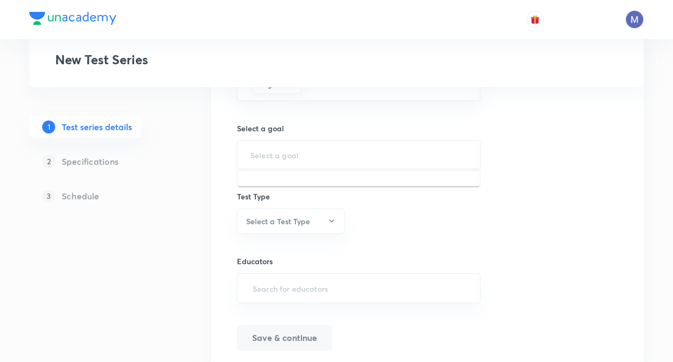
click at [255, 158] on input "text" at bounding box center [358, 155] width 216 height 10
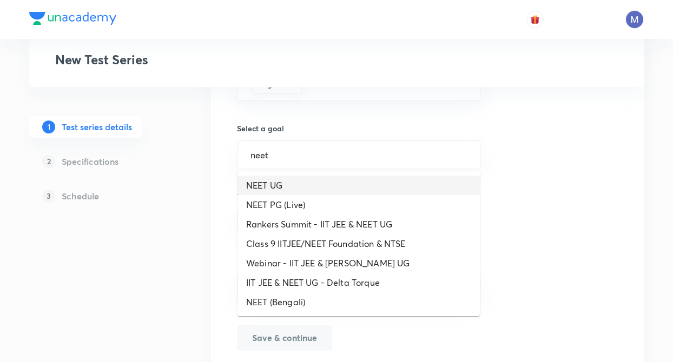
click at [272, 193] on li "NEET UG" at bounding box center [358, 185] width 242 height 19
type input "NEET UG"
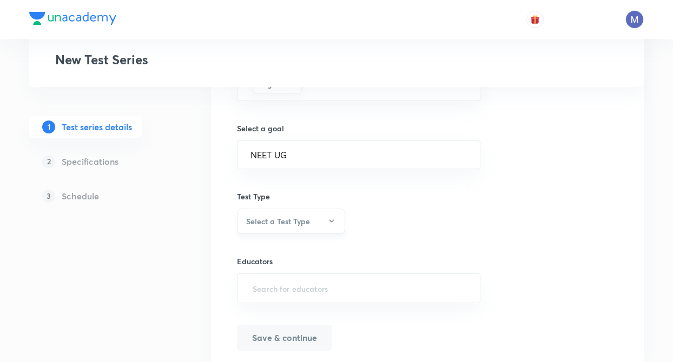
click at [262, 217] on h6 "Select a Test Type" at bounding box center [278, 221] width 64 height 11
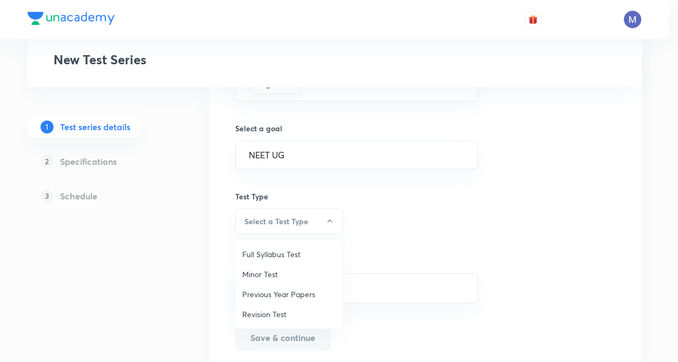
click at [264, 273] on span "Minor Test" at bounding box center [289, 274] width 94 height 11
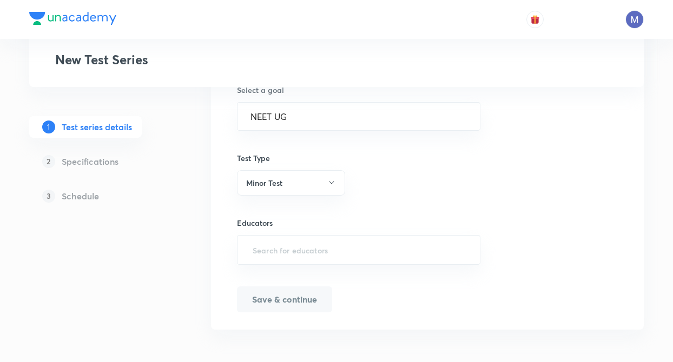
scroll to position [668, 0]
click at [264, 240] on input "text" at bounding box center [358, 248] width 216 height 20
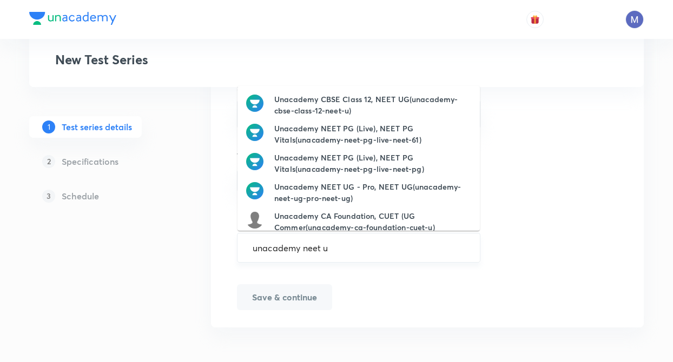
type input "unacademy neet ug"
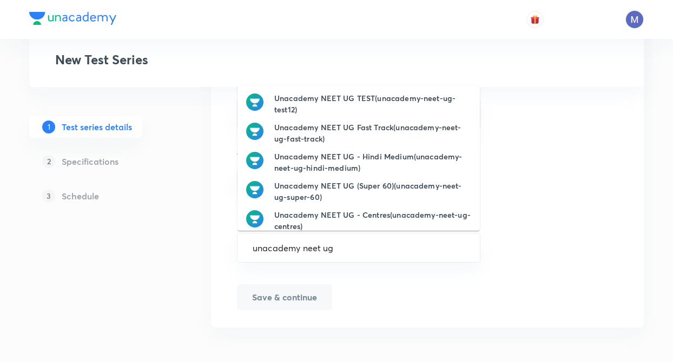
scroll to position [156, 0]
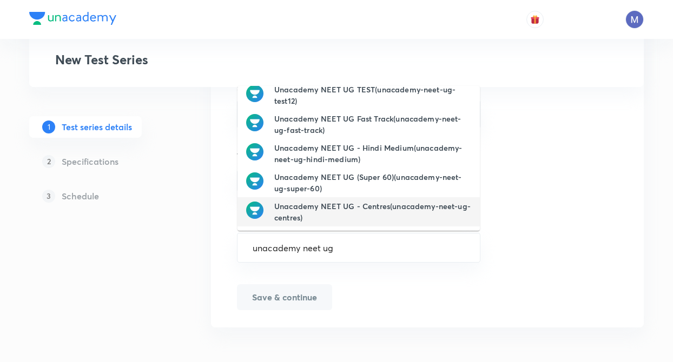
click at [377, 213] on h6 "Unacademy NEET UG - Centres(unacademy-neet-ug-centres)" at bounding box center [372, 212] width 197 height 23
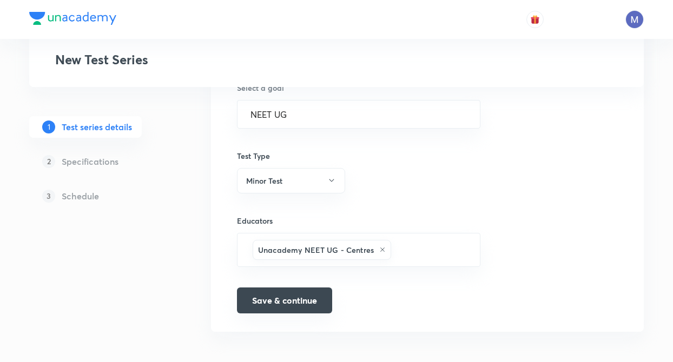
click at [267, 300] on button "Save & continue" at bounding box center [284, 301] width 95 height 26
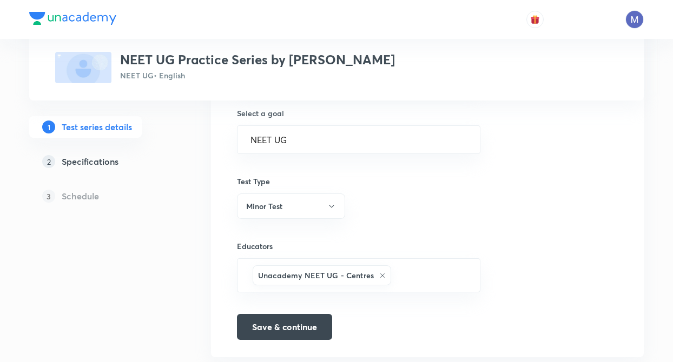
scroll to position [681, 0]
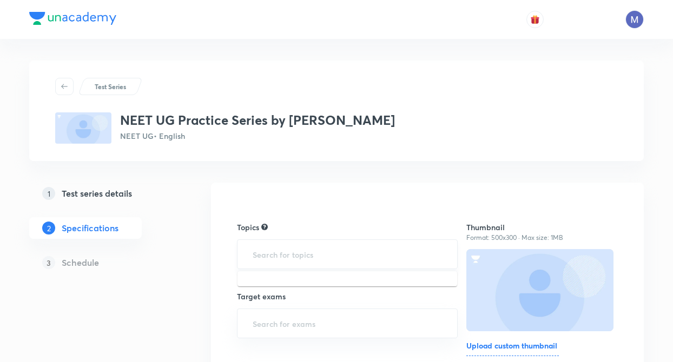
click at [273, 259] on input "text" at bounding box center [347, 254] width 194 height 20
type input "ch"
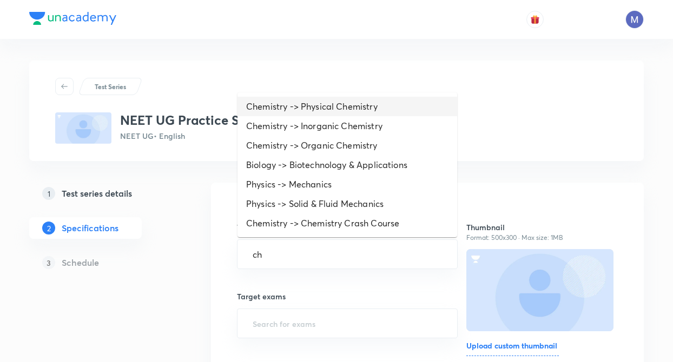
click at [301, 105] on li "Chemistry -> Physical Chemistry" at bounding box center [347, 106] width 220 height 19
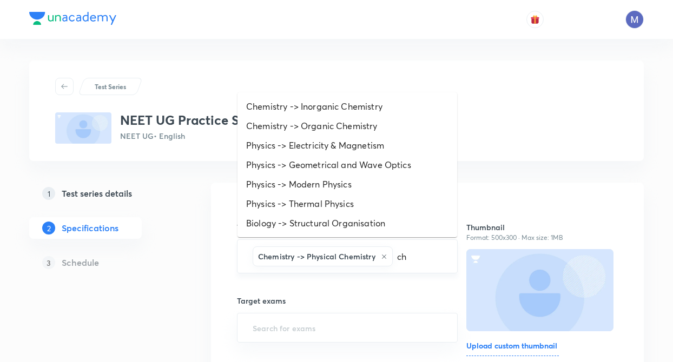
type input "che"
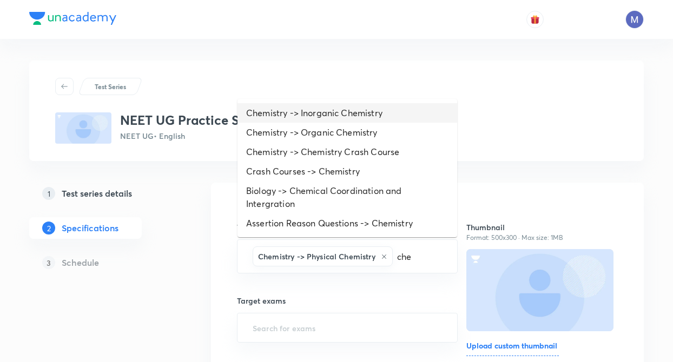
click at [339, 112] on li "Chemistry -> Inorganic Chemistry" at bounding box center [347, 112] width 220 height 19
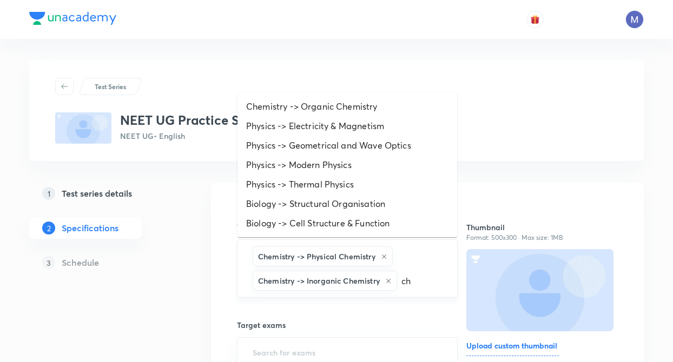
type input "che"
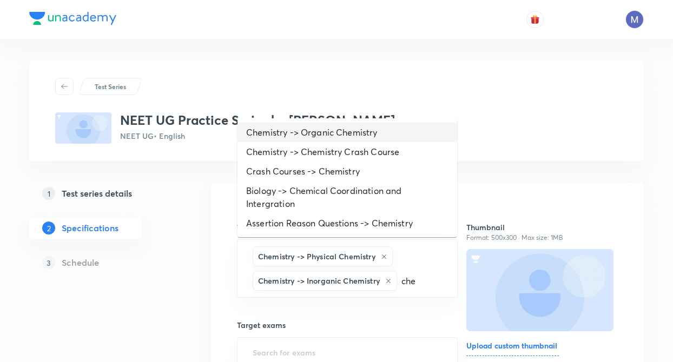
click at [346, 129] on li "Chemistry -> Organic Chemistry" at bounding box center [347, 132] width 220 height 19
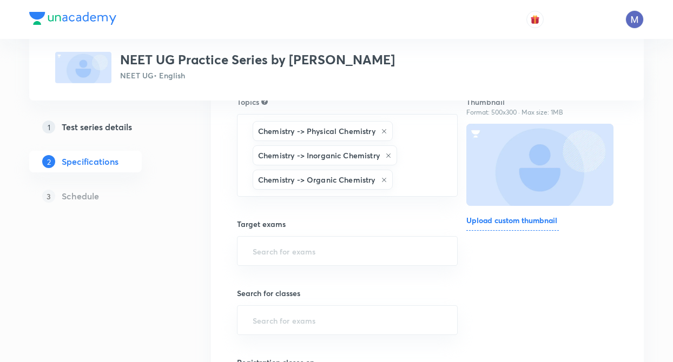
scroll to position [216, 0]
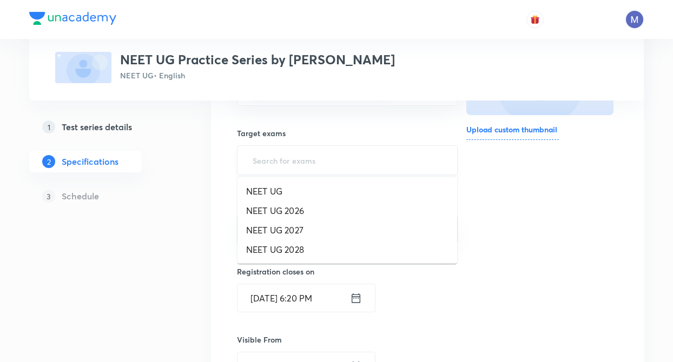
click at [273, 167] on input "text" at bounding box center [347, 160] width 194 height 20
click at [271, 190] on li "NEET UG" at bounding box center [347, 191] width 220 height 19
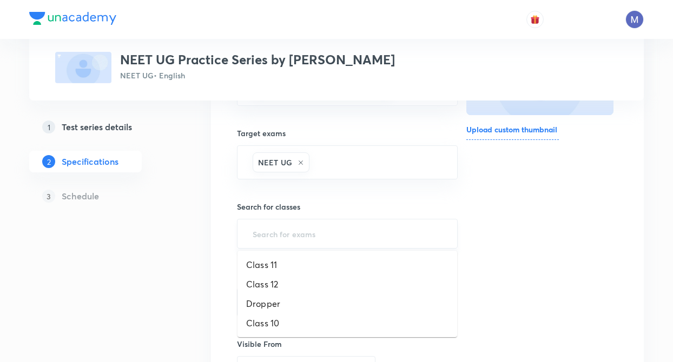
click at [276, 233] on input "text" at bounding box center [347, 234] width 194 height 20
click at [268, 267] on li "Class 11" at bounding box center [347, 264] width 220 height 19
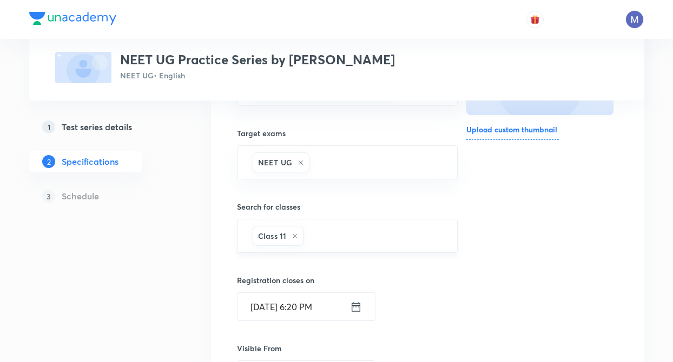
click at [312, 247] on div "Class 11 ​" at bounding box center [347, 236] width 221 height 34
type input "c"
click at [282, 274] on li "Class 12" at bounding box center [347, 269] width 220 height 19
click at [387, 222] on div "Class 11 Class 12 ​" at bounding box center [347, 236] width 221 height 34
type input "c"
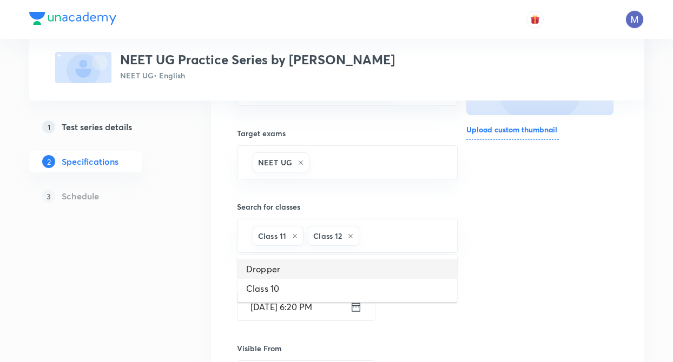
click at [254, 273] on li "Dropper" at bounding box center [347, 269] width 220 height 19
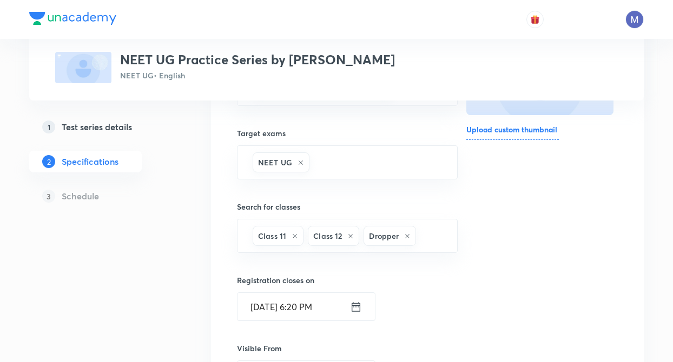
click at [169, 251] on div "1 Test series details 2 Specifications 3 Schedule" at bounding box center [102, 318] width 147 height 705
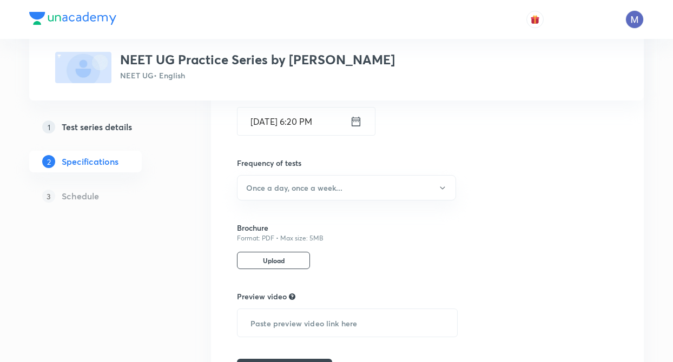
scroll to position [519, 0]
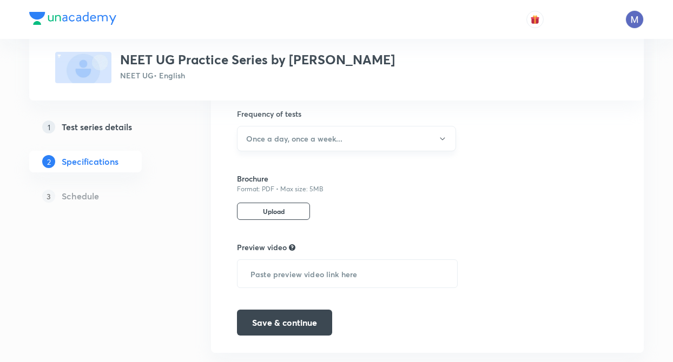
click at [272, 146] on button "Once a day, once a week..." at bounding box center [346, 138] width 219 height 25
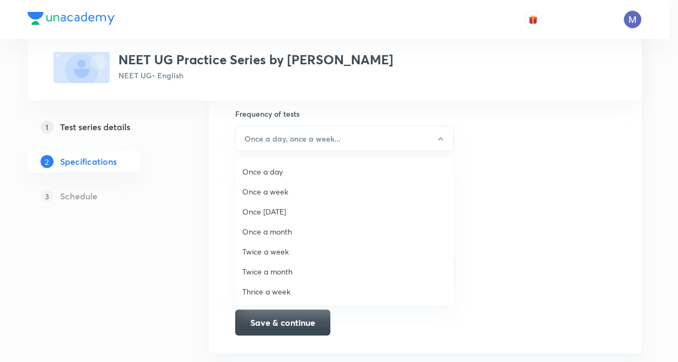
click at [260, 171] on span "Once a day" at bounding box center [344, 171] width 205 height 11
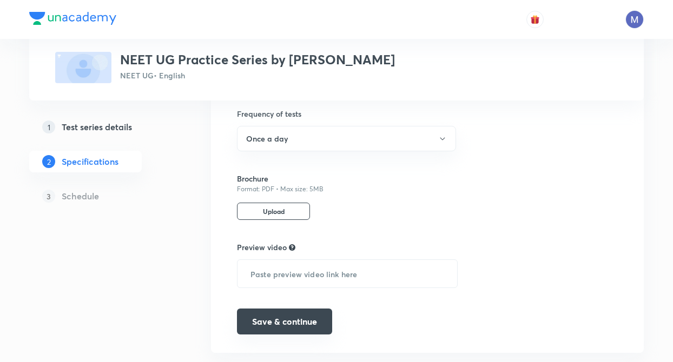
click at [277, 322] on button "Save & continue" at bounding box center [284, 322] width 95 height 26
click at [80, 203] on link "3 Schedule" at bounding box center [102, 197] width 147 height 22
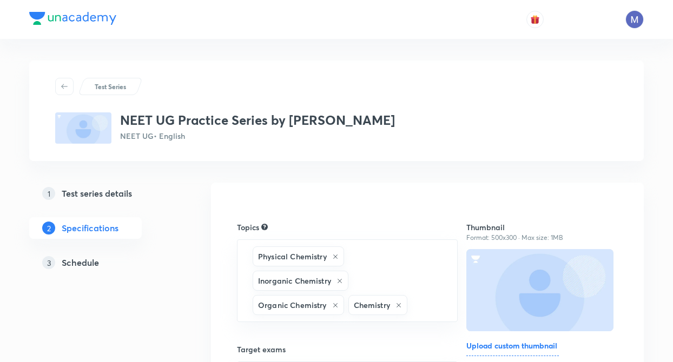
click at [85, 195] on h5 "Test series details" at bounding box center [97, 193] width 70 height 13
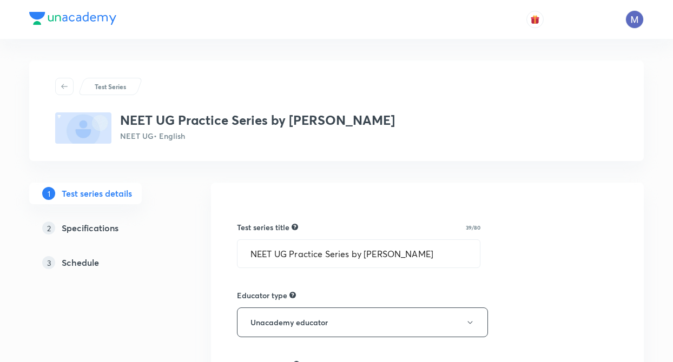
click at [79, 262] on h5 "Schedule" at bounding box center [80, 262] width 37 height 13
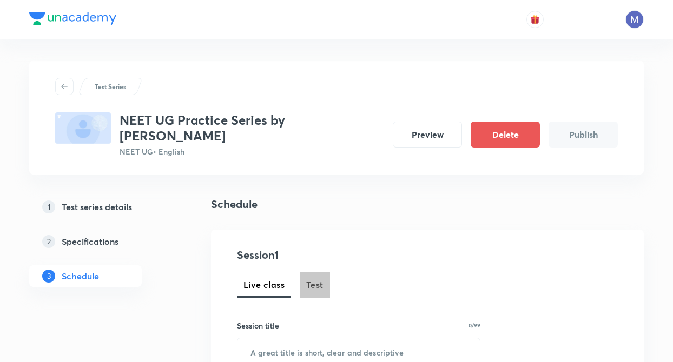
click at [314, 279] on span "Test" at bounding box center [314, 285] width 17 height 13
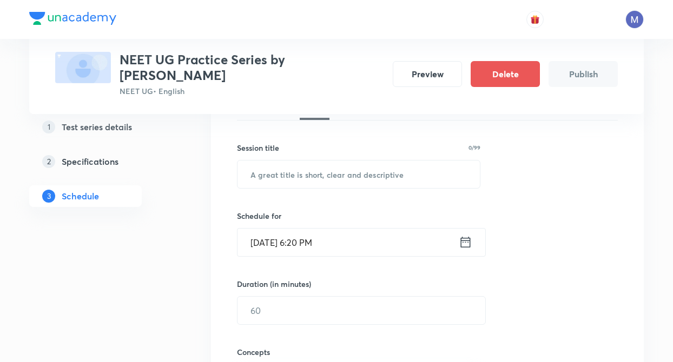
scroll to position [195, 0]
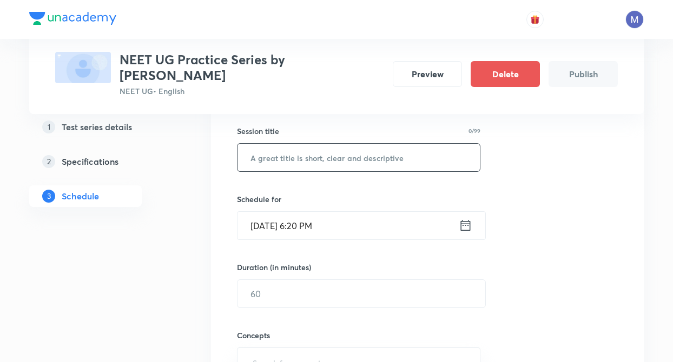
click at [261, 156] on input "text" at bounding box center [358, 158] width 242 height 28
type input "Test 1"
click at [463, 218] on icon at bounding box center [466, 225] width 14 height 15
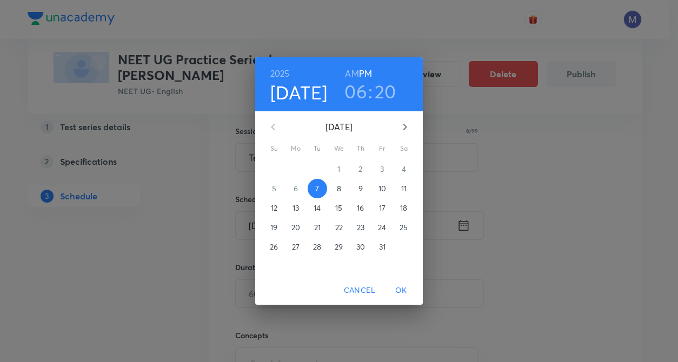
click at [379, 188] on p "10" at bounding box center [383, 188] width 8 height 11
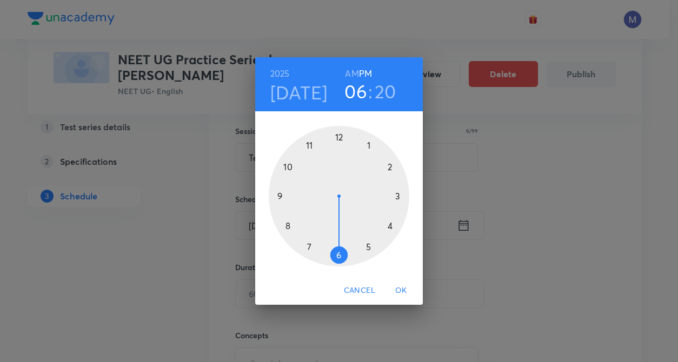
click at [340, 256] on div at bounding box center [339, 196] width 141 height 141
click at [339, 137] on div at bounding box center [339, 196] width 141 height 141
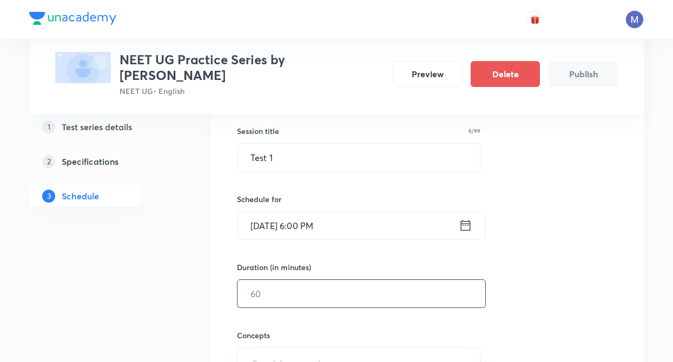
click at [273, 280] on input "text" at bounding box center [361, 294] width 248 height 28
type input "30"
click at [187, 261] on div "Test Series NEET UG Practice Series by Sonali Malik NEET UG • English Preview D…" at bounding box center [336, 285] width 614 height 838
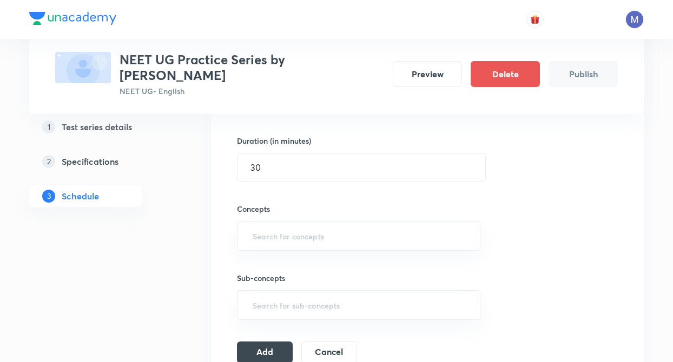
scroll to position [389, 0]
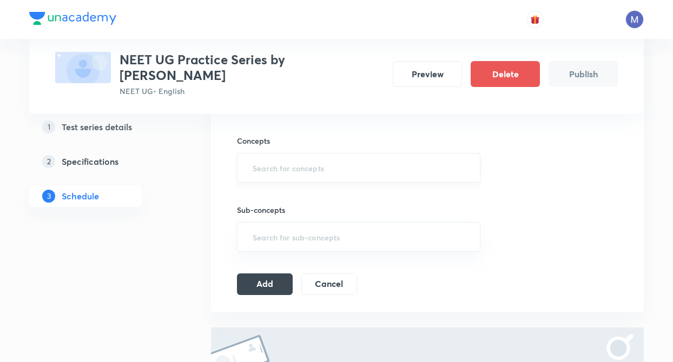
click at [260, 158] on input "text" at bounding box center [358, 168] width 216 height 20
type input "mol"
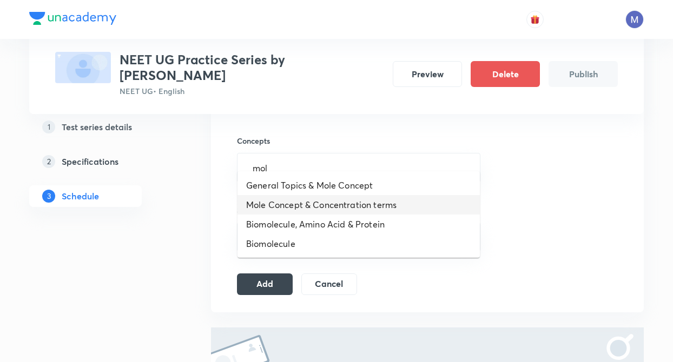
click at [269, 202] on li "Mole Concept & Concentration terms" at bounding box center [358, 204] width 242 height 19
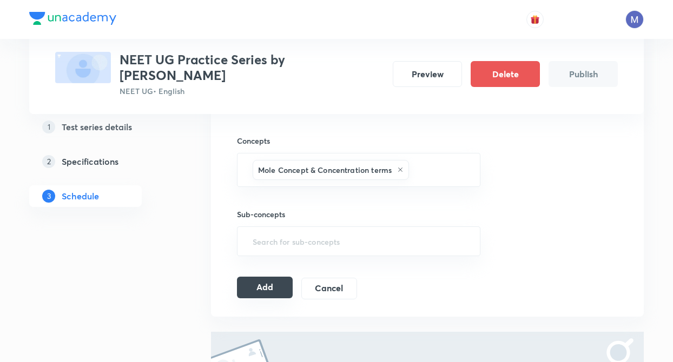
click at [262, 277] on button "Add" at bounding box center [265, 288] width 56 height 22
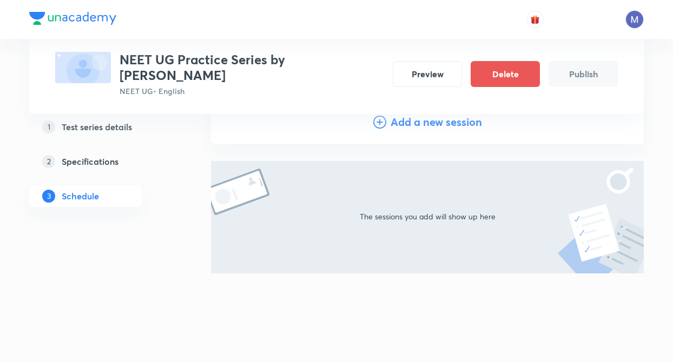
scroll to position [116, 0]
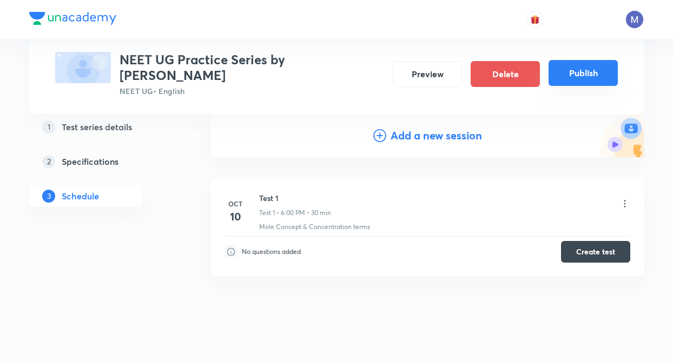
click at [581, 75] on button "Publish" at bounding box center [582, 73] width 69 height 26
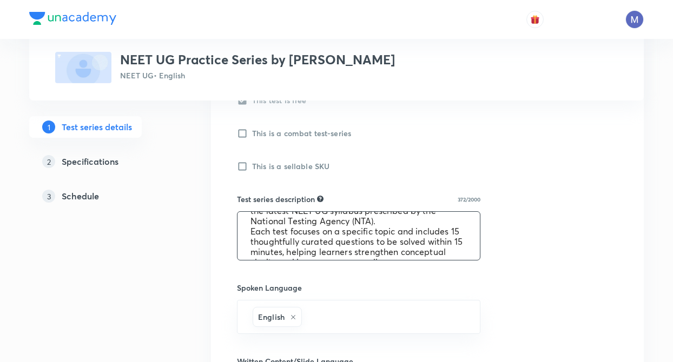
scroll to position [51, 0]
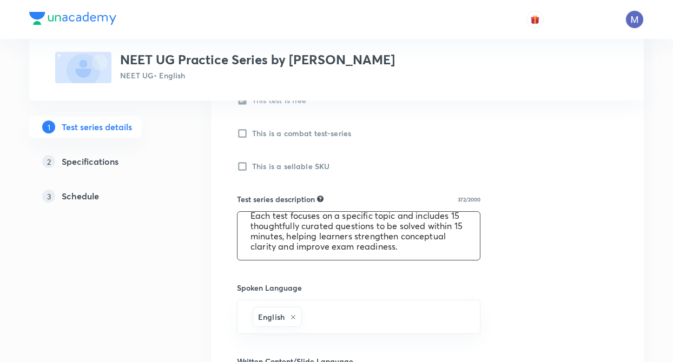
drag, startPoint x: 247, startPoint y: 224, endPoint x: 454, endPoint y: 253, distance: 208.6
click at [454, 253] on textarea "NEET UG Practice Series by Anubhav Shrivastava — a topic-wise test series metic…" at bounding box center [358, 236] width 242 height 48
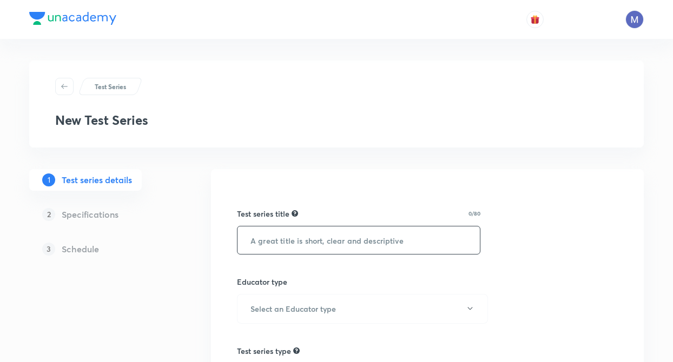
click at [301, 240] on input "text" at bounding box center [358, 241] width 242 height 28
paste input "NEET UG Practice Series by [PERSON_NAME]"
type input "NEET UG Practice Series by [PERSON_NAME]"
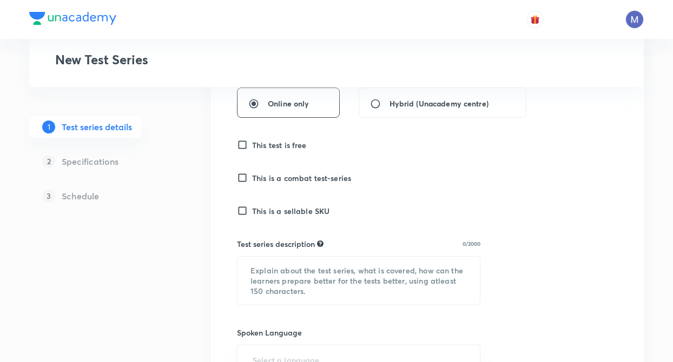
scroll to position [303, 0]
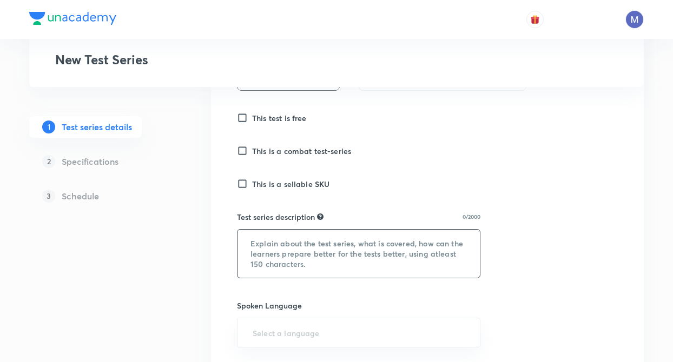
click at [270, 253] on textarea at bounding box center [358, 254] width 242 height 48
paste textarea "NEET UG Practice Series by [PERSON_NAME]— a topic-wise test series meticulously…"
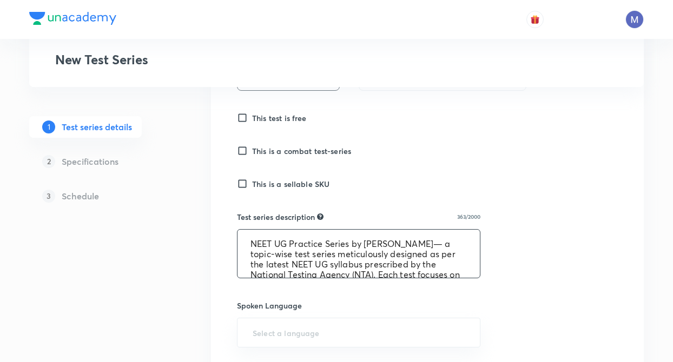
scroll to position [43, 0]
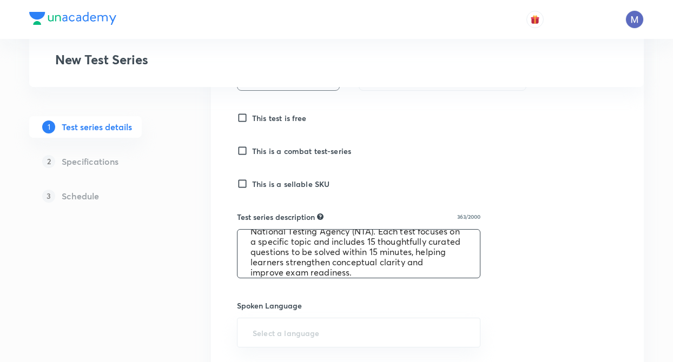
click at [200, 262] on div "Test Series New Test Series 1 Test series details 2 Specifications 3 Schedule T…" at bounding box center [336, 229] width 614 height 942
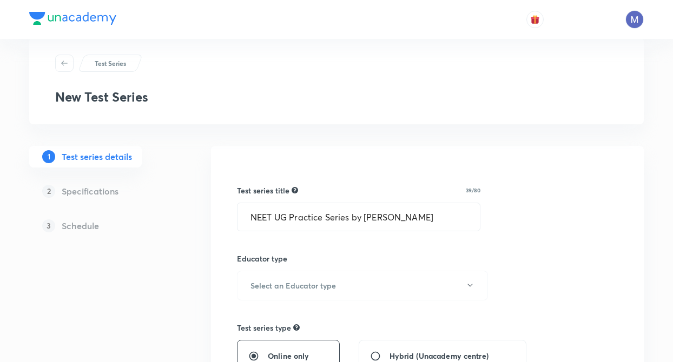
scroll to position [22, 0]
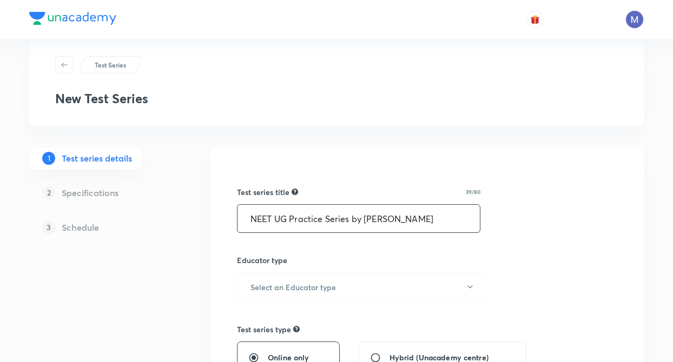
drag, startPoint x: 366, startPoint y: 218, endPoint x: 425, endPoint y: 221, distance: 59.0
click at [425, 221] on input "NEET UG Practice Series by [PERSON_NAME]" at bounding box center [358, 219] width 242 height 28
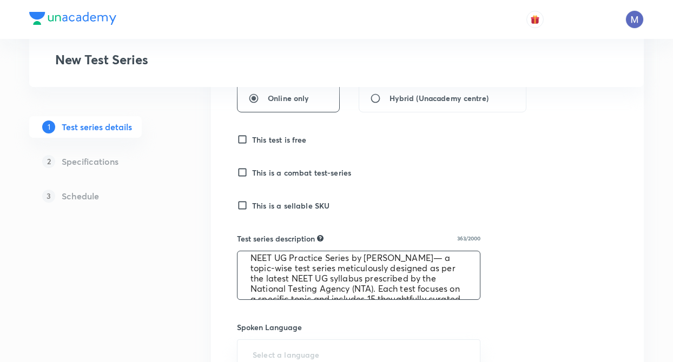
scroll to position [0, 0]
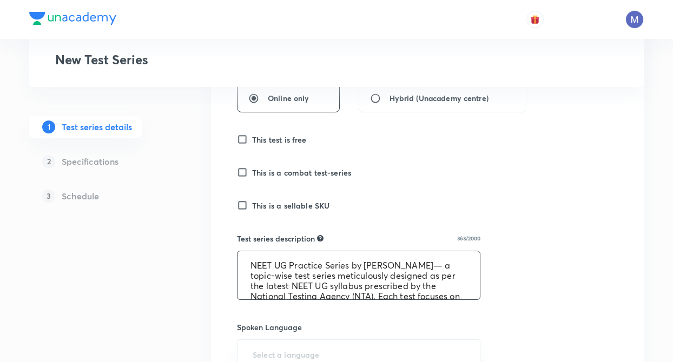
click at [414, 264] on textarea "NEET UG Practice Series by Sonali Malik— a topic-wise test series meticulously …" at bounding box center [358, 275] width 242 height 48
paste textarea "Wassim Bhatt"
type textarea "NEET UG Practice Series by [PERSON_NAME] — a topic-wise test series meticulousl…"
click at [591, 259] on div "Test series title 39/80 NEET UG Practice Series by Wassim Bhatt ​ Educator type…" at bounding box center [427, 296] width 381 height 783
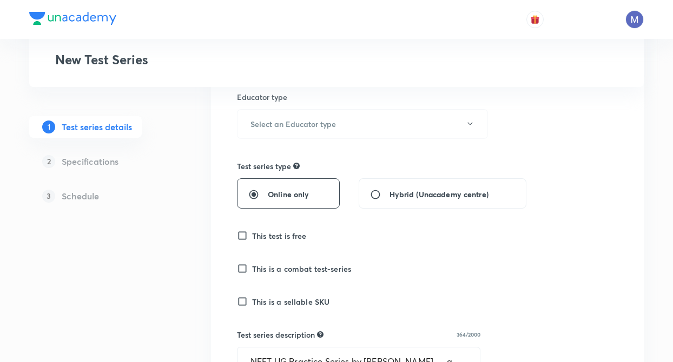
scroll to position [108, 0]
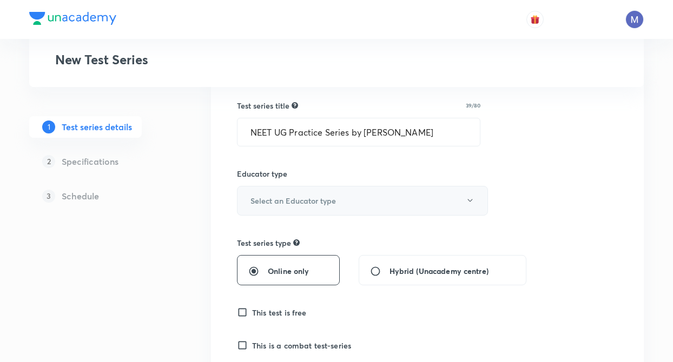
click at [256, 203] on h6 "Select an Educator type" at bounding box center [292, 200] width 85 height 11
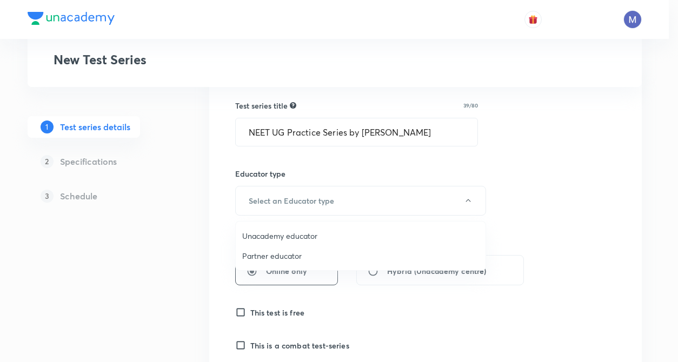
click at [261, 235] on span "Unacademy educator" at bounding box center [360, 235] width 237 height 11
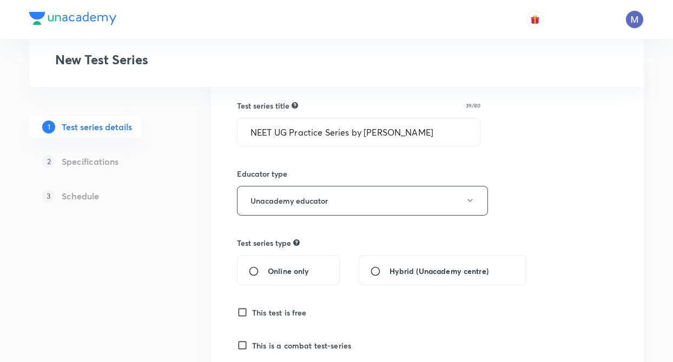
click at [250, 271] on input "Online only" at bounding box center [257, 271] width 19 height 11
radio input "true"
click at [242, 316] on input "This test is free" at bounding box center [244, 312] width 15 height 11
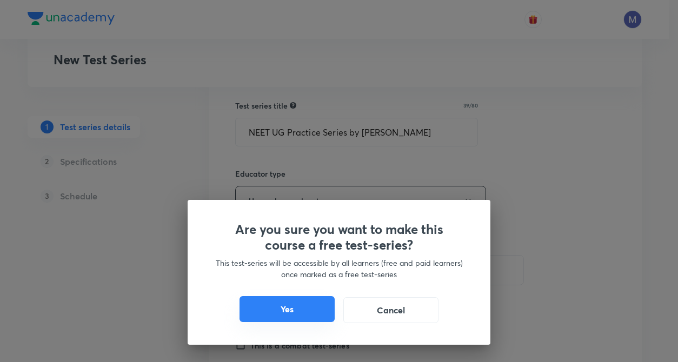
click at [266, 307] on button "Yes" at bounding box center [287, 309] width 95 height 26
checkbox input "true"
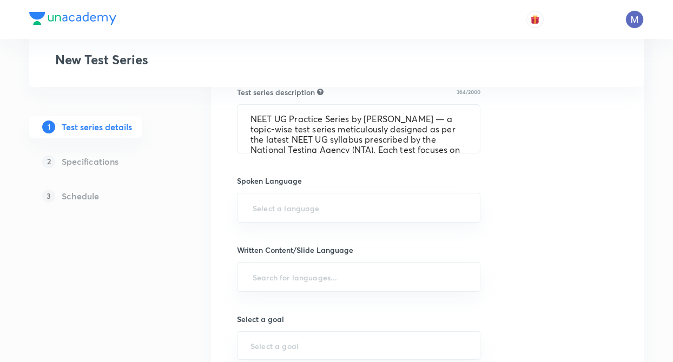
scroll to position [433, 0]
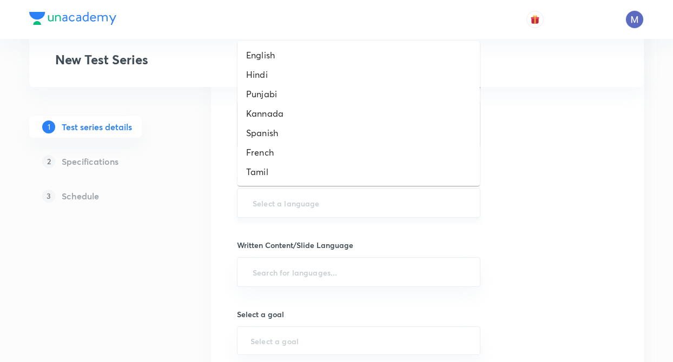
click at [270, 204] on input "text" at bounding box center [358, 203] width 216 height 20
click at [260, 56] on li "English" at bounding box center [358, 54] width 242 height 19
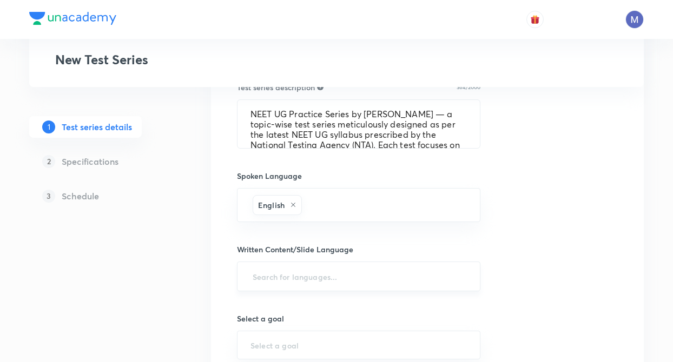
click at [263, 272] on input "text" at bounding box center [358, 277] width 216 height 20
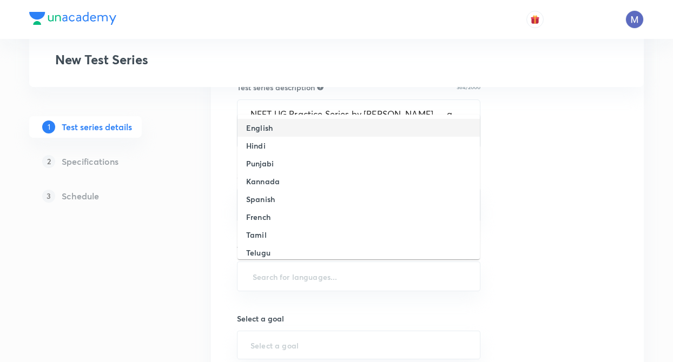
click at [264, 128] on h6 "English" at bounding box center [259, 127] width 27 height 11
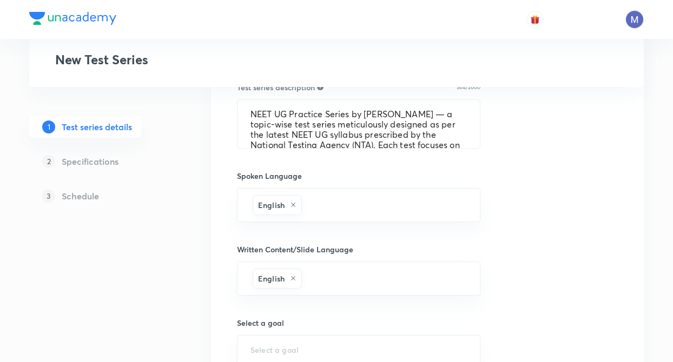
click at [202, 221] on div "Test Series New Test Series 1 Test series details 2 Specifications 3 Schedule T…" at bounding box center [336, 103] width 614 height 950
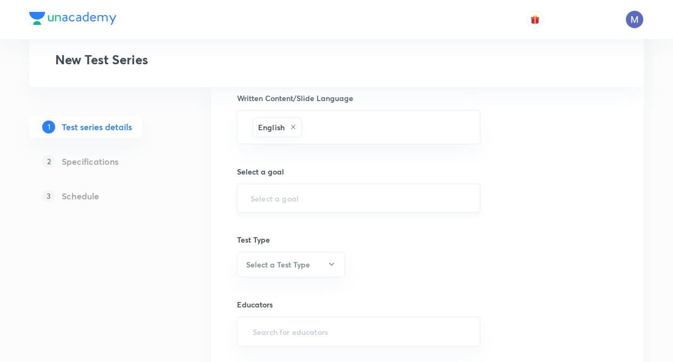
scroll to position [606, 0]
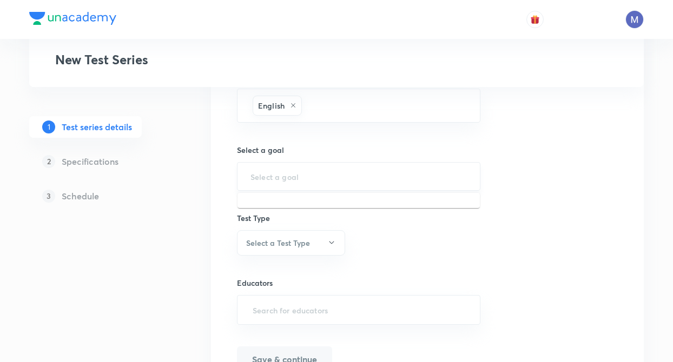
click at [269, 174] on input "text" at bounding box center [358, 176] width 216 height 10
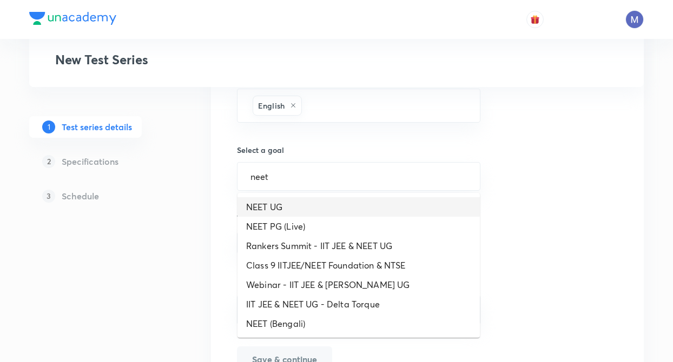
click at [269, 202] on li "NEET UG" at bounding box center [358, 206] width 242 height 19
type input "NEET UG"
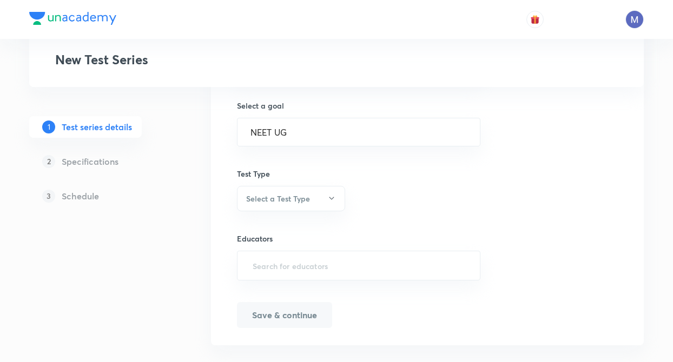
scroll to position [668, 0]
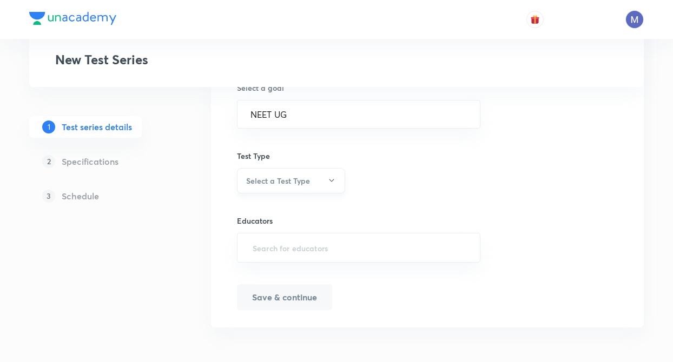
click at [249, 184] on h6 "Select a Test Type" at bounding box center [278, 180] width 64 height 11
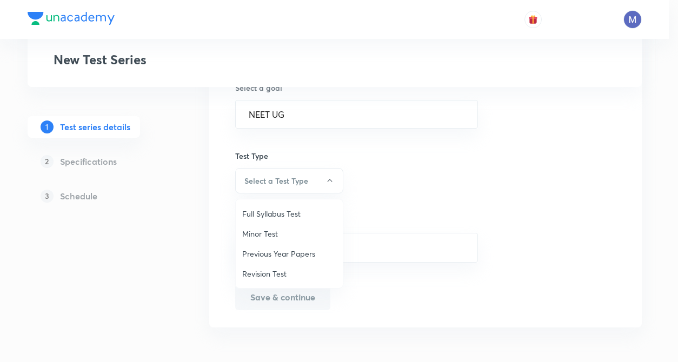
click at [260, 242] on li "Minor Test" at bounding box center [289, 234] width 107 height 20
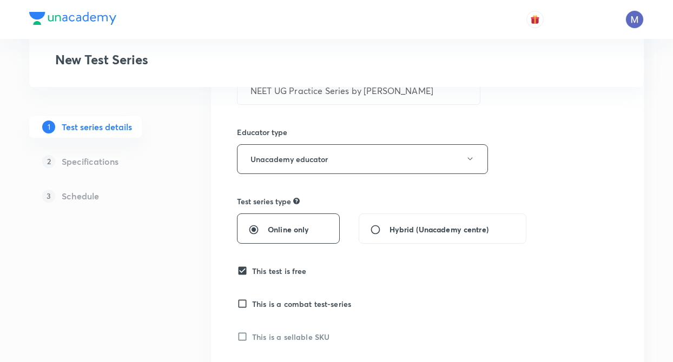
scroll to position [149, 0]
click at [260, 169] on button "Unacademy educator" at bounding box center [362, 160] width 251 height 30
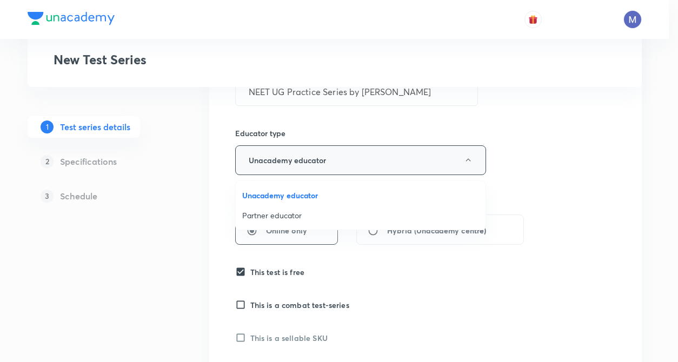
click at [260, 169] on div at bounding box center [339, 181] width 678 height 362
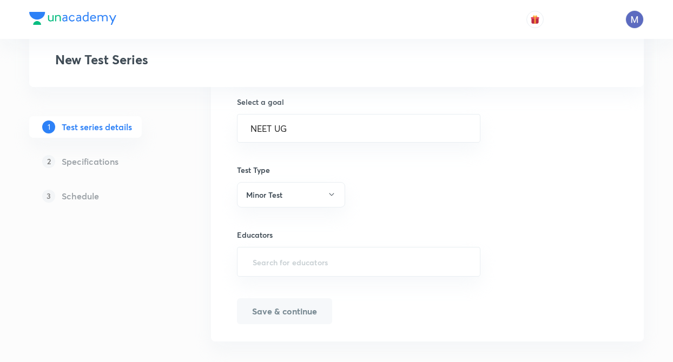
scroll to position [668, 0]
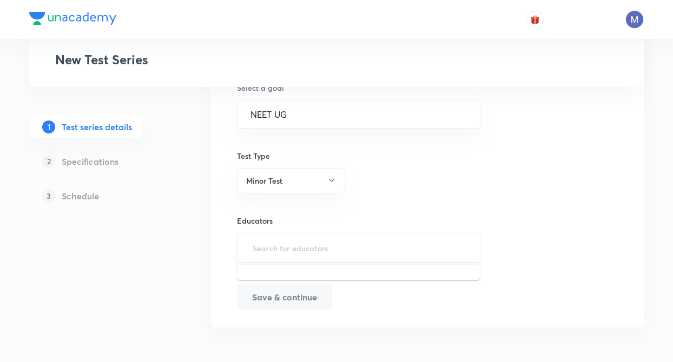
click at [255, 242] on input "text" at bounding box center [358, 248] width 216 height 20
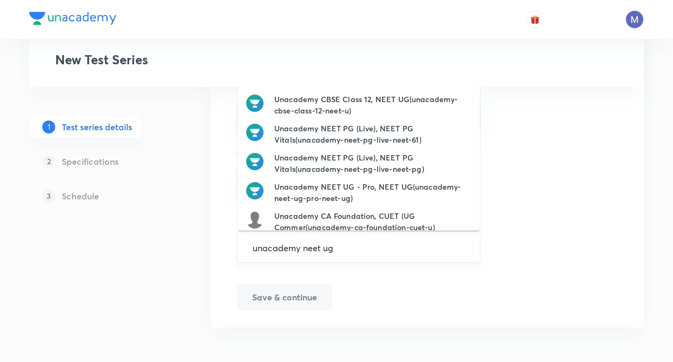
type input "unacademy neet ug"
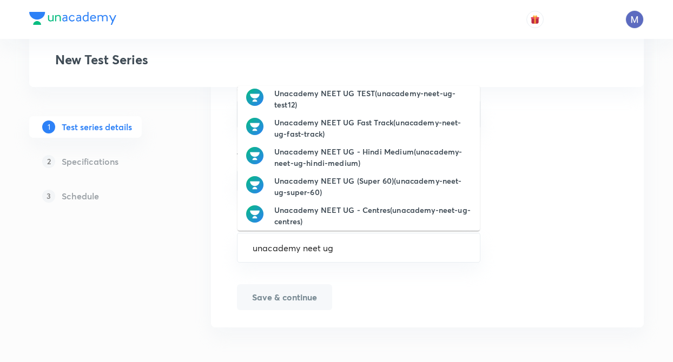
scroll to position [156, 0]
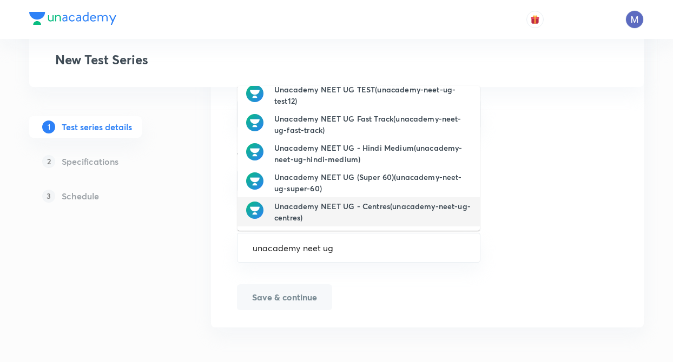
click at [409, 223] on h6 "Unacademy NEET UG - Centres(unacademy-neet-ug-centres)" at bounding box center [372, 212] width 197 height 23
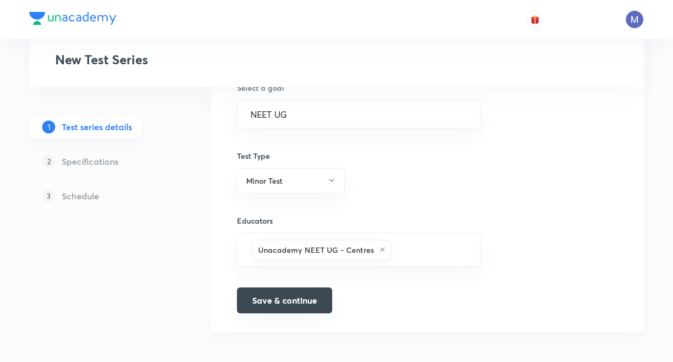
click at [296, 300] on button "Save & continue" at bounding box center [284, 301] width 95 height 26
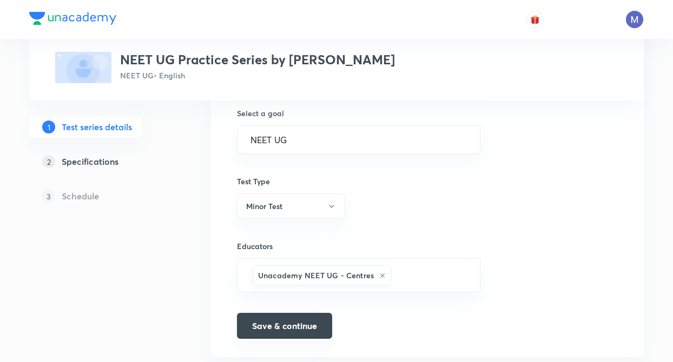
scroll to position [681, 0]
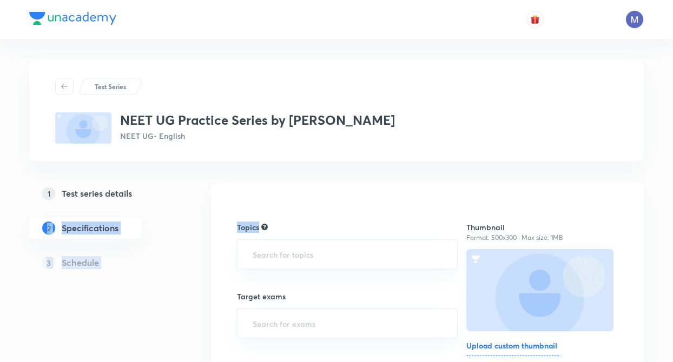
drag, startPoint x: 226, startPoint y: 270, endPoint x: 154, endPoint y: 208, distance: 94.7
click at [87, 267] on h5 "Schedule" at bounding box center [80, 262] width 37 height 13
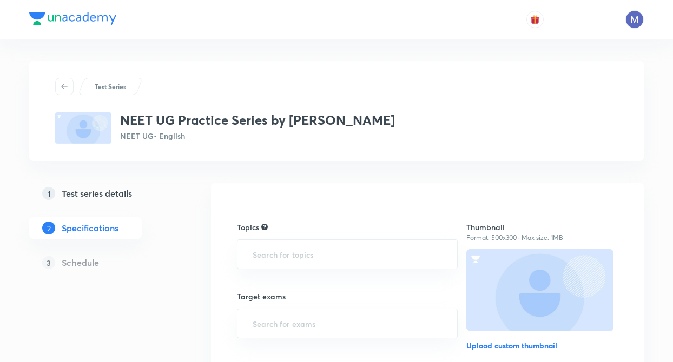
click at [93, 263] on h5 "Schedule" at bounding box center [80, 262] width 37 height 13
click at [163, 245] on div "1 Test series details 2 Specifications 3 Schedule" at bounding box center [102, 235] width 147 height 104
click at [261, 242] on div "​" at bounding box center [347, 255] width 221 height 30
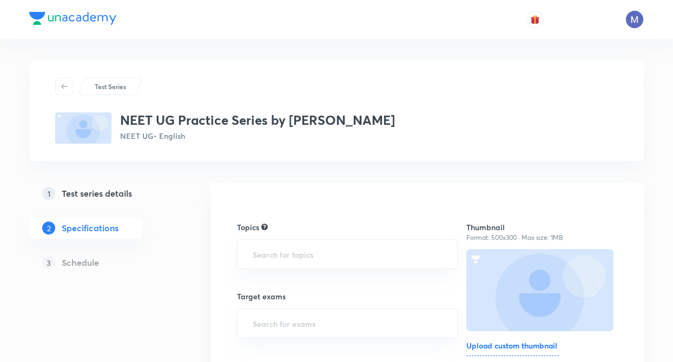
click at [87, 264] on h5 "Schedule" at bounding box center [80, 262] width 37 height 13
drag, startPoint x: 0, startPoint y: 0, endPoint x: 87, endPoint y: 264, distance: 277.7
click at [87, 264] on h5 "Schedule" at bounding box center [80, 262] width 37 height 13
click at [262, 250] on input "text" at bounding box center [347, 254] width 194 height 20
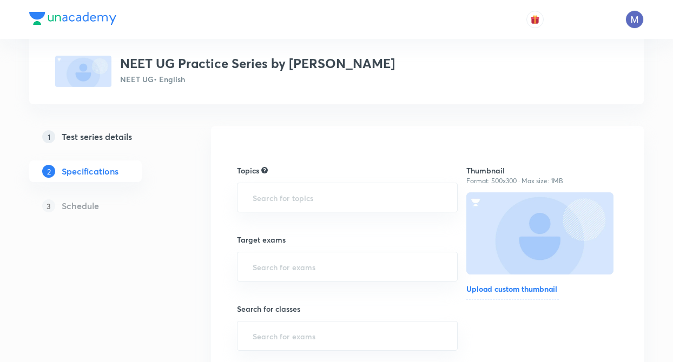
scroll to position [65, 0]
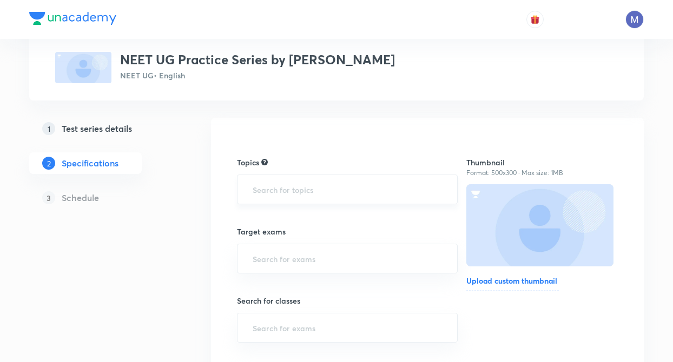
click at [277, 195] on input "text" at bounding box center [347, 190] width 194 height 20
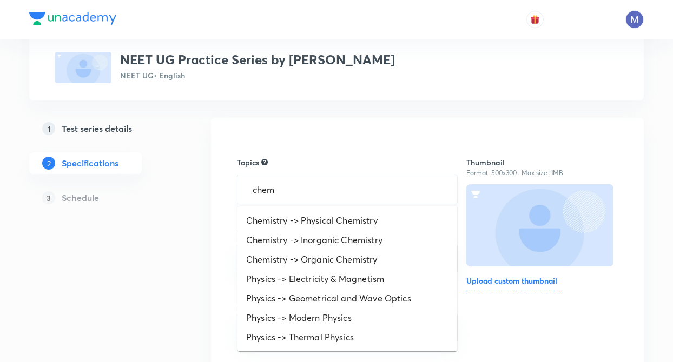
type input "chemi"
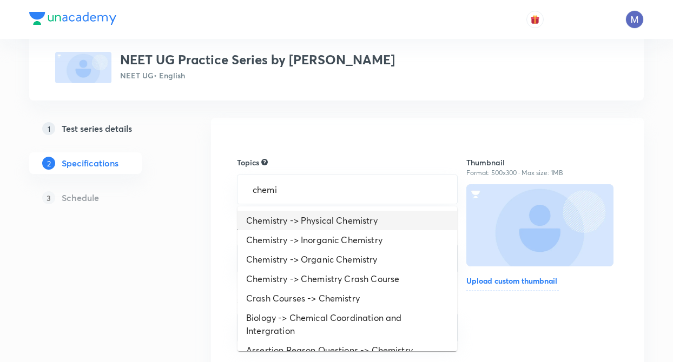
click at [303, 223] on li "Chemistry -> Physical Chemistry" at bounding box center [347, 220] width 220 height 19
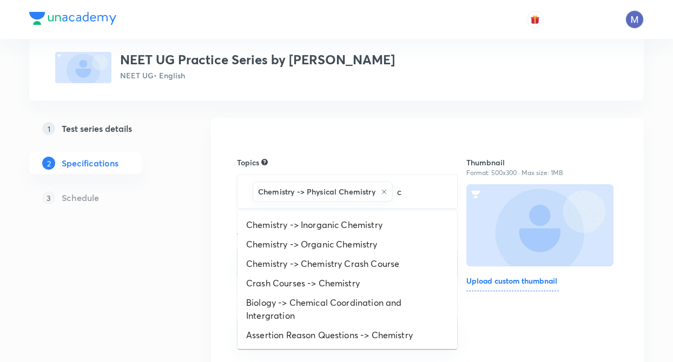
type input "ch"
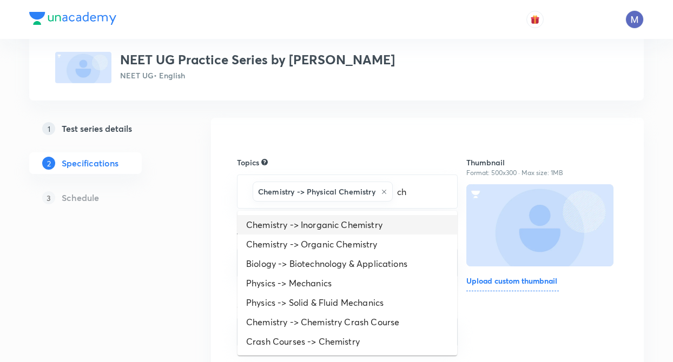
click at [381, 228] on li "Chemistry -> Inorganic Chemistry" at bounding box center [347, 224] width 220 height 19
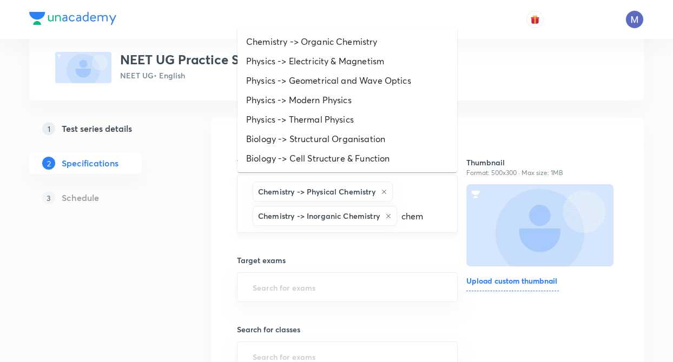
type input "chemi"
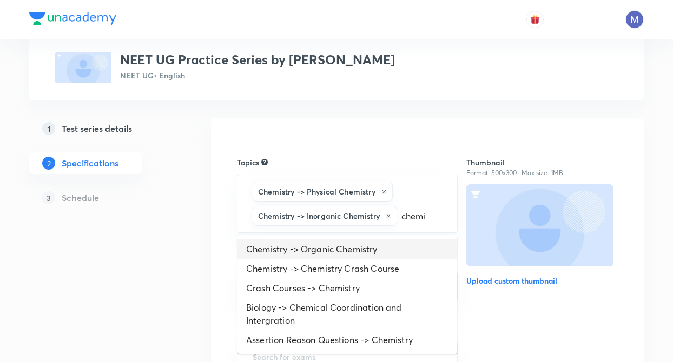
click at [369, 244] on li "Chemistry -> Organic Chemistry" at bounding box center [347, 249] width 220 height 19
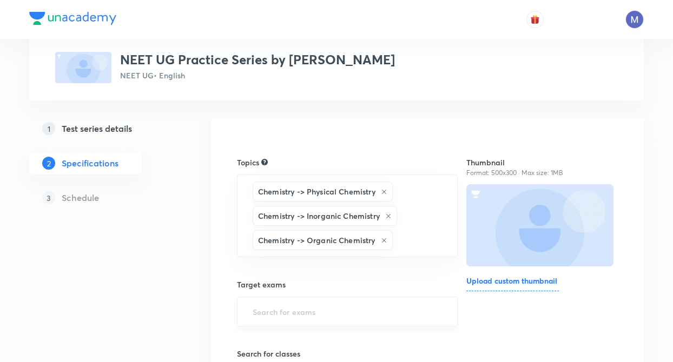
click at [280, 313] on input "text" at bounding box center [347, 312] width 194 height 20
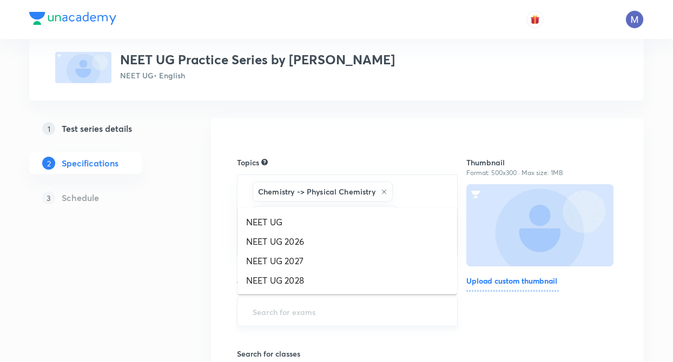
type input "f"
click at [261, 213] on li "NEET UG" at bounding box center [347, 222] width 220 height 19
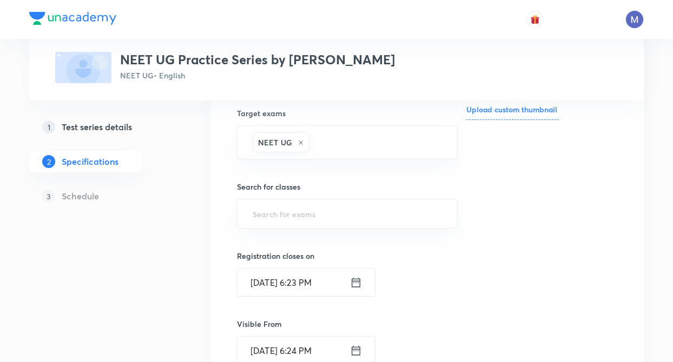
scroll to position [238, 0]
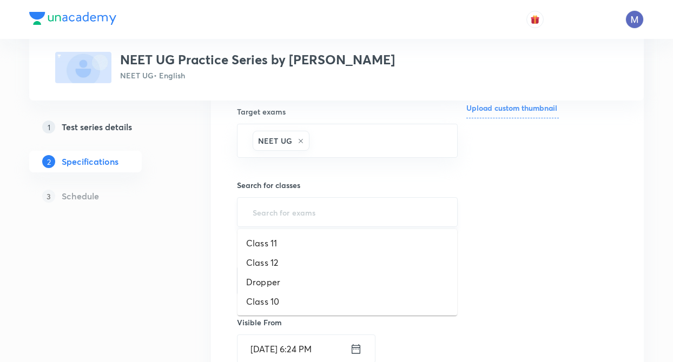
click at [281, 208] on input "text" at bounding box center [347, 212] width 194 height 20
click at [277, 241] on li "Class 11" at bounding box center [347, 243] width 220 height 19
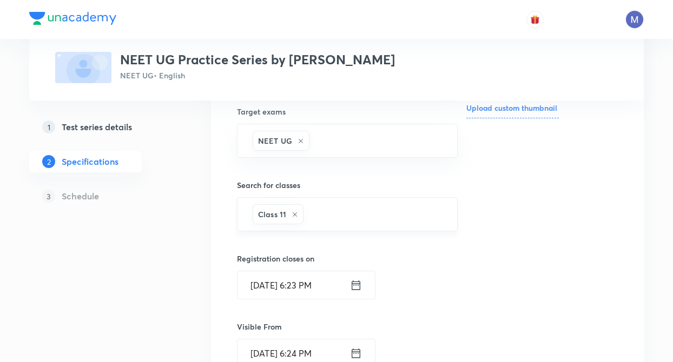
click at [363, 211] on input "text" at bounding box center [375, 214] width 138 height 20
click at [296, 244] on li "Class 12" at bounding box center [347, 247] width 220 height 19
click at [385, 211] on input "text" at bounding box center [402, 214] width 82 height 20
click at [295, 246] on li "Dropper" at bounding box center [347, 247] width 220 height 19
click at [188, 251] on div "Test Series NEET UG Practice Series by [PERSON_NAME] NEET UG • English 1 Test s…" at bounding box center [336, 236] width 614 height 827
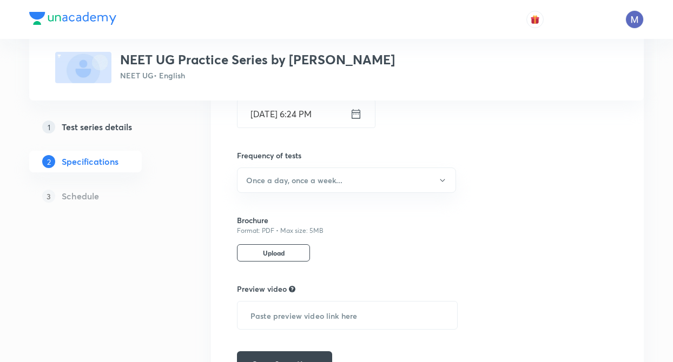
scroll to position [498, 0]
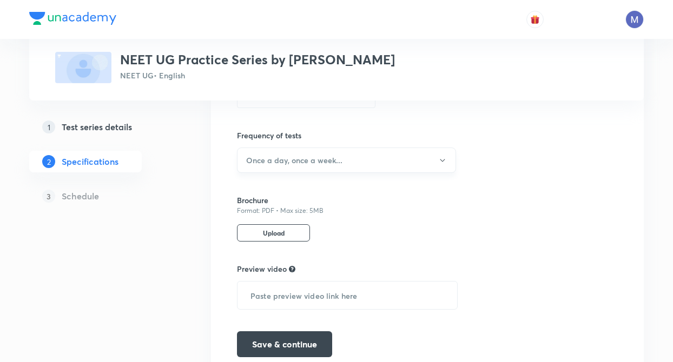
drag, startPoint x: 277, startPoint y: 177, endPoint x: 277, endPoint y: 166, distance: 10.8
click at [277, 166] on div "Topics Chemistry -> Physical Chemistry Chemistry -> Inorganic Chemistry Chemist…" at bounding box center [347, 30] width 221 height 655
click at [277, 166] on button "Once a day, once a week..." at bounding box center [346, 160] width 219 height 25
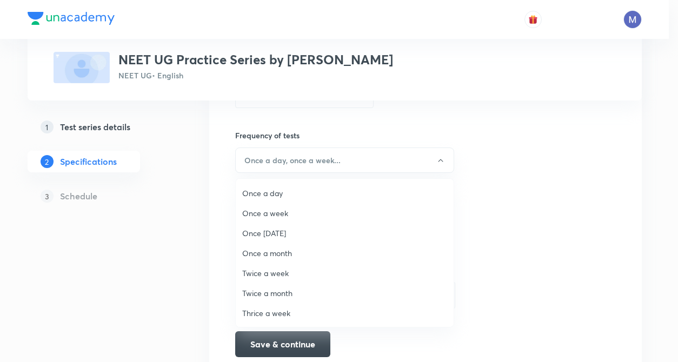
click at [256, 189] on span "Once a day" at bounding box center [344, 193] width 205 height 11
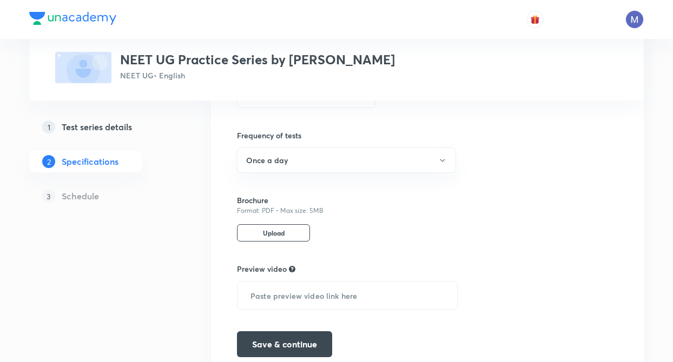
click at [211, 217] on div "Topics Chemistry -> Physical Chemistry Chemistry -> Inorganic Chemistry Chemist…" at bounding box center [427, 30] width 433 height 690
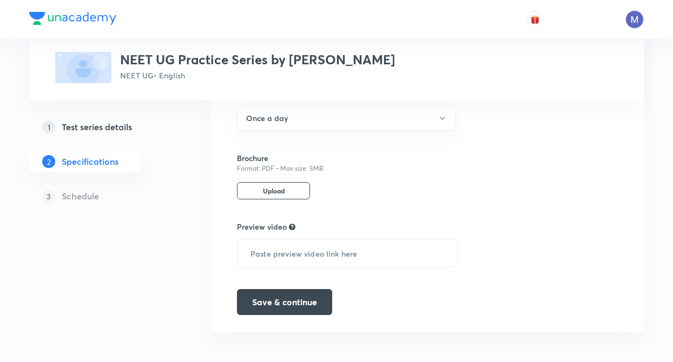
scroll to position [545, 0]
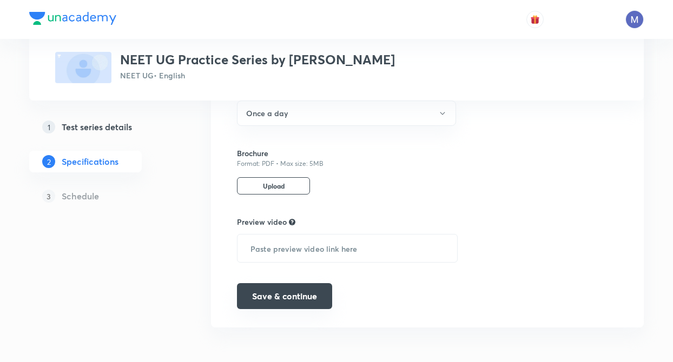
click at [289, 303] on button "Save & continue" at bounding box center [284, 296] width 95 height 26
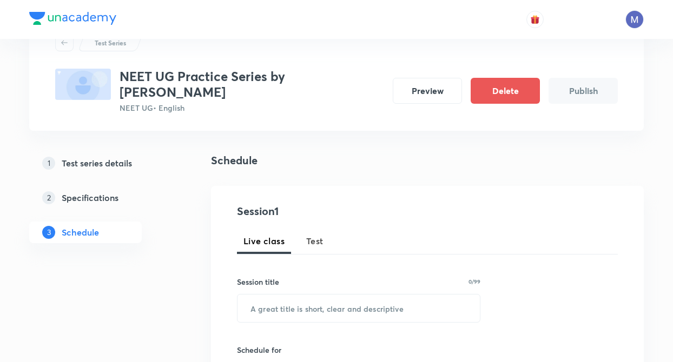
scroll to position [108, 0]
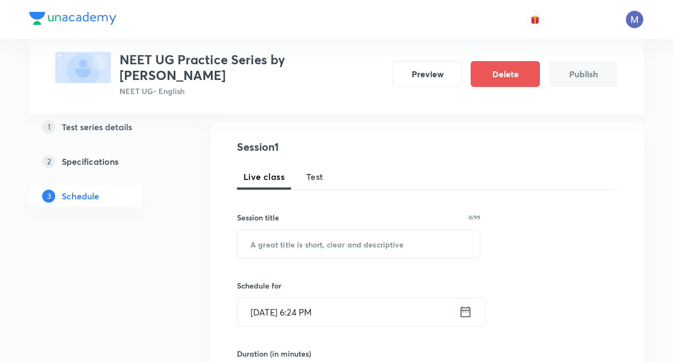
click at [317, 170] on span "Test" at bounding box center [314, 176] width 17 height 13
click at [308, 230] on input "text" at bounding box center [358, 244] width 242 height 28
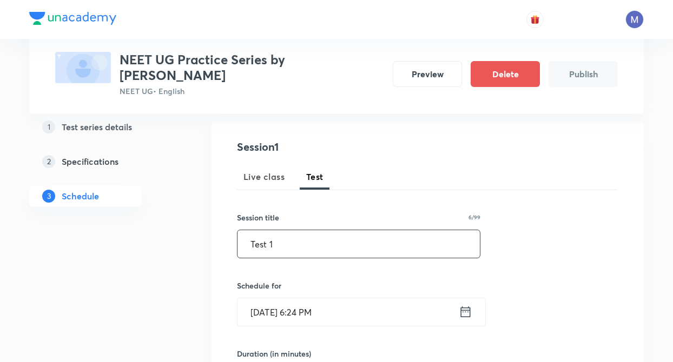
type input "Test 1"
click at [462, 304] on icon at bounding box center [466, 311] width 14 height 15
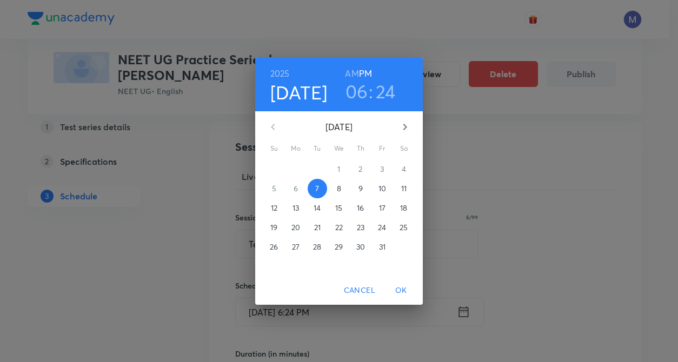
click at [380, 190] on p "10" at bounding box center [383, 188] width 8 height 11
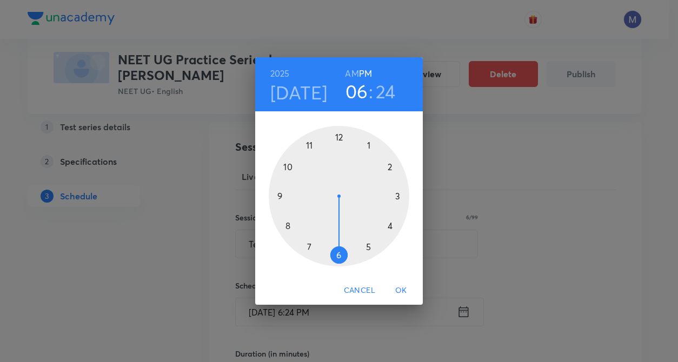
click at [338, 257] on div at bounding box center [339, 196] width 141 height 141
click at [334, 137] on div at bounding box center [339, 196] width 141 height 141
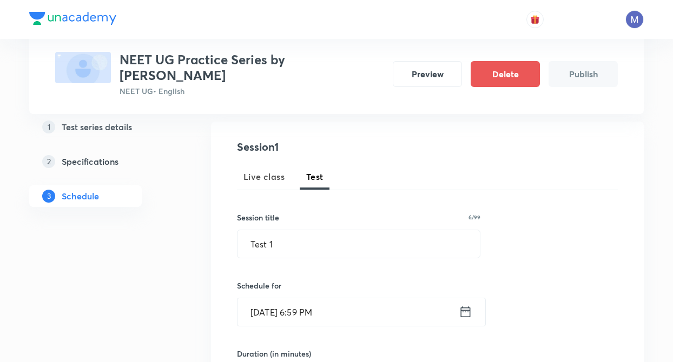
click at [355, 299] on input "[DATE] 6:59 PM" at bounding box center [347, 313] width 221 height 28
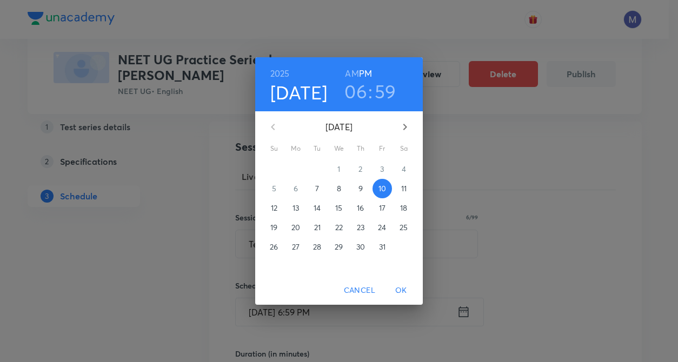
click at [382, 96] on h3 "59" at bounding box center [386, 91] width 22 height 23
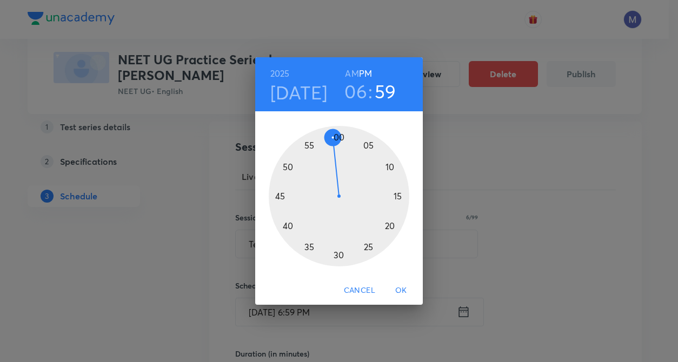
click at [337, 137] on div at bounding box center [339, 196] width 141 height 141
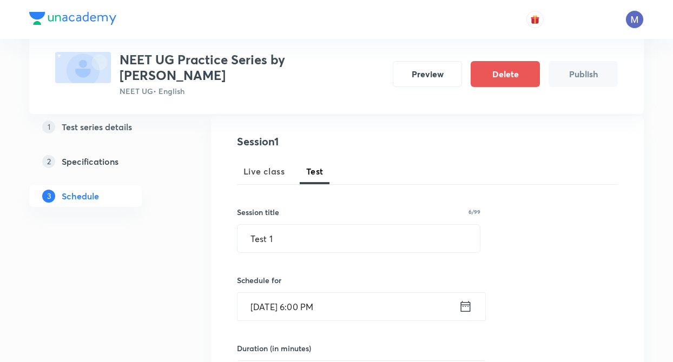
click at [181, 302] on div "Test Series NEET UG Practice Series by [PERSON_NAME] NEET UG • English Preview …" at bounding box center [336, 366] width 614 height 838
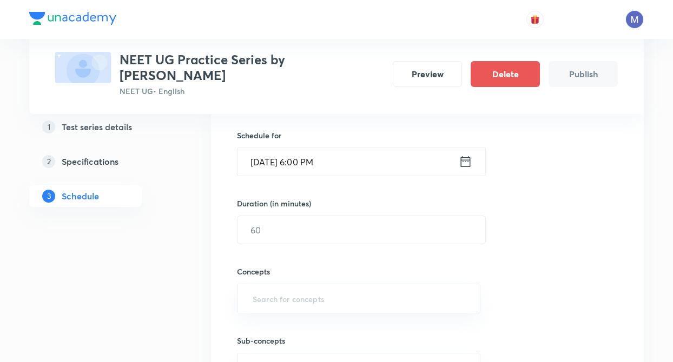
scroll to position [260, 0]
click at [275, 218] on input "text" at bounding box center [361, 229] width 248 height 28
type input "30"
click at [279, 288] on input "text" at bounding box center [358, 298] width 216 height 20
type input "mole"
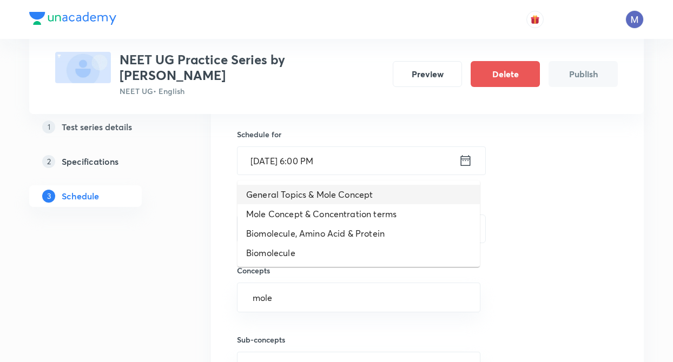
click at [267, 203] on li "General Topics & Mole Concept" at bounding box center [358, 194] width 242 height 19
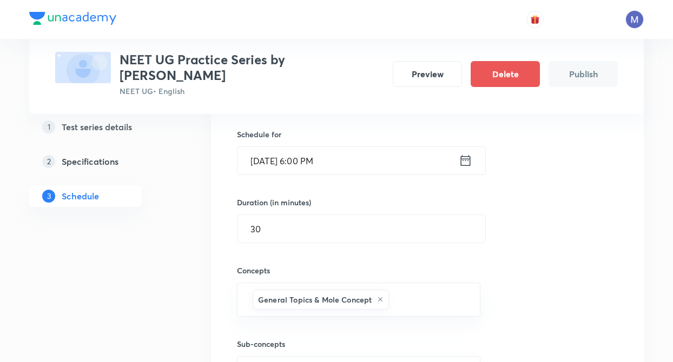
click at [199, 249] on div "Test Series NEET UG Practice Series by [PERSON_NAME] NEET UG • English Preview …" at bounding box center [336, 222] width 614 height 843
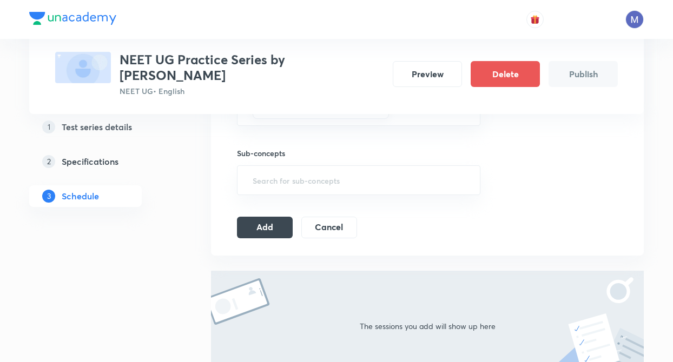
scroll to position [454, 0]
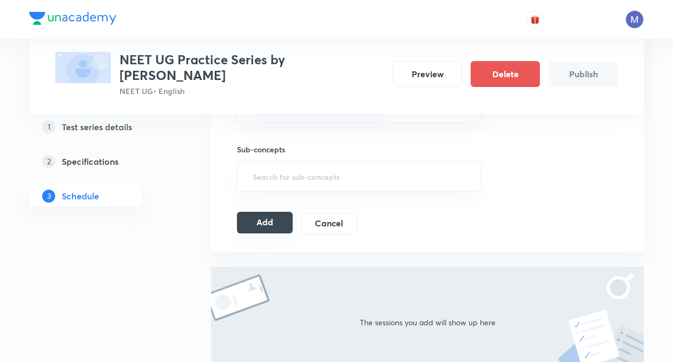
click at [256, 212] on button "Add" at bounding box center [265, 223] width 56 height 22
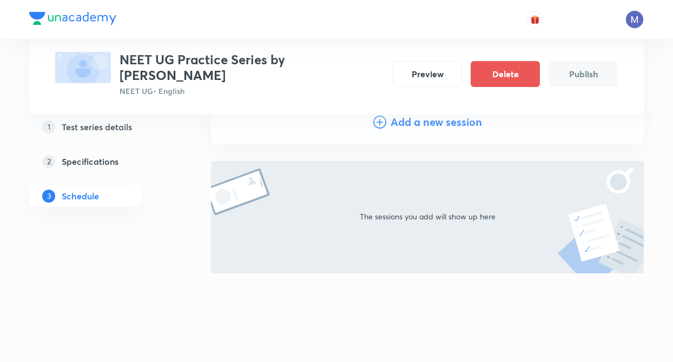
scroll to position [116, 0]
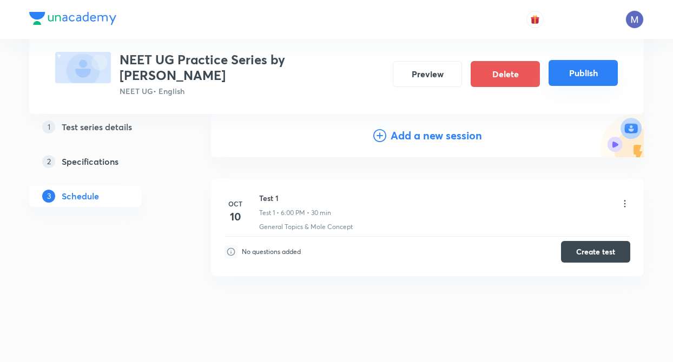
click at [574, 72] on button "Publish" at bounding box center [582, 73] width 69 height 26
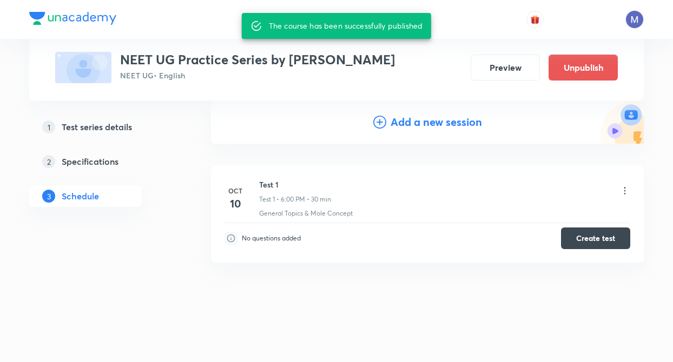
click at [206, 233] on div "Test Series NEET UG Practice Series by Wassim Bhatt NEET UG • English Preview U…" at bounding box center [336, 145] width 614 height 400
click at [118, 133] on h5 "Test series details" at bounding box center [97, 127] width 70 height 13
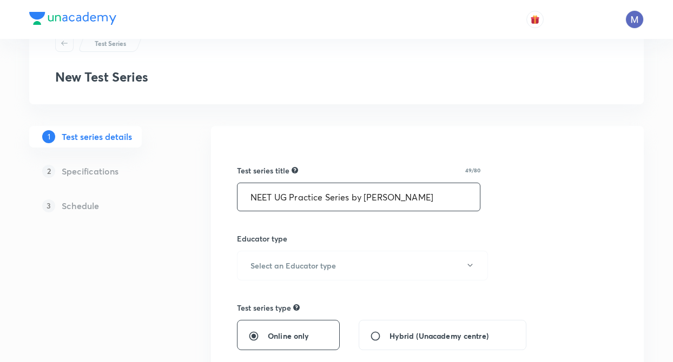
click at [252, 235] on h6 "Educator type" at bounding box center [262, 238] width 50 height 11
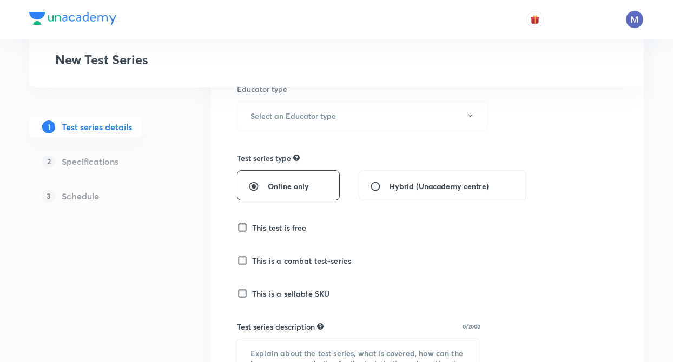
scroll to position [195, 0]
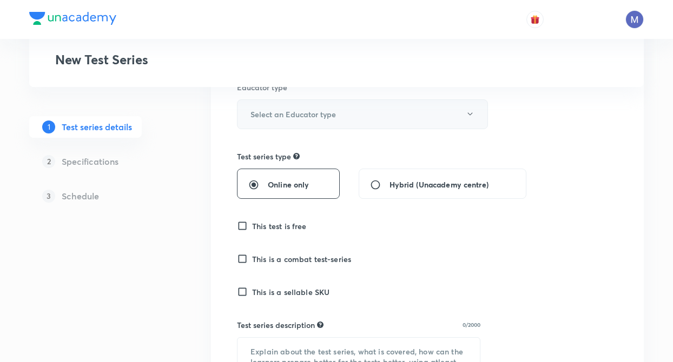
click at [260, 101] on button "Select an Educator type" at bounding box center [362, 115] width 251 height 30
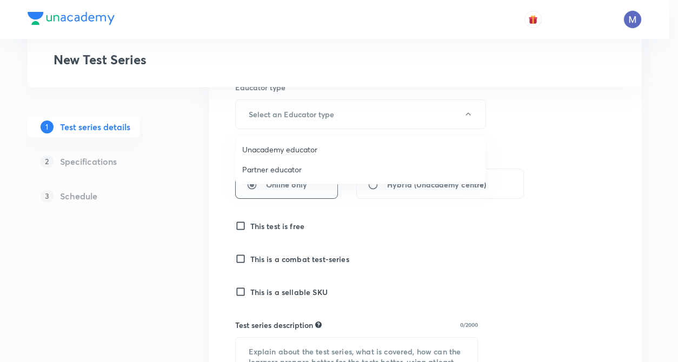
click at [265, 150] on span "Unacademy educator" at bounding box center [360, 149] width 237 height 11
radio input "false"
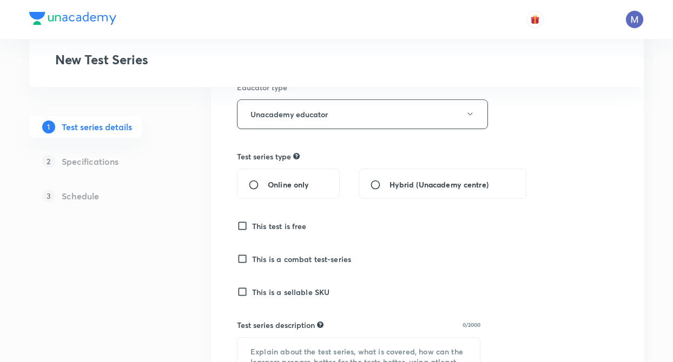
click at [241, 225] on input "This test is free" at bounding box center [244, 226] width 15 height 11
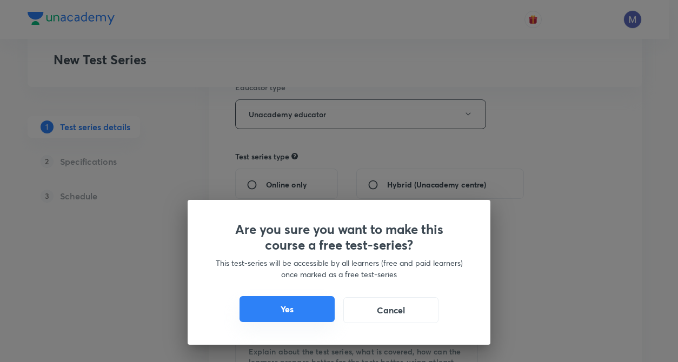
click at [281, 306] on button "Yes" at bounding box center [287, 309] width 95 height 26
checkbox input "true"
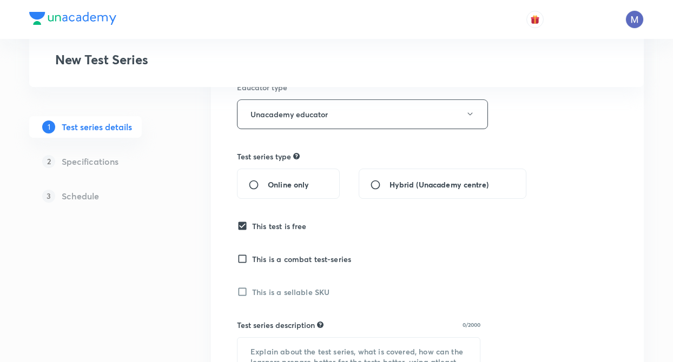
click at [251, 186] on input "Online only" at bounding box center [257, 185] width 19 height 11
radio input "true"
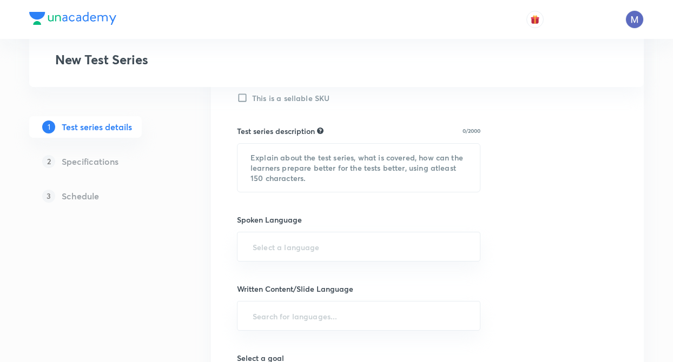
scroll to position [433, 0]
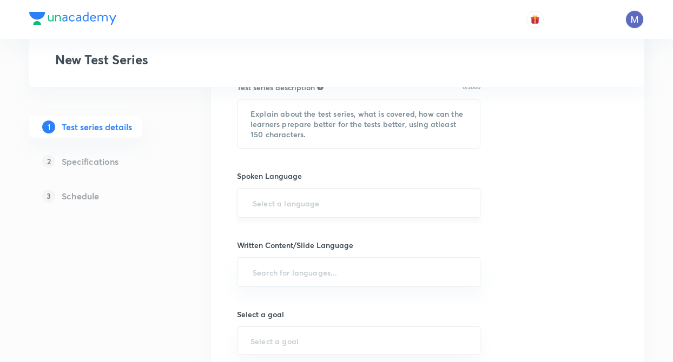
click at [276, 197] on input "text" at bounding box center [358, 203] width 216 height 20
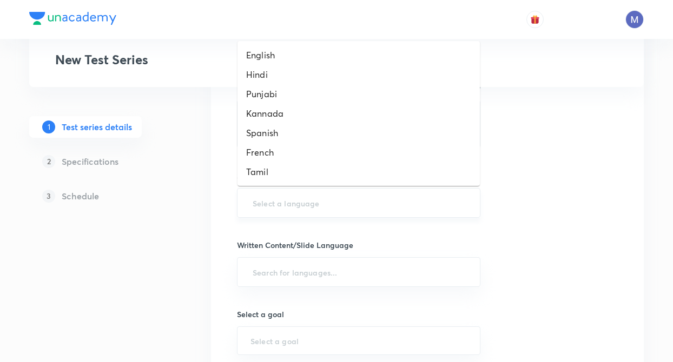
paste input "NEET UG Practice Series by Sonali Malik— a topic-wise test series meticulously …"
type input "NEET UG Practice Series by Sonali Malik— a topic-wise test series meticulously …"
click at [255, 61] on li "English" at bounding box center [358, 54] width 242 height 19
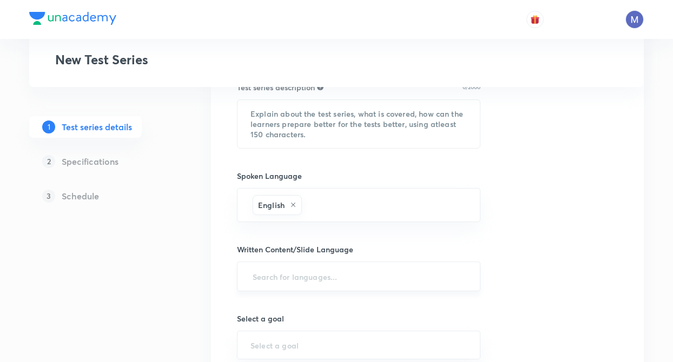
click at [264, 287] on div "​" at bounding box center [358, 277] width 243 height 30
type input "e"
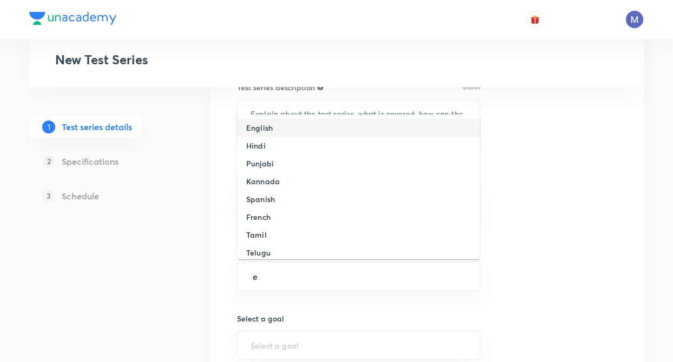
click at [266, 125] on h6 "English" at bounding box center [259, 127] width 27 height 11
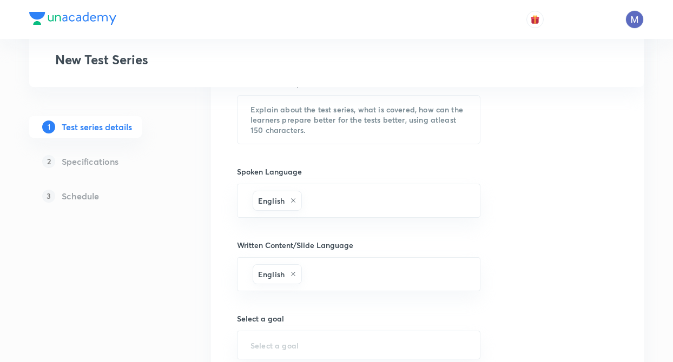
click at [173, 311] on div "1 Test series details 2 Specifications 3 Schedule" at bounding box center [102, 153] width 147 height 842
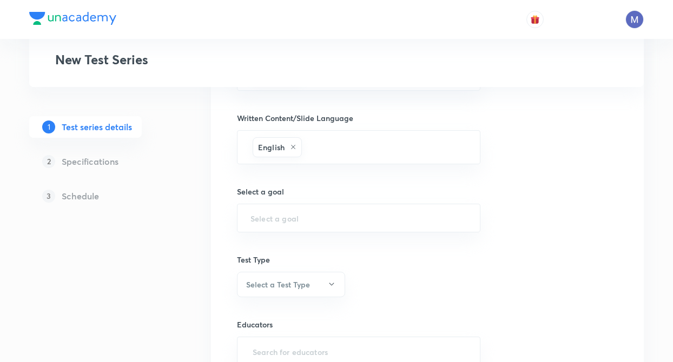
scroll to position [584, 0]
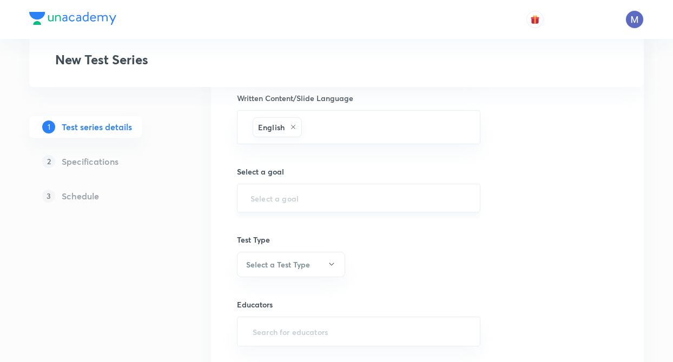
click at [256, 203] on input "text" at bounding box center [358, 198] width 216 height 10
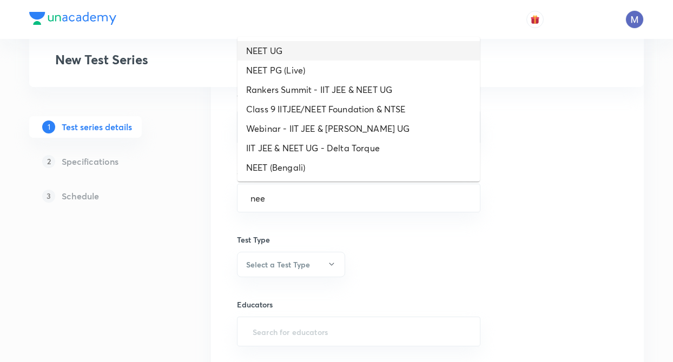
click at [269, 56] on li "NEET UG" at bounding box center [358, 50] width 242 height 19
type input "NEET UG"
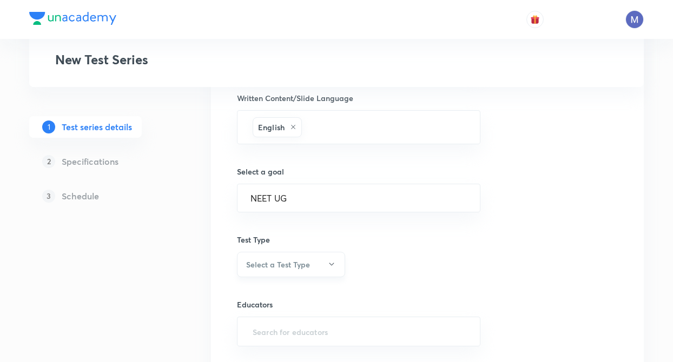
click at [268, 270] on h6 "Select a Test Type" at bounding box center [278, 264] width 64 height 11
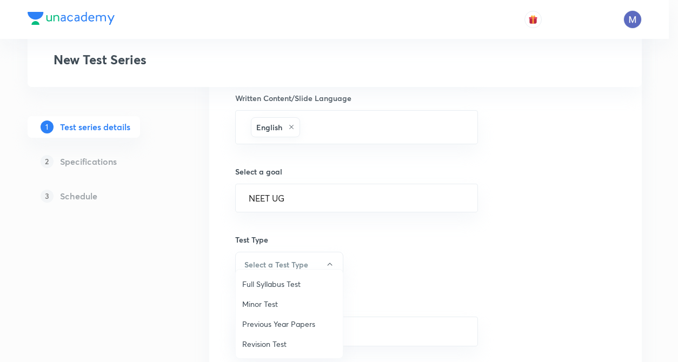
click at [267, 306] on span "Minor Test" at bounding box center [289, 304] width 94 height 11
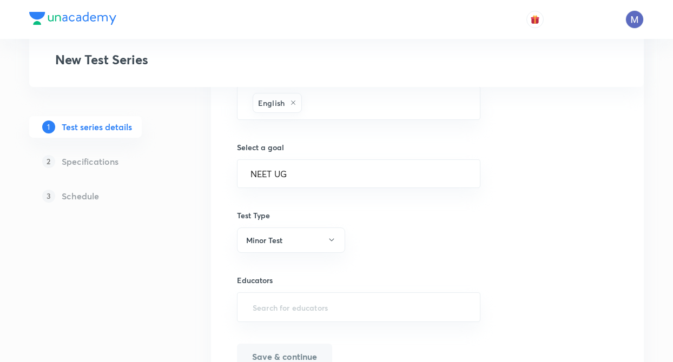
scroll to position [668, 0]
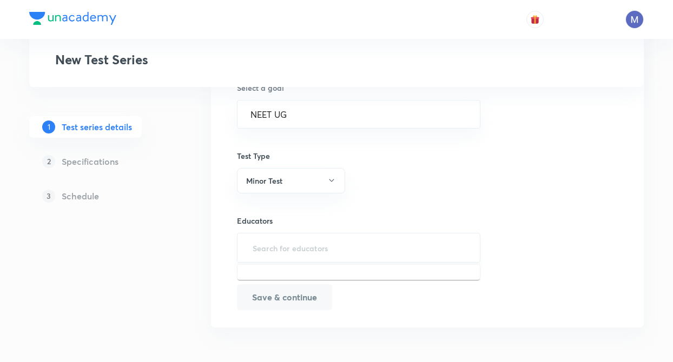
click at [251, 246] on input "text" at bounding box center [358, 248] width 216 height 20
type input "n"
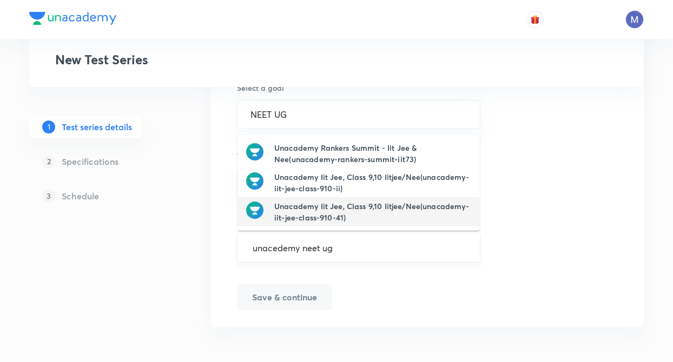
click at [350, 249] on input "unacedemy neet ug" at bounding box center [358, 248] width 216 height 20
click at [361, 255] on input "unacedemy neet ug" at bounding box center [358, 248] width 216 height 20
type input "unacedemy neet ug"
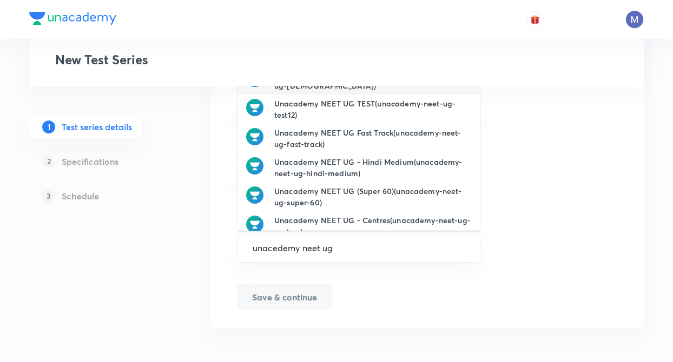
scroll to position [156, 0]
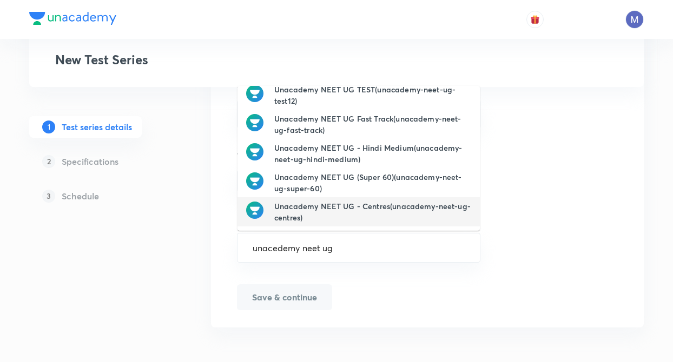
click at [431, 207] on h6 "Unacademy NEET UG - Centres(unacademy-neet-ug-centres)" at bounding box center [372, 212] width 197 height 23
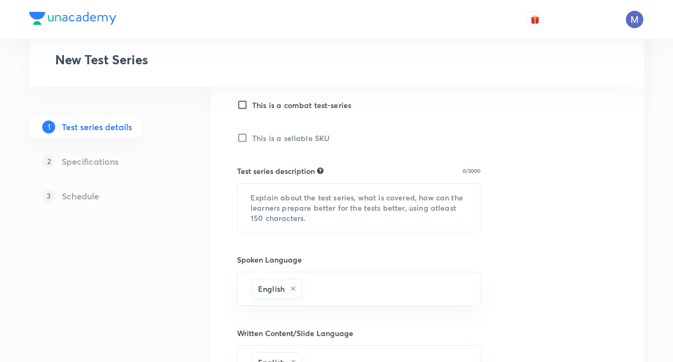
scroll to position [322, 0]
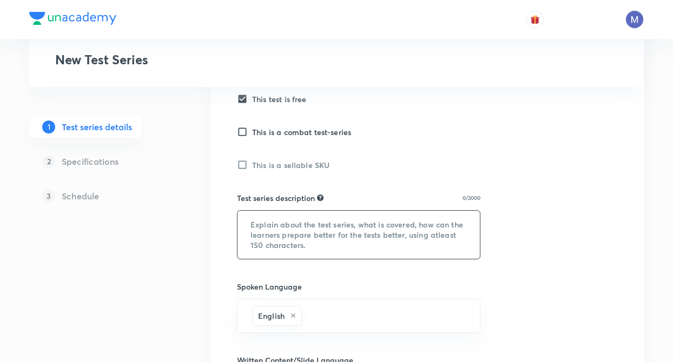
click at [283, 221] on textarea at bounding box center [358, 235] width 242 height 48
paste textarea "NEET UG Practice Series by [PERSON_NAME]— a topic-wise test series meticulously…"
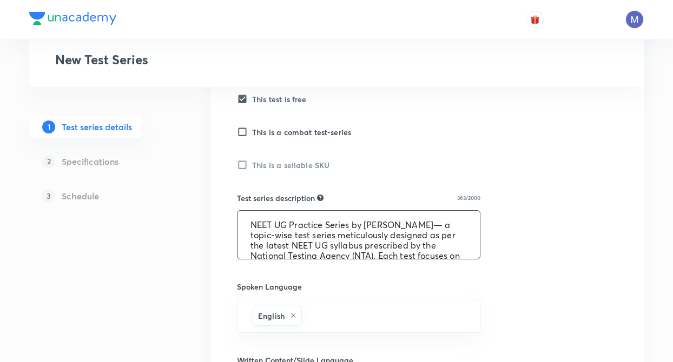
scroll to position [43, 0]
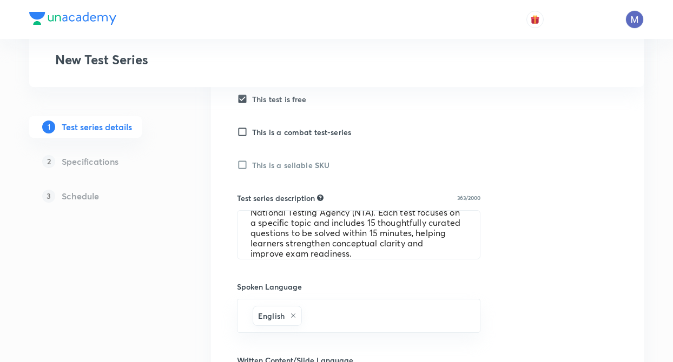
click at [189, 243] on div "Test Series New Test Series 1 Test series details 2 Specifications 3 Schedule T…" at bounding box center [336, 216] width 614 height 955
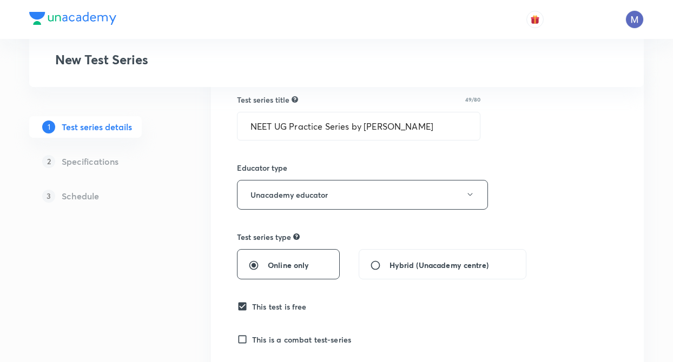
scroll to position [105, 0]
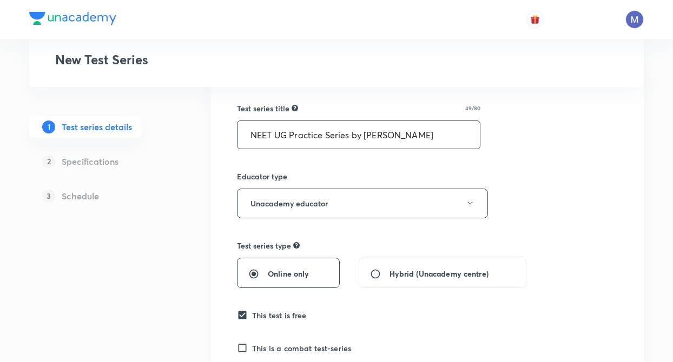
drag, startPoint x: 366, startPoint y: 134, endPoint x: 463, endPoint y: 129, distance: 97.5
click at [463, 129] on input "NEET UG Practice Series by Harendra Singh Parihar" at bounding box center [358, 135] width 242 height 28
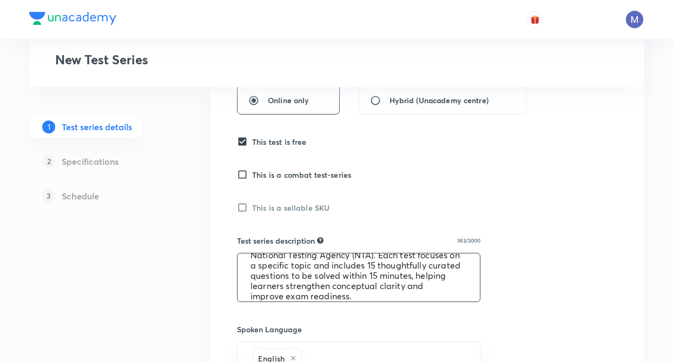
scroll to position [300, 0]
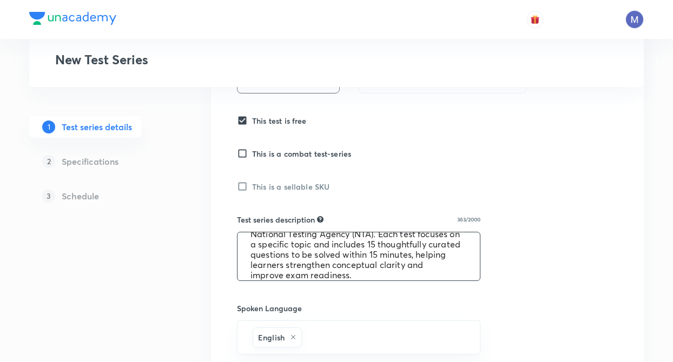
click at [386, 261] on textarea "NEET UG Practice Series by [PERSON_NAME]— a topic-wise test series meticulously…" at bounding box center [358, 257] width 242 height 48
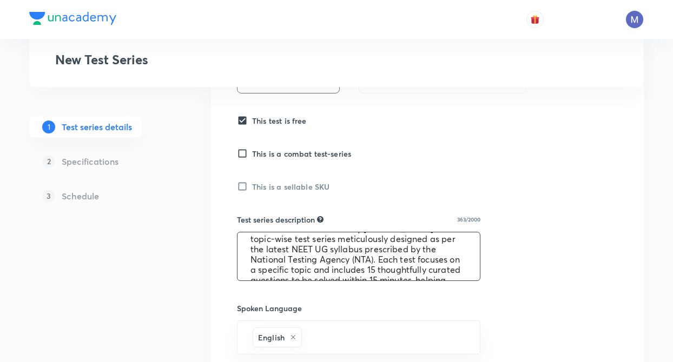
scroll to position [8, 0]
click at [412, 239] on textarea "NEET UG Practice Series by [PERSON_NAME]— a topic-wise test series meticulously…" at bounding box center [358, 257] width 242 height 48
paste textarea "Harendra Singh Parihar"
type textarea "NEET UG Practice Series by Harendra Singh Parihar— a topic-wise test series met…"
click at [198, 288] on div "Test Series New Test Series 1 Test series details 2 Specifications 3 Schedule T…" at bounding box center [336, 237] width 614 height 955
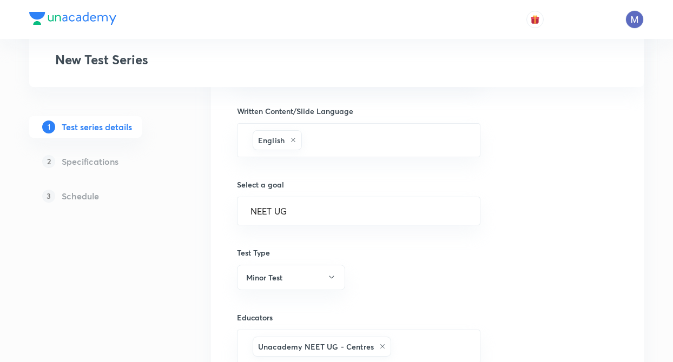
scroll to position [672, 0]
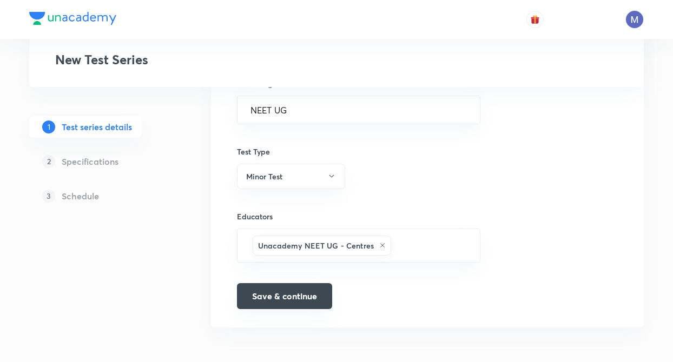
click at [286, 301] on button "Save & continue" at bounding box center [284, 296] width 95 height 26
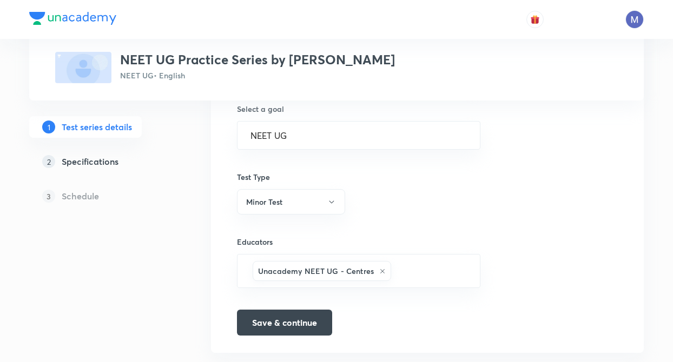
scroll to position [686, 0]
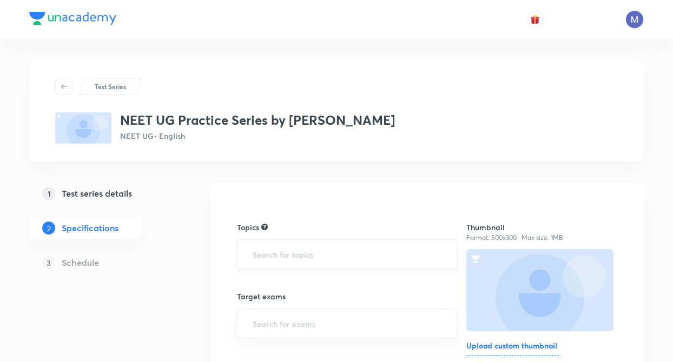
click at [268, 254] on input "text" at bounding box center [347, 254] width 194 height 20
type input "u"
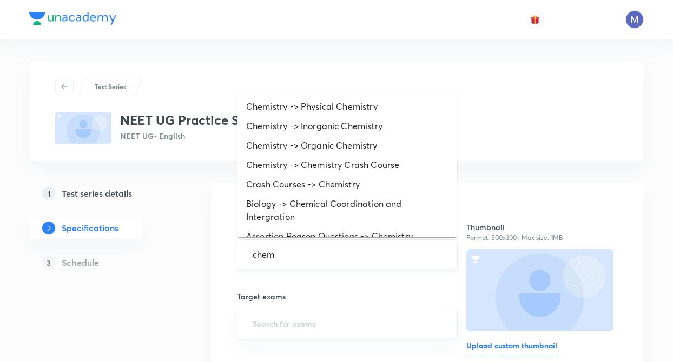
type input "chemi"
click at [290, 116] on li "Chemistry -> Physical Chemistry" at bounding box center [347, 106] width 220 height 19
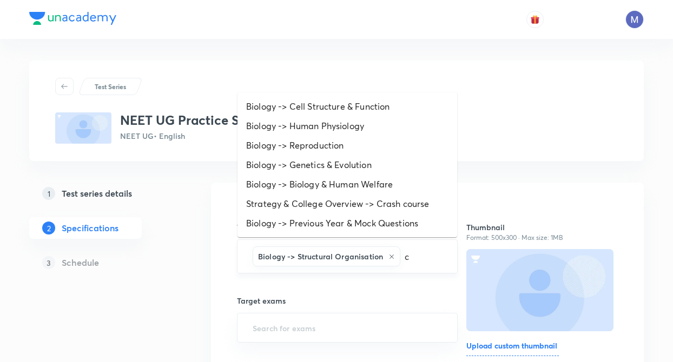
type input "ch"
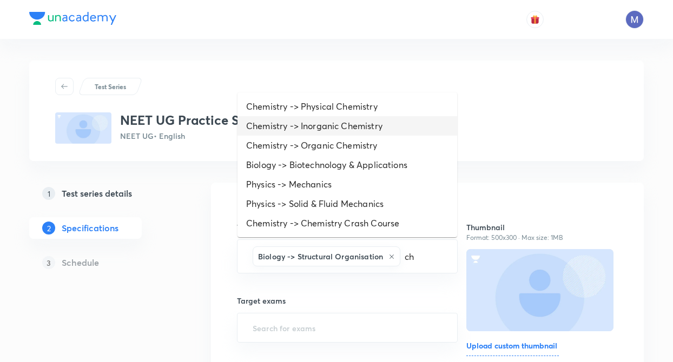
click at [356, 133] on li "Chemistry -> Inorganic Chemistry" at bounding box center [347, 125] width 220 height 19
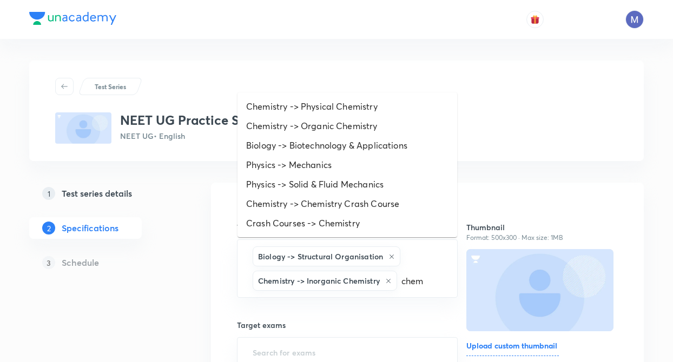
type input "chemi"
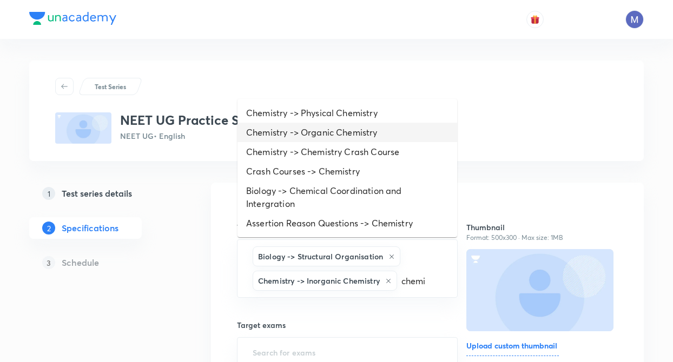
click at [308, 134] on li "Chemistry -> Organic Chemistry" at bounding box center [347, 132] width 220 height 19
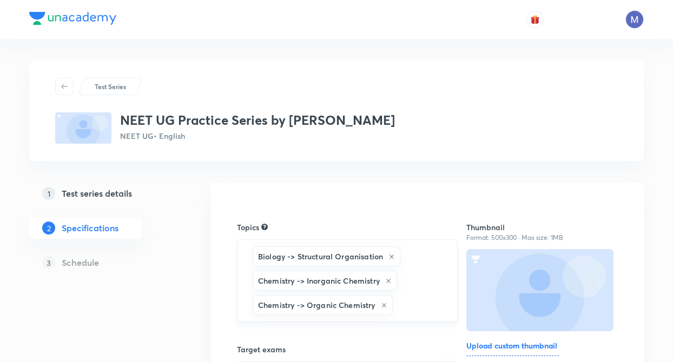
click at [390, 257] on icon at bounding box center [391, 257] width 6 height 6
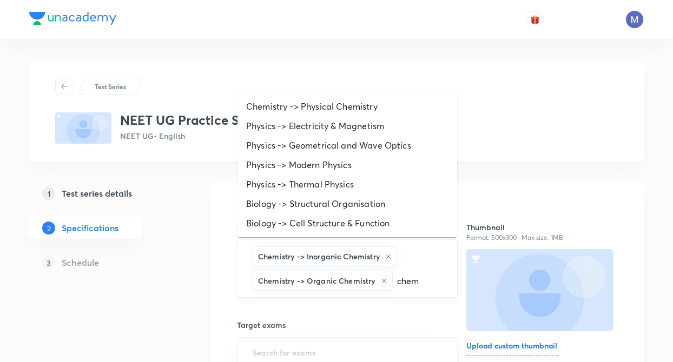
type input "chemi"
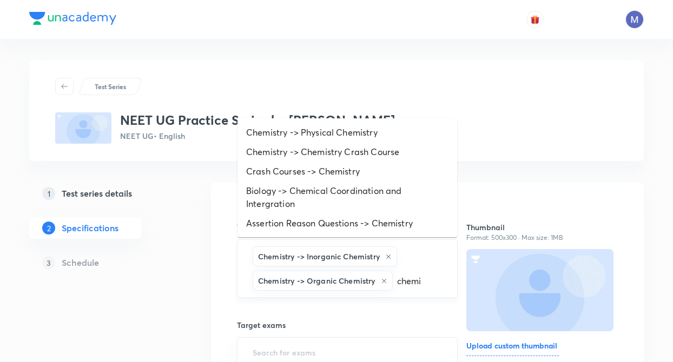
click at [447, 275] on div "Chemistry -> Inorganic Chemistry Chemistry -> Organic Chemistry chemi ​" at bounding box center [347, 269] width 221 height 58
click at [342, 138] on li "Chemistry -> Physical Chemistry" at bounding box center [347, 132] width 220 height 19
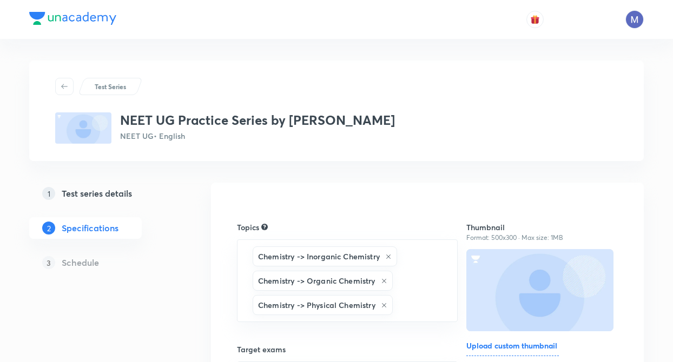
click at [167, 276] on div "1 Test series details 2 Specifications 3 Schedule" at bounding box center [102, 235] width 147 height 104
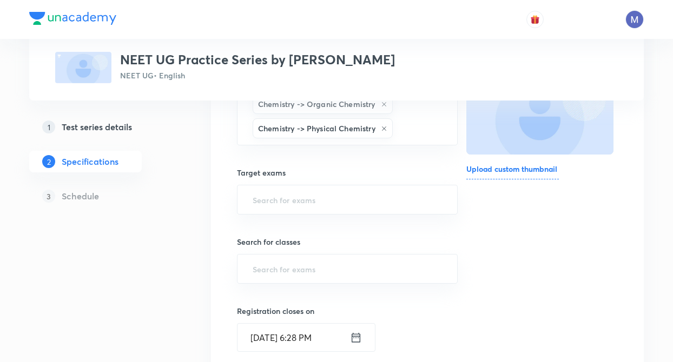
scroll to position [195, 0]
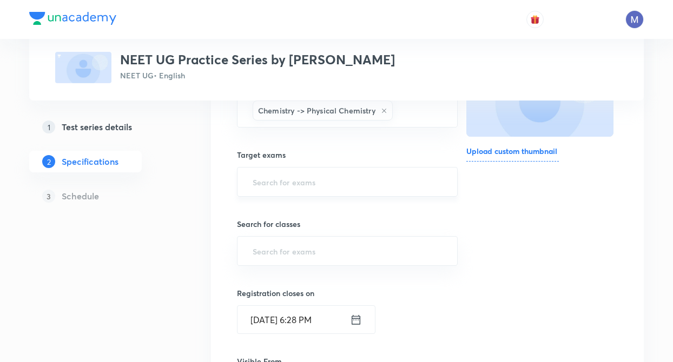
click at [293, 188] on input "text" at bounding box center [347, 182] width 194 height 20
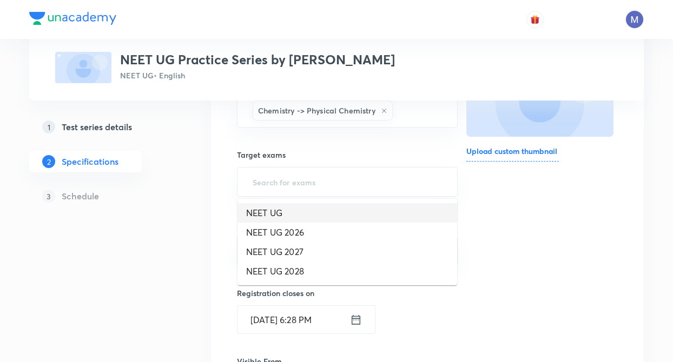
drag, startPoint x: 282, startPoint y: 215, endPoint x: 283, endPoint y: 235, distance: 20.0
click at [283, 215] on li "NEET UG" at bounding box center [347, 212] width 220 height 19
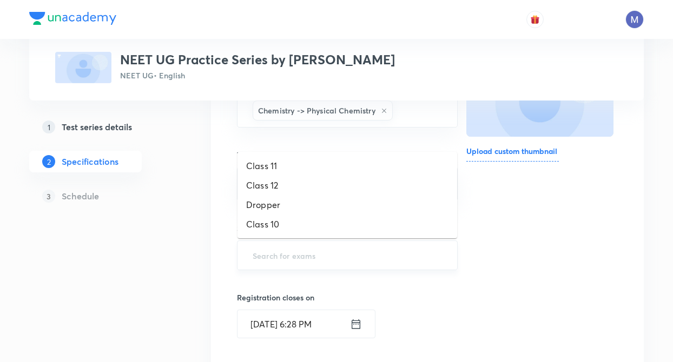
click at [285, 260] on input "text" at bounding box center [347, 256] width 194 height 20
click at [261, 164] on li "Class 11" at bounding box center [347, 165] width 220 height 19
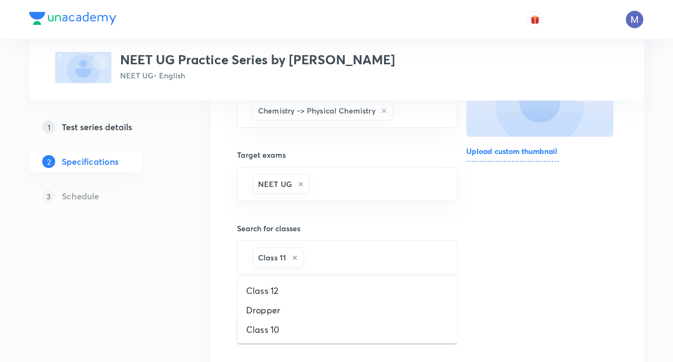
click at [312, 256] on input "text" at bounding box center [375, 258] width 138 height 20
click at [268, 293] on li "Class 12" at bounding box center [347, 290] width 220 height 19
click at [382, 264] on input "text" at bounding box center [402, 258] width 82 height 20
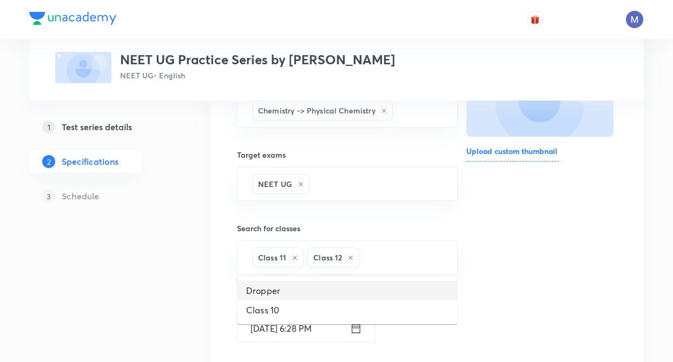
click at [279, 289] on li "Dropper" at bounding box center [347, 290] width 220 height 19
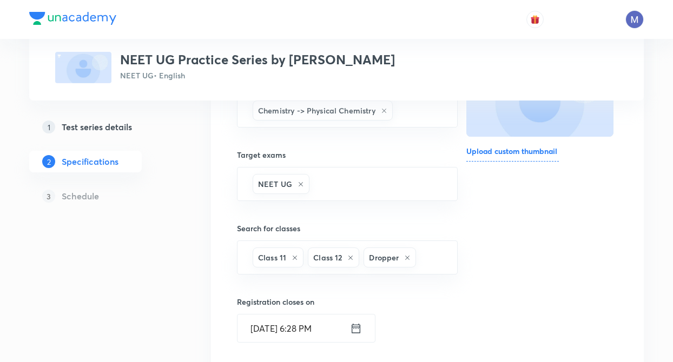
click at [176, 315] on div "1 Test series details 2 Specifications 3 Schedule" at bounding box center [102, 340] width 147 height 705
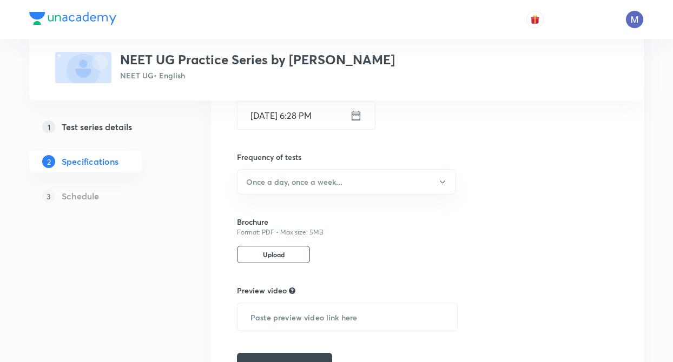
scroll to position [498, 0]
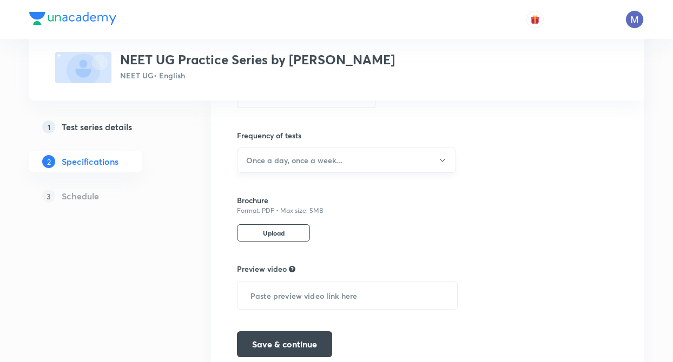
click at [308, 166] on button "Once a day, once a week..." at bounding box center [346, 160] width 219 height 25
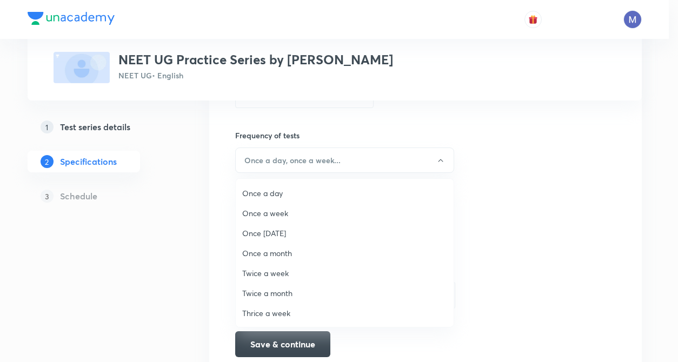
click at [267, 196] on span "Once a day" at bounding box center [344, 193] width 205 height 11
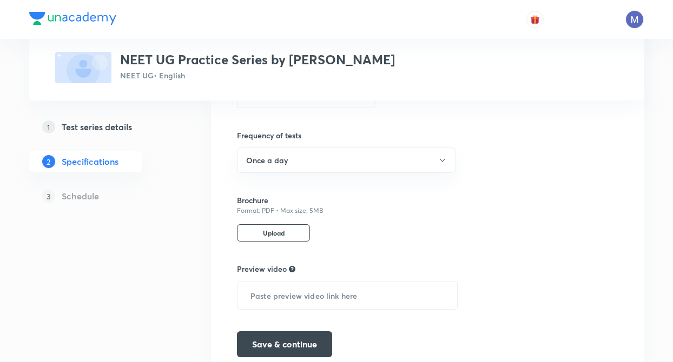
click at [273, 336] on button "Save & continue" at bounding box center [284, 343] width 95 height 26
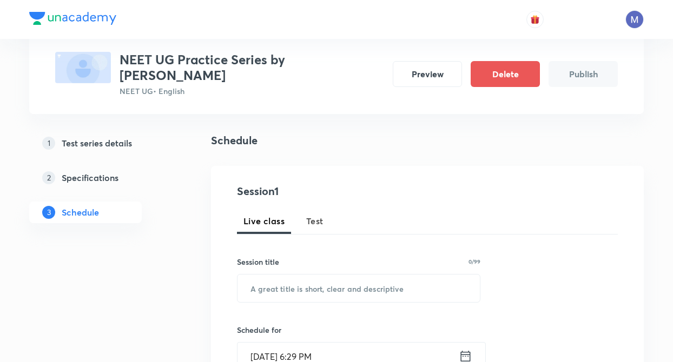
scroll to position [65, 0]
click at [317, 221] on span "Test" at bounding box center [314, 220] width 17 height 13
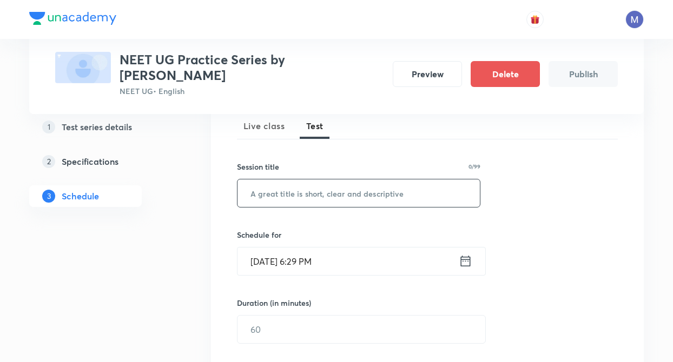
scroll to position [173, 0]
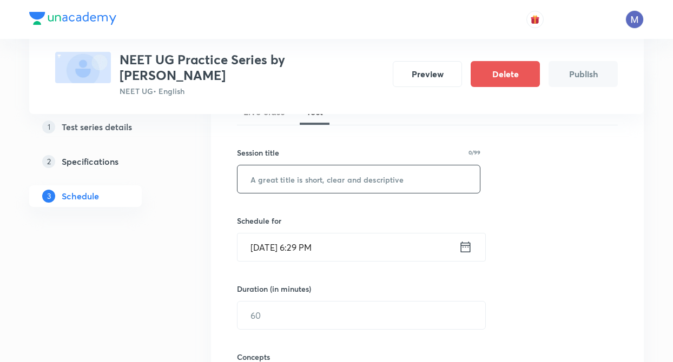
click at [294, 169] on input "text" at bounding box center [358, 179] width 242 height 28
type input "Test 1"
click at [469, 243] on icon at bounding box center [466, 247] width 10 height 11
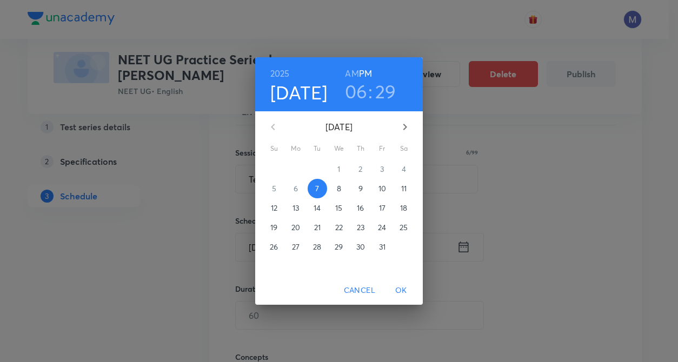
click at [381, 189] on p "10" at bounding box center [383, 188] width 8 height 11
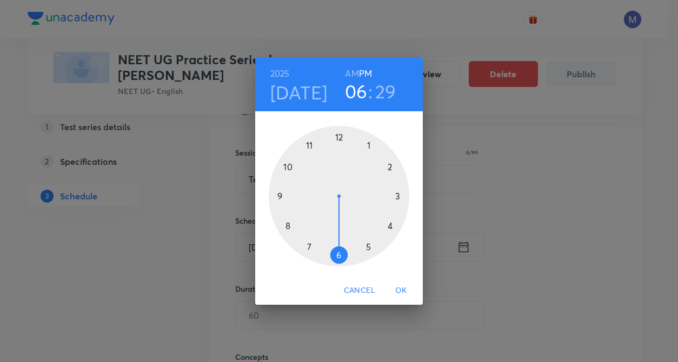
drag, startPoint x: 340, startPoint y: 257, endPoint x: 339, endPoint y: 238, distance: 19.5
click at [340, 257] on div at bounding box center [339, 196] width 141 height 141
click at [339, 134] on div at bounding box center [339, 196] width 141 height 141
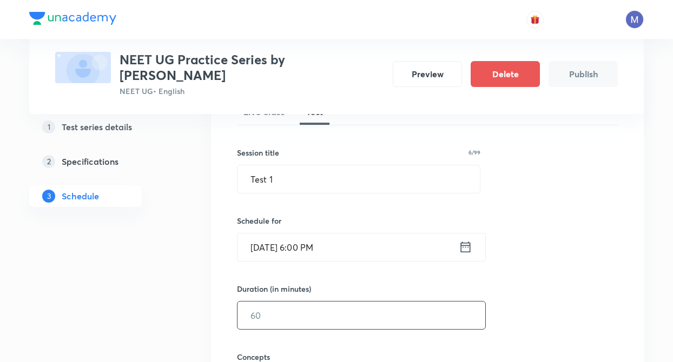
click at [280, 313] on input "text" at bounding box center [361, 316] width 248 height 28
type input "30"
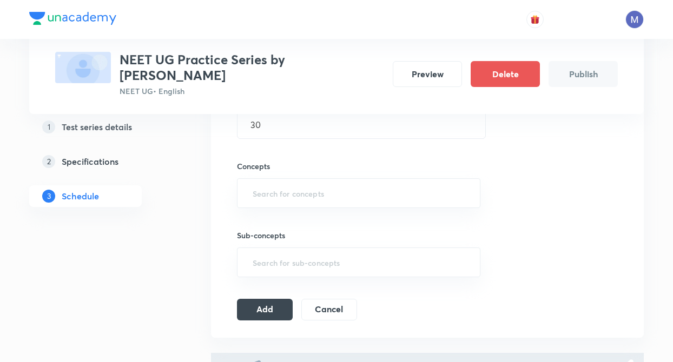
scroll to position [368, 0]
click at [280, 191] on input "text" at bounding box center [358, 190] width 216 height 20
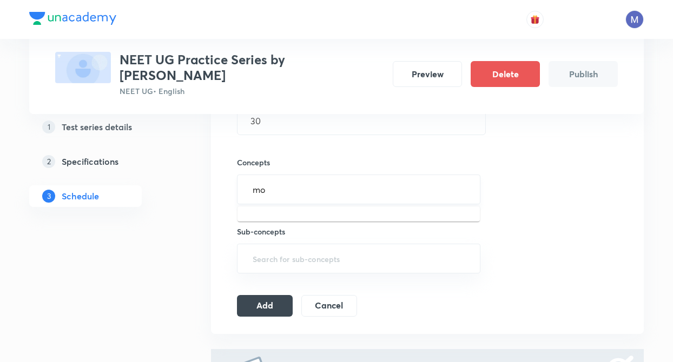
type input "mol"
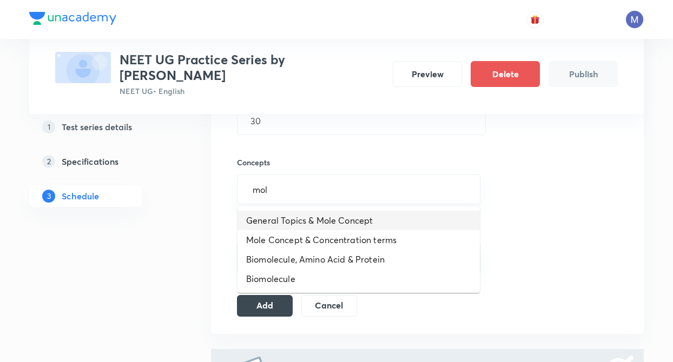
click at [281, 222] on li "General Topics & Mole Concept" at bounding box center [358, 220] width 242 height 19
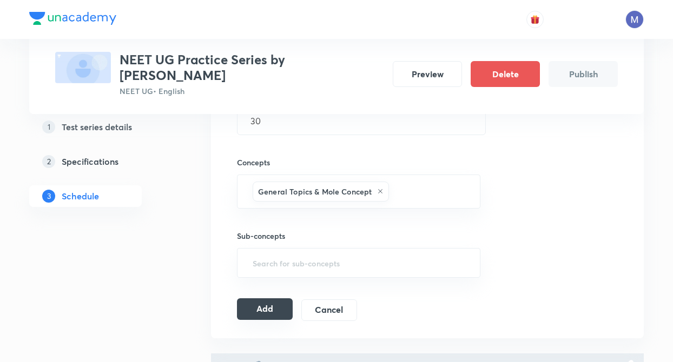
click at [271, 311] on button "Add" at bounding box center [265, 310] width 56 height 22
click at [272, 313] on button "Add" at bounding box center [265, 310] width 56 height 22
click at [250, 312] on button "Add" at bounding box center [265, 310] width 56 height 22
click at [384, 195] on div "General Topics & Mole Concept" at bounding box center [321, 192] width 136 height 20
click at [381, 190] on icon at bounding box center [380, 191] width 6 height 6
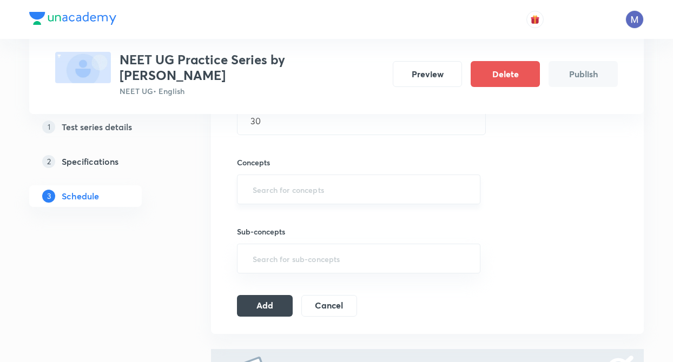
type input "c"
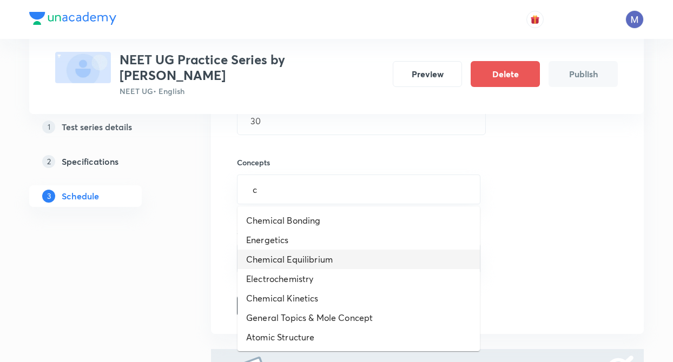
click at [328, 263] on li "Chemical Equilibrium" at bounding box center [358, 259] width 242 height 19
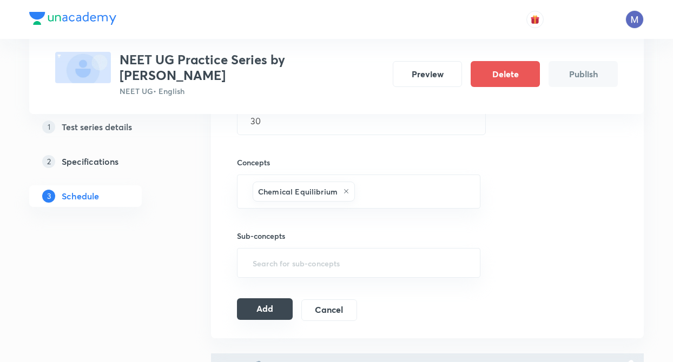
click at [267, 307] on button "Add" at bounding box center [265, 310] width 56 height 22
click at [356, 260] on input "text" at bounding box center [358, 263] width 216 height 20
click at [394, 196] on input "text" at bounding box center [412, 192] width 110 height 20
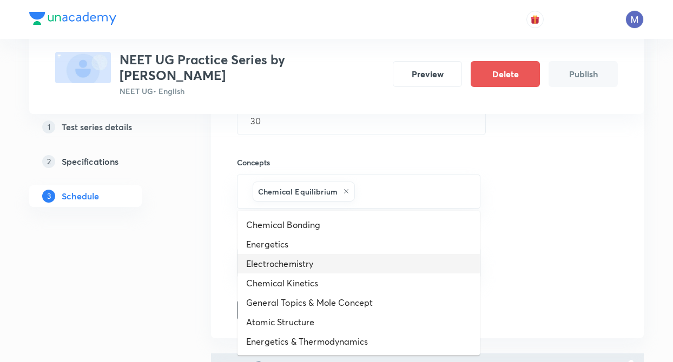
click at [294, 263] on li "Electrochemistry" at bounding box center [358, 263] width 242 height 19
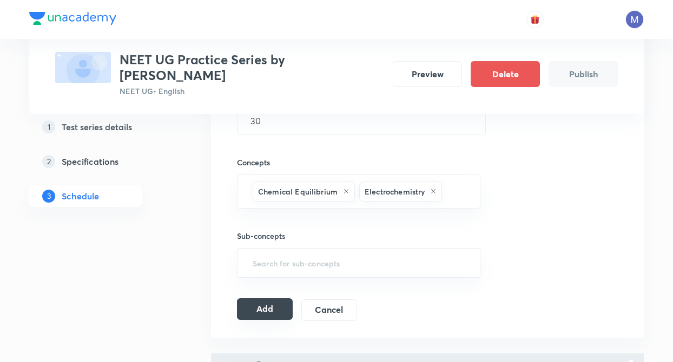
click at [282, 307] on button "Add" at bounding box center [265, 310] width 56 height 22
click at [265, 307] on button "Add" at bounding box center [265, 310] width 56 height 22
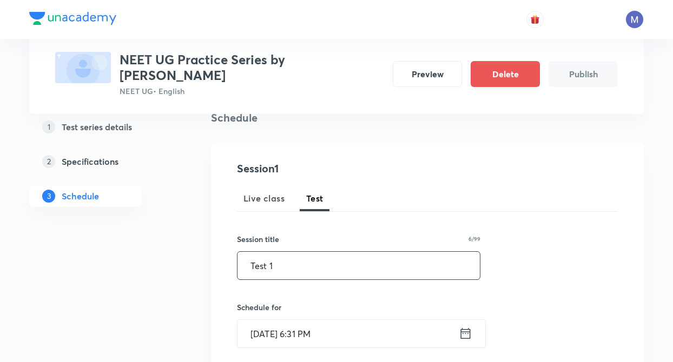
type input "Test 1"
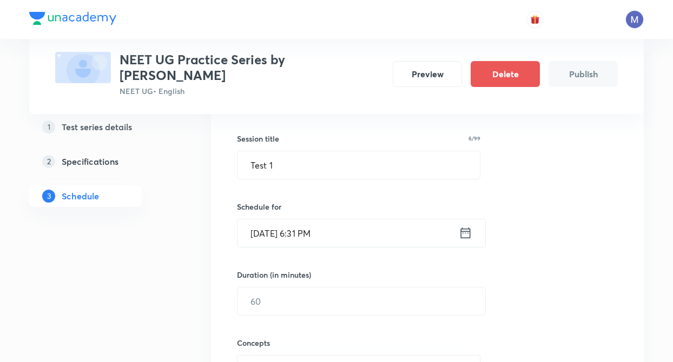
scroll to position [216, 0]
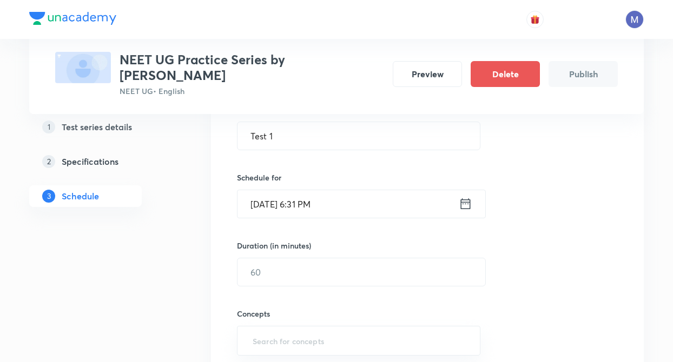
click at [463, 206] on icon at bounding box center [466, 203] width 14 height 15
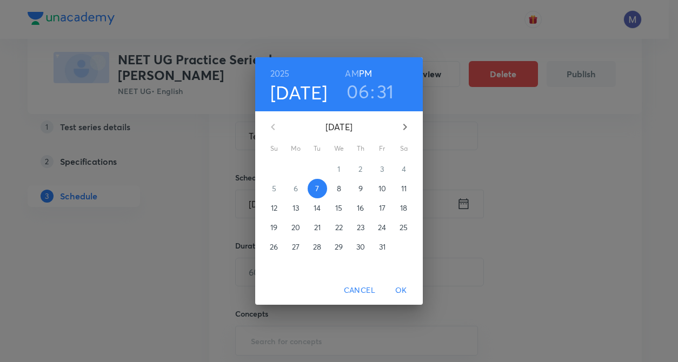
click at [383, 186] on p "10" at bounding box center [383, 188] width 8 height 11
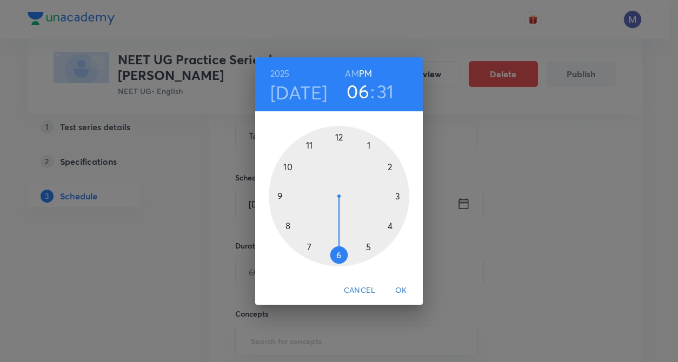
drag, startPoint x: 336, startPoint y: 256, endPoint x: 329, endPoint y: 197, distance: 59.9
click at [336, 256] on div at bounding box center [339, 196] width 141 height 141
click at [335, 138] on div at bounding box center [339, 196] width 141 height 141
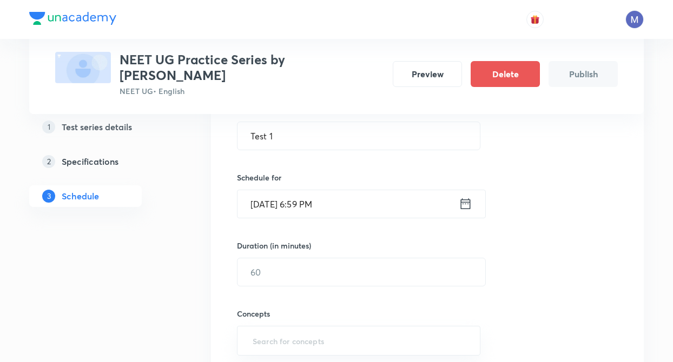
click at [323, 206] on input "[DATE] 6:59 PM" at bounding box center [347, 204] width 221 height 28
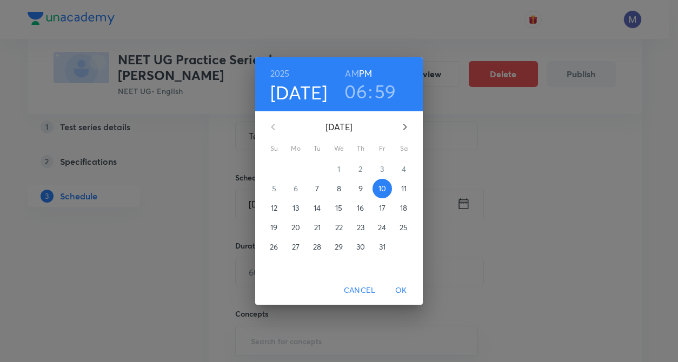
click at [381, 94] on h3 "59" at bounding box center [386, 91] width 22 height 23
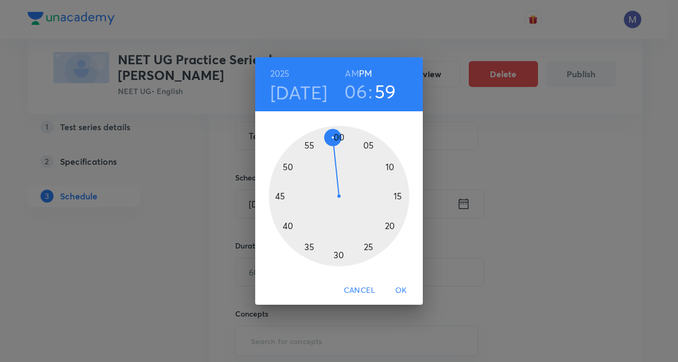
click at [338, 136] on div at bounding box center [339, 196] width 141 height 141
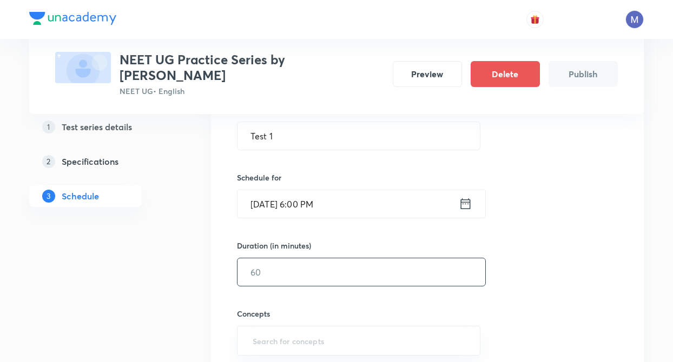
click at [305, 277] on input "text" at bounding box center [361, 273] width 248 height 28
type input "30"
click at [275, 343] on input "text" at bounding box center [358, 341] width 216 height 20
type input "ato"
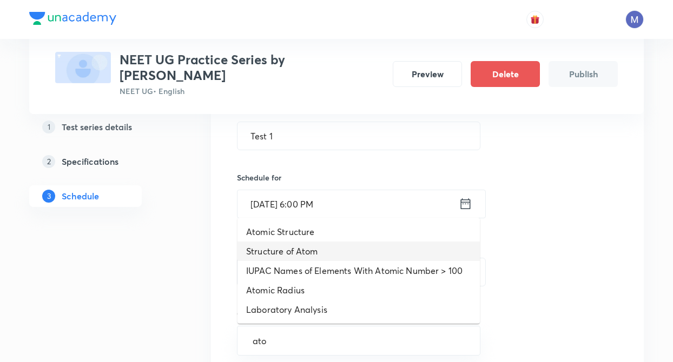
click at [289, 248] on li "Structure of Atom" at bounding box center [358, 251] width 242 height 19
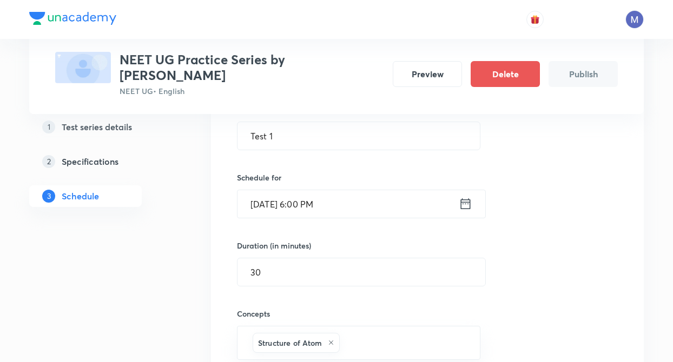
click at [206, 304] on div "Test Series NEET UG Practice Series by [PERSON_NAME] NEET UG • English Preview …" at bounding box center [336, 265] width 614 height 843
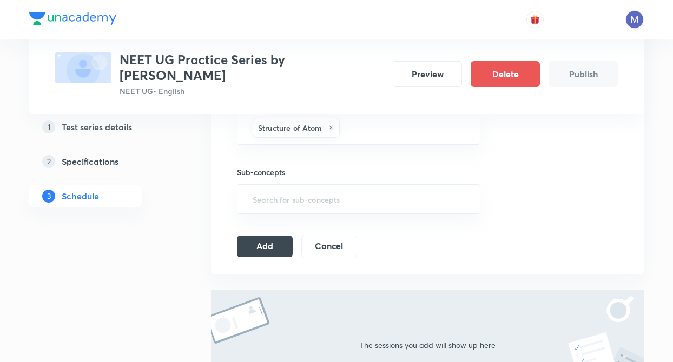
scroll to position [454, 0]
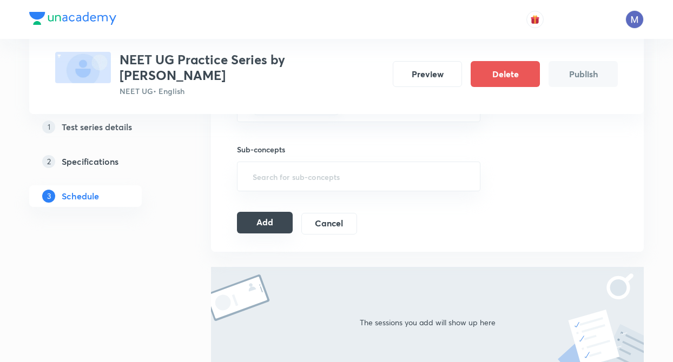
click at [276, 221] on button "Add" at bounding box center [265, 223] width 56 height 22
click at [269, 220] on button "Add" at bounding box center [265, 223] width 56 height 22
click at [102, 157] on h5 "Specifications" at bounding box center [90, 161] width 57 height 13
click at [107, 130] on h5 "Test series details" at bounding box center [97, 127] width 70 height 13
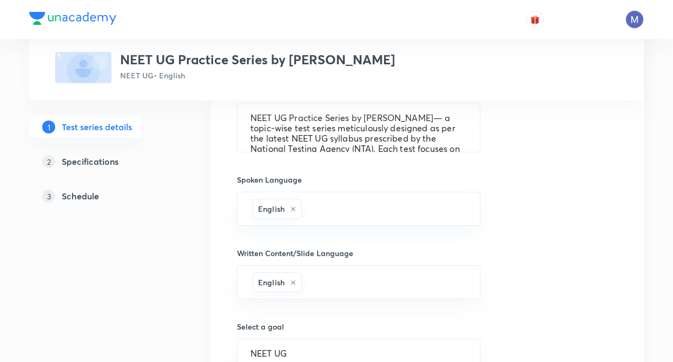
type input "NEET UG"
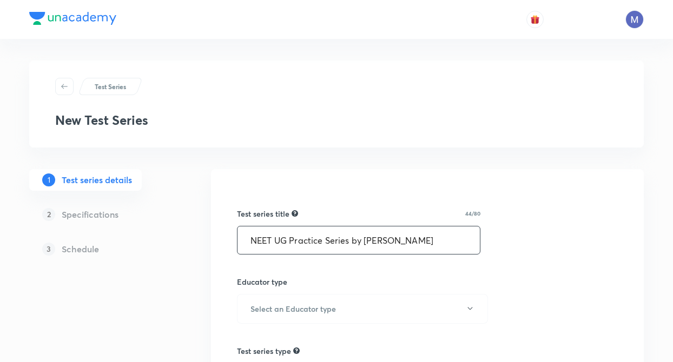
type input "NEET UG Practice Series by [PERSON_NAME]"
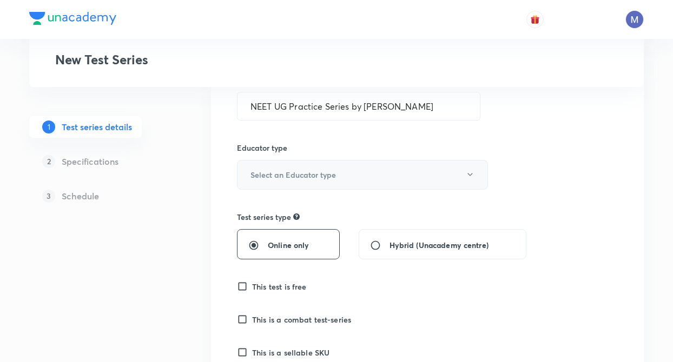
scroll to position [151, 0]
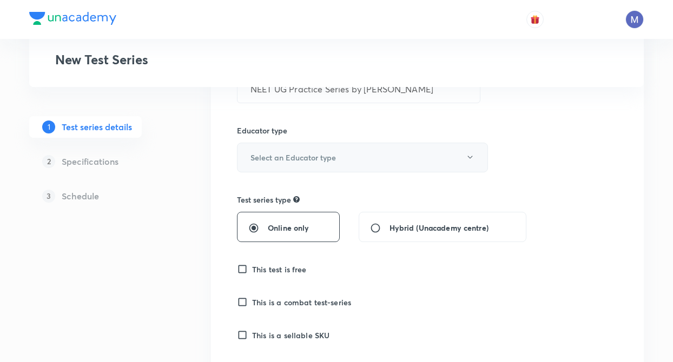
click at [279, 160] on h6 "Select an Educator type" at bounding box center [292, 157] width 85 height 11
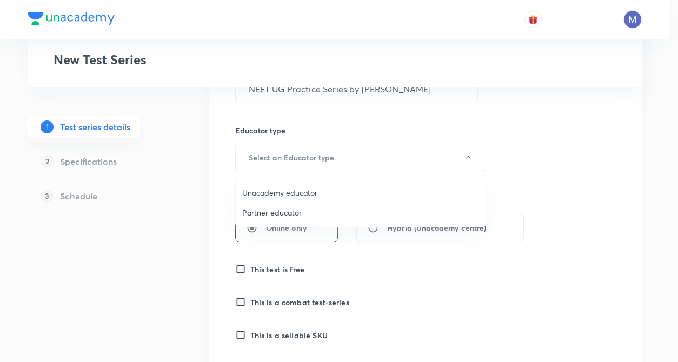
click at [258, 192] on span "Unacademy educator" at bounding box center [360, 192] width 237 height 11
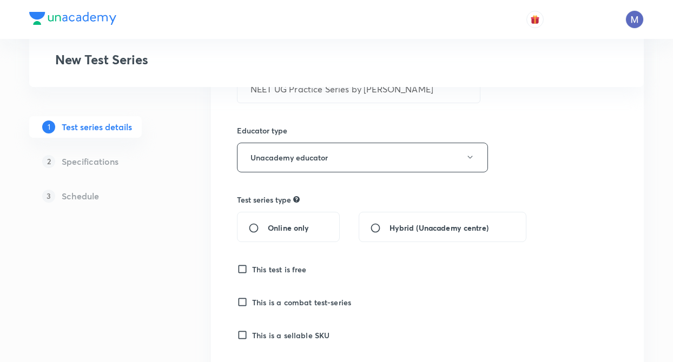
click at [252, 230] on input "Online only" at bounding box center [257, 228] width 19 height 11
radio input "true"
click at [240, 273] on input "This test is free" at bounding box center [244, 269] width 15 height 11
click at [241, 271] on input "This test is free" at bounding box center [244, 269] width 15 height 11
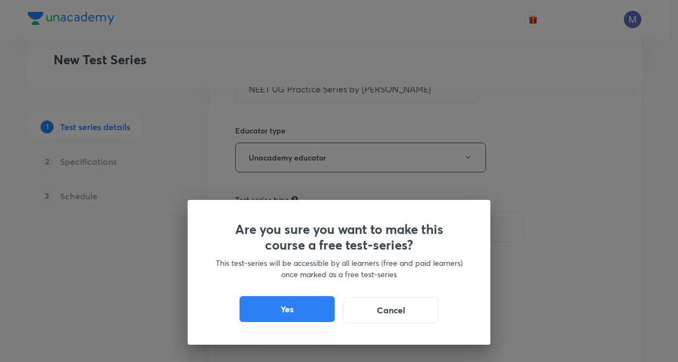
click at [263, 303] on button "Yes" at bounding box center [287, 309] width 95 height 26
checkbox input "true"
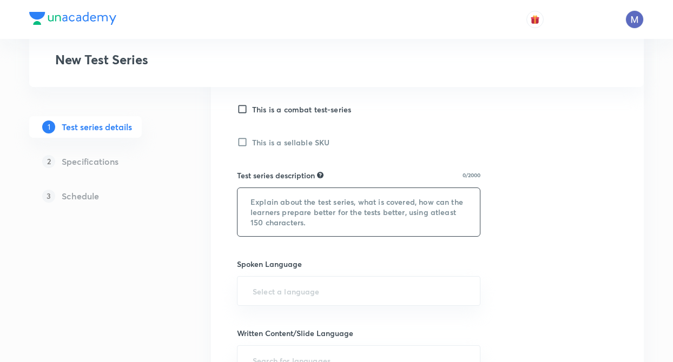
scroll to position [346, 0]
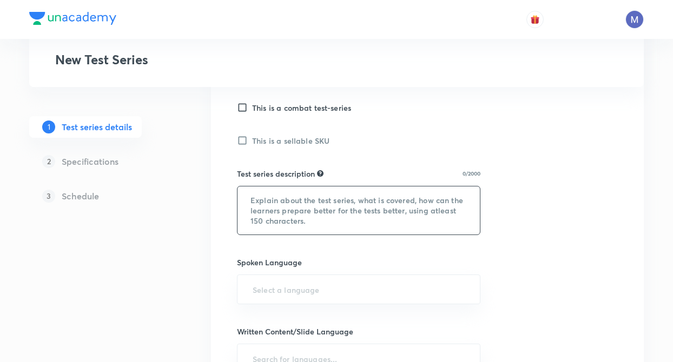
drag, startPoint x: 274, startPoint y: 187, endPoint x: 266, endPoint y: 217, distance: 32.0
click at [273, 197] on textarea at bounding box center [358, 211] width 242 height 48
click at [323, 208] on textarea at bounding box center [358, 211] width 242 height 48
paste textarea "NEET UG Practice Series by Sonali Malik— a topic-wise test series meticulously …"
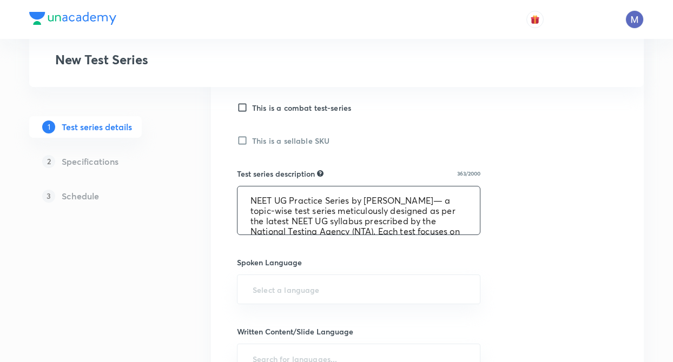
scroll to position [43, 0]
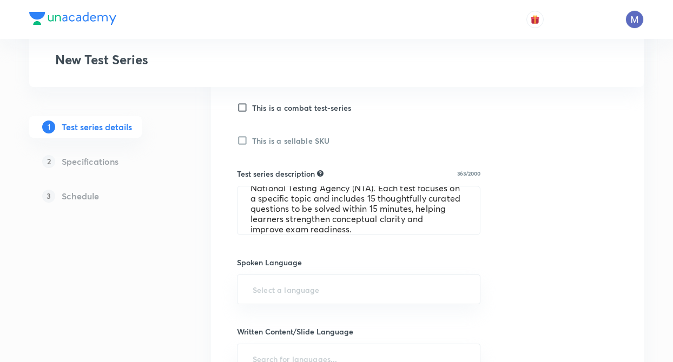
click at [228, 223] on div "Test series title 44/80 NEET UG Practice Series by Anushka Choudhary ​ Educator…" at bounding box center [427, 232] width 433 height 818
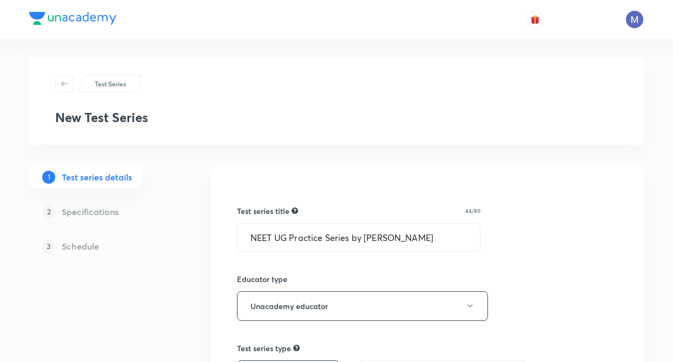
scroll to position [0, 0]
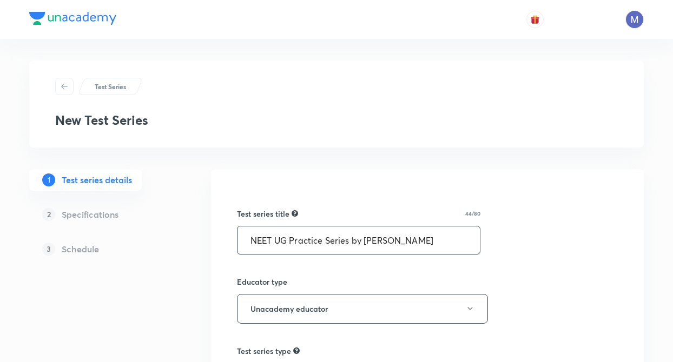
drag, startPoint x: 367, startPoint y: 245, endPoint x: 446, endPoint y: 242, distance: 79.5
click at [446, 242] on input "NEET UG Practice Series by Anushka Choudhary" at bounding box center [358, 241] width 242 height 28
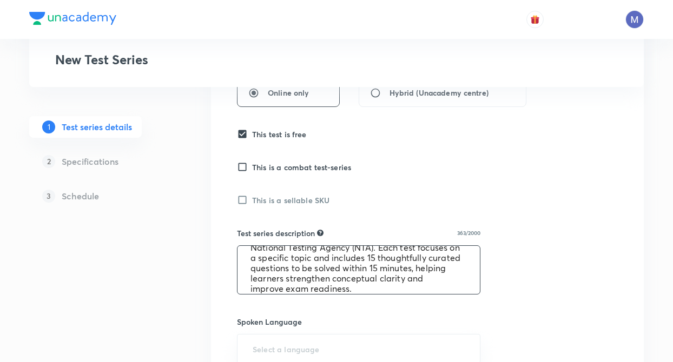
scroll to position [303, 0]
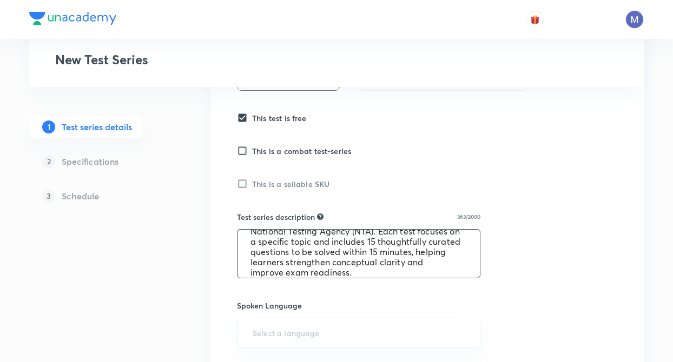
click at [323, 240] on textarea "NEET UG Practice Series by Sonali Malik— a topic-wise test series meticulously …" at bounding box center [358, 254] width 242 height 48
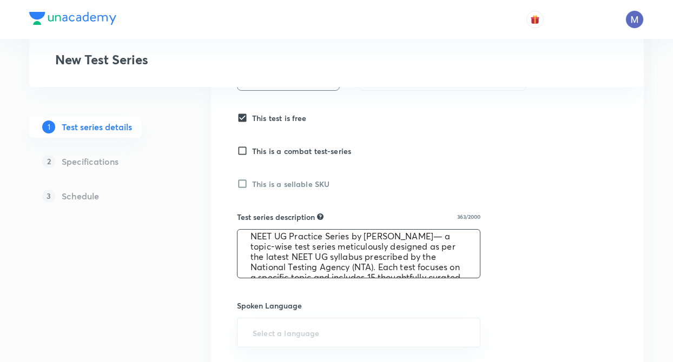
scroll to position [0, 0]
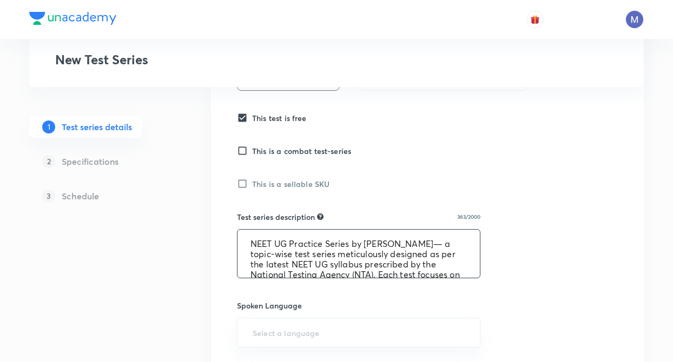
drag, startPoint x: 366, startPoint y: 239, endPoint x: 412, endPoint y: 243, distance: 46.7
click at [412, 243] on textarea "NEET UG Practice Series by Sonali Malik— a topic-wise test series meticulously …" at bounding box center [358, 254] width 242 height 48
paste textarea "Anushka Choudhary"
type textarea "NEET UG Practice Series by Anushka Choudhary— a topic-wise test series meticulo…"
click at [218, 283] on div "Test series title 44/80 NEET UG Practice Series by Anushka Choudhary ​ Educator…" at bounding box center [427, 275] width 433 height 818
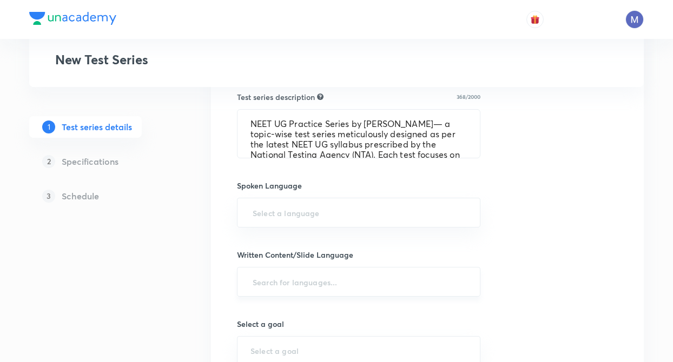
scroll to position [433, 0]
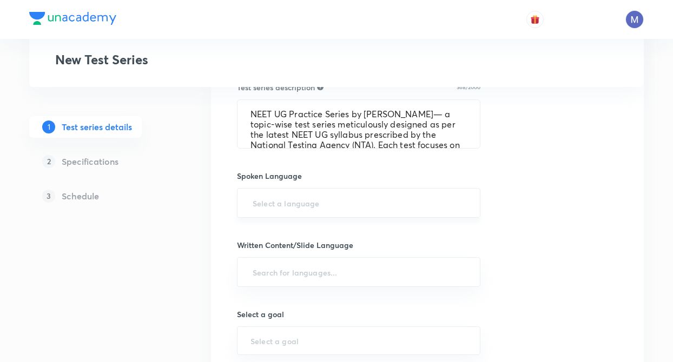
click at [295, 200] on input "text" at bounding box center [358, 203] width 216 height 20
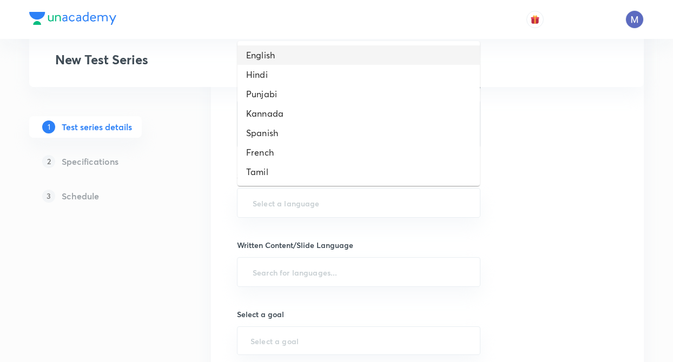
click at [275, 48] on li "English" at bounding box center [358, 54] width 242 height 19
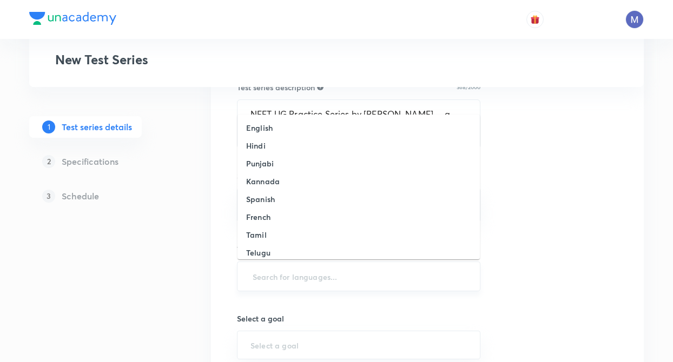
click at [294, 278] on input "text" at bounding box center [358, 277] width 216 height 20
click at [292, 128] on li "English" at bounding box center [358, 128] width 242 height 18
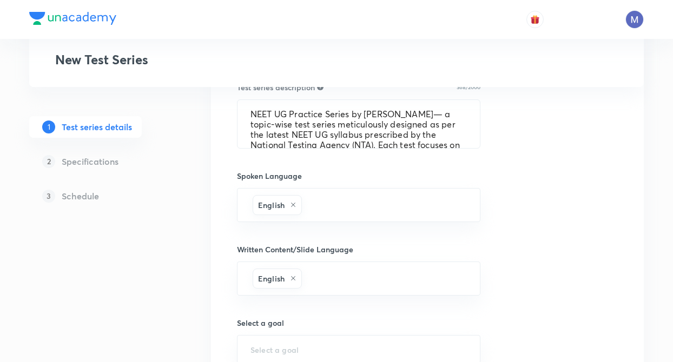
click at [217, 303] on div "Test series title 44/80 NEET UG Practice Series by Anushka Choudhary ​ Educator…" at bounding box center [427, 150] width 433 height 826
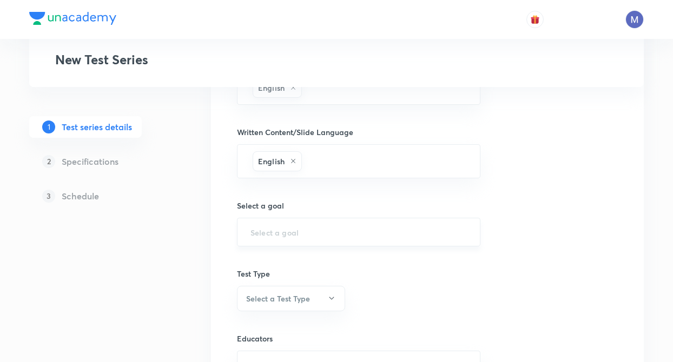
scroll to position [562, 0]
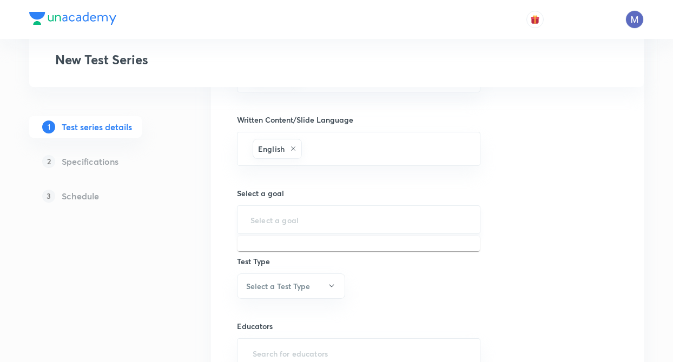
click at [318, 215] on input "text" at bounding box center [358, 220] width 216 height 10
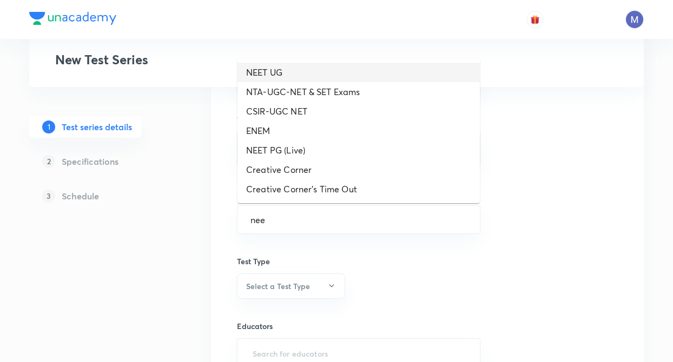
click at [287, 74] on li "NEET UG" at bounding box center [358, 72] width 242 height 19
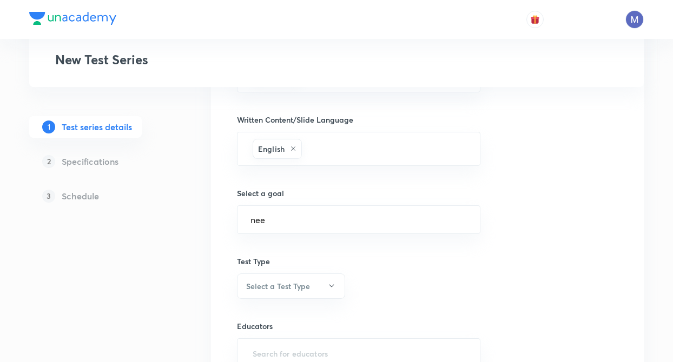
type input "NEET UG"
click at [272, 289] on h6 "Select a Test Type" at bounding box center [278, 286] width 64 height 11
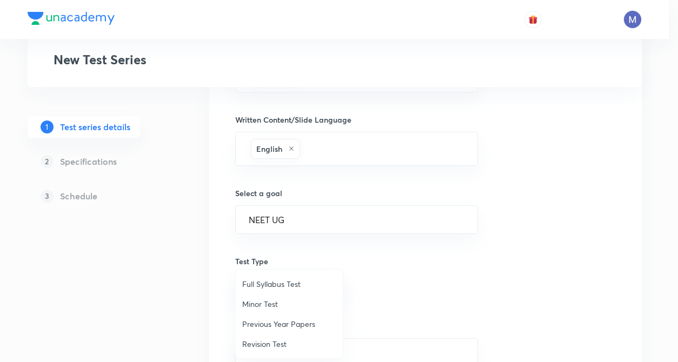
click at [271, 306] on span "Minor Test" at bounding box center [289, 304] width 94 height 11
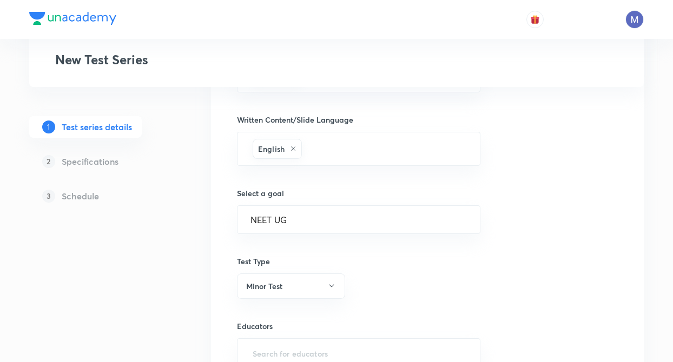
click at [217, 306] on div "Test series title 44/80 NEET UG Practice Series by Anushka Choudhary ​ Educator…" at bounding box center [427, 20] width 433 height 826
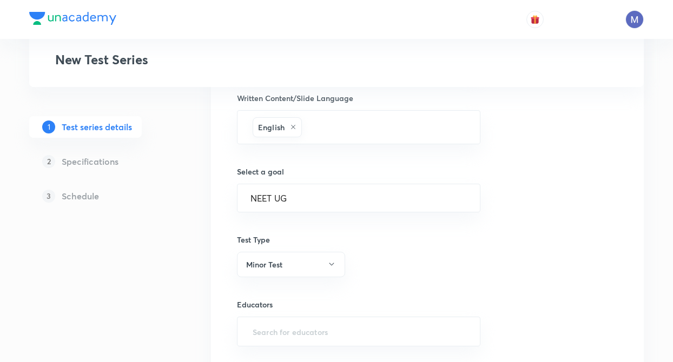
scroll to position [668, 0]
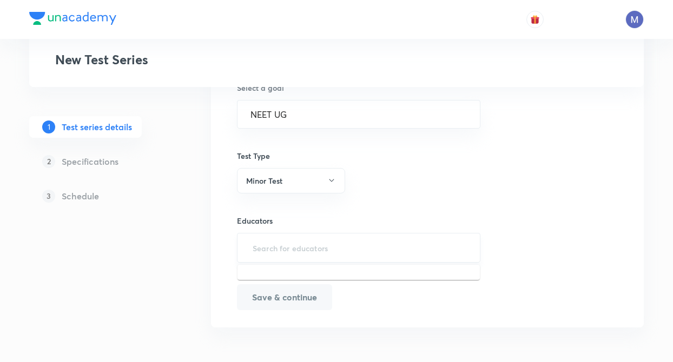
click at [262, 253] on input "text" at bounding box center [358, 248] width 216 height 20
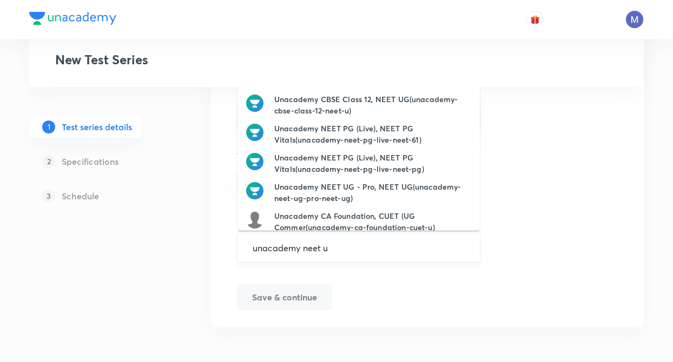
type input "unacademy neet ug"
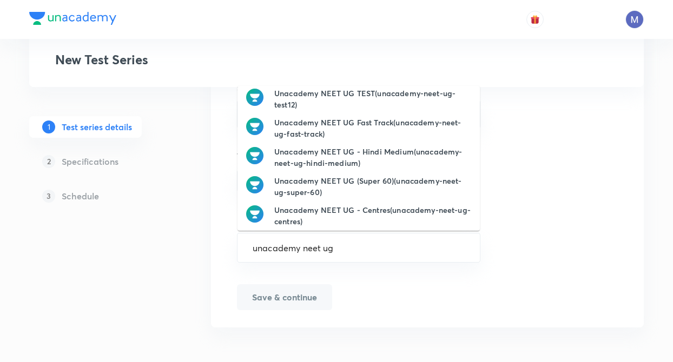
scroll to position [156, 0]
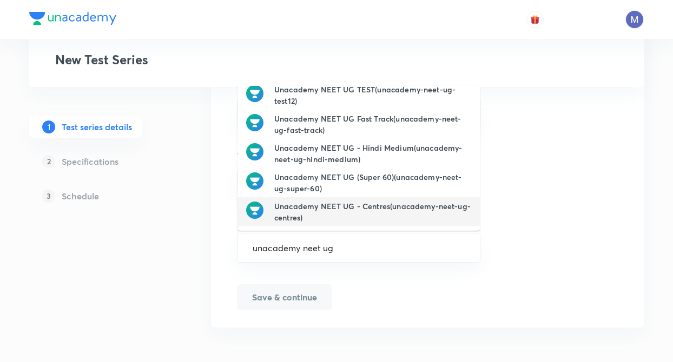
click at [413, 211] on h6 "Unacademy NEET UG - Centres(unacademy-neet-ug-centres)" at bounding box center [372, 212] width 197 height 23
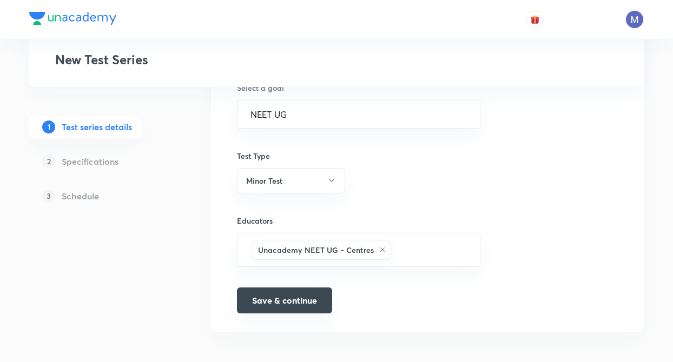
click at [295, 308] on button "Save & continue" at bounding box center [284, 301] width 95 height 26
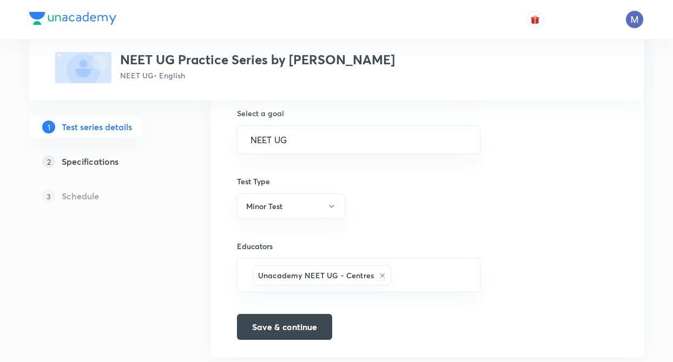
scroll to position [681, 0]
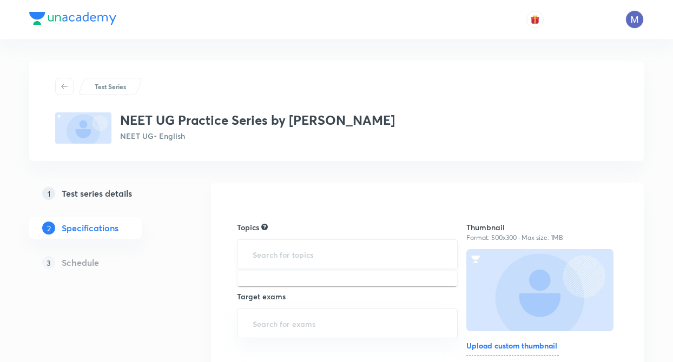
click at [267, 258] on input "text" at bounding box center [347, 254] width 194 height 20
type input "che"
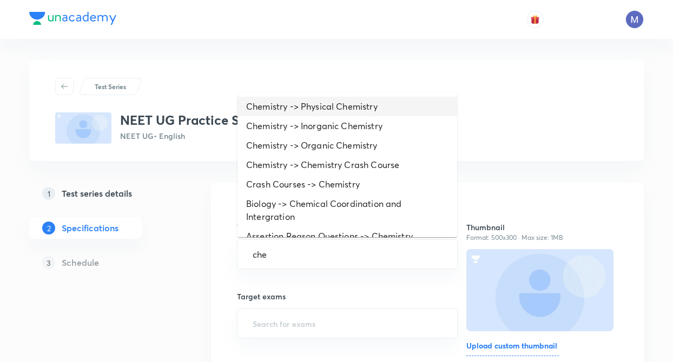
click at [342, 103] on li "Chemistry -> Physical Chemistry" at bounding box center [347, 106] width 220 height 19
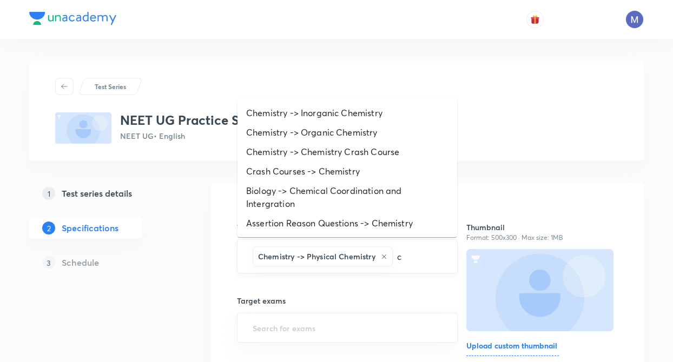
type input "ch"
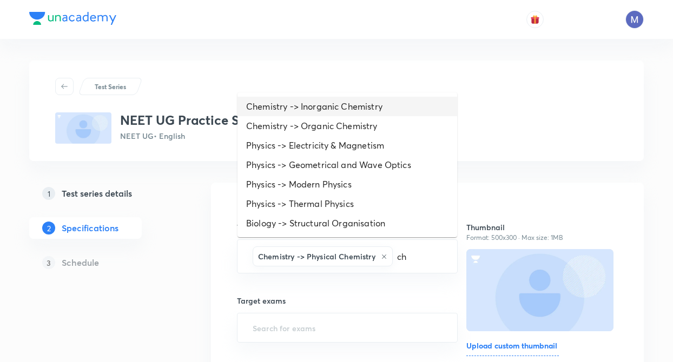
click at [361, 109] on li "Chemistry -> Inorganic Chemistry" at bounding box center [347, 106] width 220 height 19
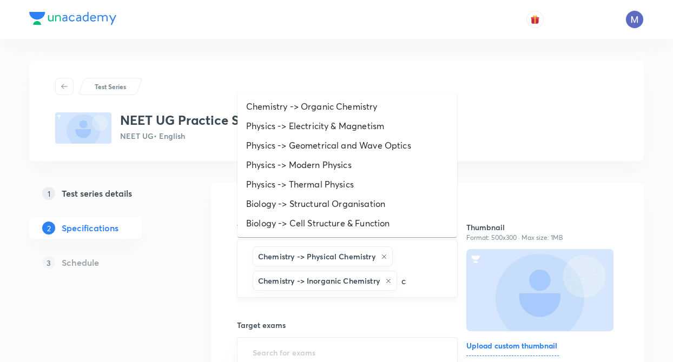
type input "ch"
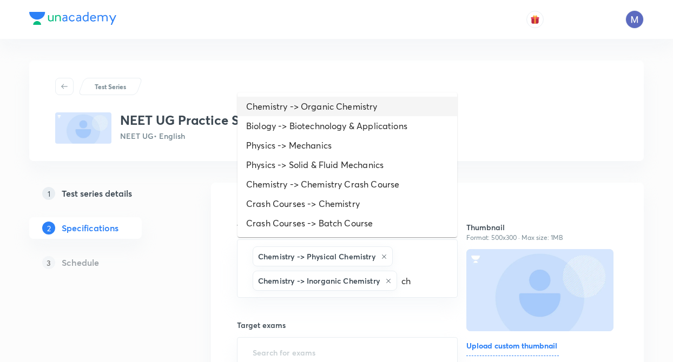
click at [348, 109] on li "Chemistry -> Organic Chemistry" at bounding box center [347, 106] width 220 height 19
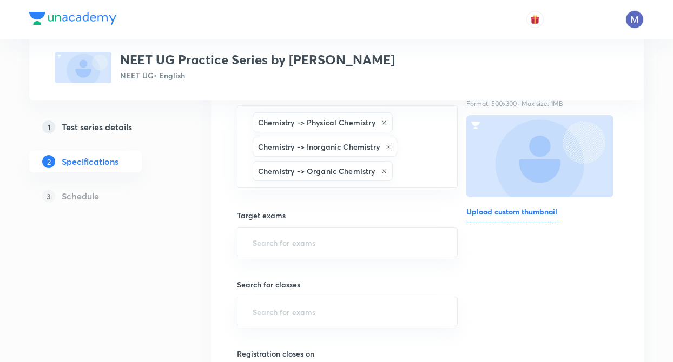
scroll to position [173, 0]
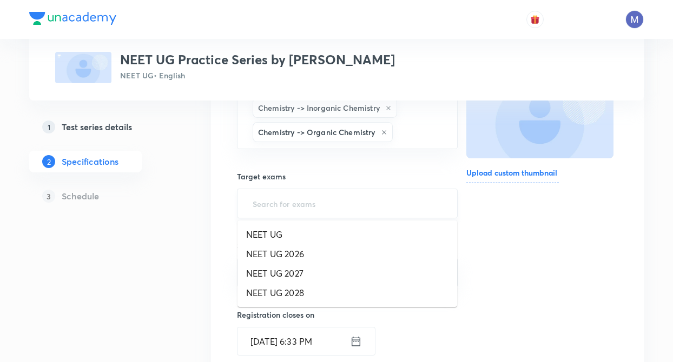
click at [301, 205] on input "text" at bounding box center [347, 204] width 194 height 20
click at [287, 232] on li "NEET UG" at bounding box center [347, 234] width 220 height 19
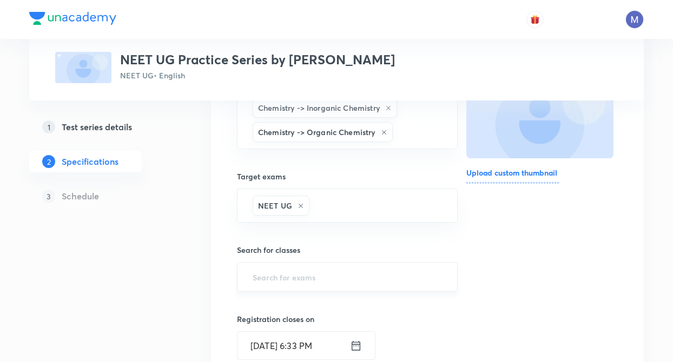
click at [279, 272] on input "text" at bounding box center [347, 277] width 194 height 20
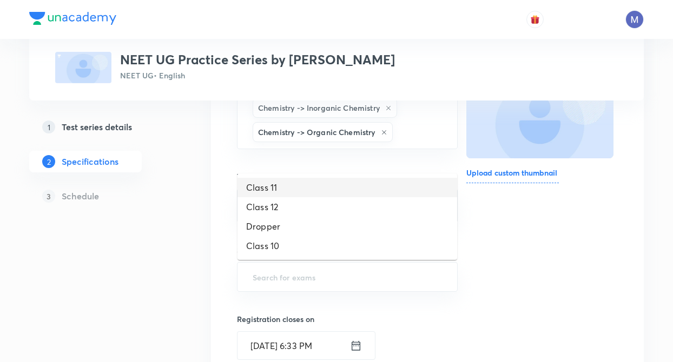
click at [285, 189] on li "Class 11" at bounding box center [347, 187] width 220 height 19
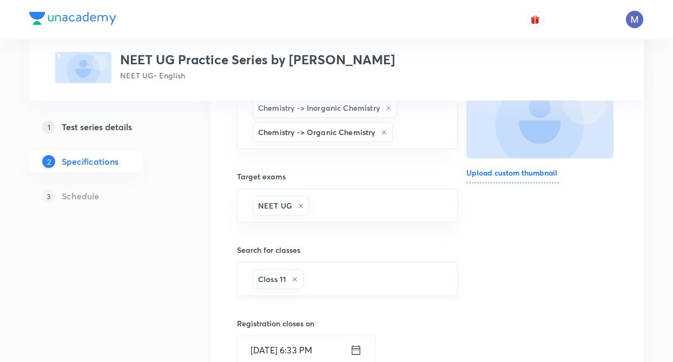
click at [343, 272] on input "text" at bounding box center [375, 279] width 138 height 20
type input "class"
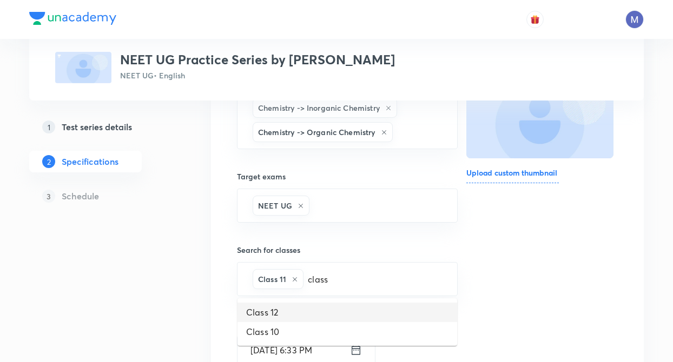
click at [286, 312] on li "Class 12" at bounding box center [347, 312] width 220 height 19
click at [374, 287] on input "text" at bounding box center [402, 279] width 82 height 20
type input "dr"
click at [303, 308] on li "Dropper" at bounding box center [347, 312] width 220 height 19
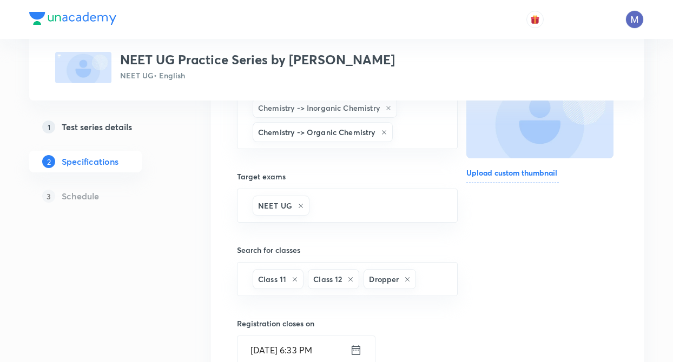
click at [206, 304] on div "Test Series NEET UG Practice Series by Anushka Choudhary NEET UG • English 1 Te…" at bounding box center [336, 301] width 614 height 827
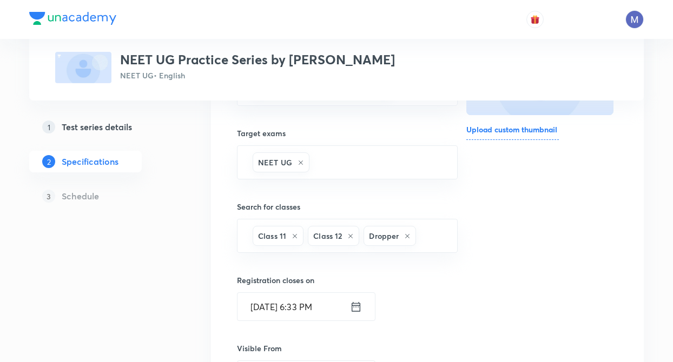
scroll to position [238, 0]
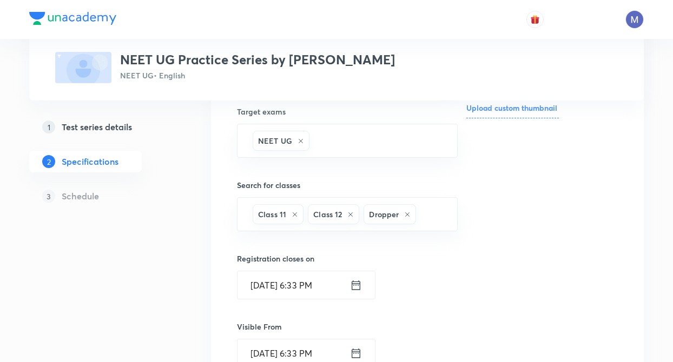
click at [201, 285] on div "Test Series NEET UG Practice Series by Anushka Choudhary NEET UG • English 1 Te…" at bounding box center [336, 236] width 614 height 827
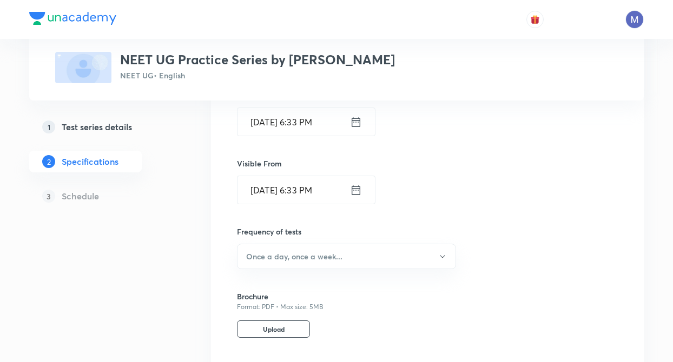
scroll to position [411, 0]
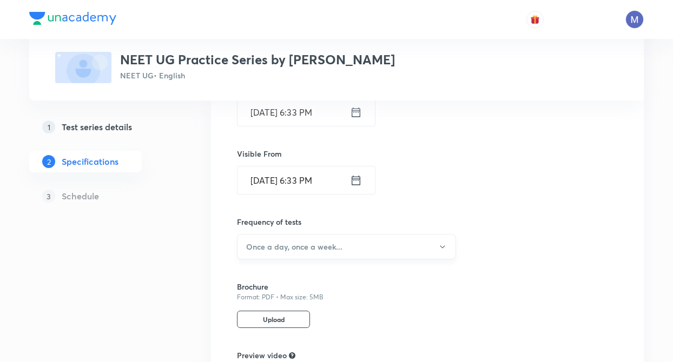
click at [272, 253] on button "Once a day, once a week..." at bounding box center [346, 246] width 219 height 25
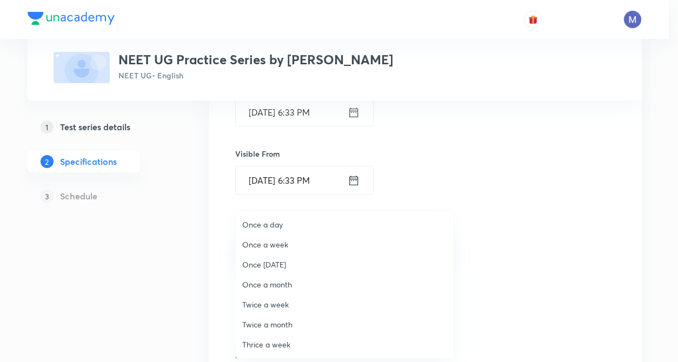
click at [272, 229] on span "Once a day" at bounding box center [344, 224] width 205 height 11
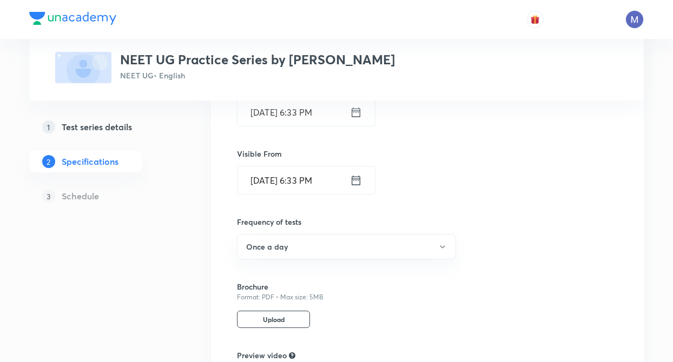
click at [217, 274] on div "Topics Chemistry -> Physical Chemistry Chemistry -> Inorganic Chemistry Chemist…" at bounding box center [427, 117] width 433 height 690
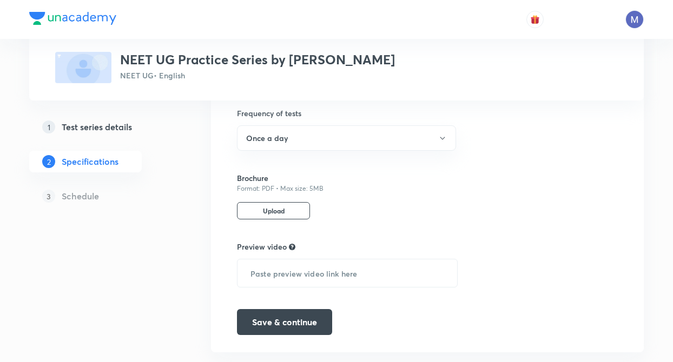
scroll to position [541, 0]
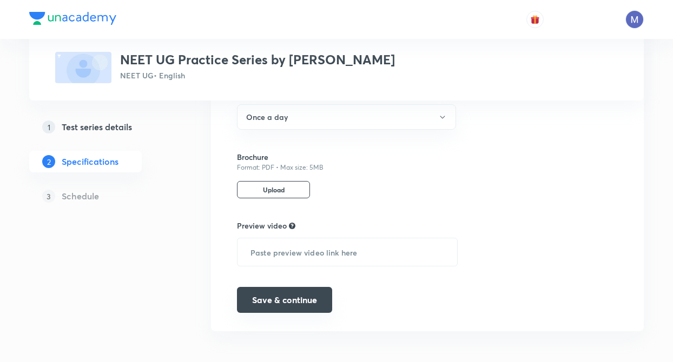
click at [279, 307] on button "Save & continue" at bounding box center [284, 300] width 95 height 26
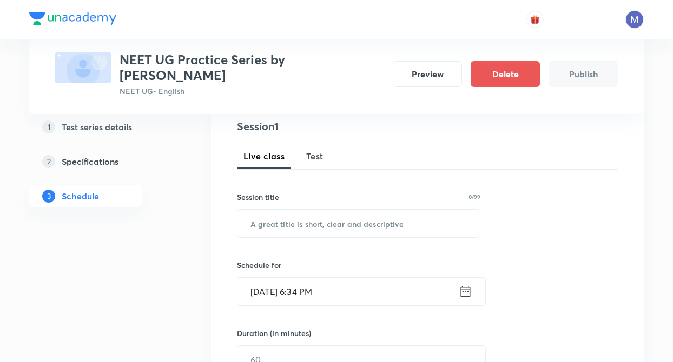
scroll to position [130, 0]
click at [320, 158] on span "Test" at bounding box center [314, 155] width 17 height 13
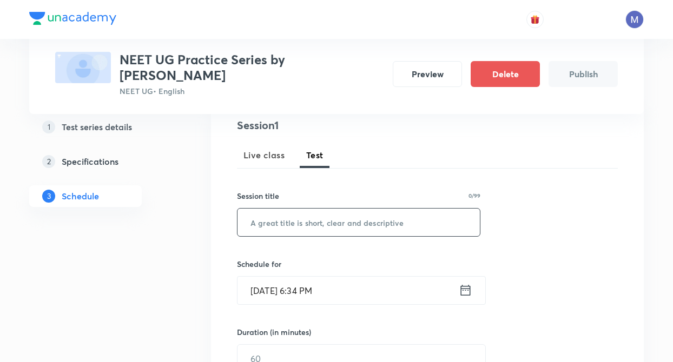
click at [307, 231] on input "text" at bounding box center [358, 223] width 242 height 28
type input "Test 1"
click at [269, 289] on input "Oct 7, 2025, 6:34 PM" at bounding box center [347, 291] width 221 height 28
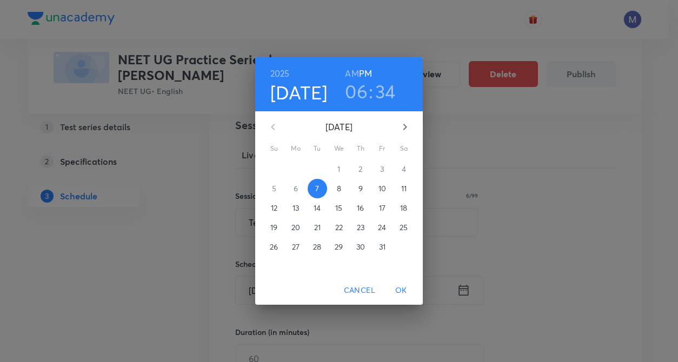
click at [377, 187] on span "10" at bounding box center [382, 188] width 19 height 11
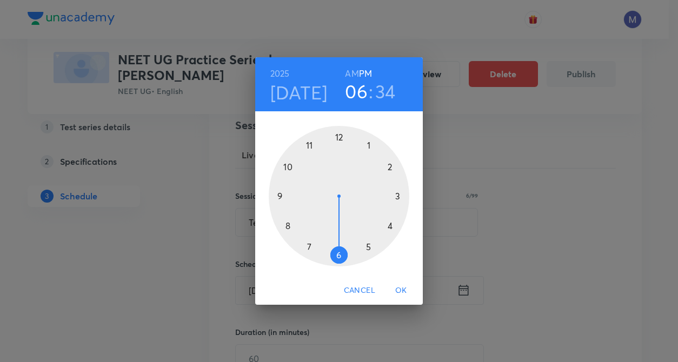
click at [339, 256] on div at bounding box center [339, 196] width 141 height 141
click at [338, 137] on div at bounding box center [339, 196] width 141 height 141
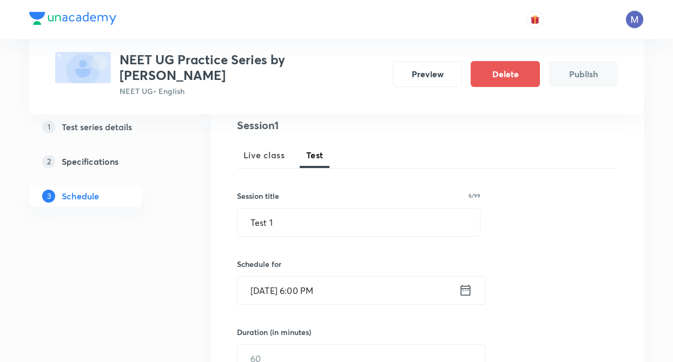
click at [218, 313] on div "Session 1 Live class Test Session title 6/99 Test 1 ​ Schedule for Oct 10, 2025…" at bounding box center [427, 336] width 433 height 472
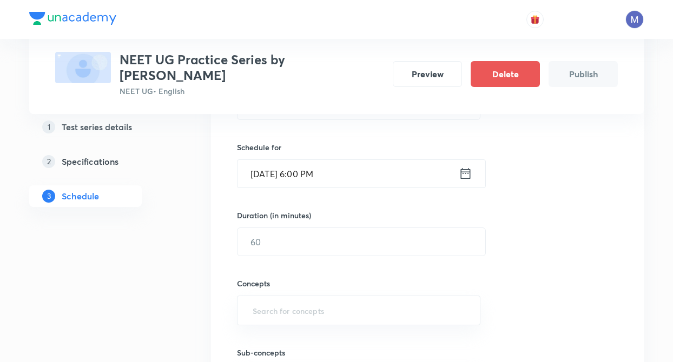
scroll to position [260, 0]
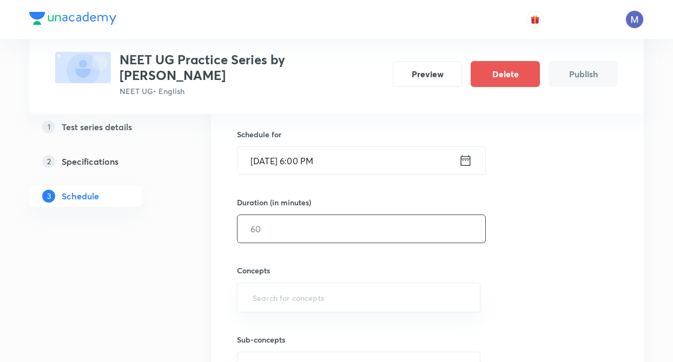
click at [288, 224] on input "text" at bounding box center [361, 229] width 248 height 28
type input "30"
click at [273, 303] on input "text" at bounding box center [358, 298] width 216 height 20
type input "mol"
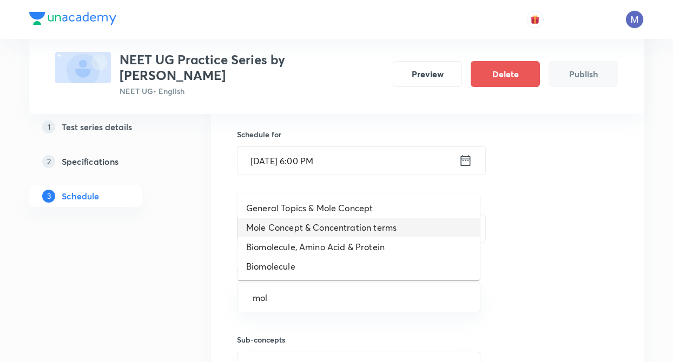
click at [286, 231] on li "Mole Concept & Concentration terms" at bounding box center [358, 227] width 242 height 19
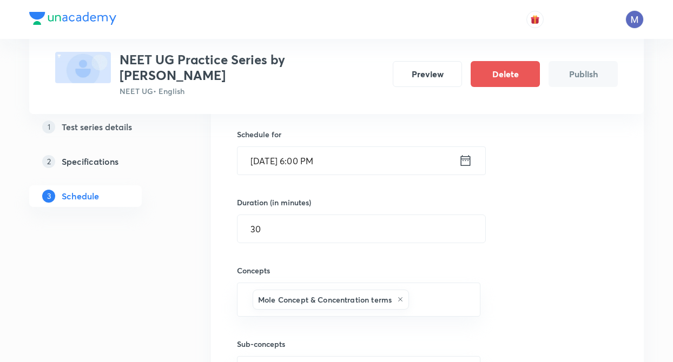
click at [208, 295] on div "Test Series NEET UG Practice Series by Anushka Choudhary NEET UG • English Prev…" at bounding box center [336, 222] width 614 height 843
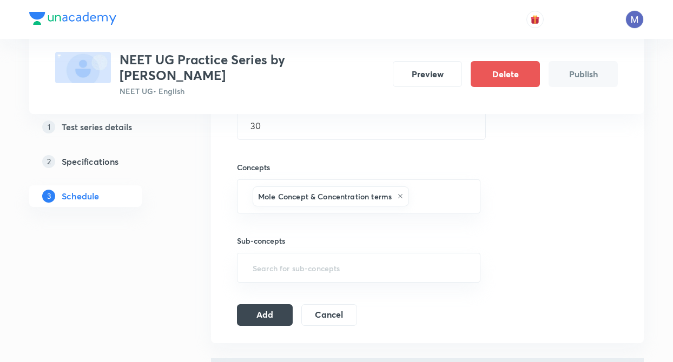
scroll to position [389, 0]
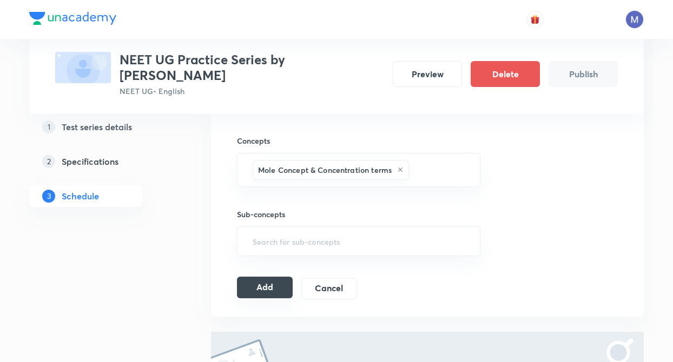
click at [251, 288] on button "Add" at bounding box center [265, 288] width 56 height 22
click at [261, 286] on button "Add" at bounding box center [265, 288] width 56 height 22
click at [194, 264] on div "Test Series NEET UG Practice Series by Anushka Choudhary NEET UG • English Prev…" at bounding box center [336, 92] width 614 height 843
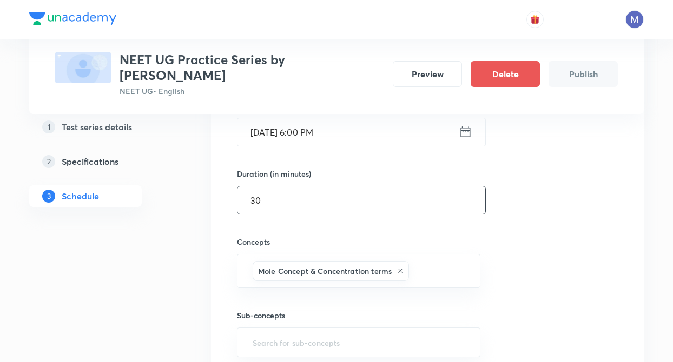
scroll to position [260, 0]
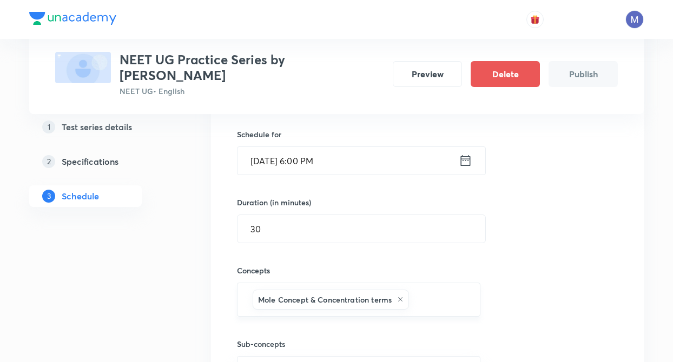
click at [400, 300] on icon at bounding box center [400, 299] width 6 height 6
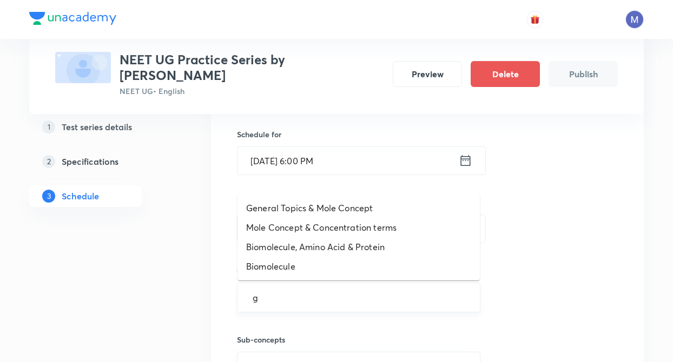
type input "ge"
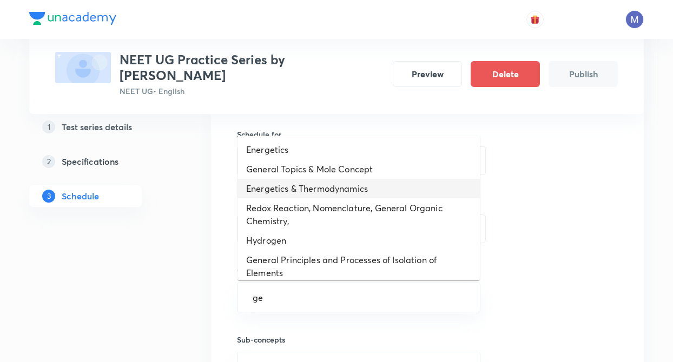
click at [316, 191] on li "Energetics & Thermodynamics" at bounding box center [358, 188] width 242 height 19
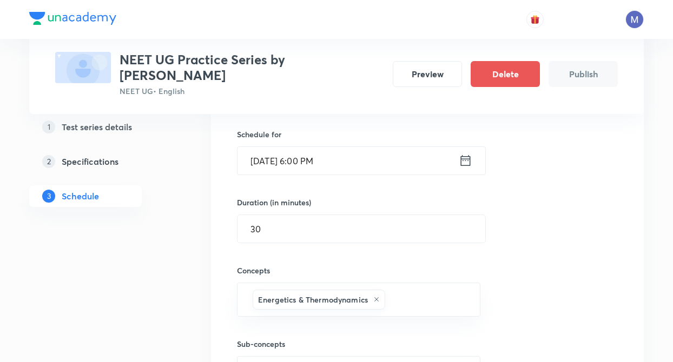
click at [137, 336] on div "1 Test series details 2 Specifications 3 Schedule" at bounding box center [102, 290] width 147 height 707
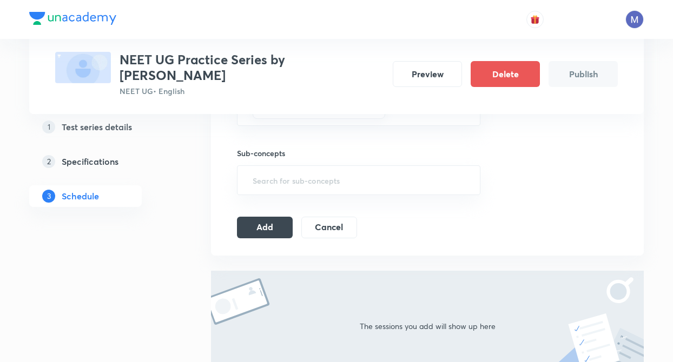
scroll to position [454, 0]
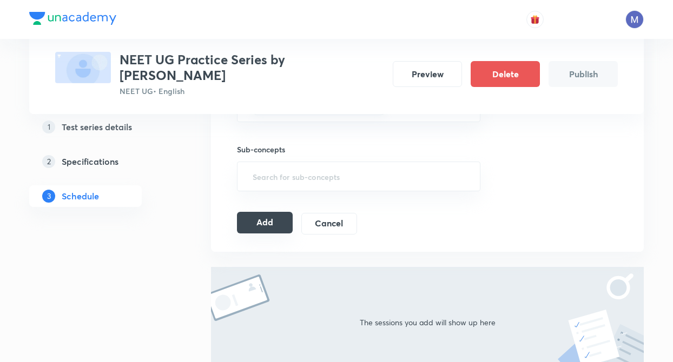
click at [276, 217] on button "Add" at bounding box center [265, 223] width 56 height 22
click at [261, 224] on button "Add" at bounding box center [265, 223] width 56 height 22
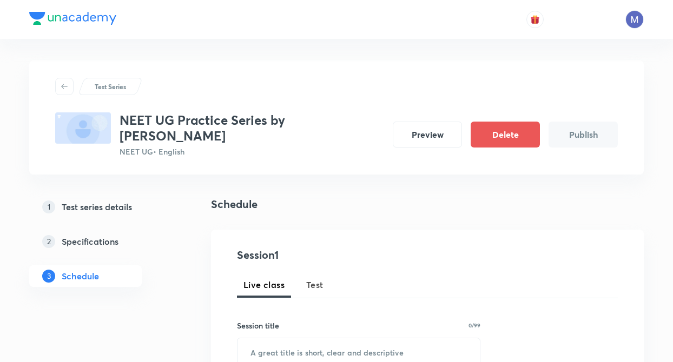
click at [319, 282] on span "Test" at bounding box center [314, 285] width 17 height 13
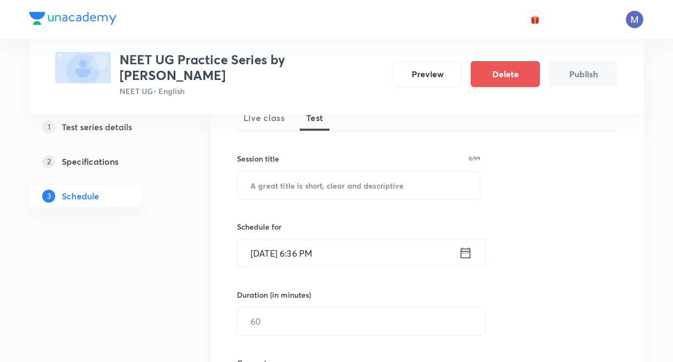
scroll to position [173, 0]
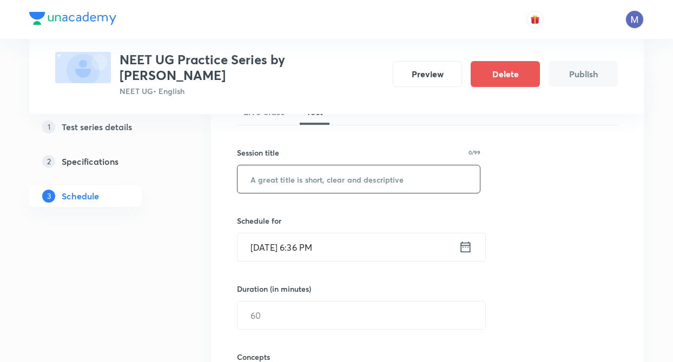
click at [300, 180] on input "text" at bounding box center [358, 179] width 242 height 28
type input "Test 1"
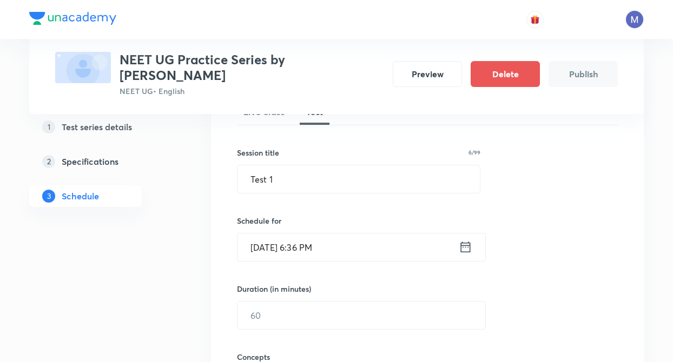
click at [296, 248] on input "[DATE] 6:36 PM" at bounding box center [347, 248] width 221 height 28
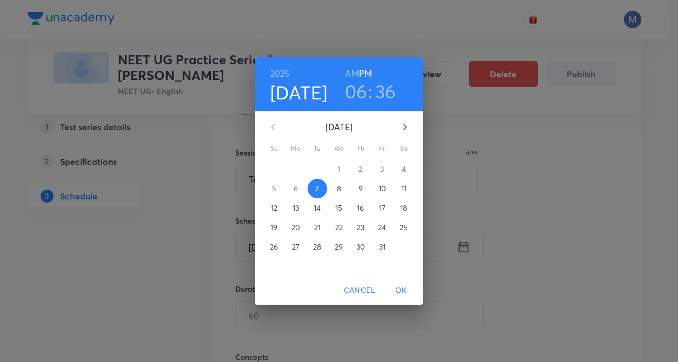
click at [379, 184] on p "10" at bounding box center [383, 188] width 8 height 11
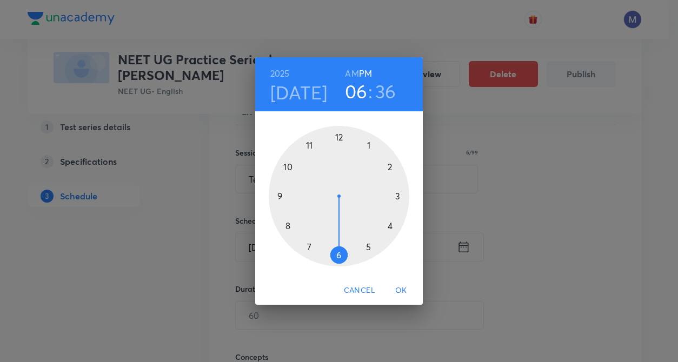
click at [336, 253] on div at bounding box center [339, 196] width 141 height 141
click at [336, 139] on div at bounding box center [339, 196] width 141 height 141
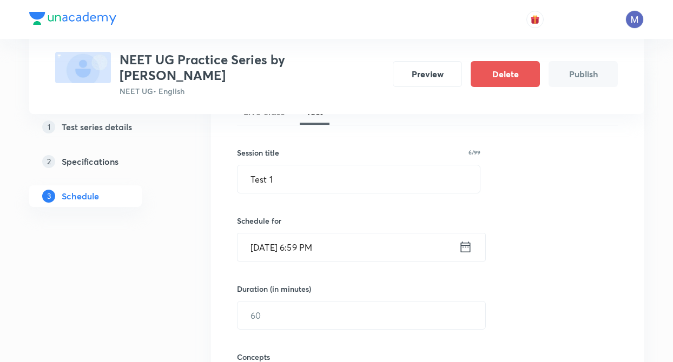
click at [349, 244] on input "[DATE] 6:59 PM" at bounding box center [347, 248] width 221 height 28
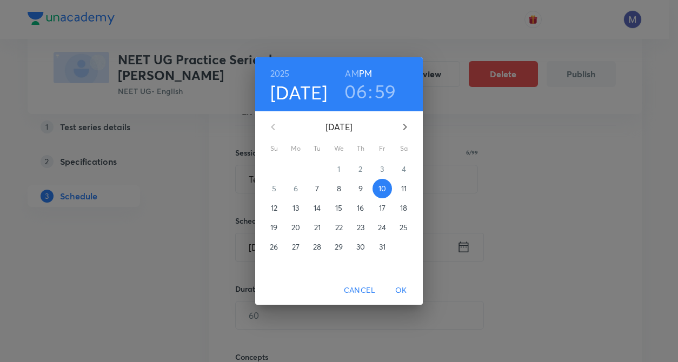
click at [383, 91] on h3 "59" at bounding box center [386, 91] width 22 height 23
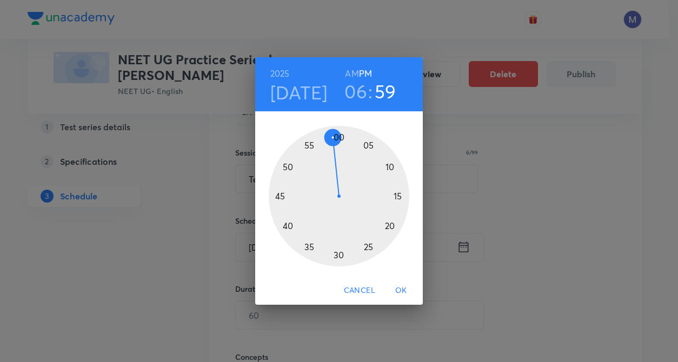
click at [340, 140] on div at bounding box center [339, 196] width 141 height 141
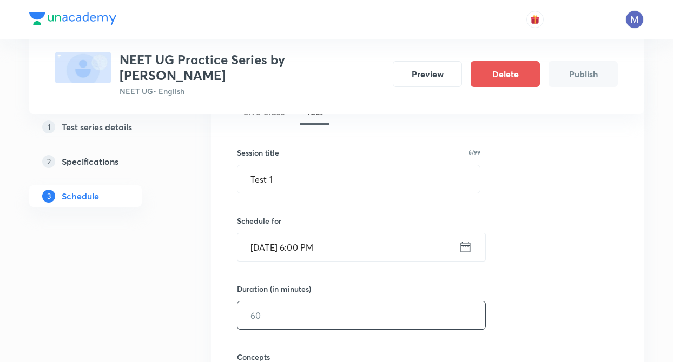
click at [295, 306] on input "text" at bounding box center [361, 316] width 248 height 28
type input "30"
click at [194, 329] on div "Test Series NEET UG Practice Series by Harendra Singh Parihar NEET UG • English…" at bounding box center [336, 307] width 614 height 838
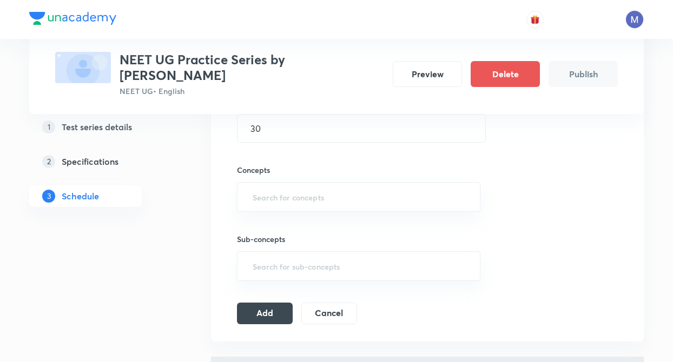
scroll to position [368, 0]
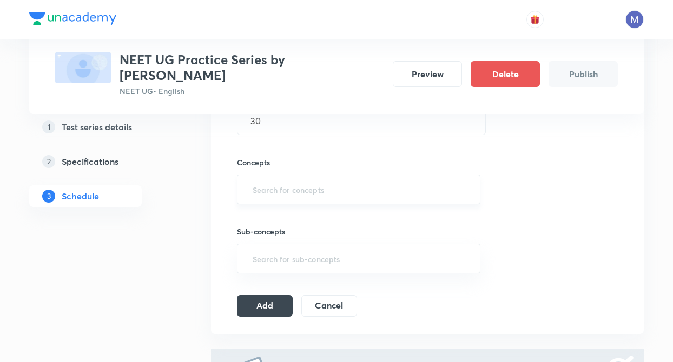
click at [281, 195] on input "text" at bounding box center [358, 190] width 216 height 20
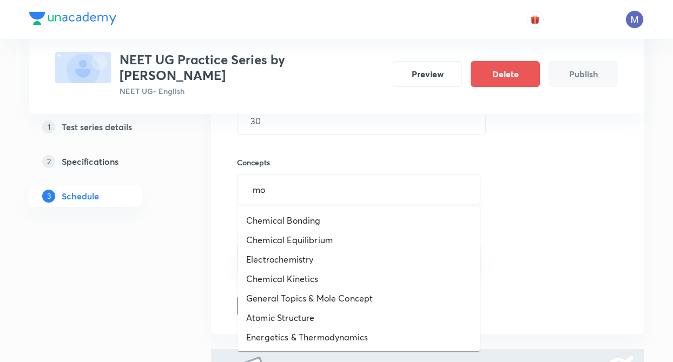
type input "mol"
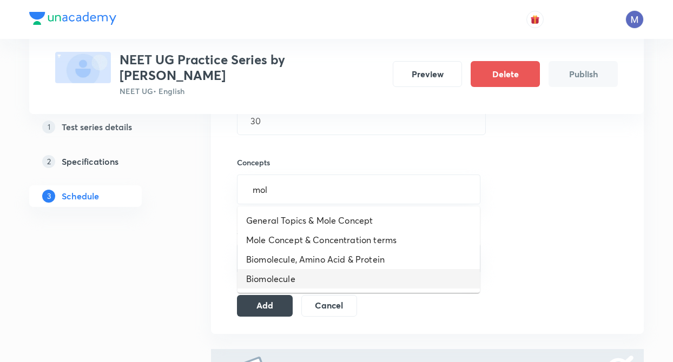
click at [274, 281] on li "Biomolecule" at bounding box center [358, 278] width 242 height 19
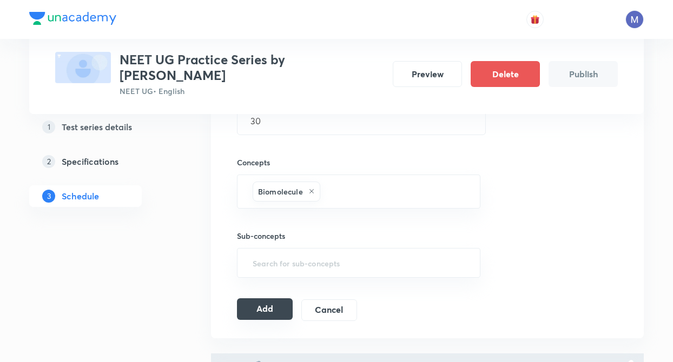
click at [256, 310] on button "Add" at bounding box center [265, 310] width 56 height 22
click at [249, 307] on button "Add" at bounding box center [265, 310] width 56 height 22
